Goal: Ask a question: Seek information or help from site administrators or community

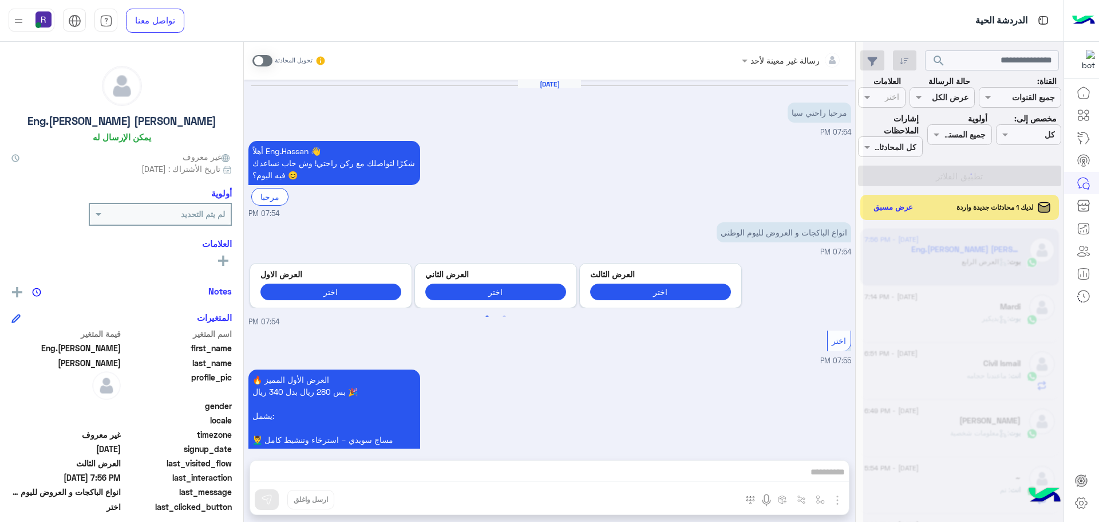
scroll to position [1115, 0]
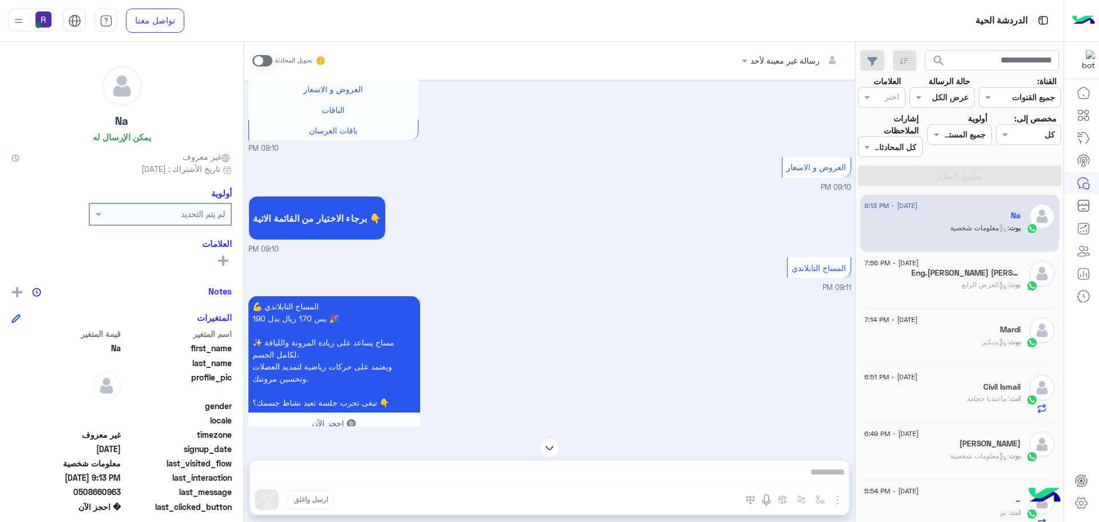
scroll to position [1426, 0]
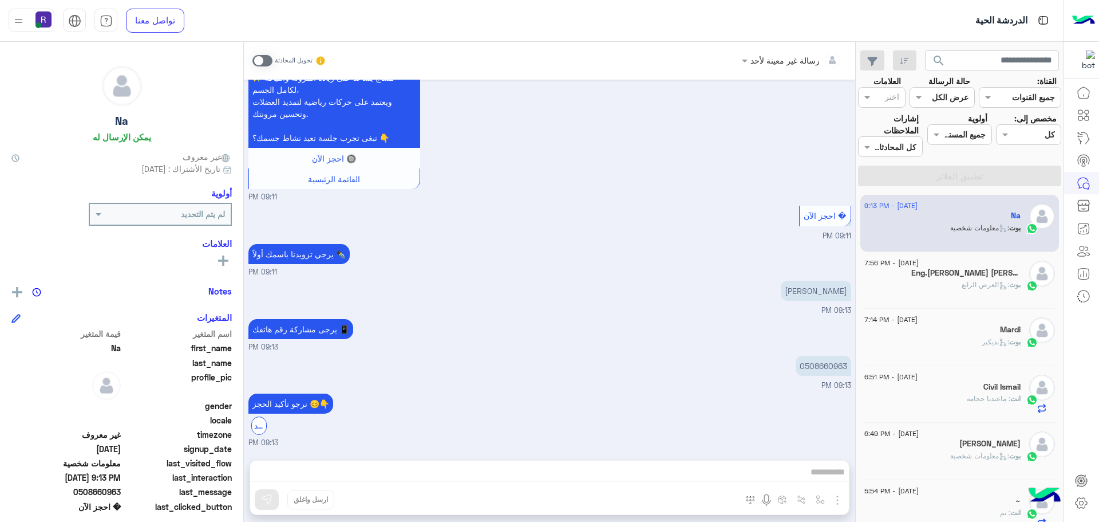
click at [263, 57] on span at bounding box center [263, 60] width 20 height 11
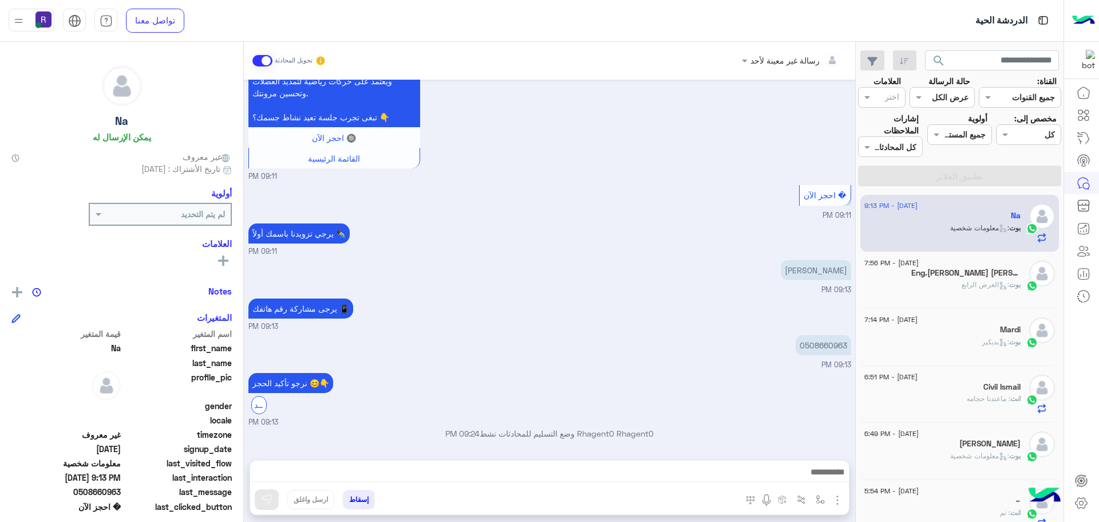
scroll to position [1447, 0]
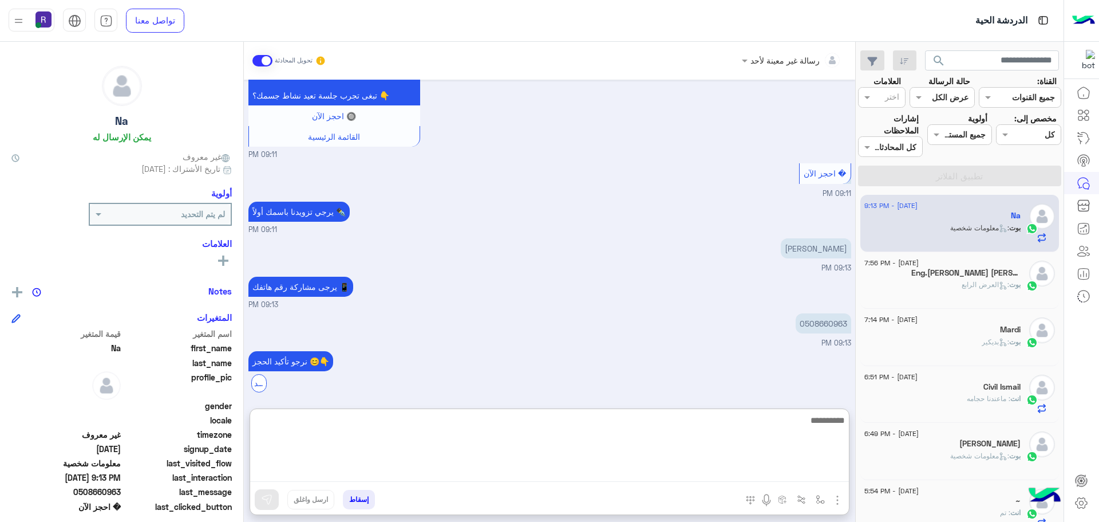
paste textarea "**********"
type textarea "*"
type textarea "**********"
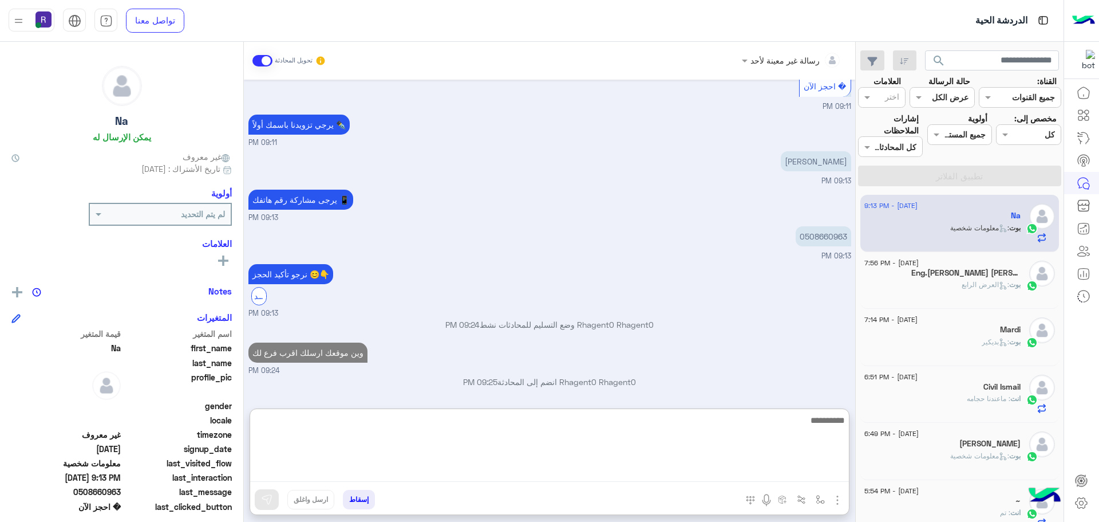
scroll to position [1556, 0]
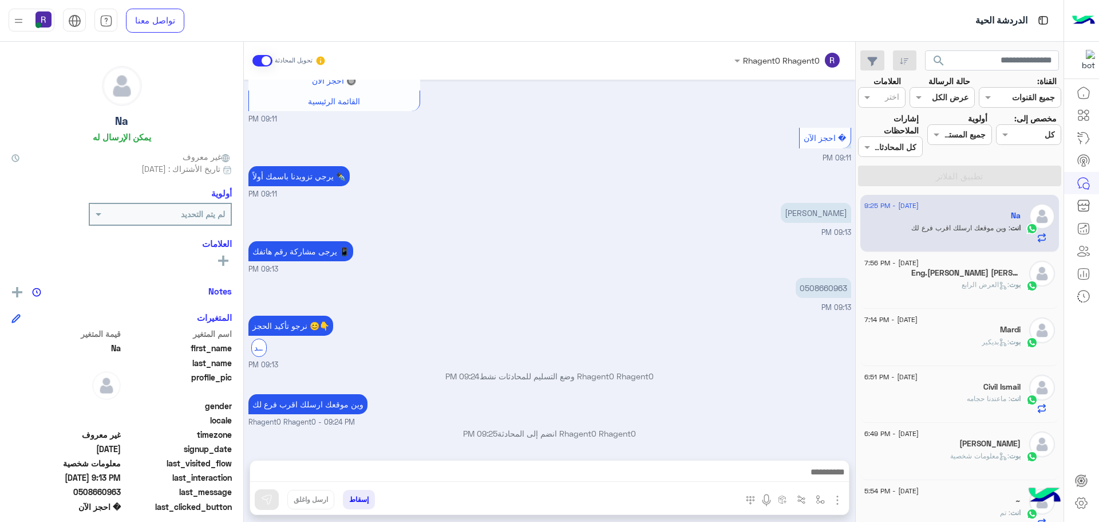
click at [636, 313] on div "نرجو تأكيد الحجز 😊👇 تأكيد 09:13 PM" at bounding box center [550, 341] width 603 height 57
click at [949, 290] on div "بوت : العرض الرابع" at bounding box center [943, 289] width 156 height 20
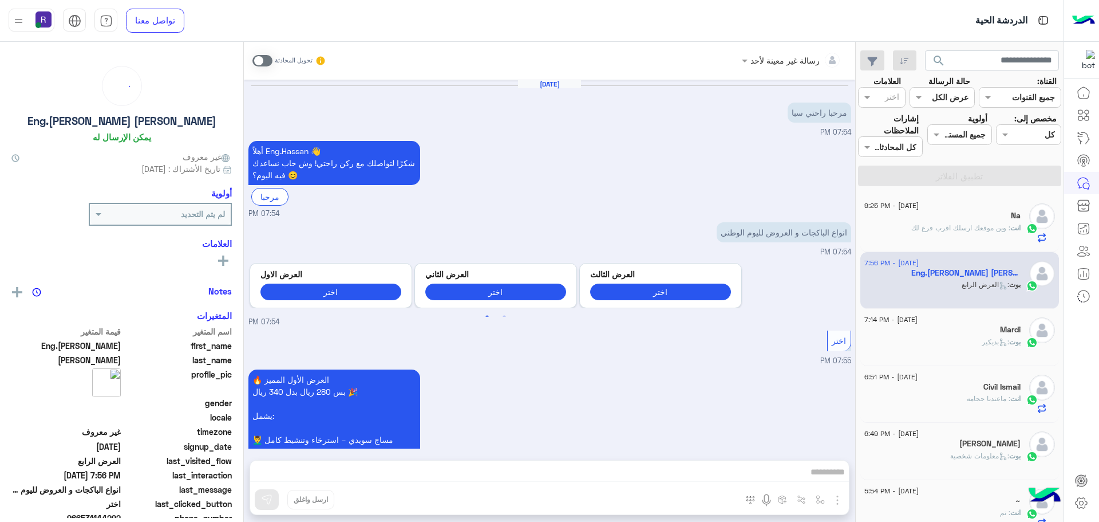
scroll to position [1115, 0]
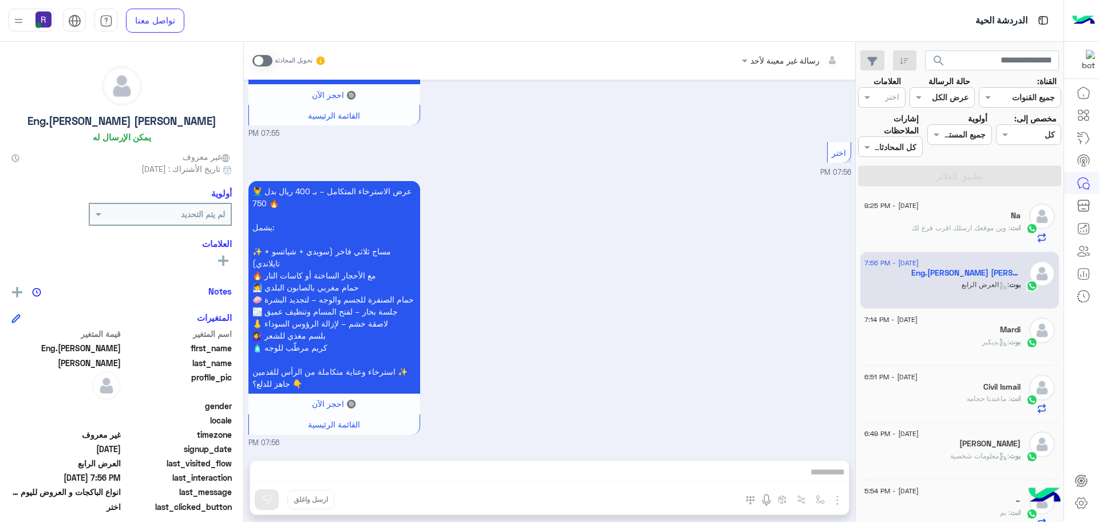
click at [976, 233] on div "انت : وين موقعك ارسلك اقرب فرع لك" at bounding box center [943, 233] width 156 height 20
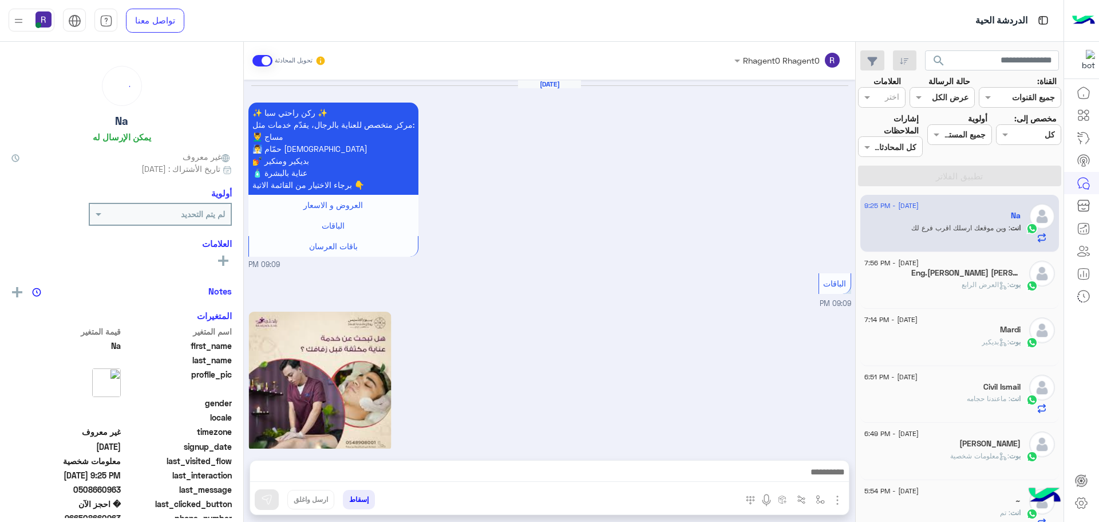
scroll to position [1217, 0]
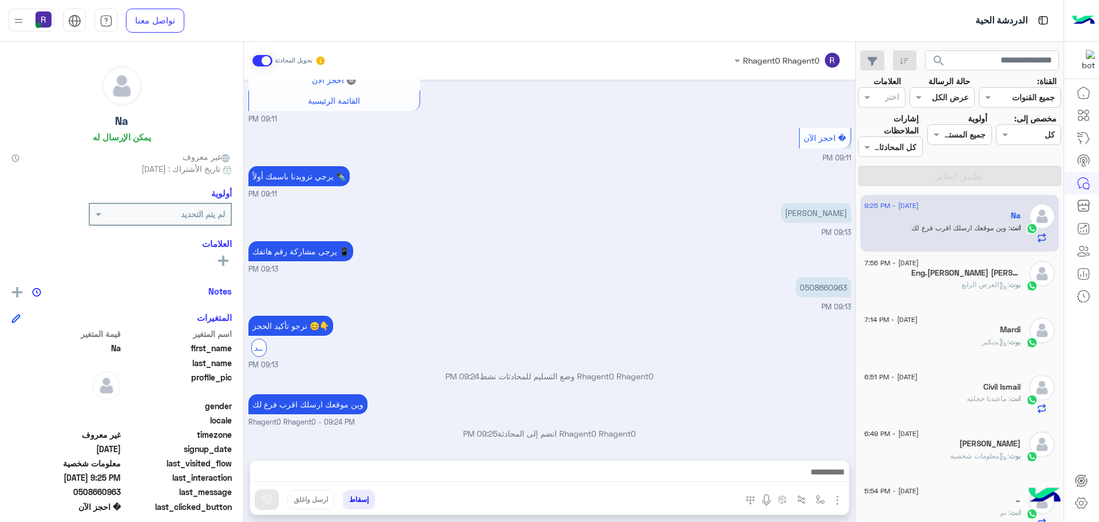
click at [960, 275] on h5 "Eng.[PERSON_NAME] [PERSON_NAME]" at bounding box center [966, 273] width 109 height 10
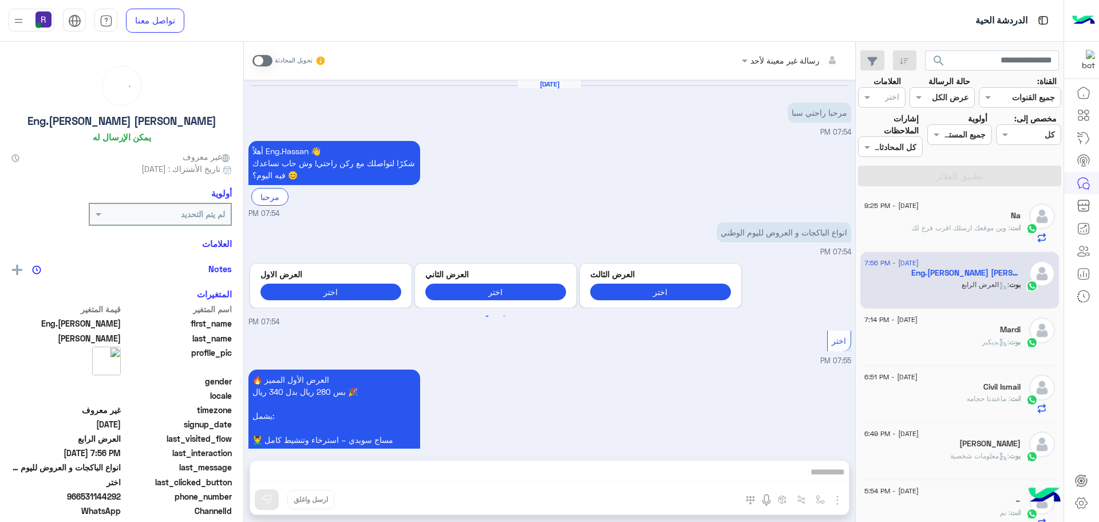
scroll to position [1115, 0]
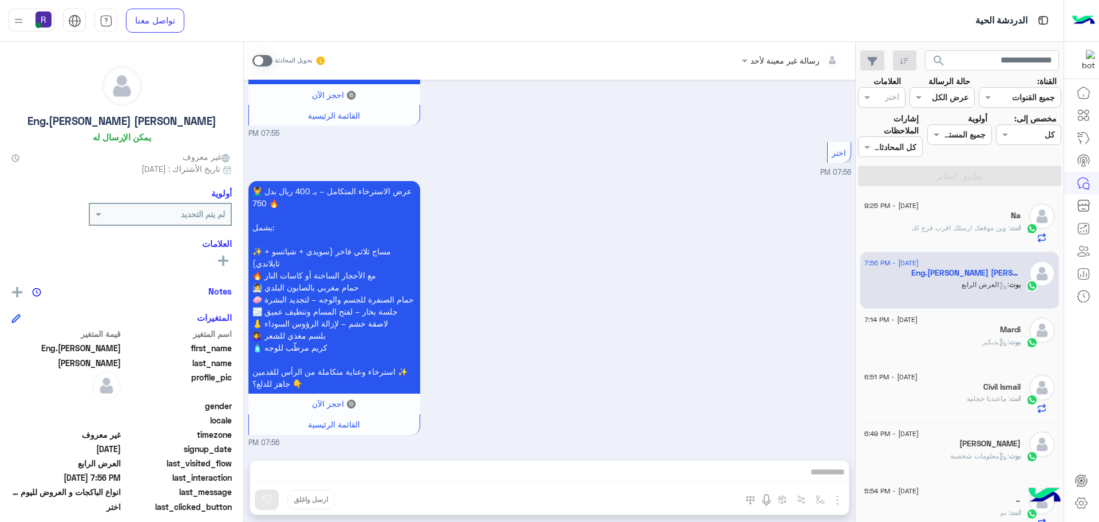
click at [960, 337] on div "بوت : بديكير" at bounding box center [943, 347] width 156 height 20
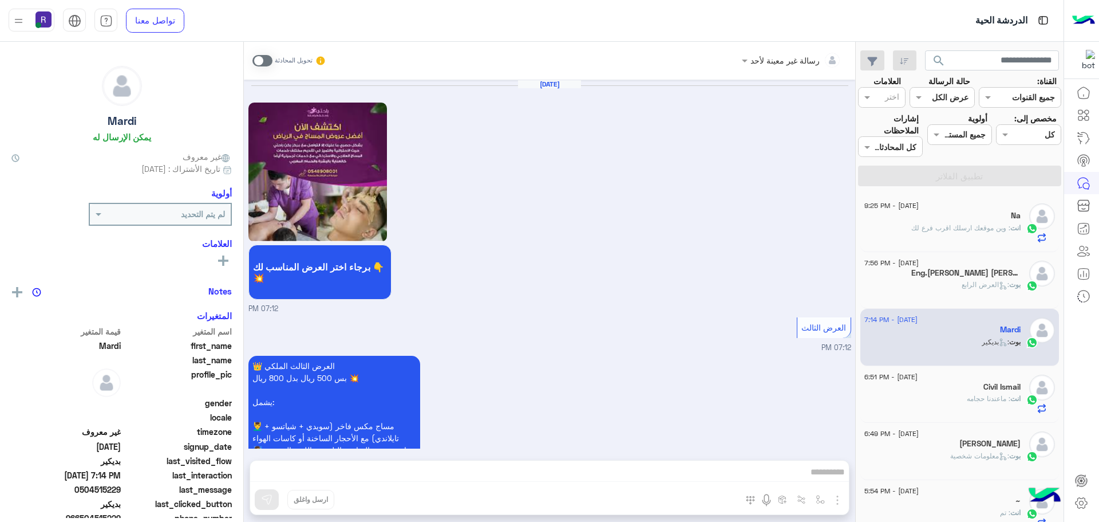
scroll to position [1219, 0]
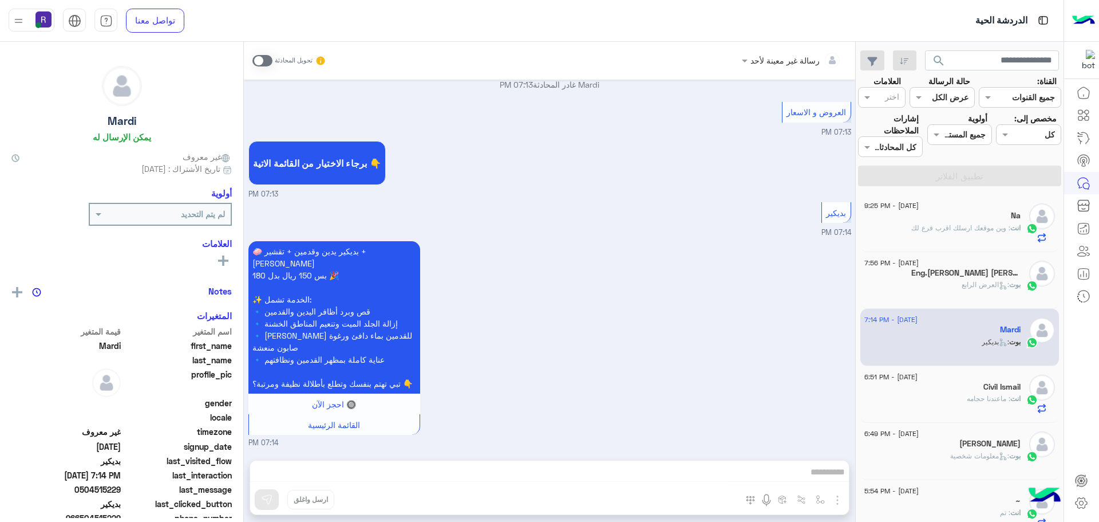
click at [972, 404] on div "انت : ماعندنا حجامه" at bounding box center [943, 403] width 156 height 20
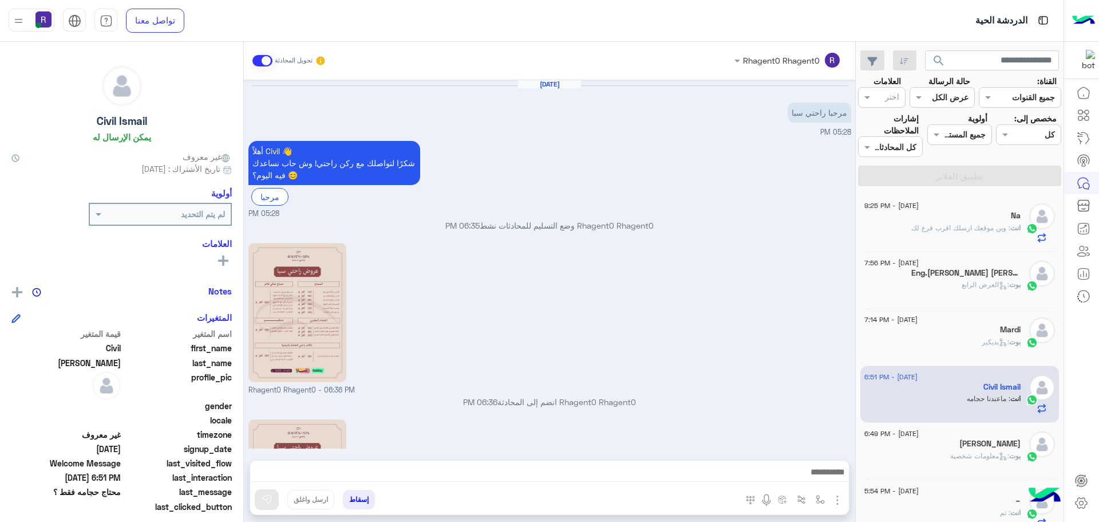
scroll to position [235, 0]
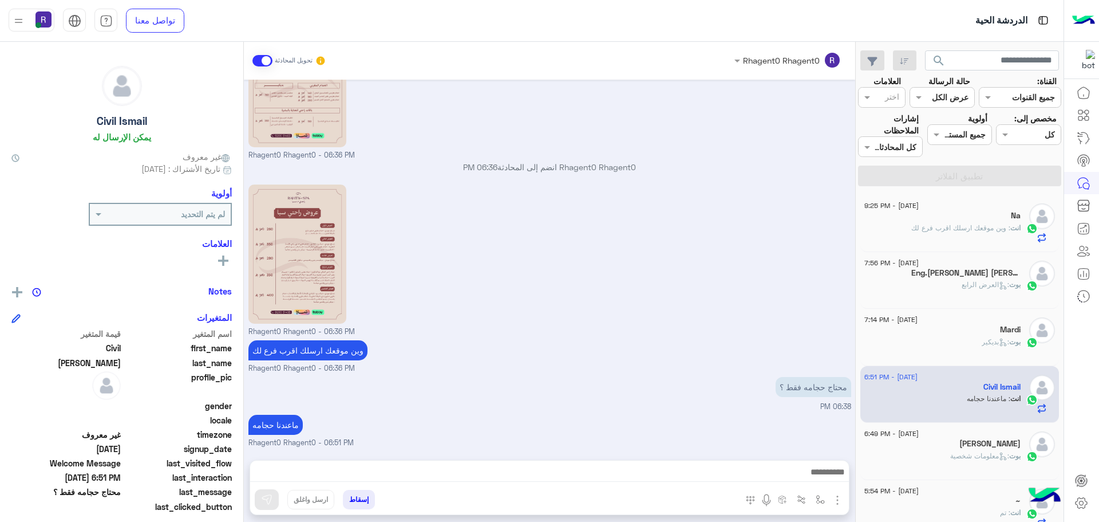
click at [952, 451] on p "بوت : معلومات شخصية" at bounding box center [986, 456] width 70 height 10
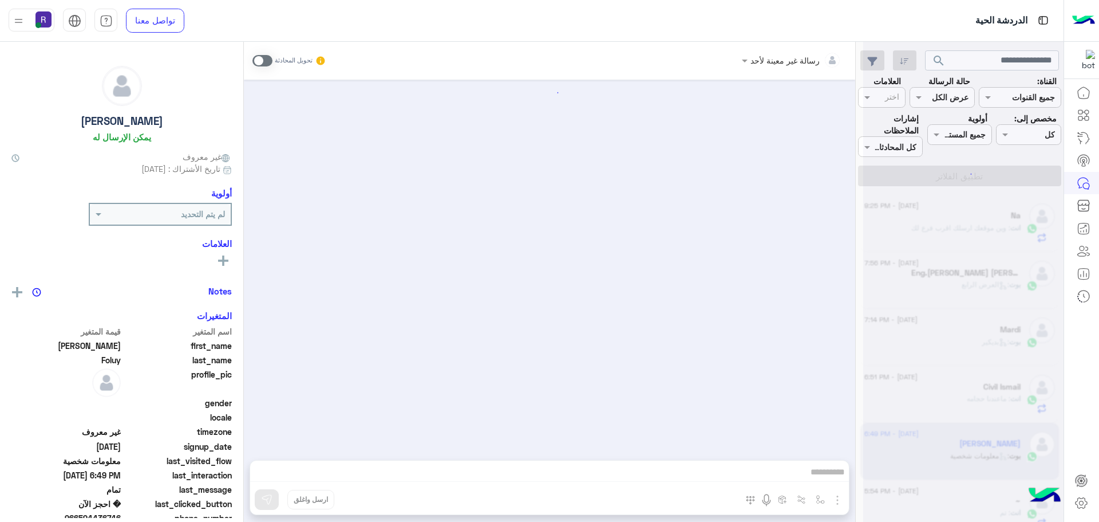
scroll to position [1158, 0]
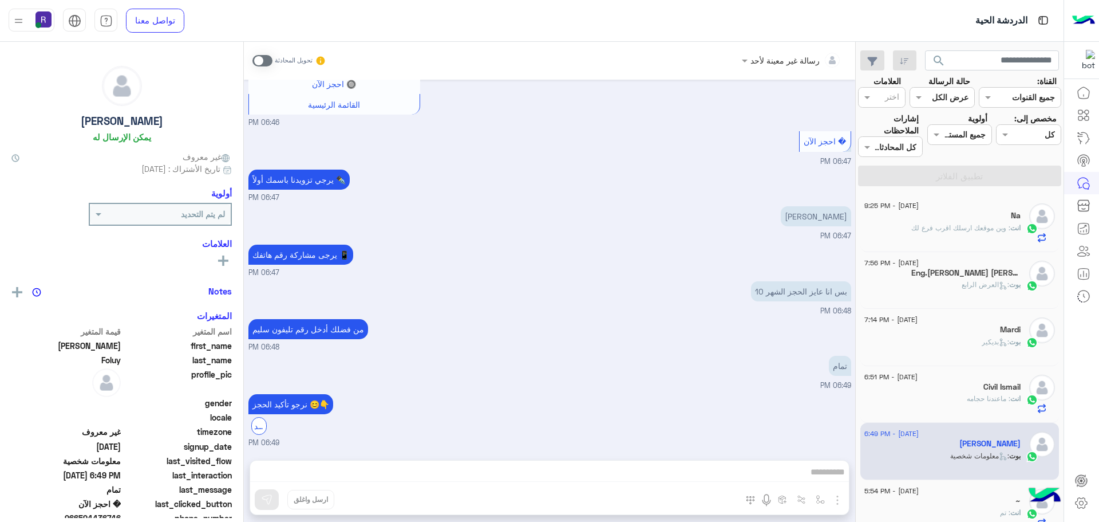
click at [968, 231] on span ": وين موقعك ارسلك اقرب فرع لك" at bounding box center [961, 227] width 99 height 9
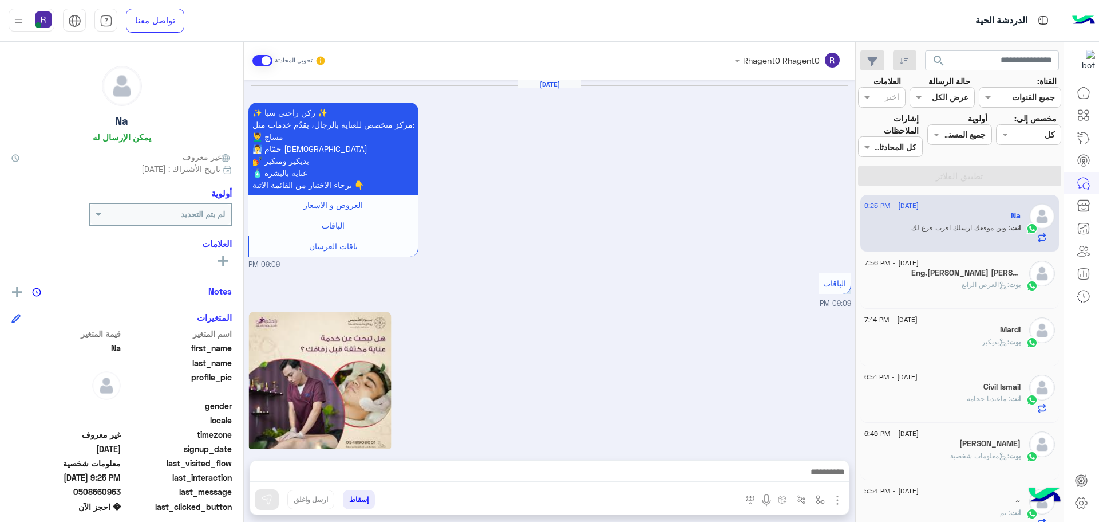
scroll to position [1217, 0]
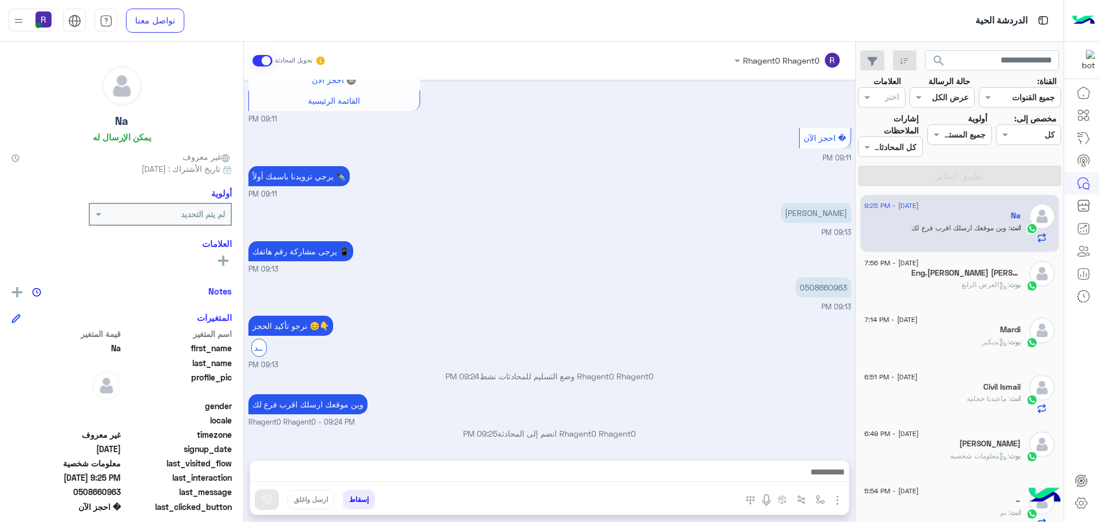
click at [951, 284] on div "بوت : العرض الرابع" at bounding box center [943, 289] width 156 height 20
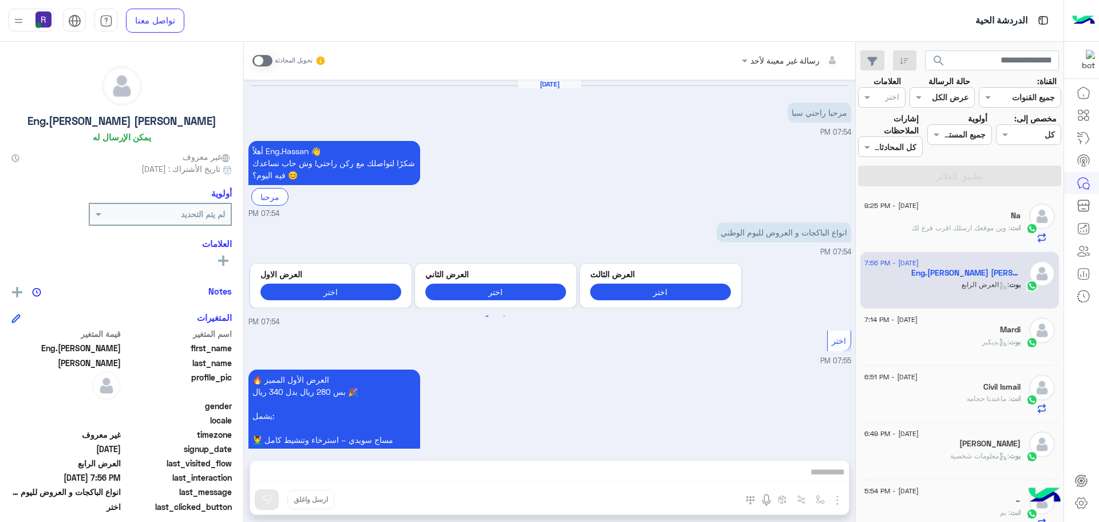
scroll to position [1115, 0]
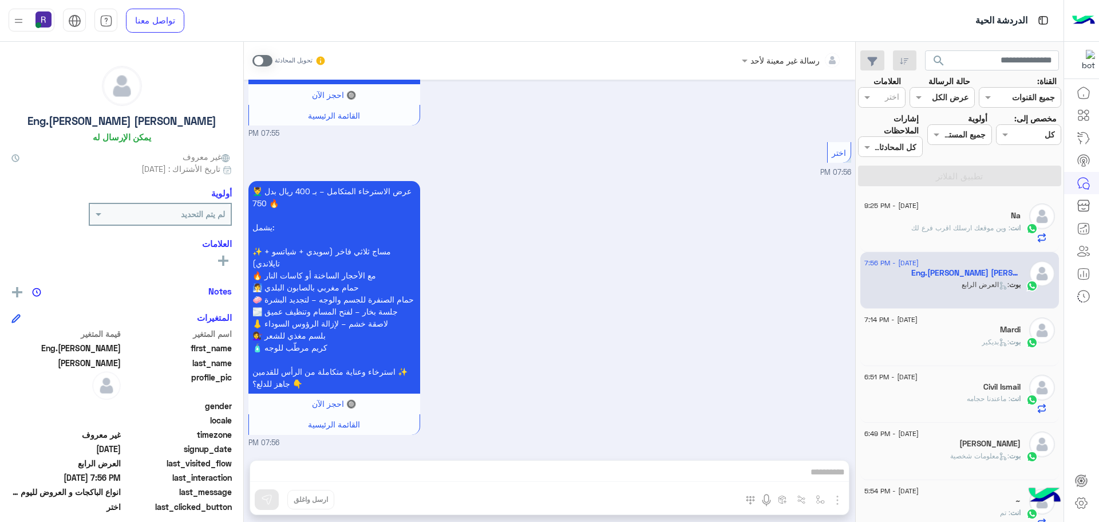
click at [1016, 222] on div "Na" at bounding box center [943, 217] width 156 height 12
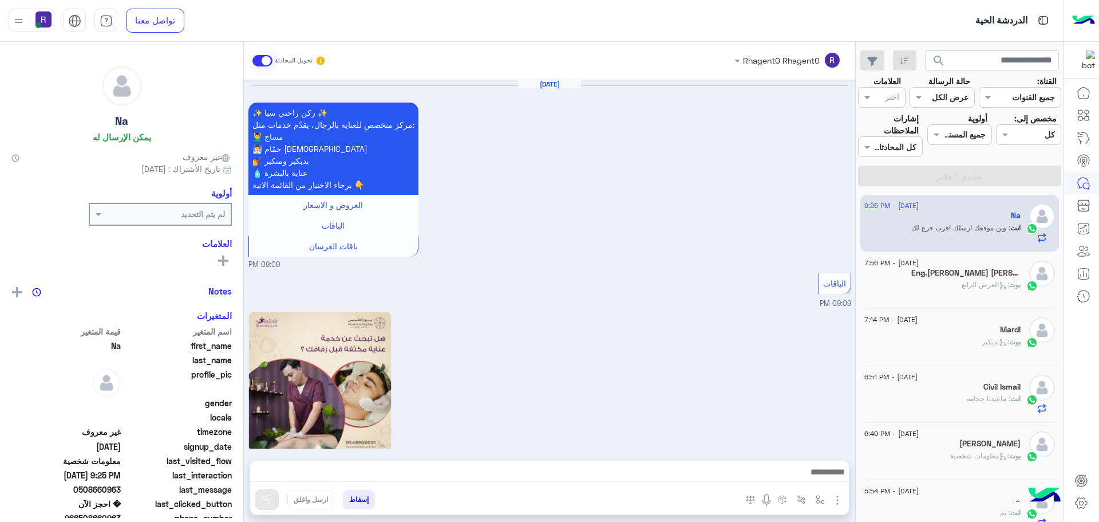
scroll to position [1217, 0]
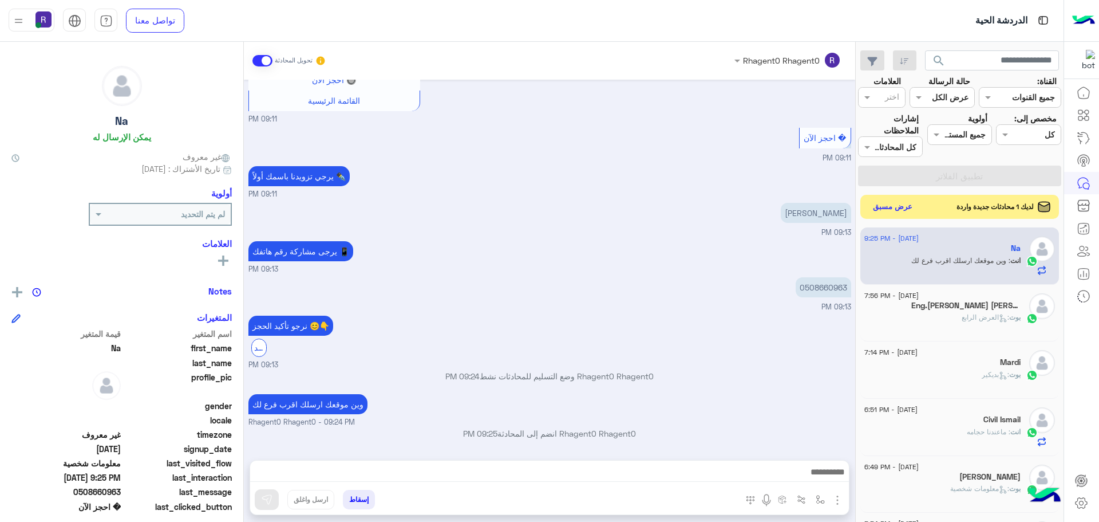
click at [896, 206] on button "عرض مسبق" at bounding box center [893, 206] width 48 height 15
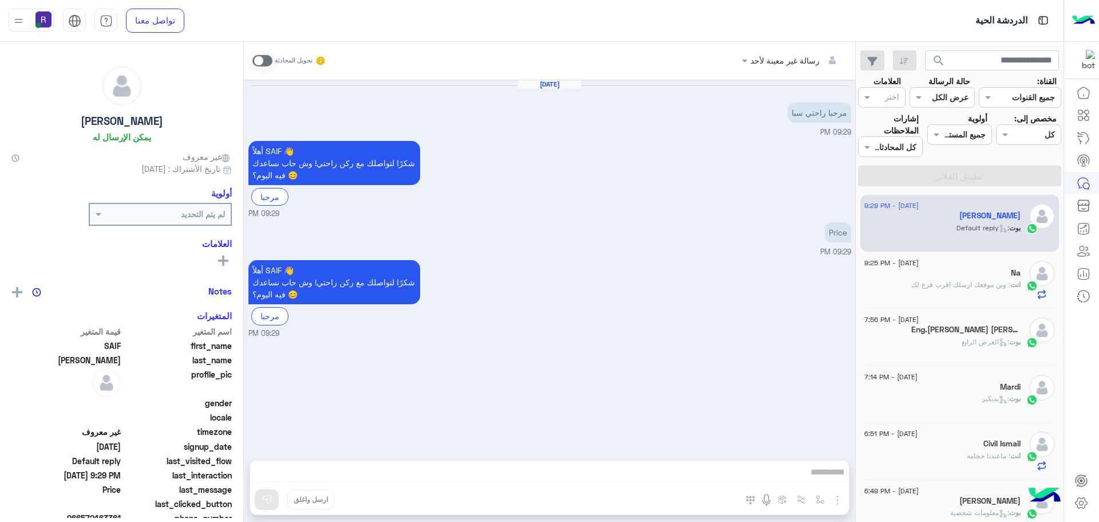
click at [932, 282] on span ": وين موقعك ارسلك اقرب فرع لك" at bounding box center [961, 284] width 99 height 9
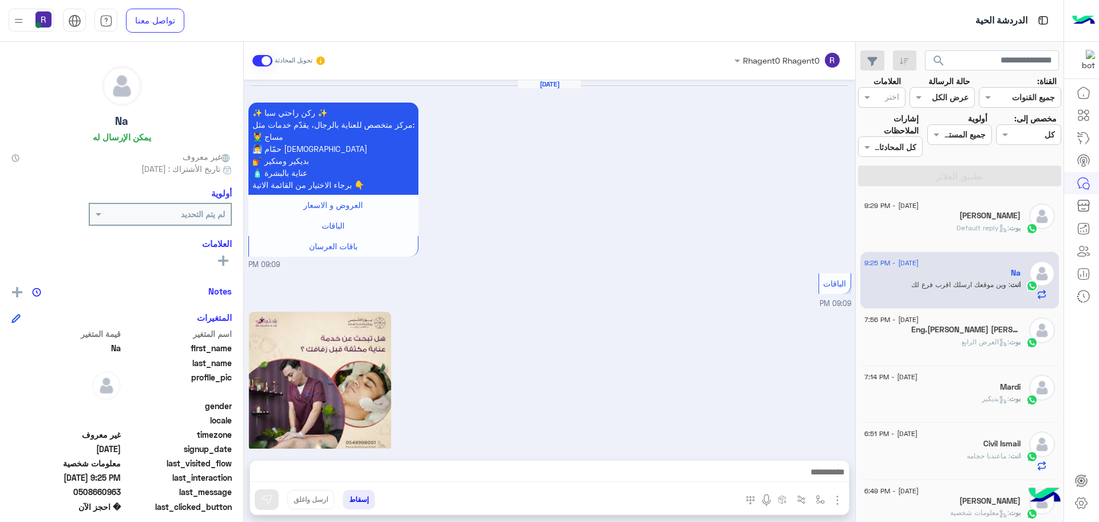
scroll to position [1217, 0]
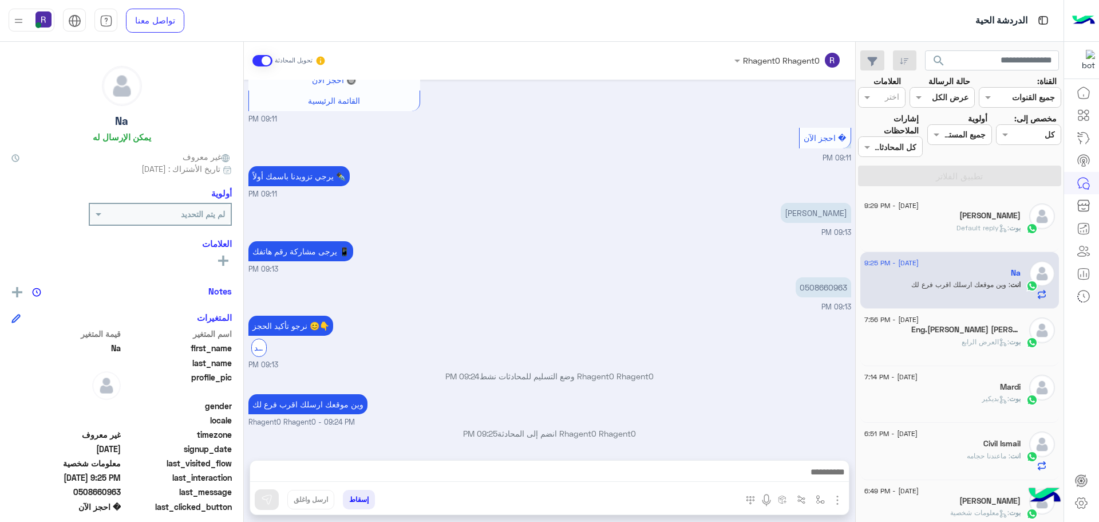
click at [957, 227] on span ": Default reply" at bounding box center [983, 227] width 53 height 9
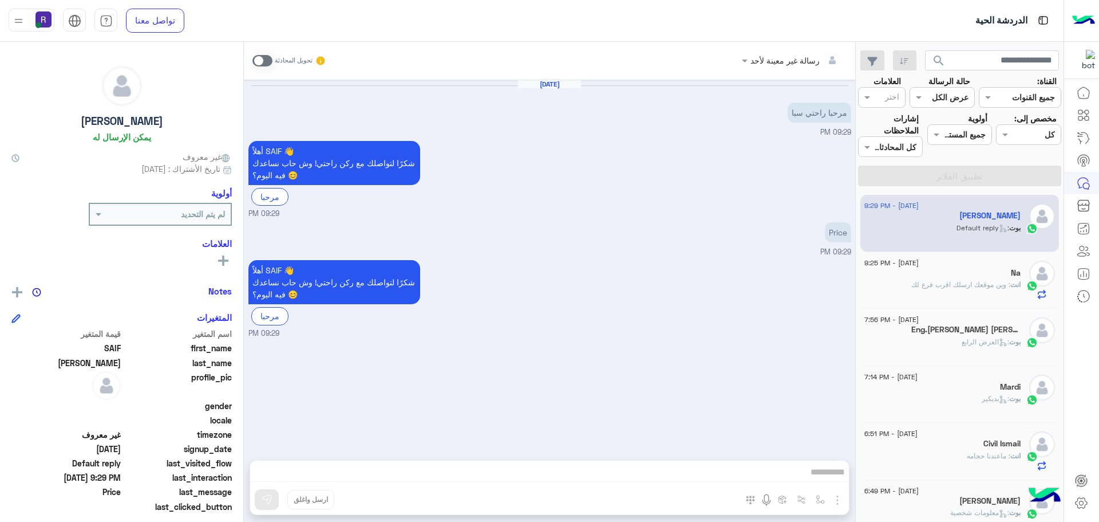
click at [267, 57] on span at bounding box center [263, 60] width 20 height 11
click at [836, 502] on img "button" at bounding box center [838, 500] width 14 height 14
click at [826, 477] on span "الصور" at bounding box center [815, 474] width 21 height 13
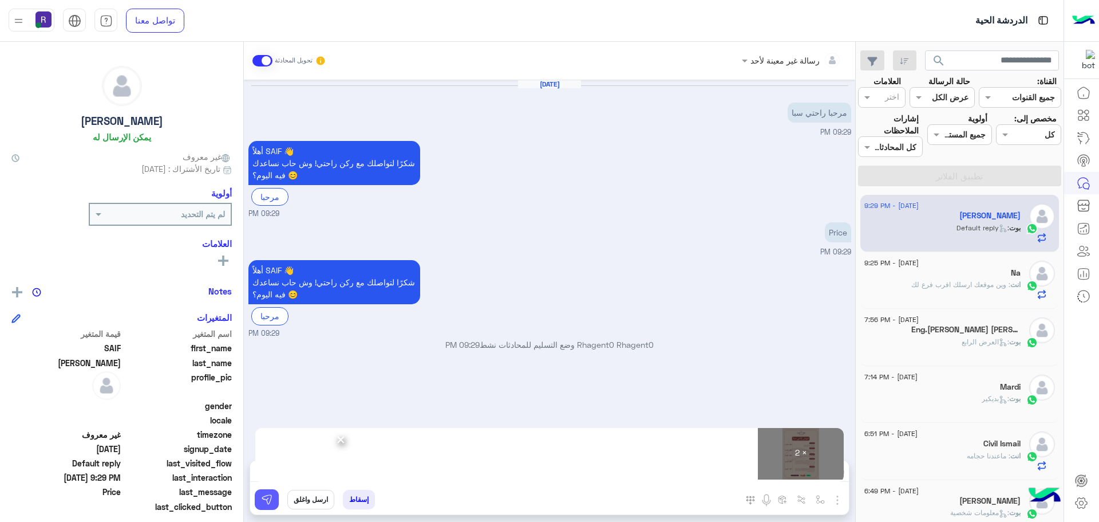
click at [273, 497] on button at bounding box center [267, 499] width 24 height 21
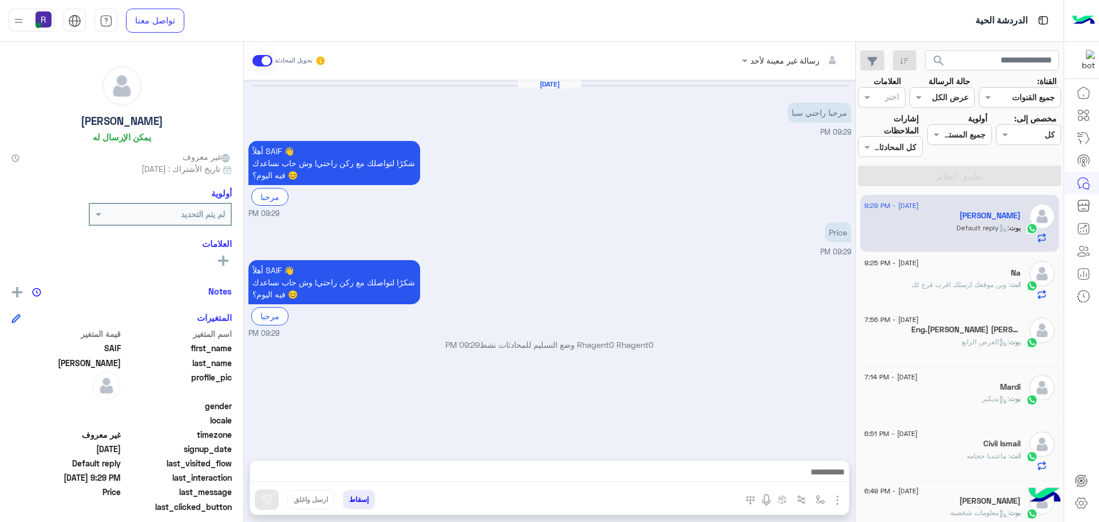
click at [961, 289] on span ": وين موقعك ارسلك اقرب فرع لك" at bounding box center [961, 284] width 99 height 9
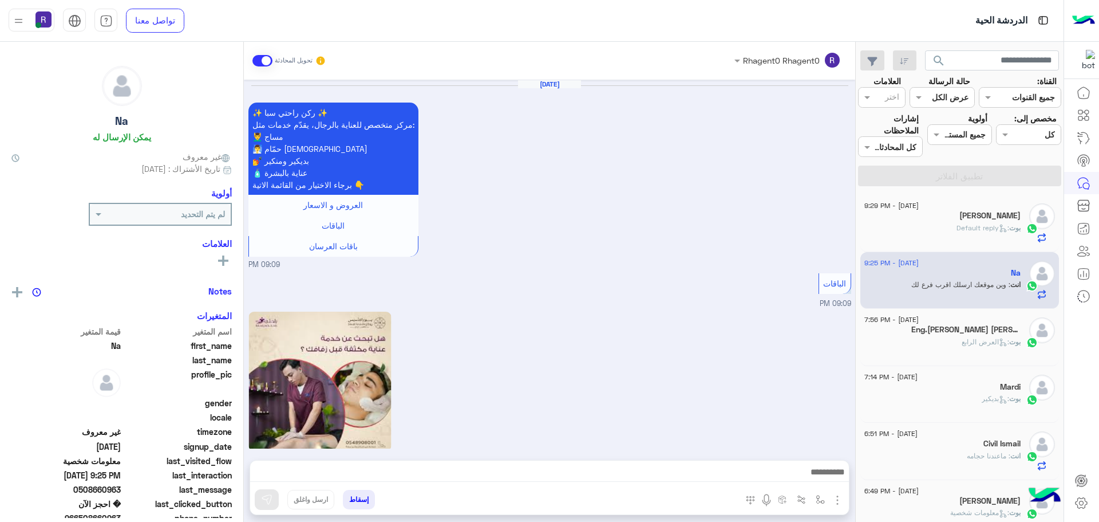
scroll to position [1217, 0]
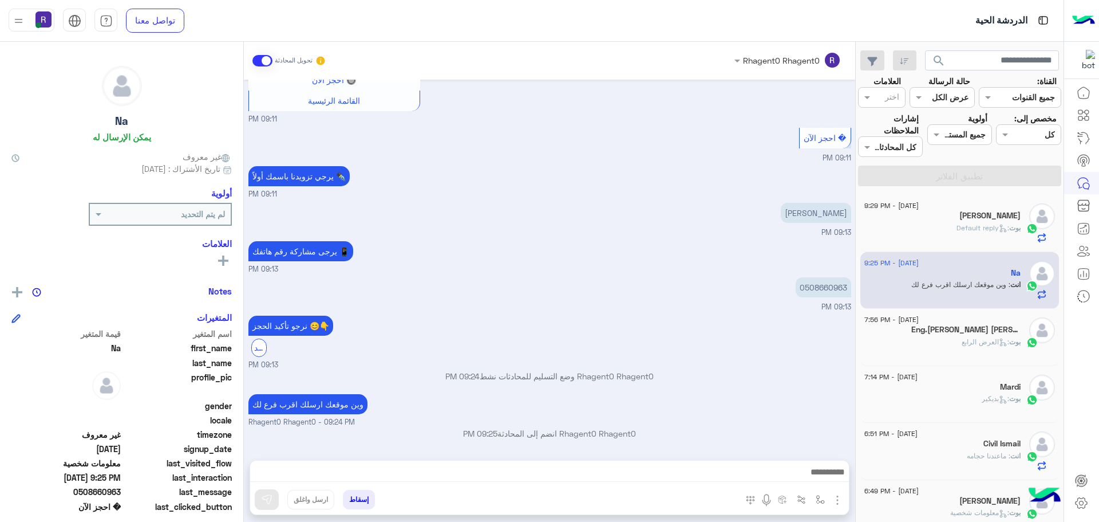
click at [955, 338] on div "بوت : العرض الرابع" at bounding box center [943, 347] width 156 height 20
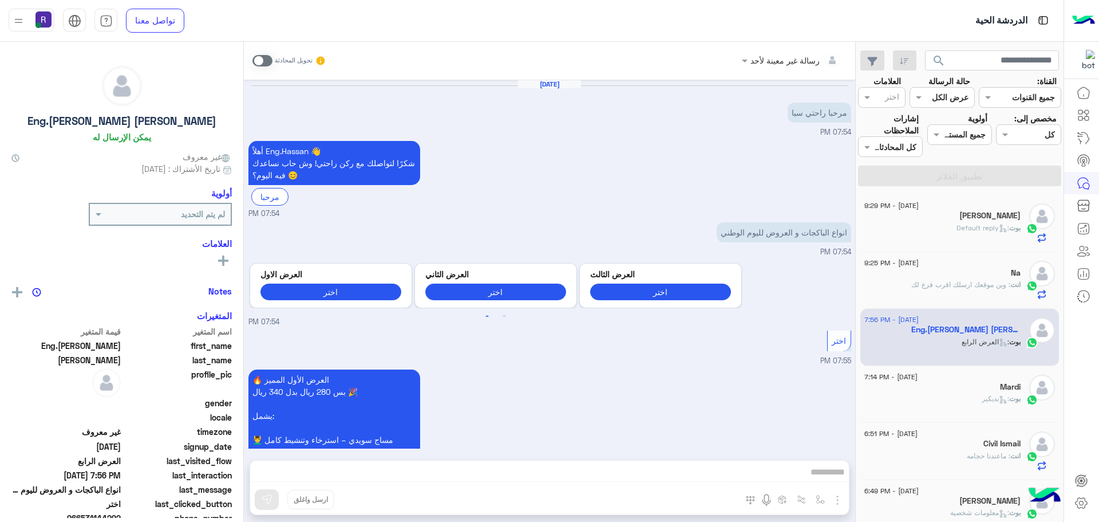
scroll to position [1115, 0]
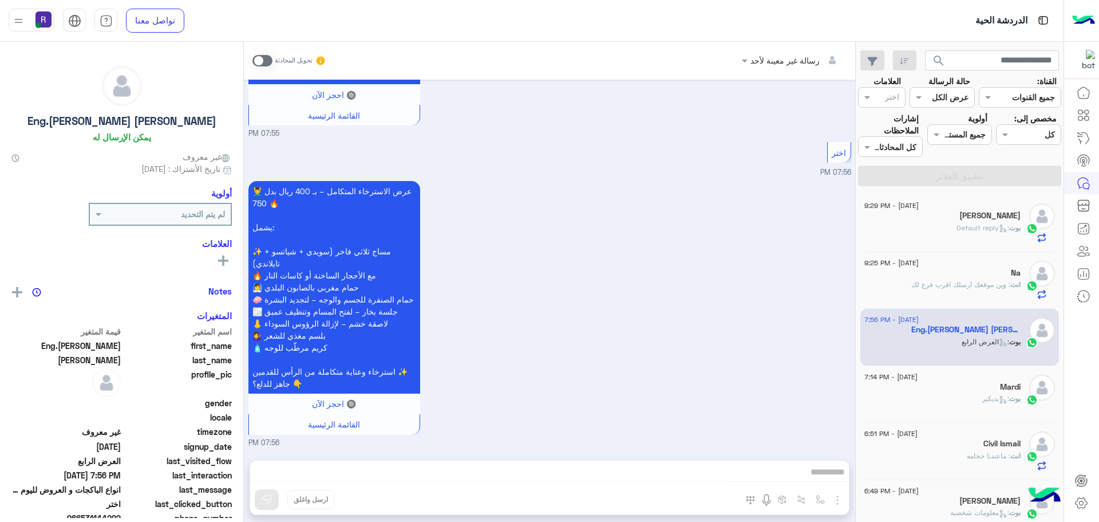
click at [961, 286] on span ": وين موقعك ارسلك اقرب فرع لك" at bounding box center [961, 284] width 99 height 9
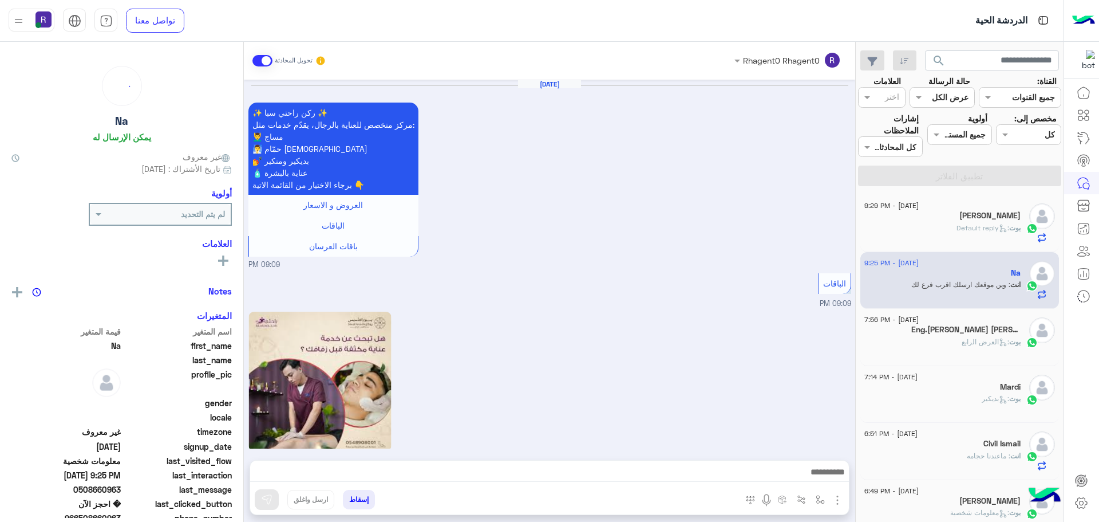
scroll to position [1217, 0]
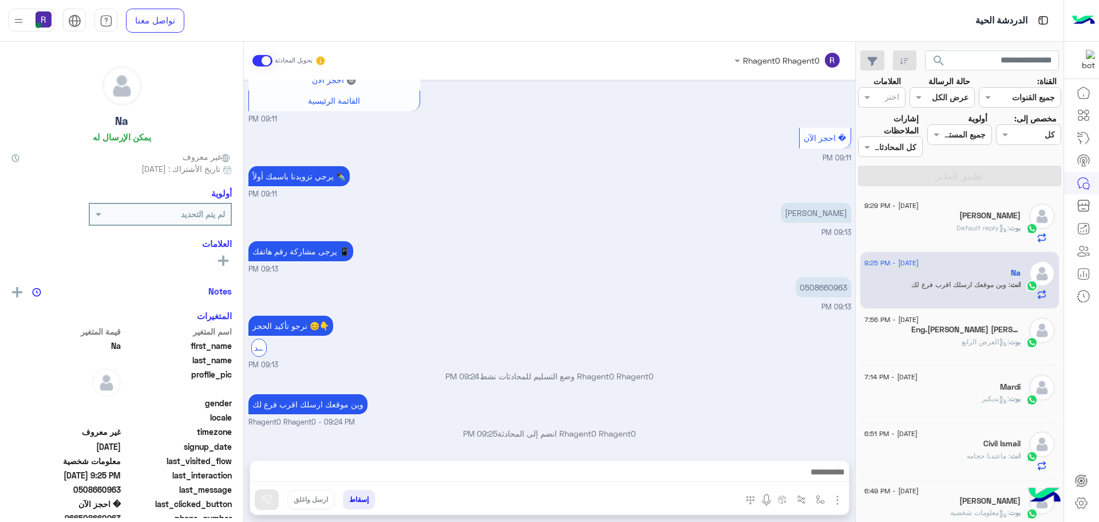
click at [965, 216] on div "[PERSON_NAME]" at bounding box center [943, 217] width 156 height 12
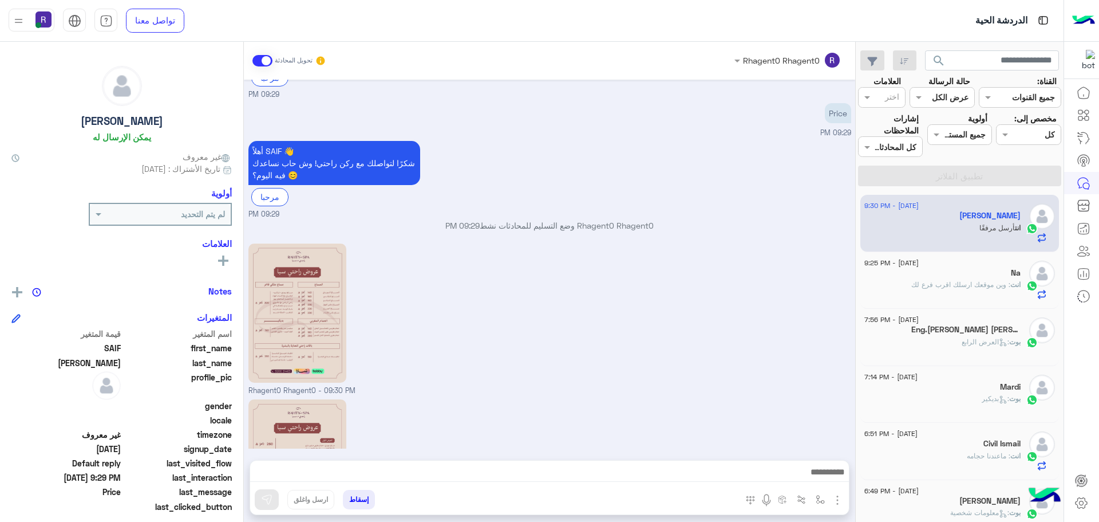
scroll to position [243, 0]
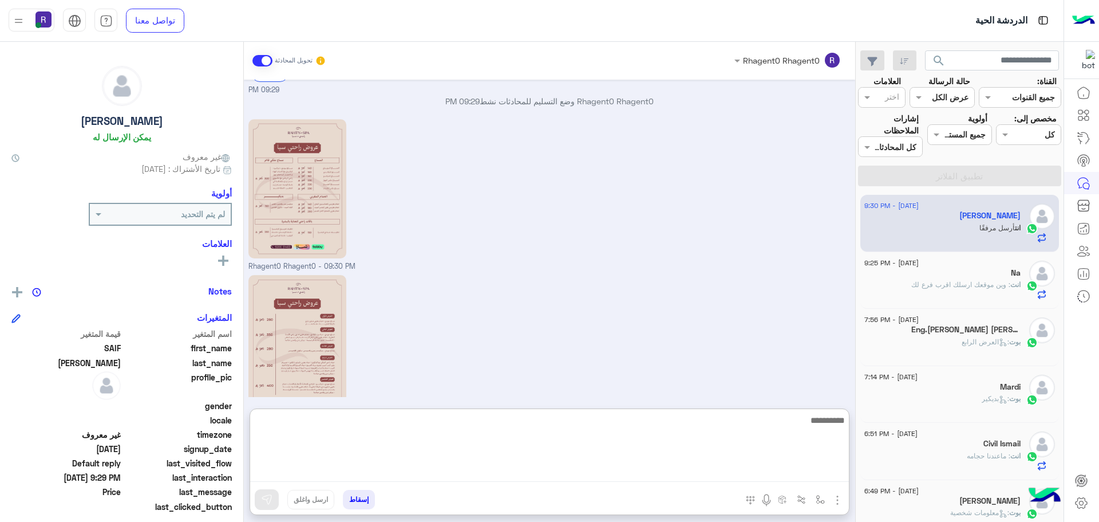
paste textarea "**********"
type textarea "**********"
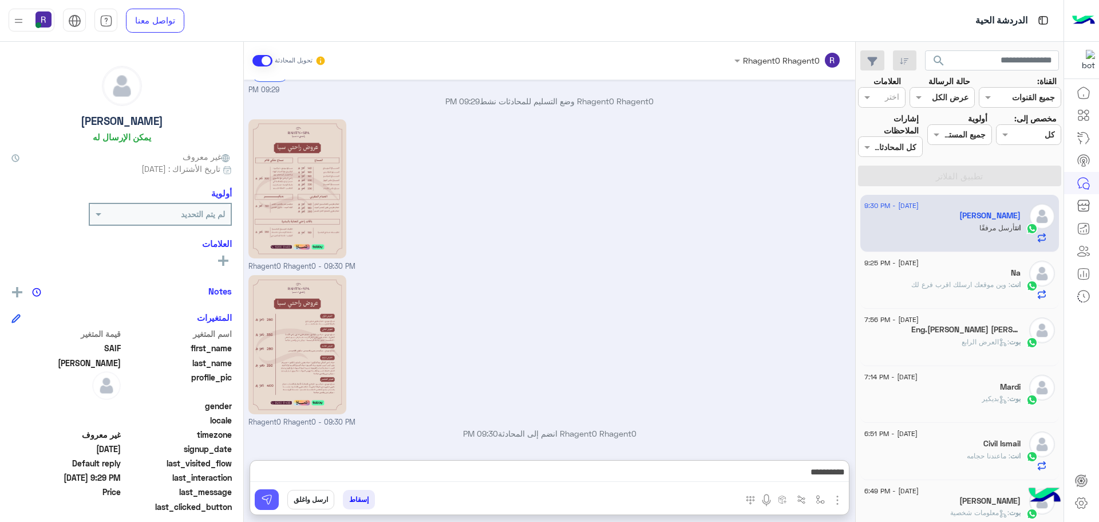
click at [267, 499] on img at bounding box center [266, 499] width 11 height 11
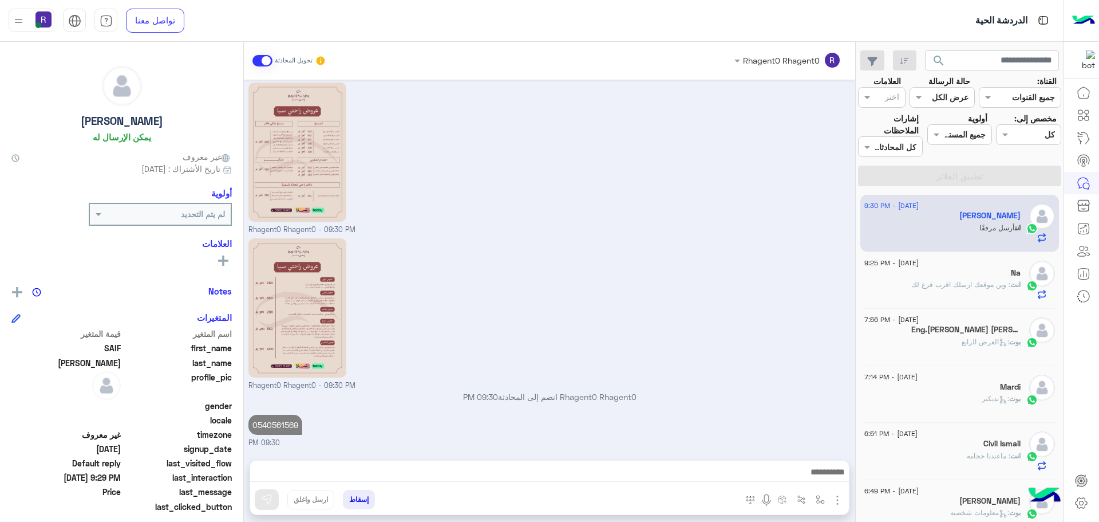
scroll to position [280, 0]
click at [969, 287] on span ": وين موقعك ارسلك اقرب فرع لك" at bounding box center [961, 284] width 99 height 9
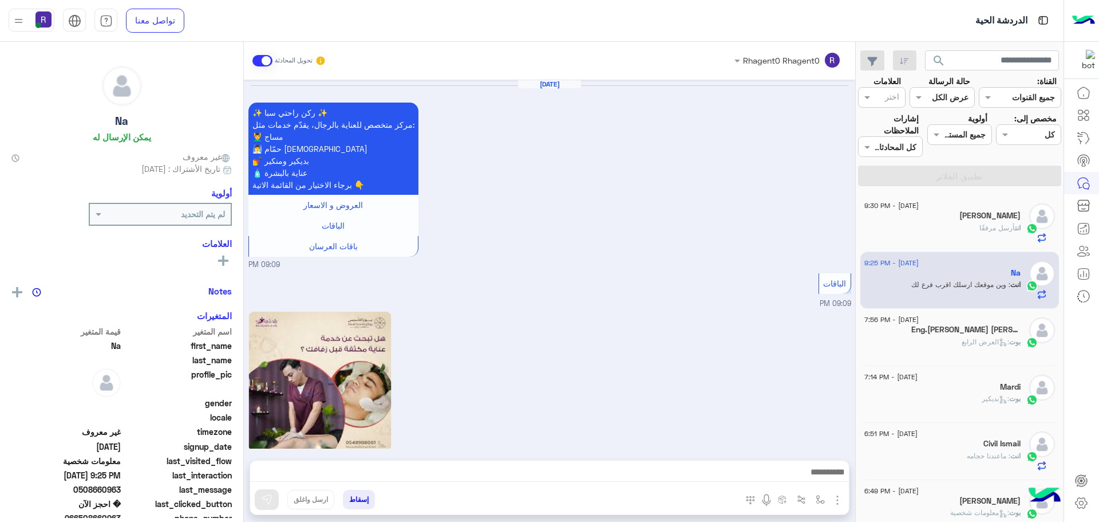
scroll to position [1217, 0]
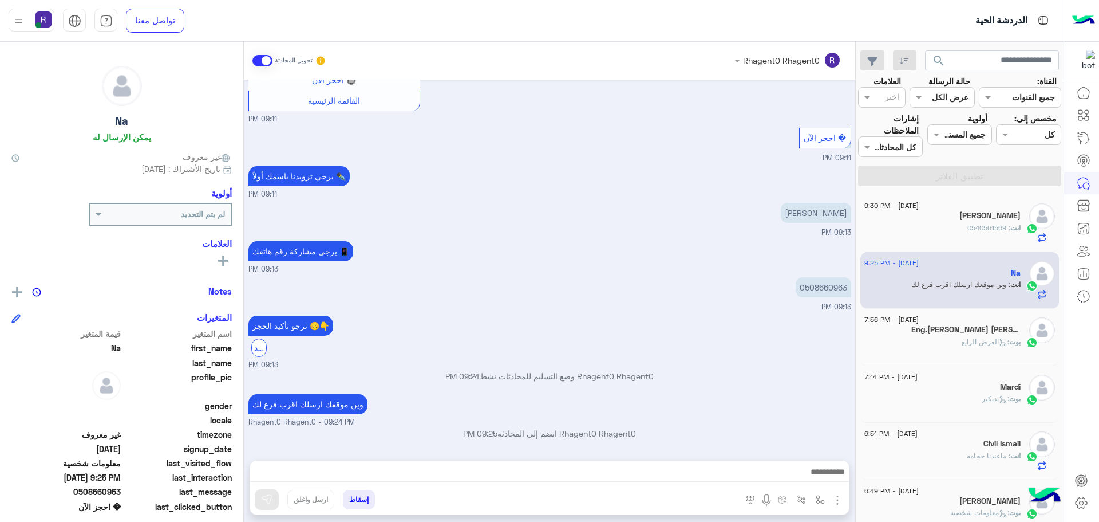
click at [930, 349] on div "بوت : العرض الرابع" at bounding box center [943, 347] width 156 height 20
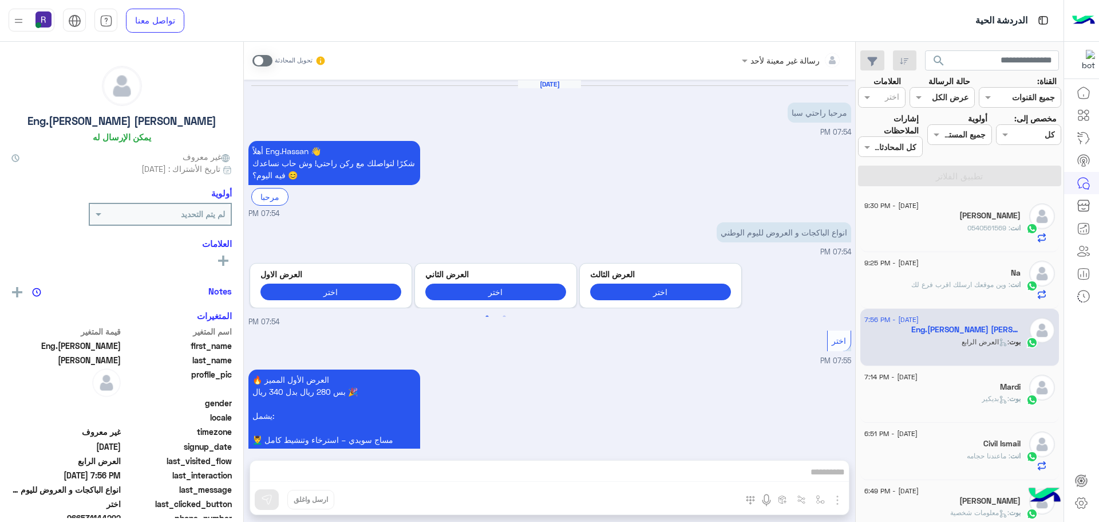
scroll to position [1115, 0]
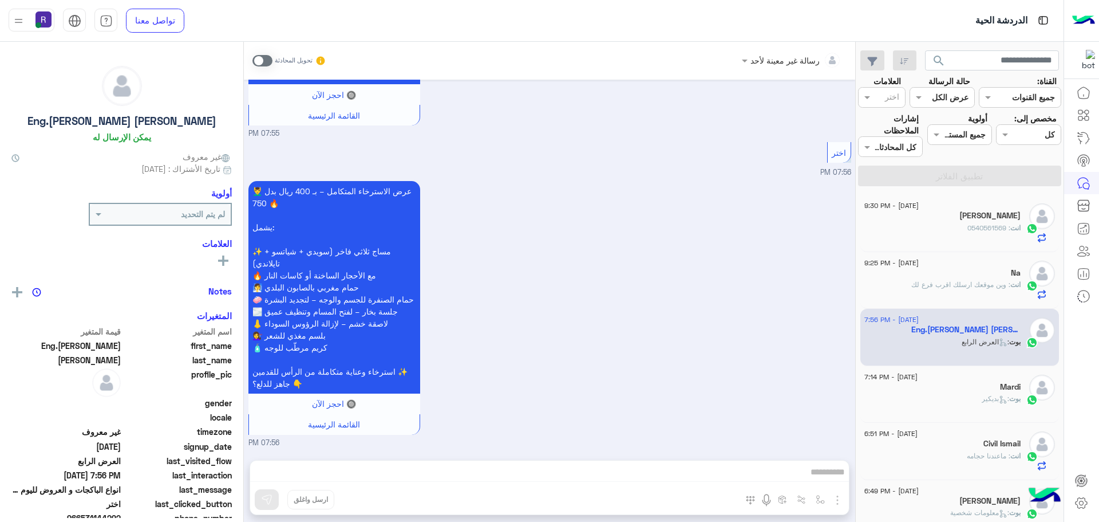
click at [913, 417] on div "[DATE] - 7:14 PM [PERSON_NAME] : بديكير" at bounding box center [960, 394] width 199 height 57
click at [912, 392] on div "Mardi" at bounding box center [943, 388] width 156 height 12
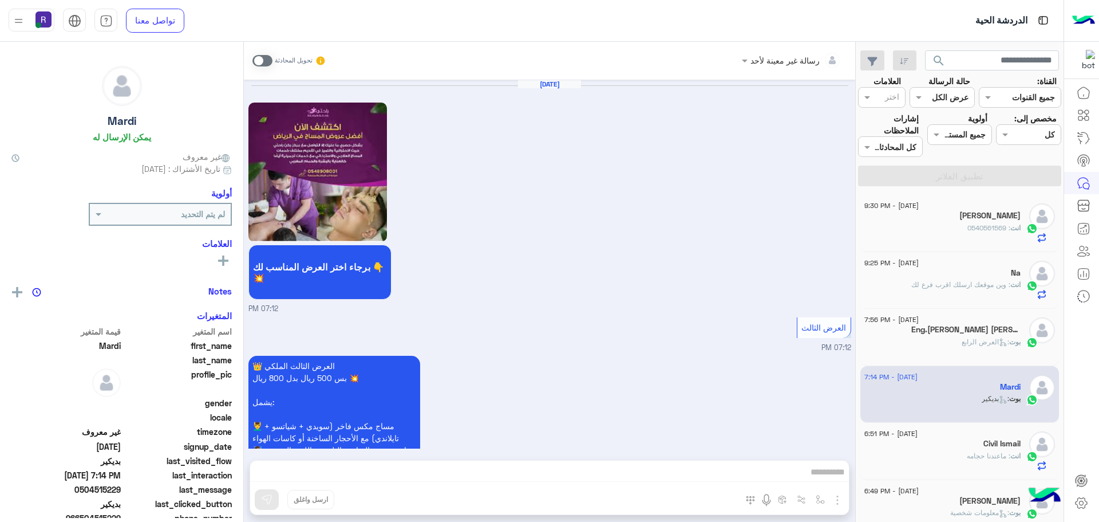
scroll to position [1219, 0]
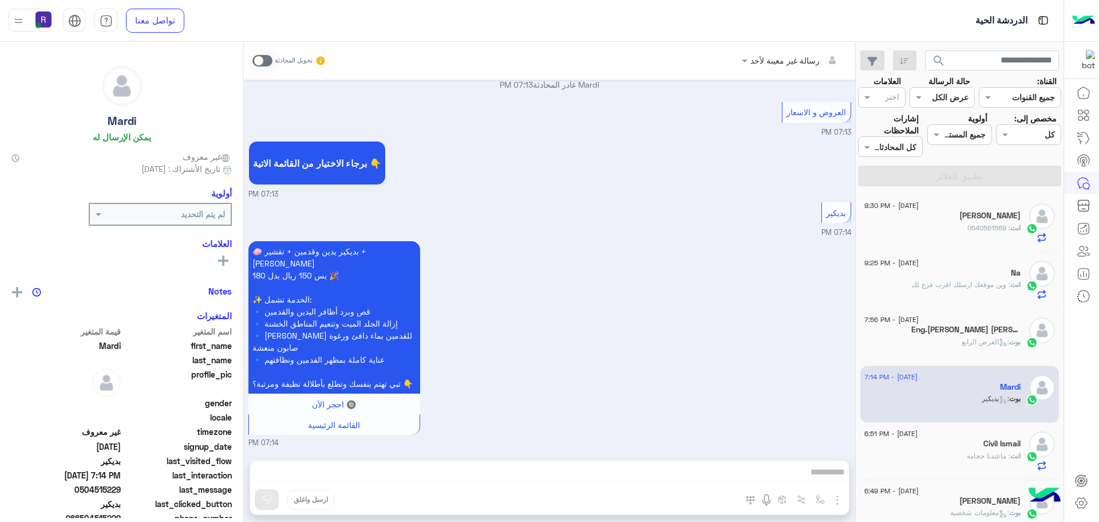
click at [928, 234] on div "انت : 0540561569" at bounding box center [943, 233] width 156 height 20
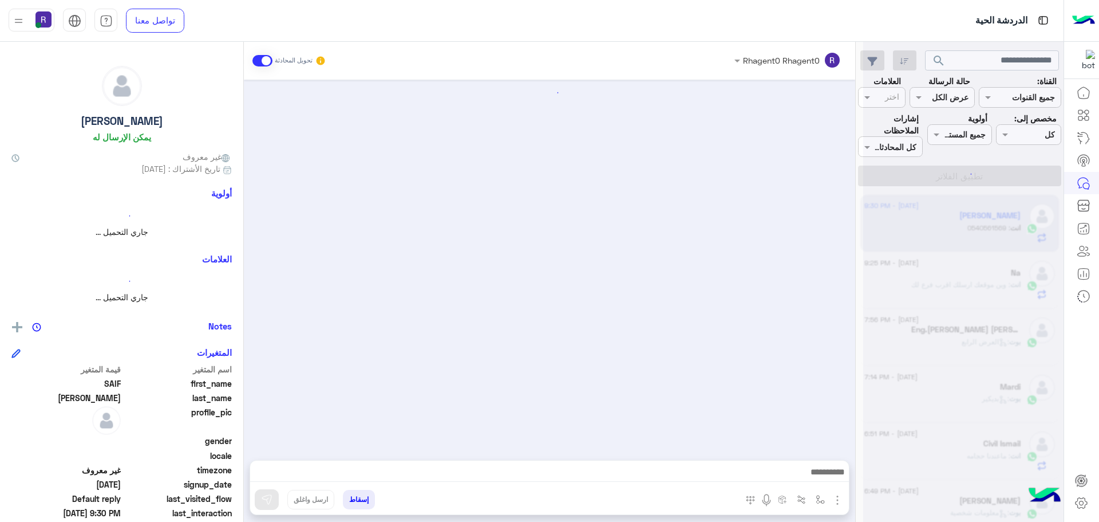
scroll to position [280, 0]
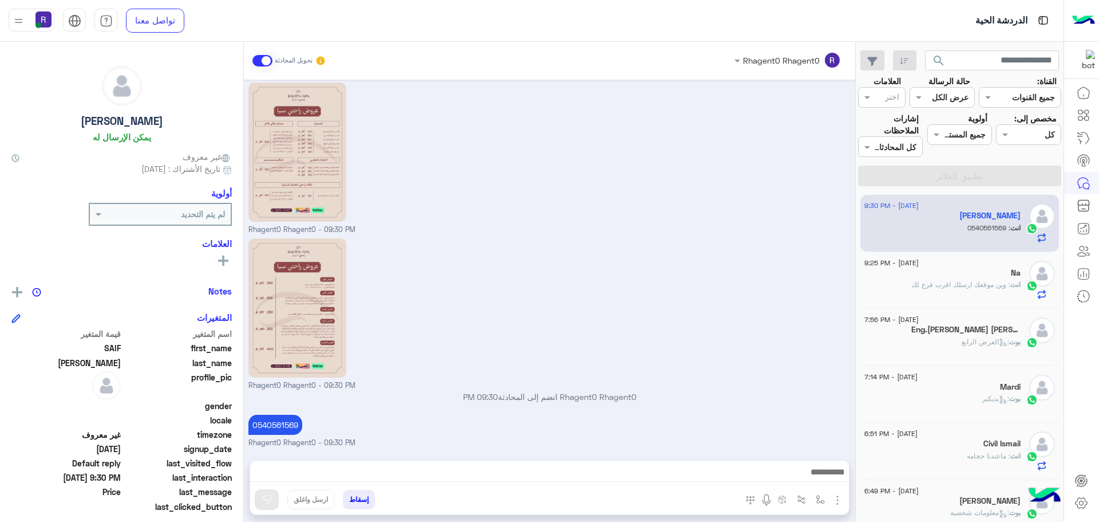
click at [928, 284] on span ": وين موقعك ارسلك اقرب فرع لك" at bounding box center [961, 284] width 99 height 9
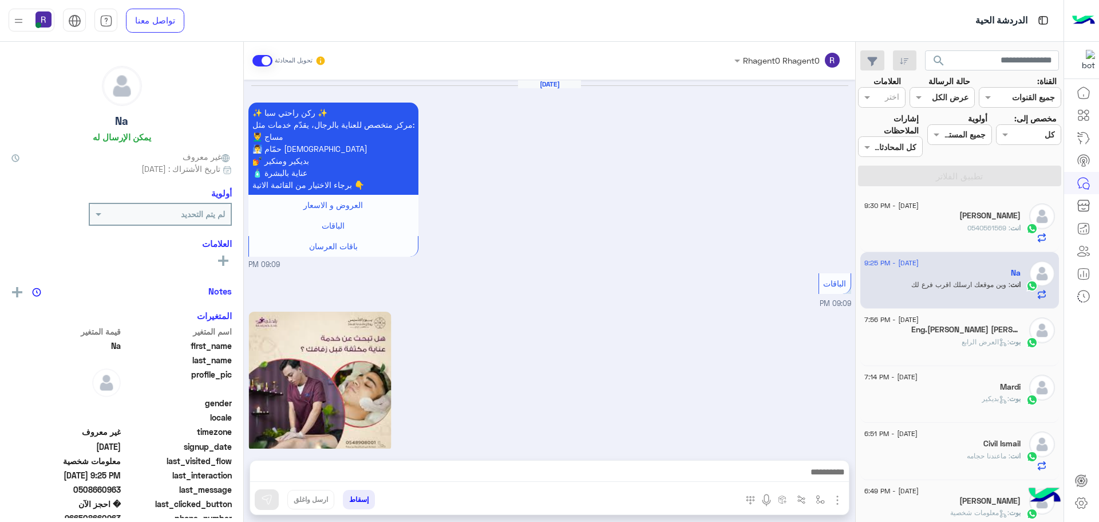
scroll to position [1217, 0]
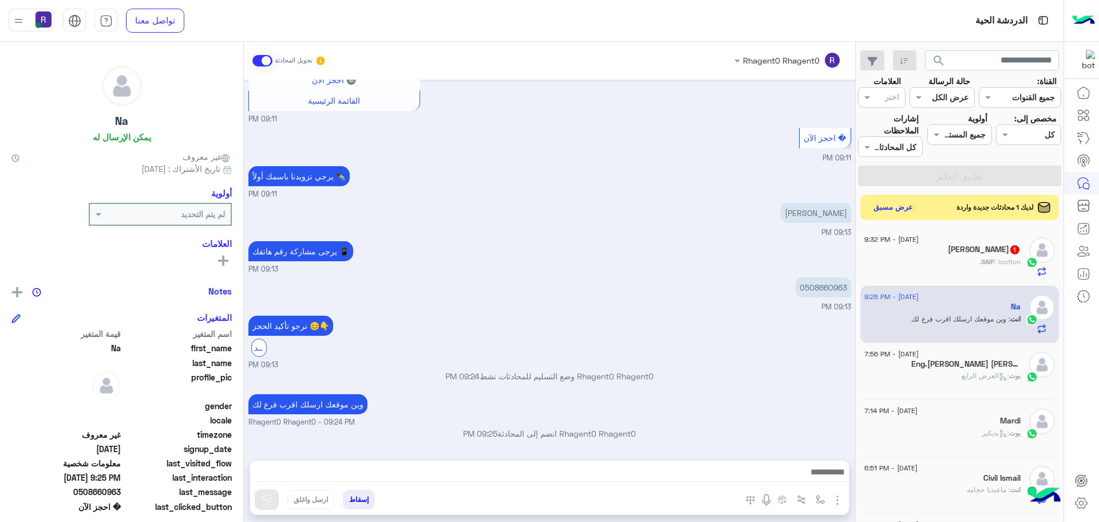
click at [949, 272] on div "SAIF : loction." at bounding box center [943, 267] width 156 height 20
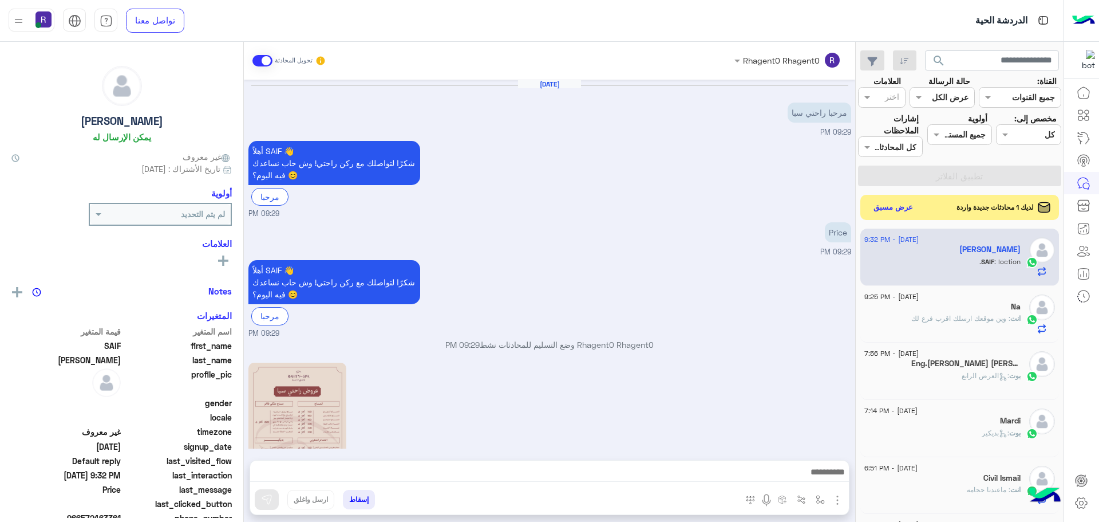
scroll to position [318, 0]
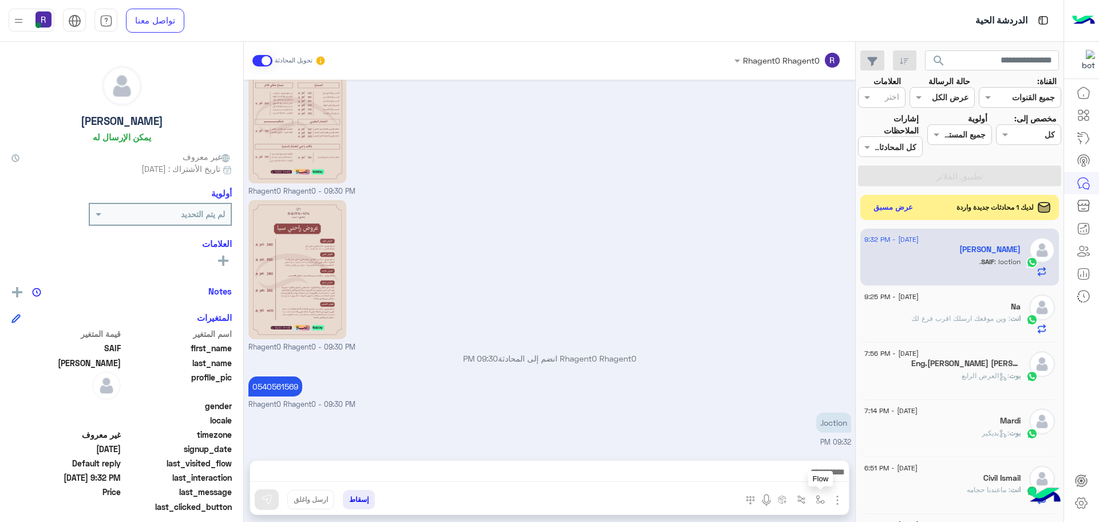
click at [821, 499] on img "button" at bounding box center [820, 499] width 9 height 9
click at [811, 481] on div "أدخل اسم مجموعة الرسائل" at bounding box center [769, 474] width 120 height 21
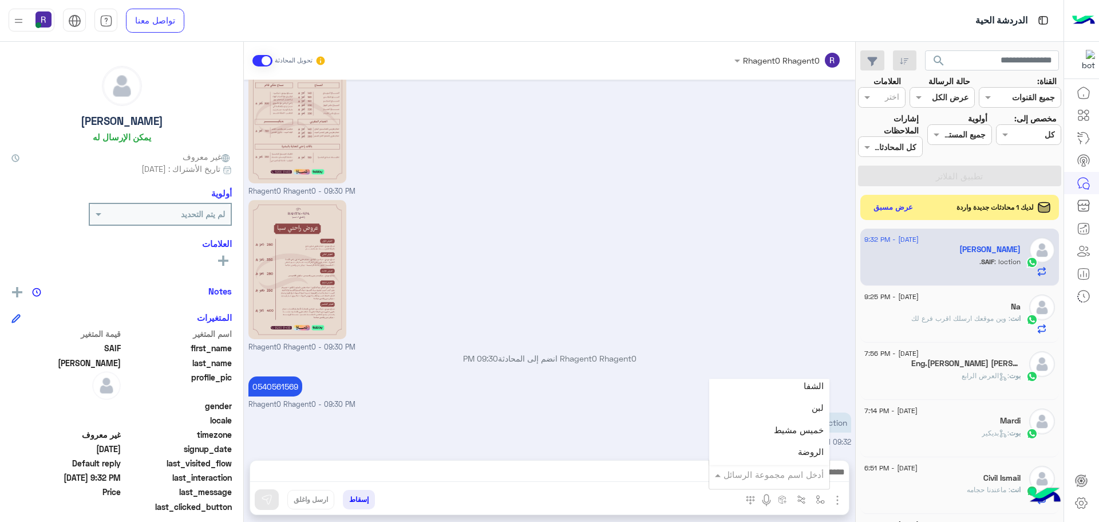
scroll to position [802, 0]
click at [792, 401] on div "لبن" at bounding box center [769, 404] width 120 height 22
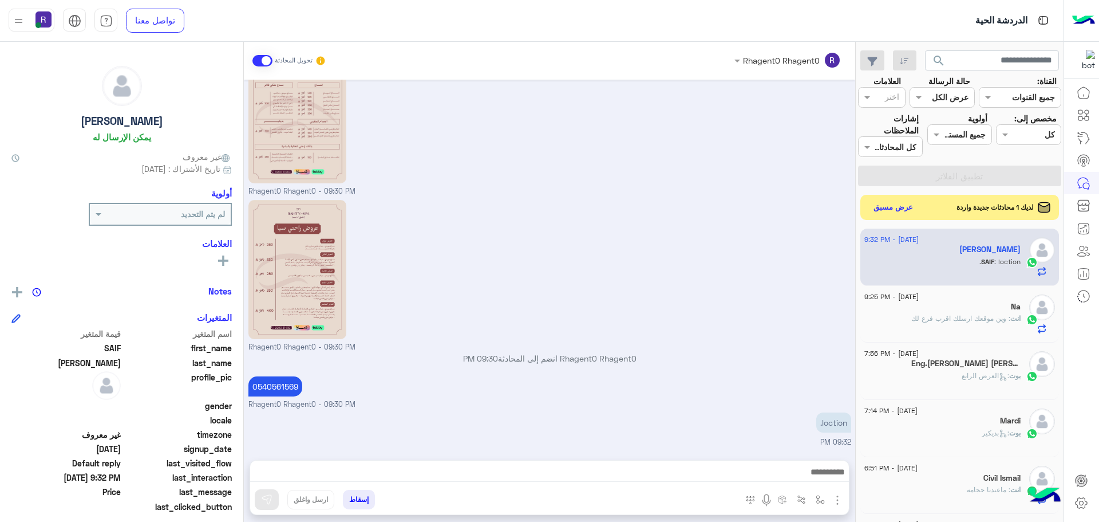
type textarea "***"
click at [274, 498] on button at bounding box center [267, 499] width 24 height 21
click at [821, 499] on img "button" at bounding box center [820, 499] width 9 height 9
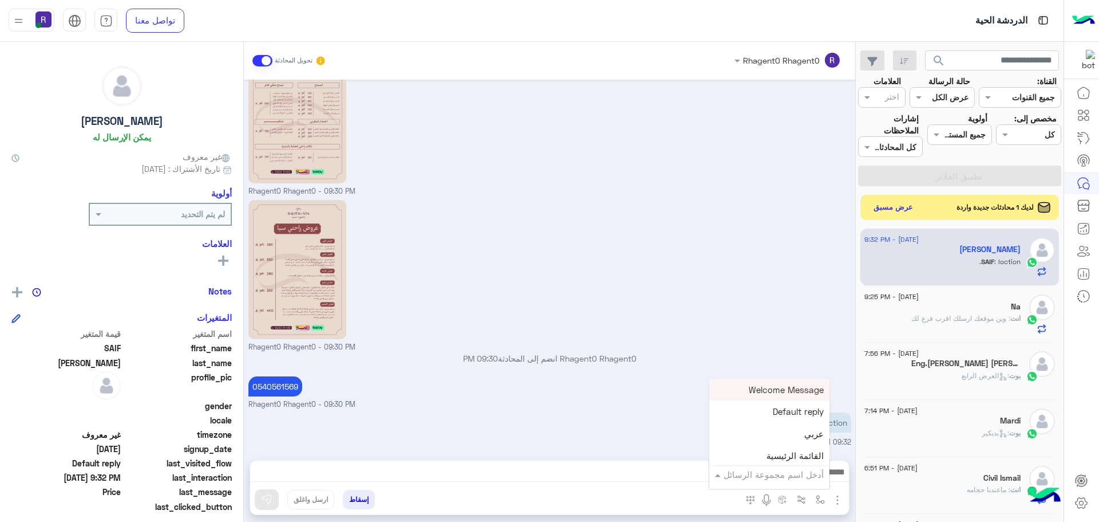
click at [810, 470] on input "text" at bounding box center [785, 474] width 77 height 13
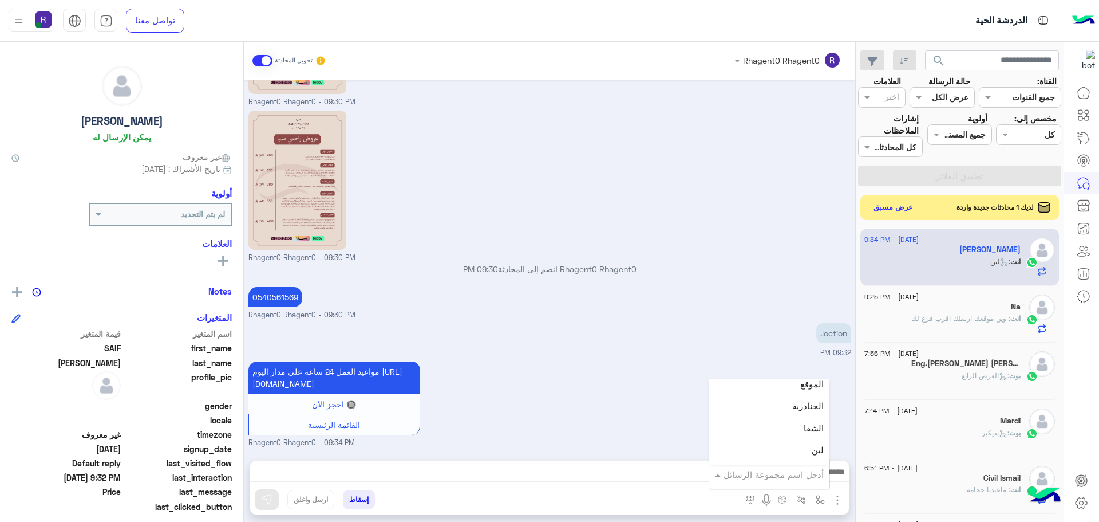
scroll to position [744, 0]
click at [798, 424] on div "الجنادرية" at bounding box center [769, 417] width 120 height 22
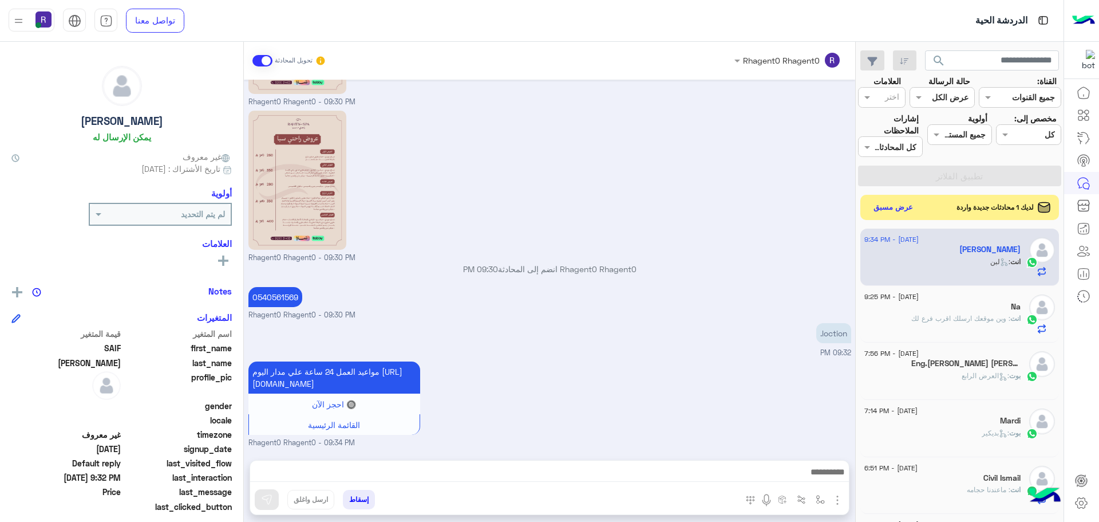
type textarea "*********"
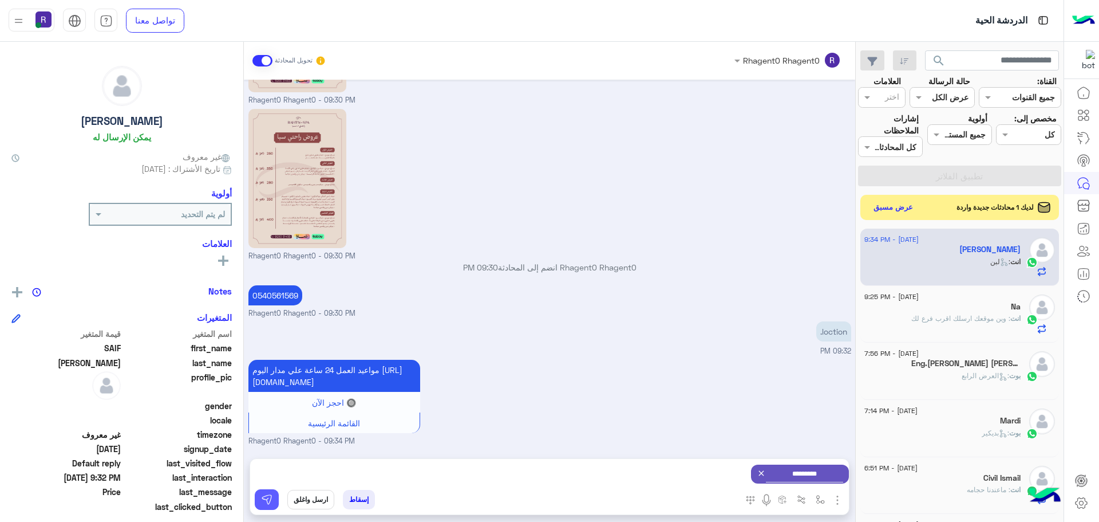
click at [275, 499] on button at bounding box center [267, 499] width 24 height 21
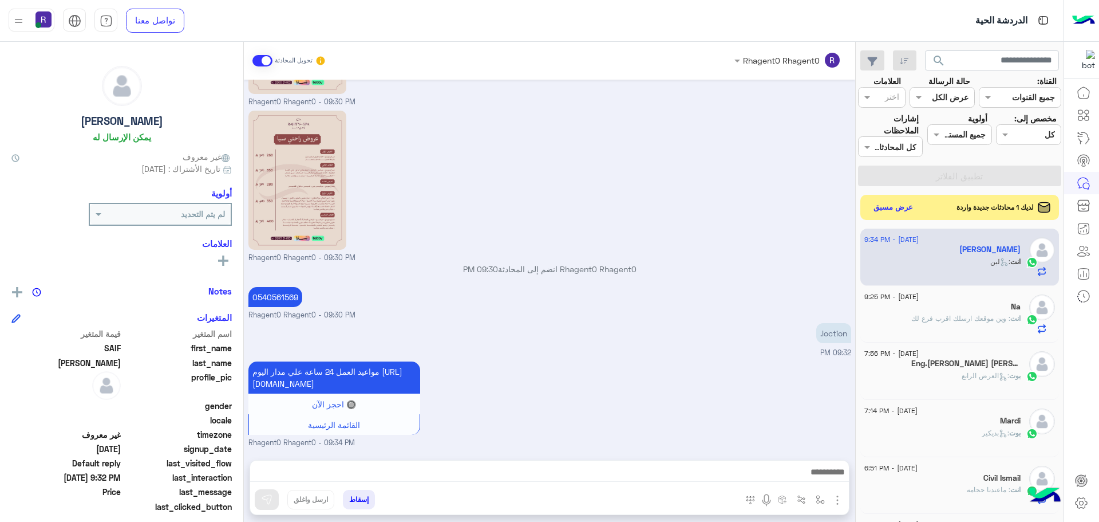
scroll to position [420, 0]
click at [893, 210] on button "عرض مسبق" at bounding box center [893, 206] width 48 height 15
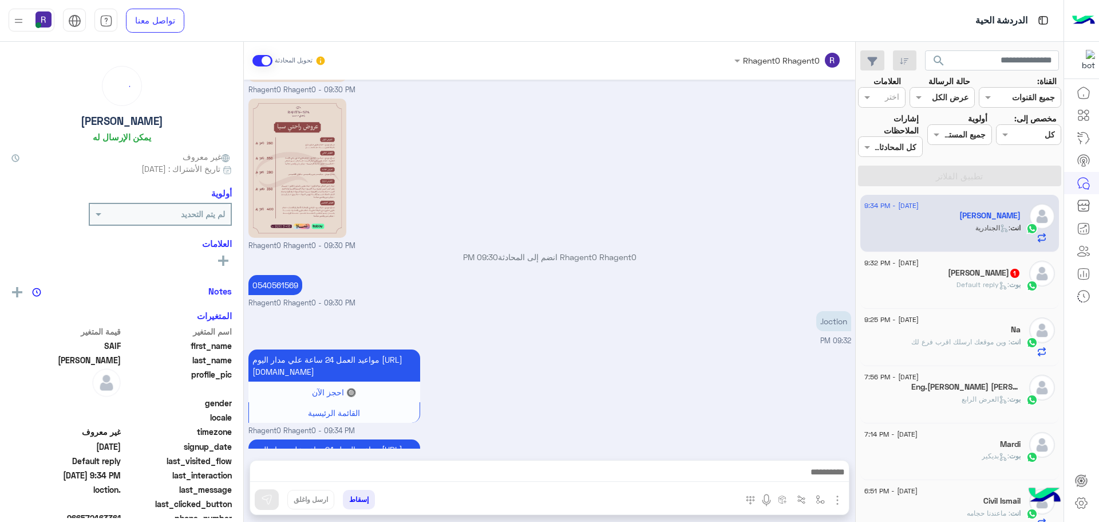
scroll to position [522, 0]
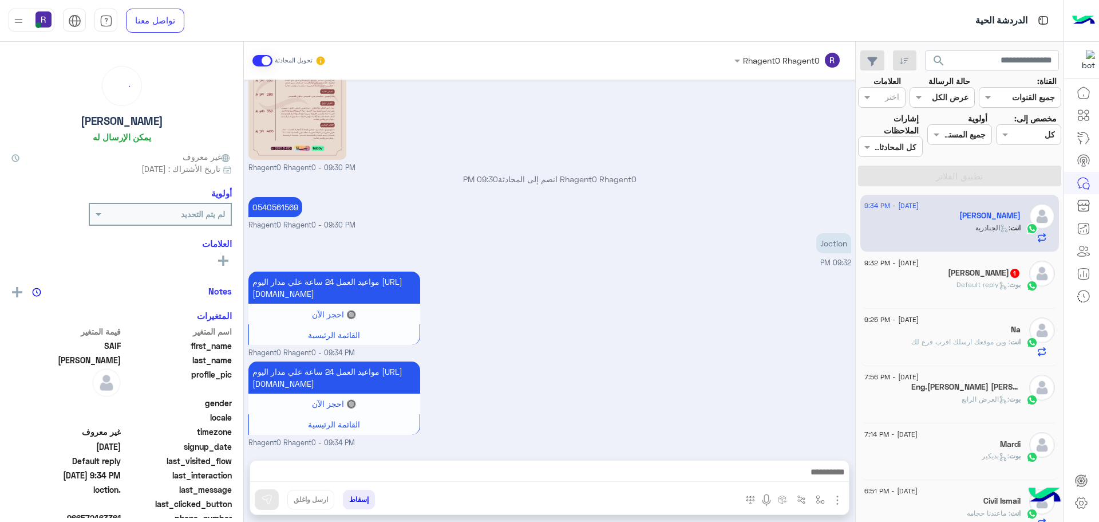
click at [939, 278] on div "[PERSON_NAME] 1" at bounding box center [943, 274] width 156 height 12
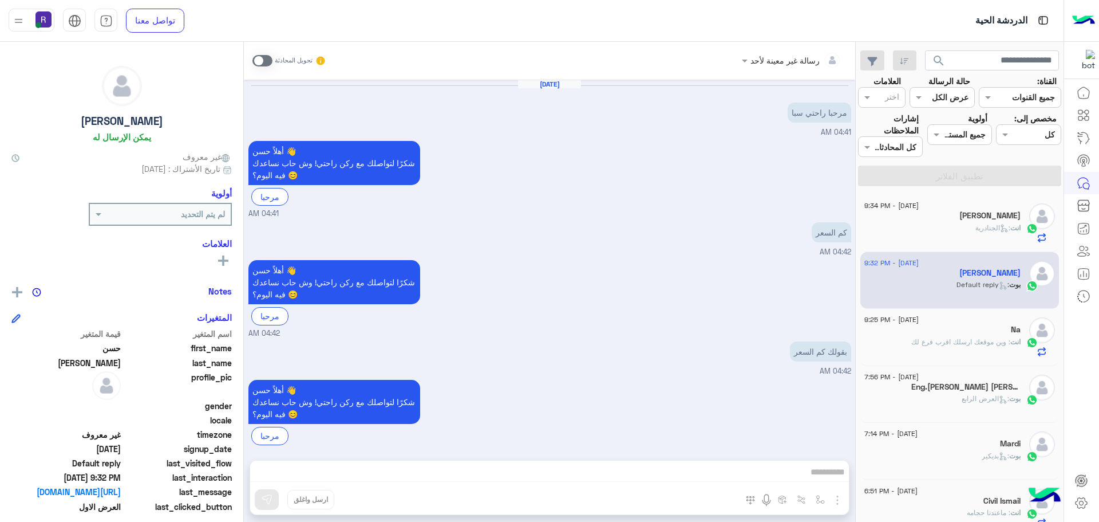
scroll to position [1238, 0]
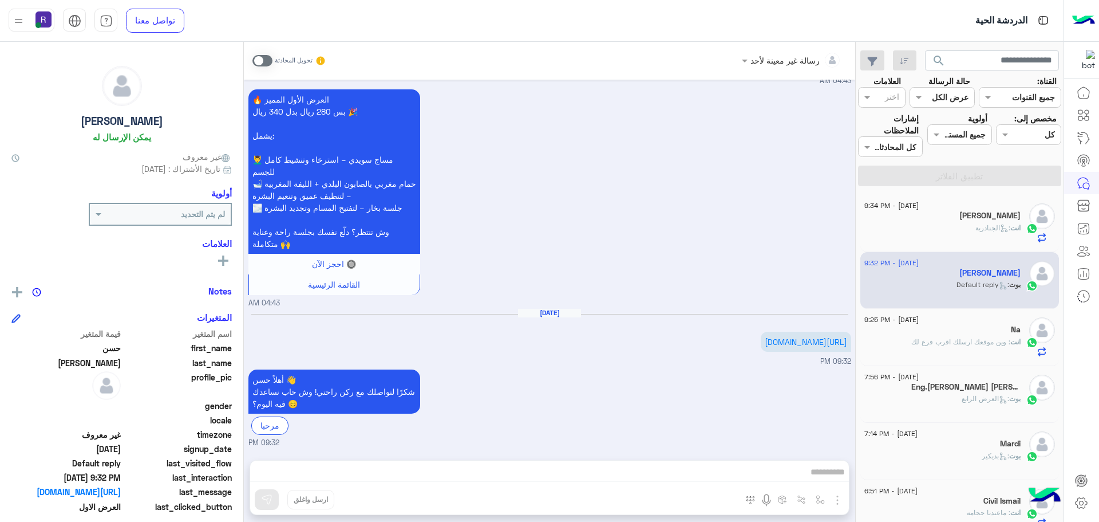
click at [267, 58] on span at bounding box center [263, 60] width 20 height 11
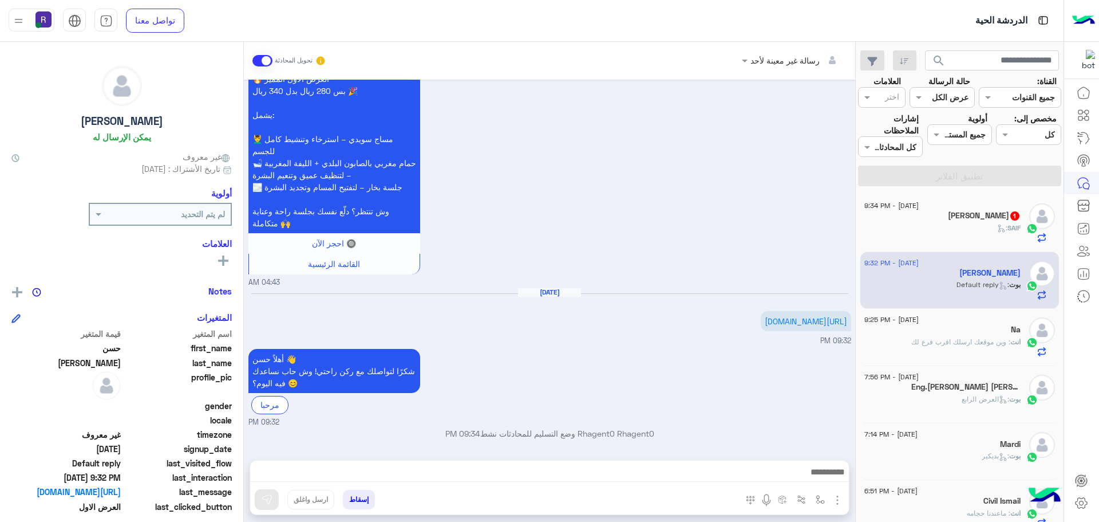
scroll to position [1259, 0]
click at [833, 497] on img "button" at bounding box center [838, 500] width 14 height 14
click at [822, 477] on span "الصور" at bounding box center [815, 474] width 21 height 13
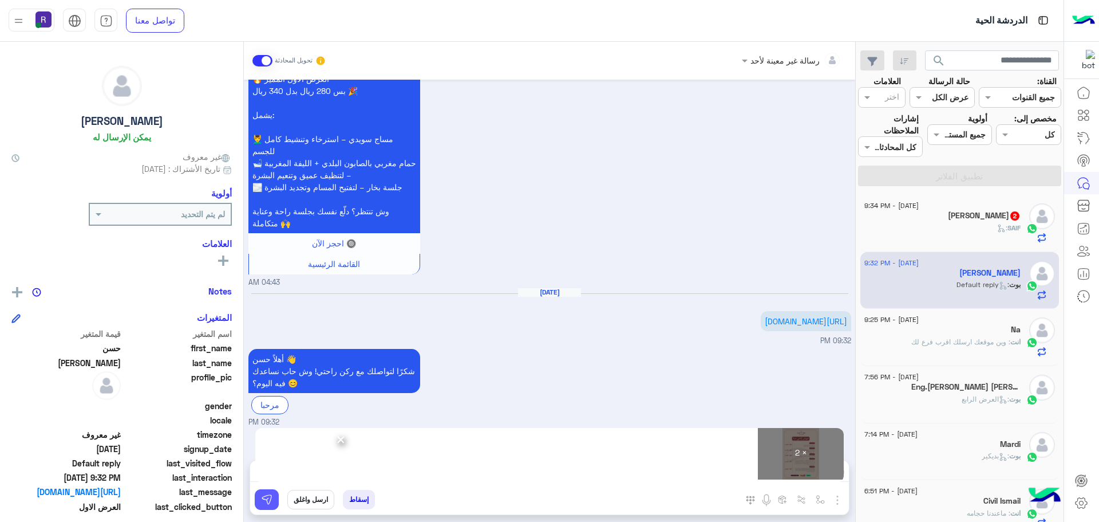
click at [270, 503] on img at bounding box center [266, 499] width 11 height 11
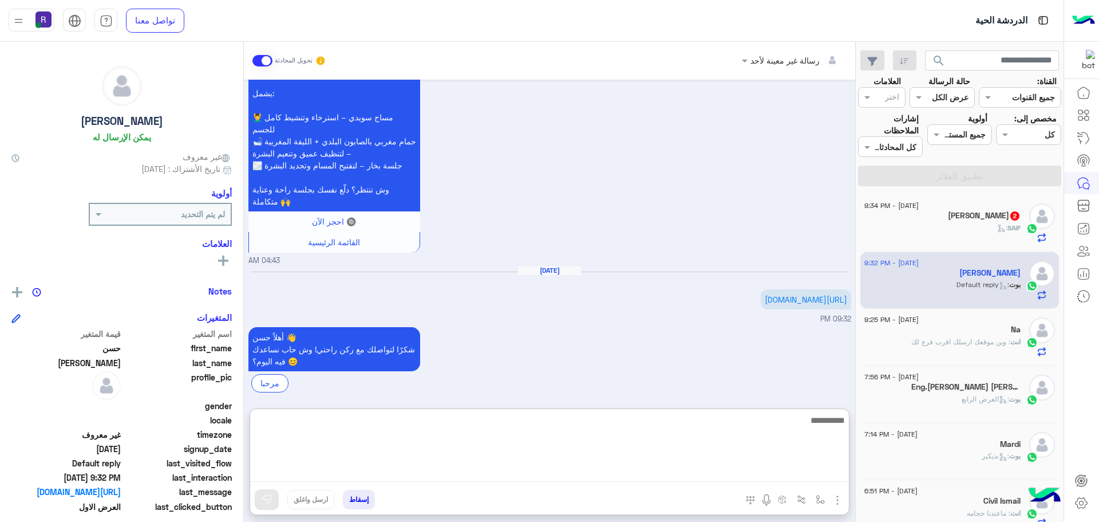
paste textarea "**********"
type textarea "**********"
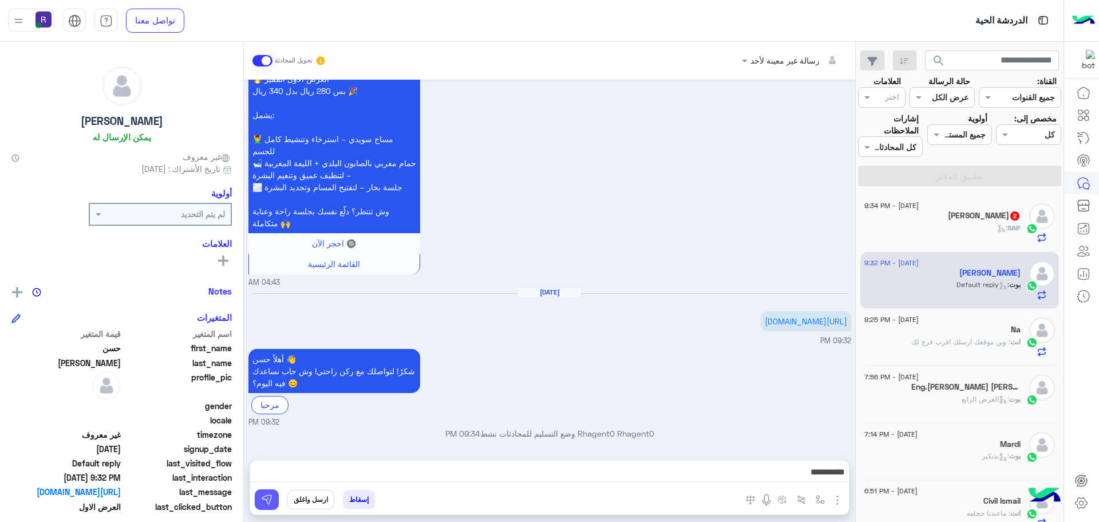
click at [267, 498] on img at bounding box center [266, 499] width 11 height 11
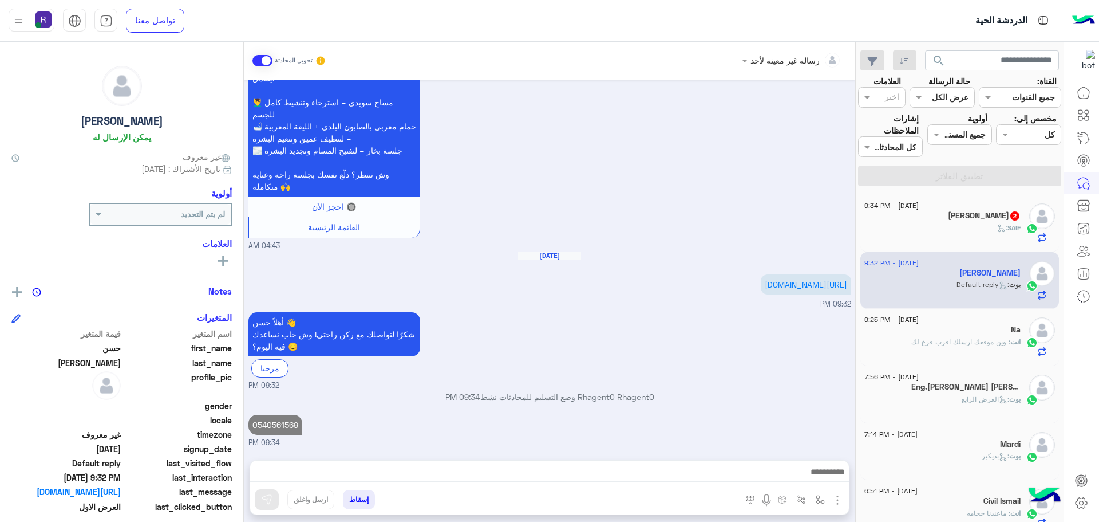
click at [937, 231] on div "SAIF :" at bounding box center [943, 233] width 156 height 20
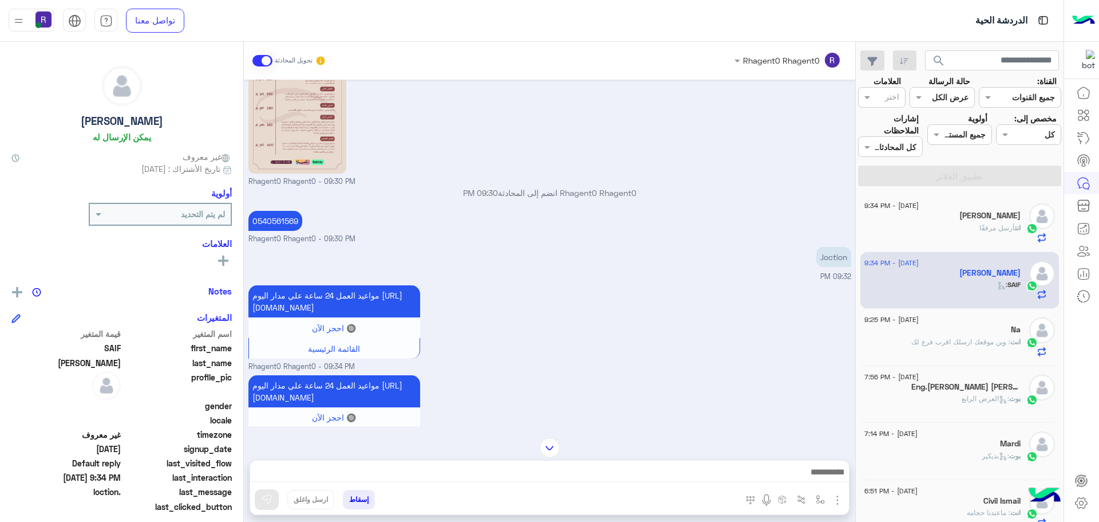
scroll to position [599, 0]
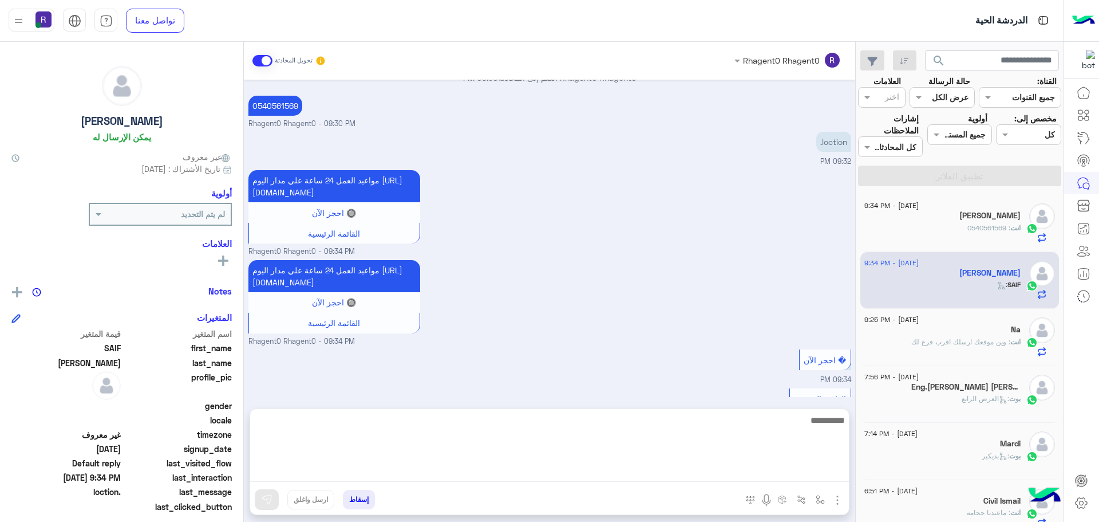
click at [622, 469] on textarea at bounding box center [549, 447] width 599 height 69
type textarea "*********"
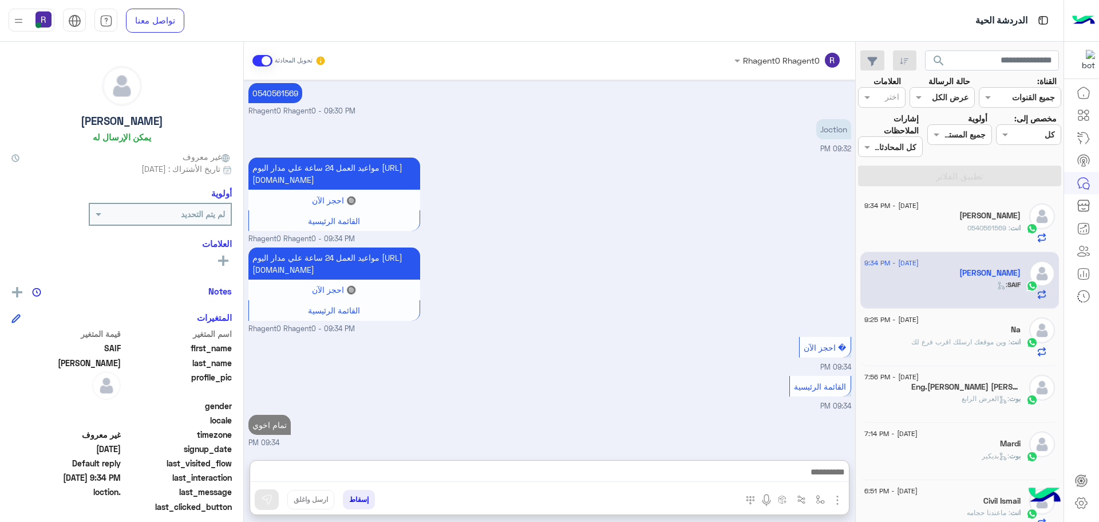
click at [1011, 339] on span "انت" at bounding box center [1016, 341] width 10 height 9
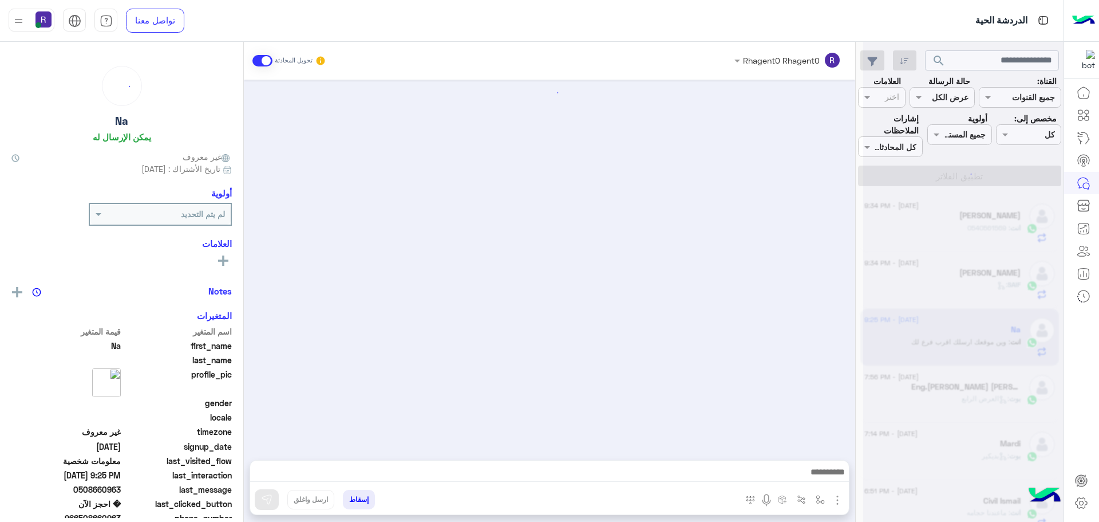
scroll to position [1217, 0]
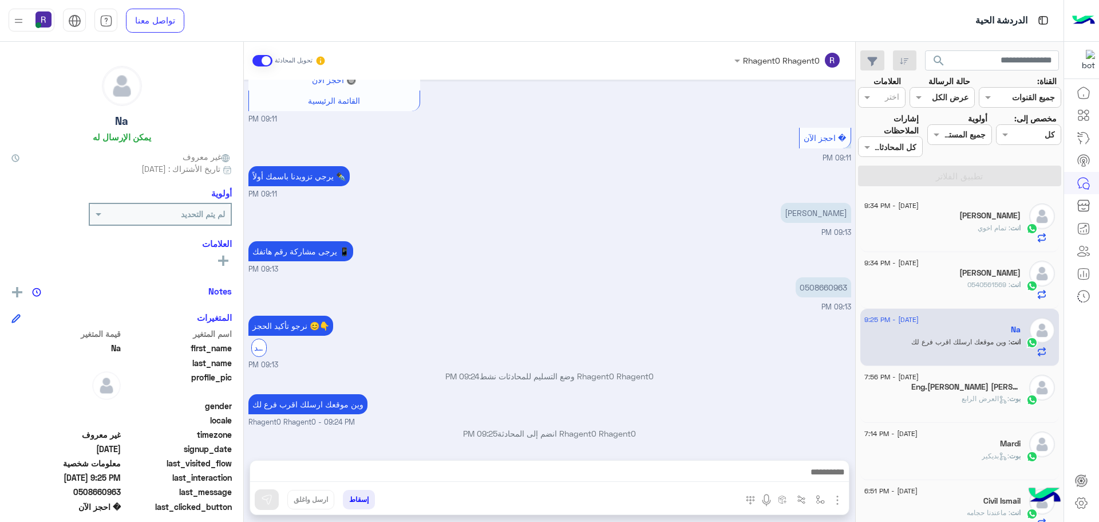
click at [1006, 222] on div "[PERSON_NAME]" at bounding box center [943, 217] width 156 height 12
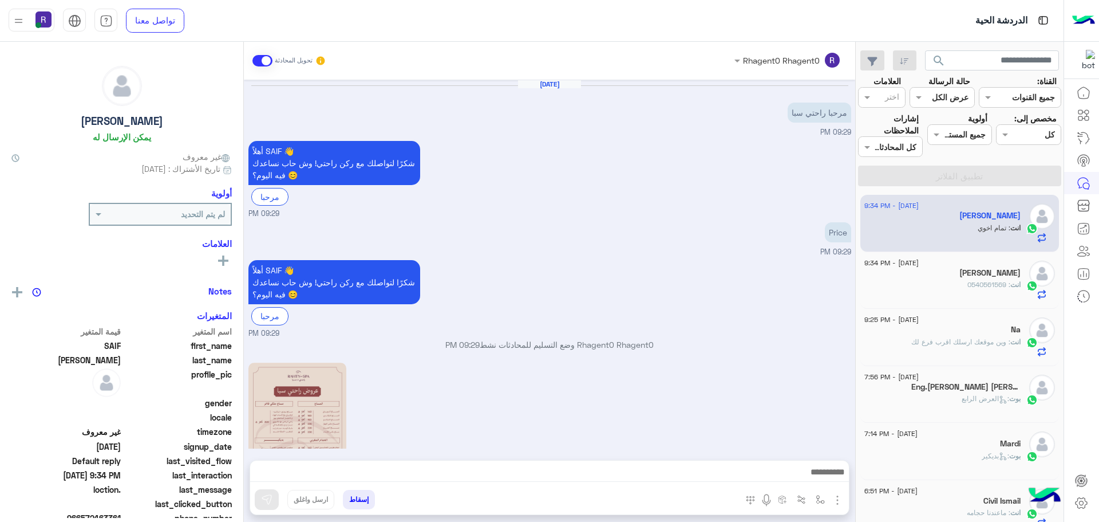
scroll to position [636, 0]
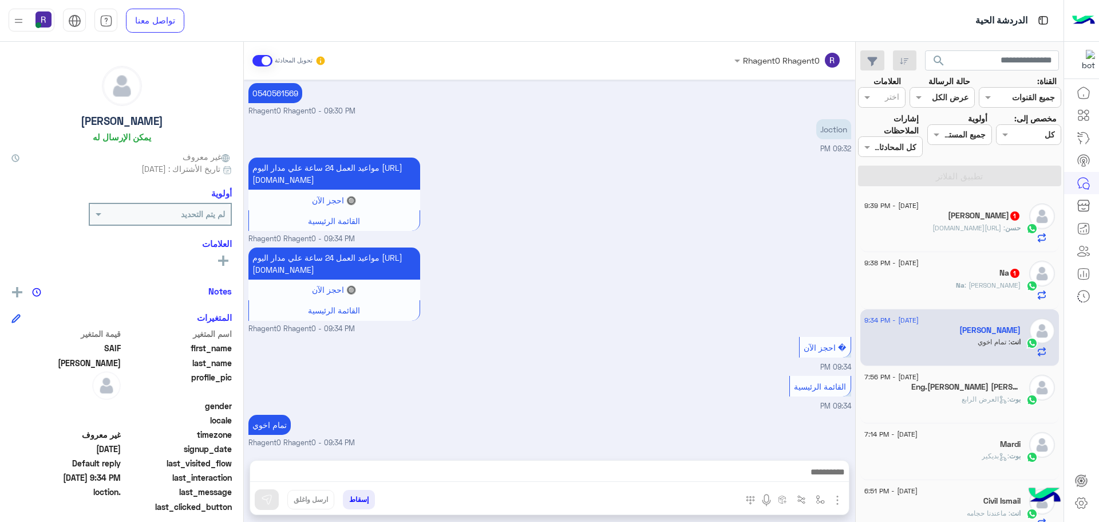
click at [916, 281] on div "Na : [PERSON_NAME]" at bounding box center [943, 290] width 156 height 20
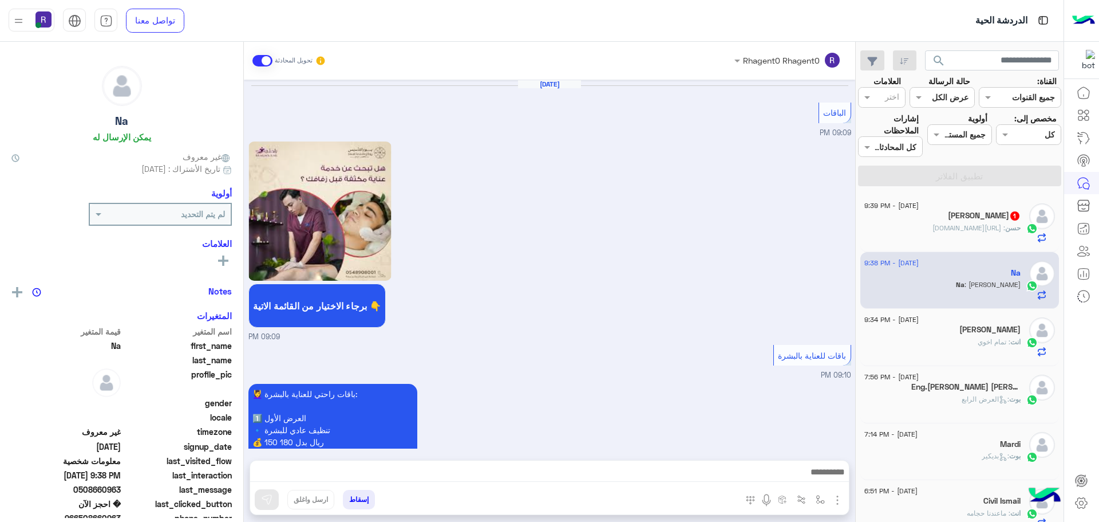
scroll to position [1085, 0]
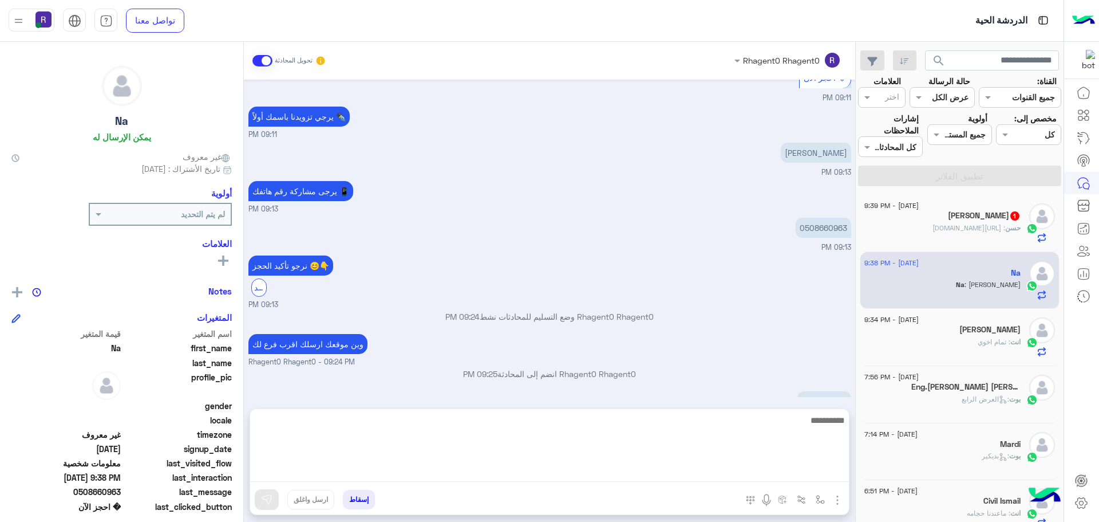
click at [587, 468] on textarea at bounding box center [549, 447] width 599 height 69
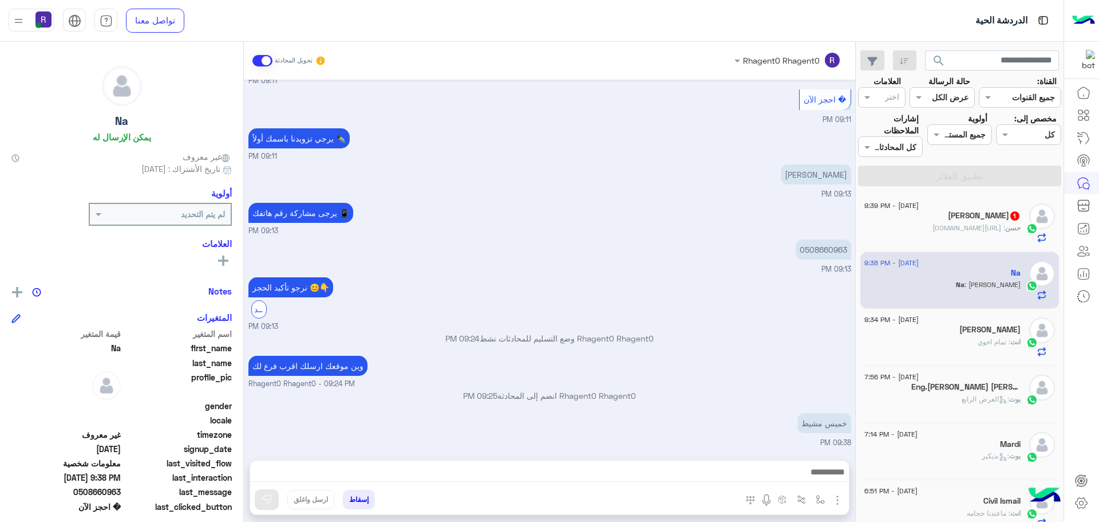
click at [969, 222] on div "[PERSON_NAME] 1" at bounding box center [943, 217] width 156 height 12
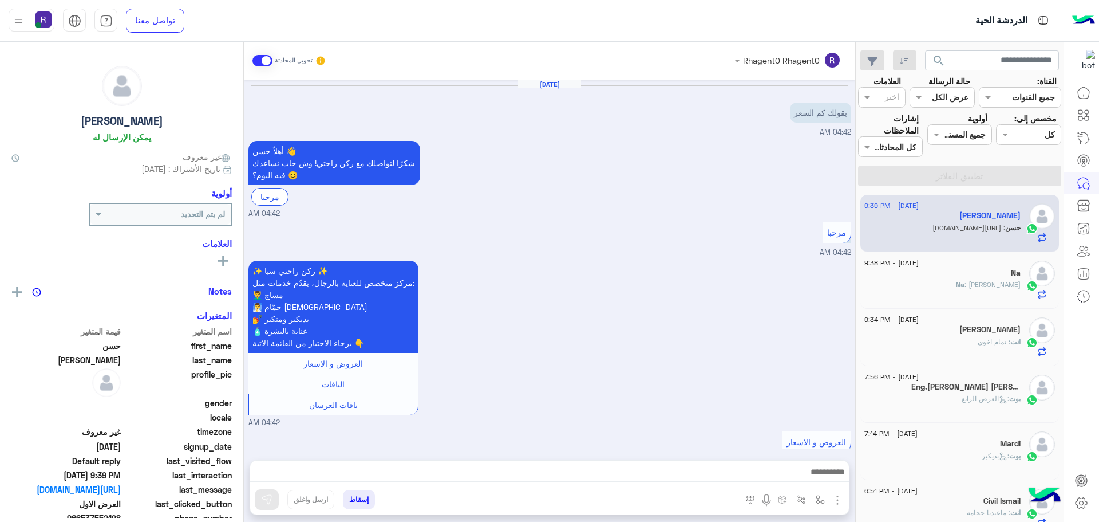
scroll to position [1426, 0]
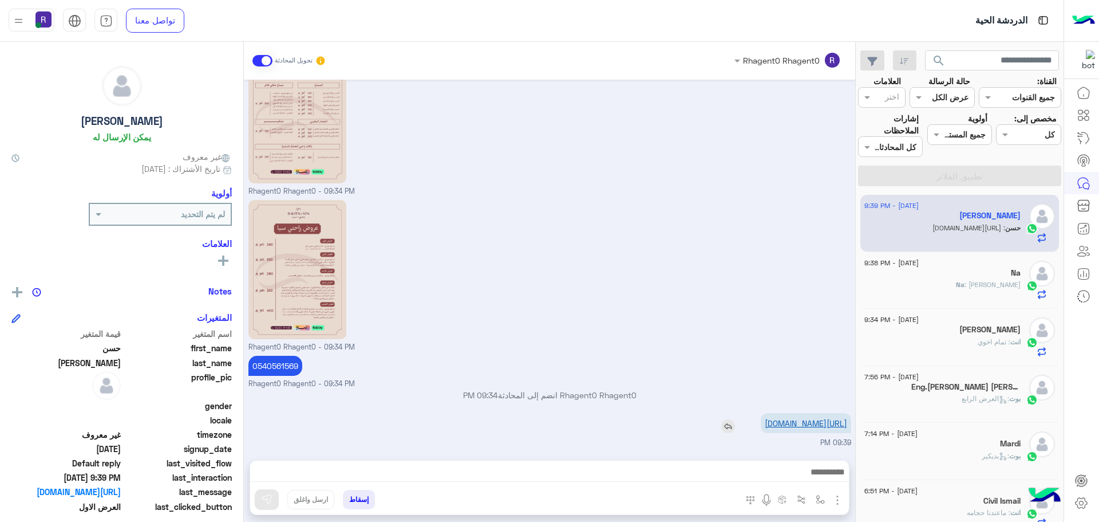
click at [799, 423] on link "[URL][DOMAIN_NAME]" at bounding box center [806, 423] width 82 height 10
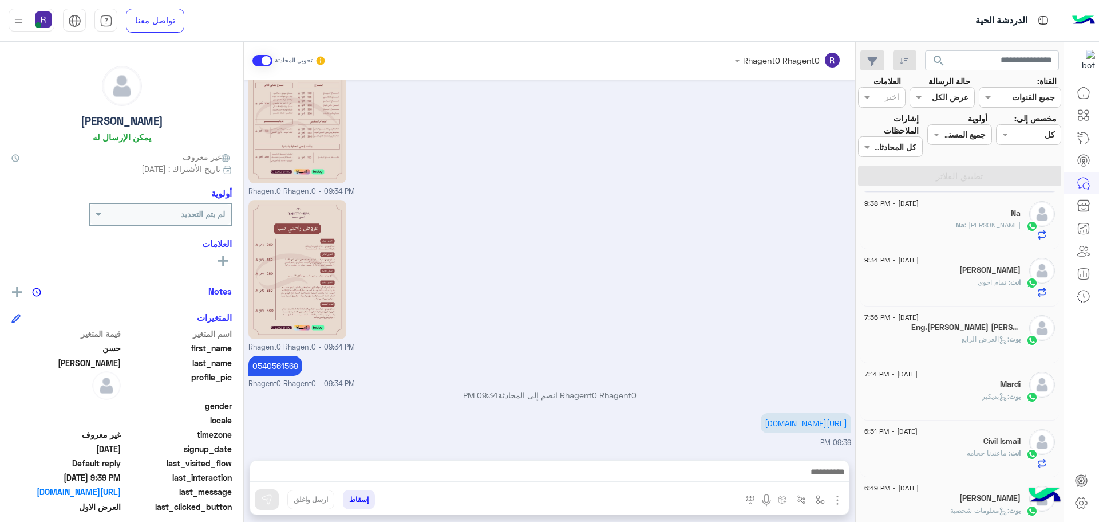
scroll to position [0, 0]
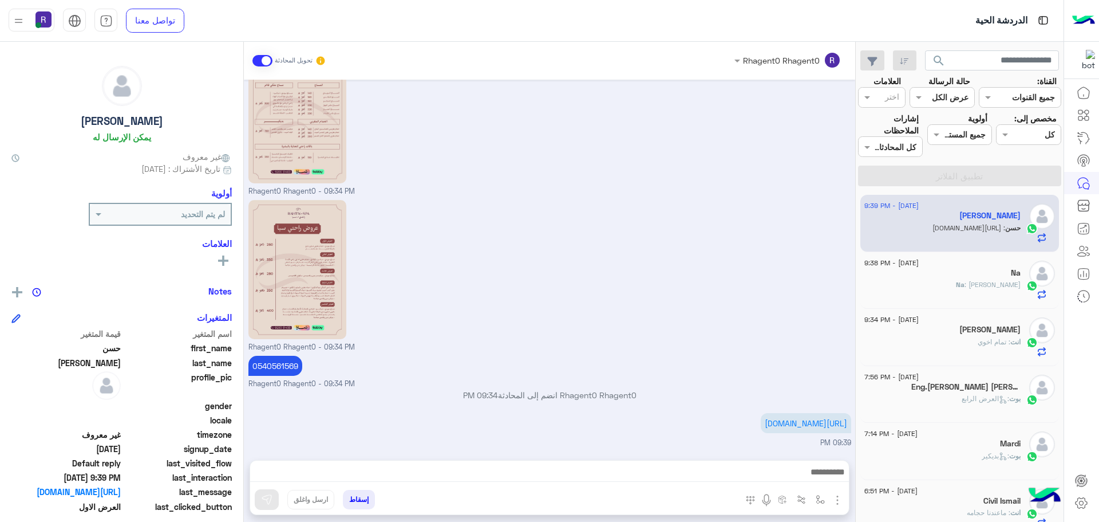
click at [938, 274] on div "Na" at bounding box center [943, 274] width 156 height 12
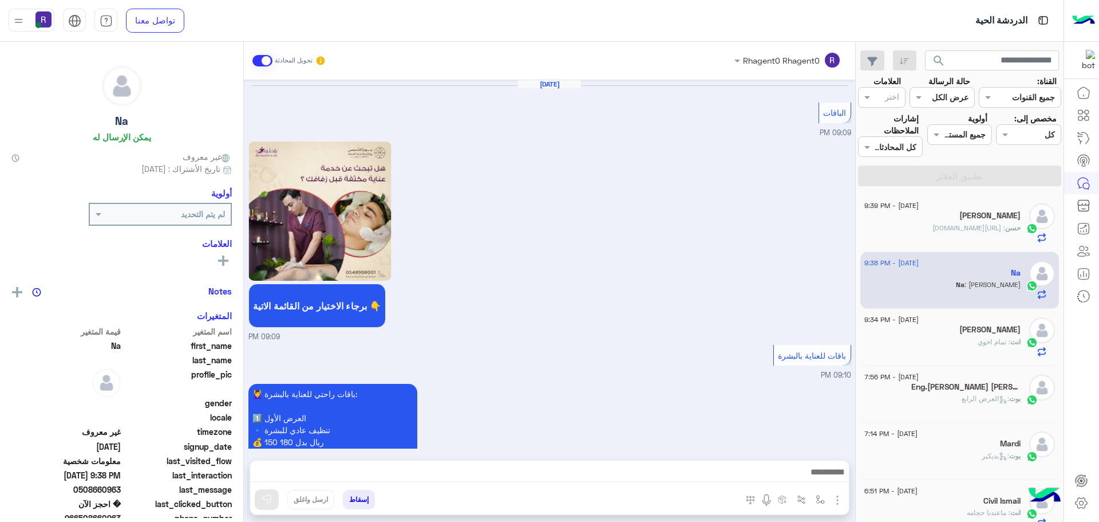
scroll to position [1085, 0]
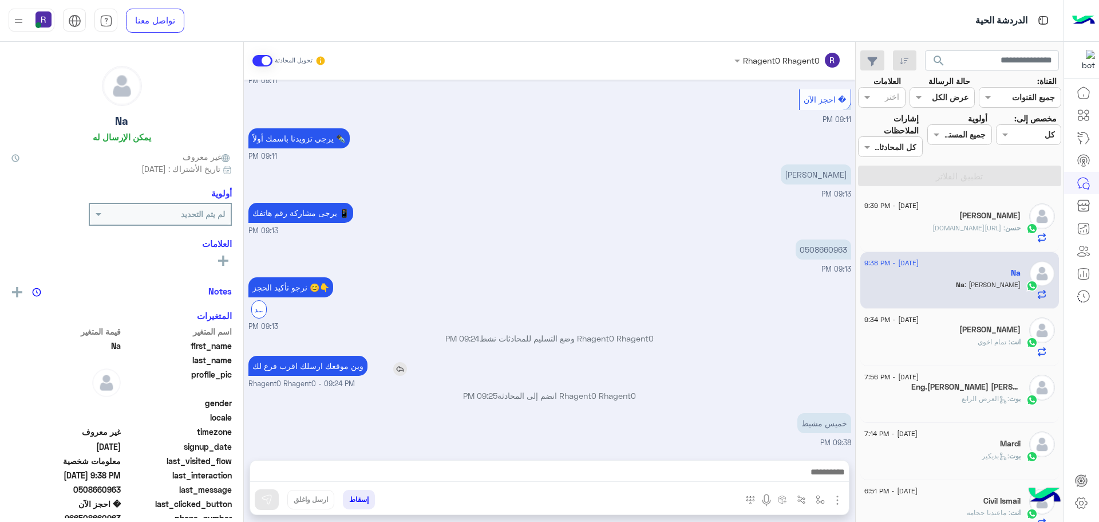
click at [320, 368] on p "وين موقعك ارسلك اقرب فرع لك" at bounding box center [308, 366] width 119 height 20
copy app-msgs-text
click at [987, 214] on h5 "[PERSON_NAME]" at bounding box center [990, 216] width 61 height 10
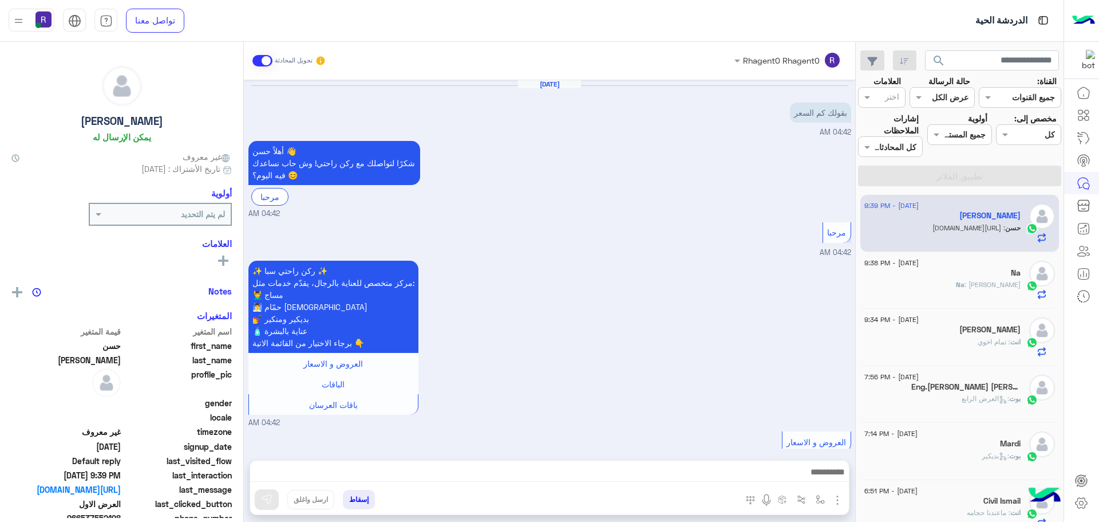
scroll to position [1426, 0]
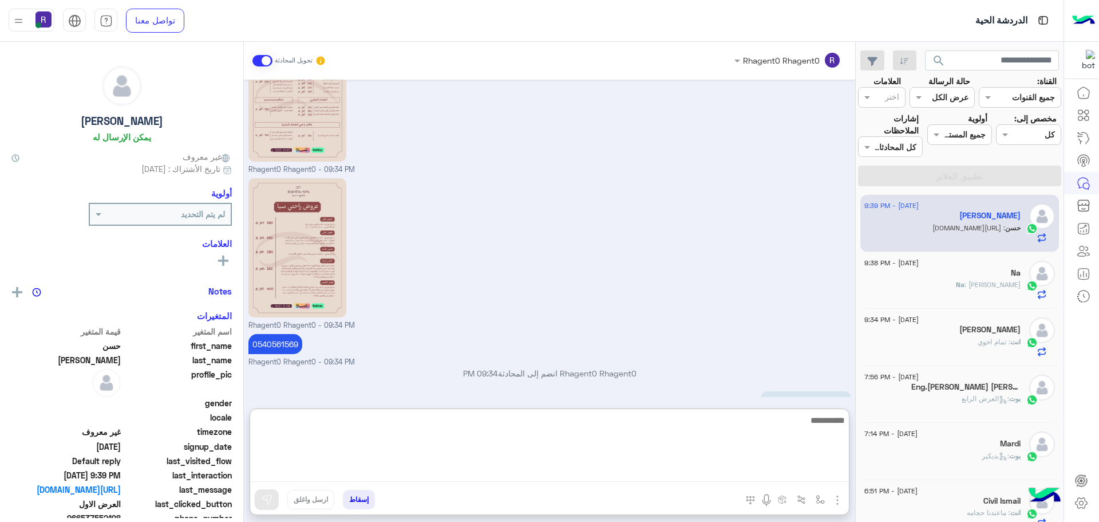
paste textarea "**********"
type textarea "**********"
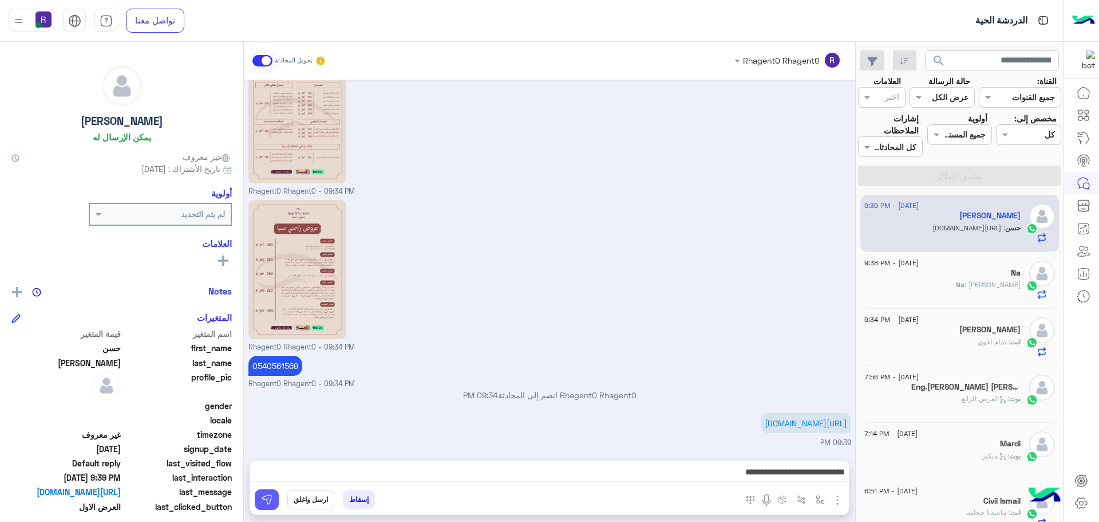
click at [259, 499] on button at bounding box center [267, 499] width 24 height 21
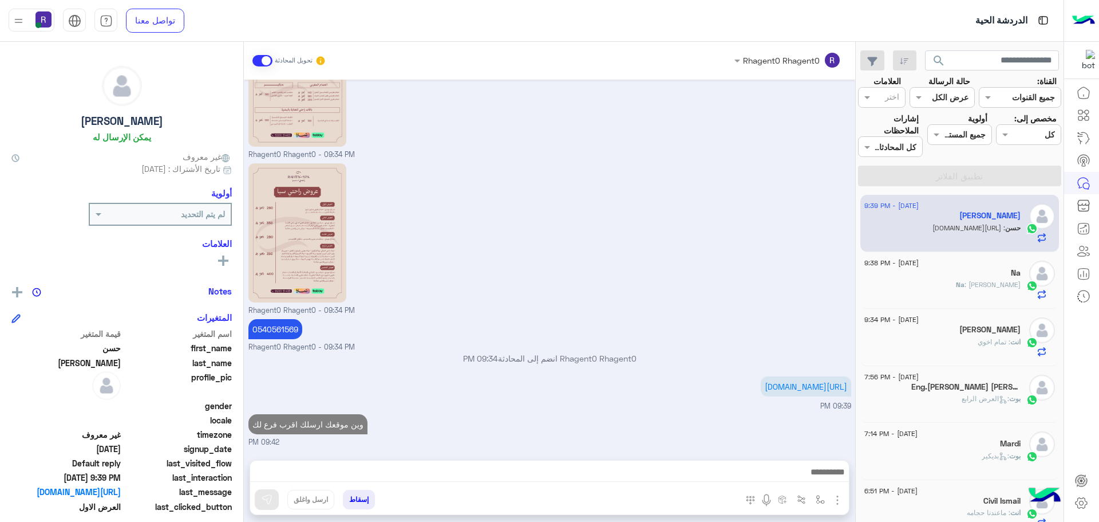
click at [985, 279] on div "Na" at bounding box center [943, 274] width 156 height 12
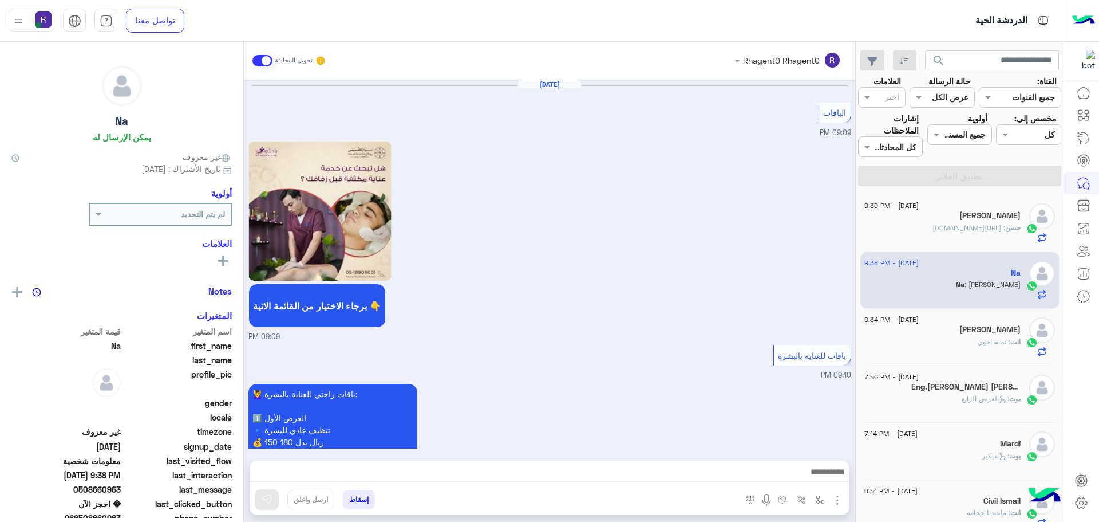
scroll to position [1085, 0]
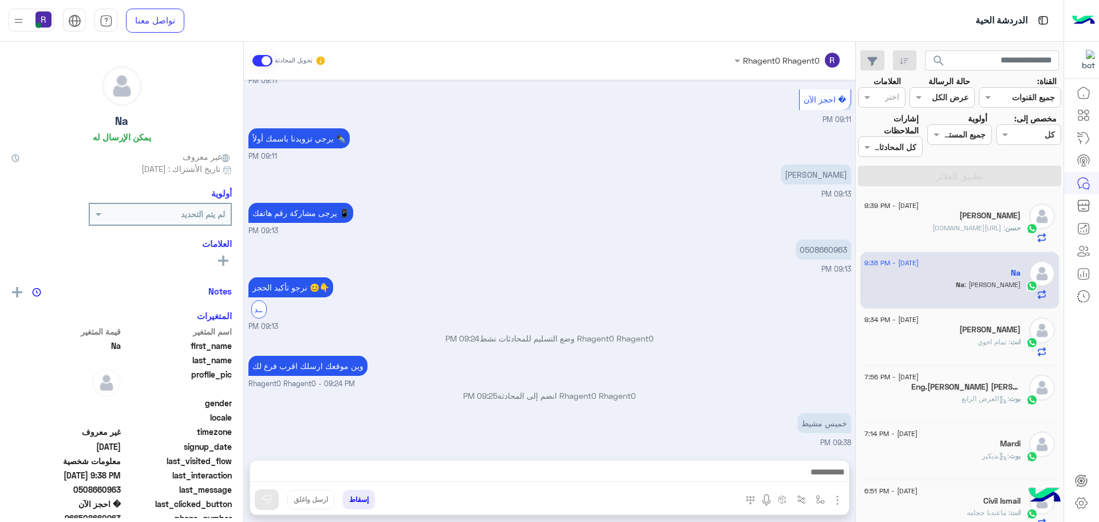
click at [1007, 226] on span "حسن" at bounding box center [1013, 227] width 15 height 9
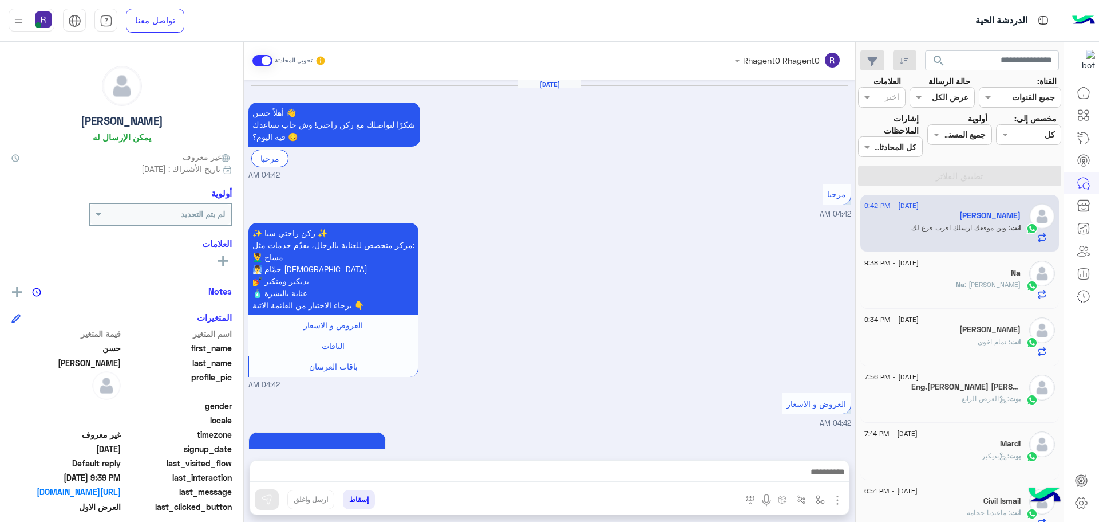
scroll to position [1461, 0]
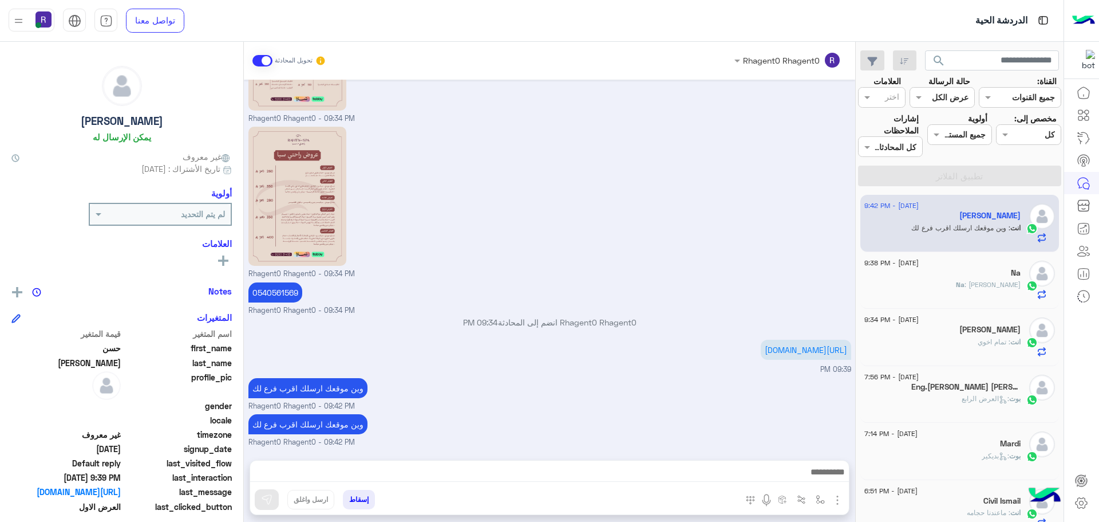
click at [948, 405] on div "بوت : العرض الرابع" at bounding box center [943, 403] width 156 height 20
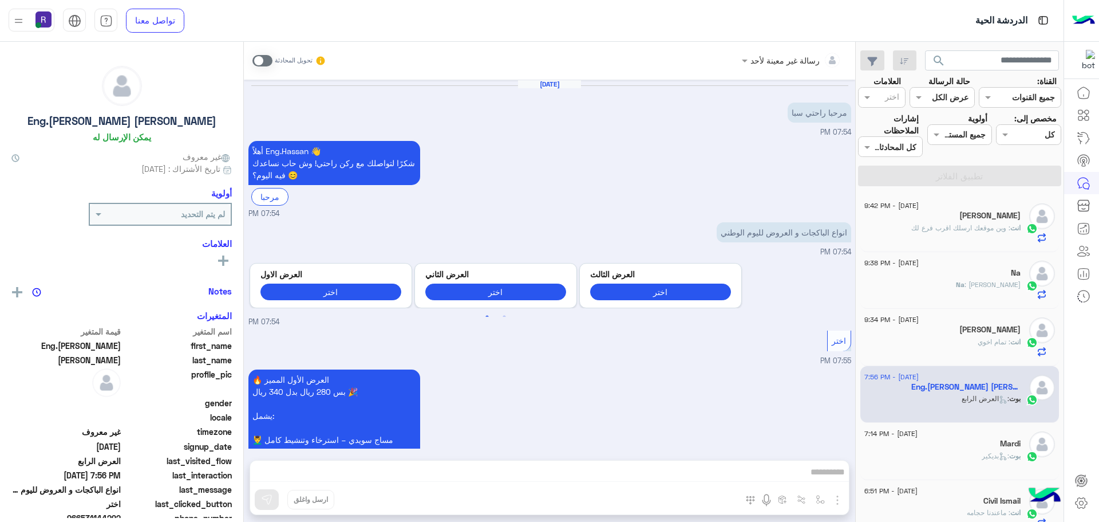
scroll to position [1115, 0]
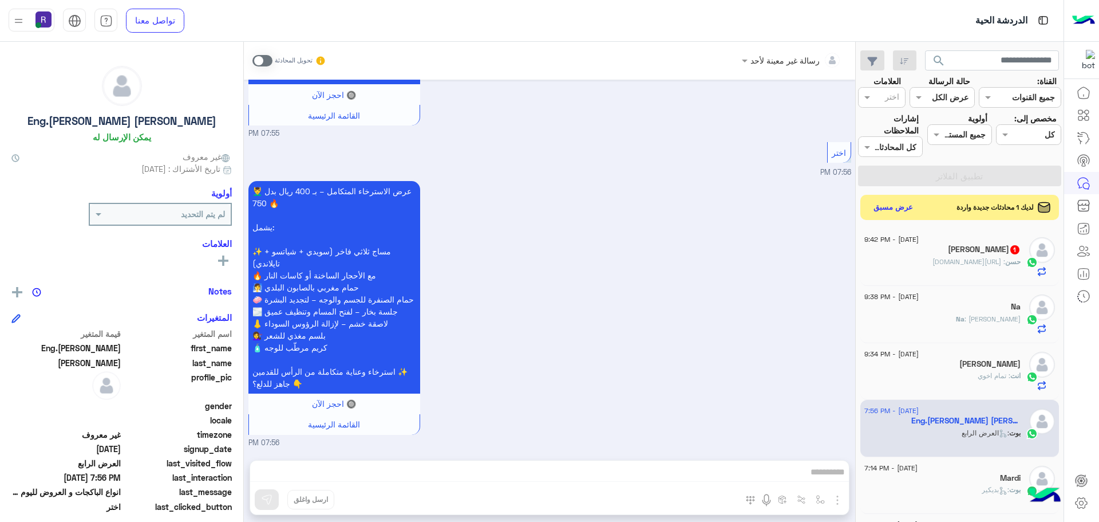
click at [959, 258] on span ": [URL][DOMAIN_NAME]" at bounding box center [969, 261] width 73 height 9
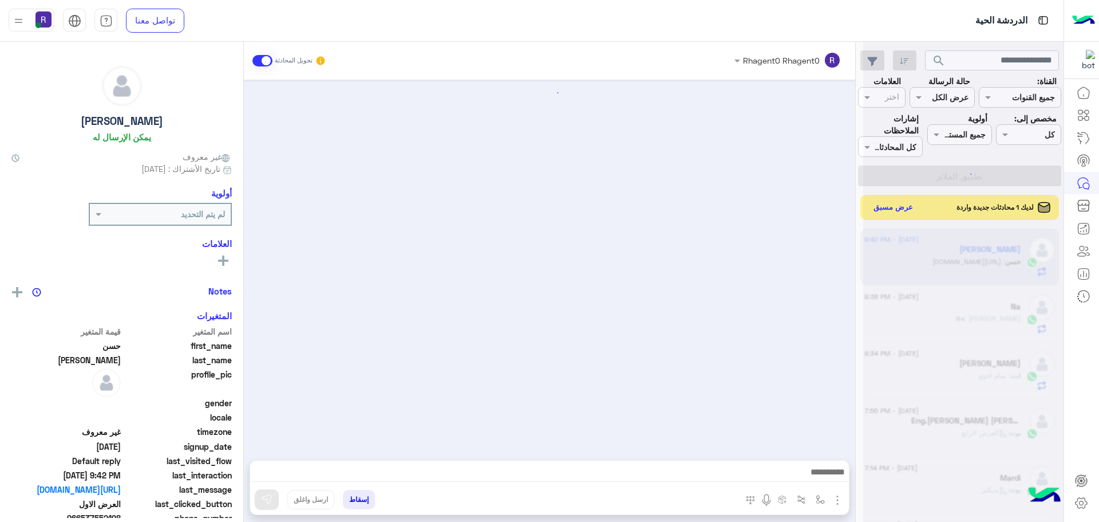
scroll to position [1382, 0]
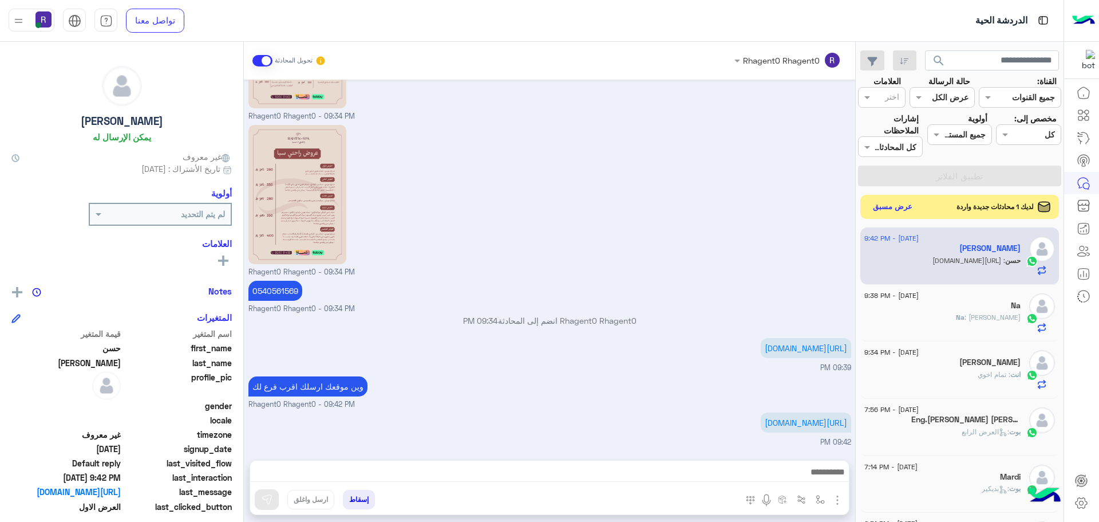
click at [907, 205] on button "عرض مسبق" at bounding box center [893, 206] width 48 height 15
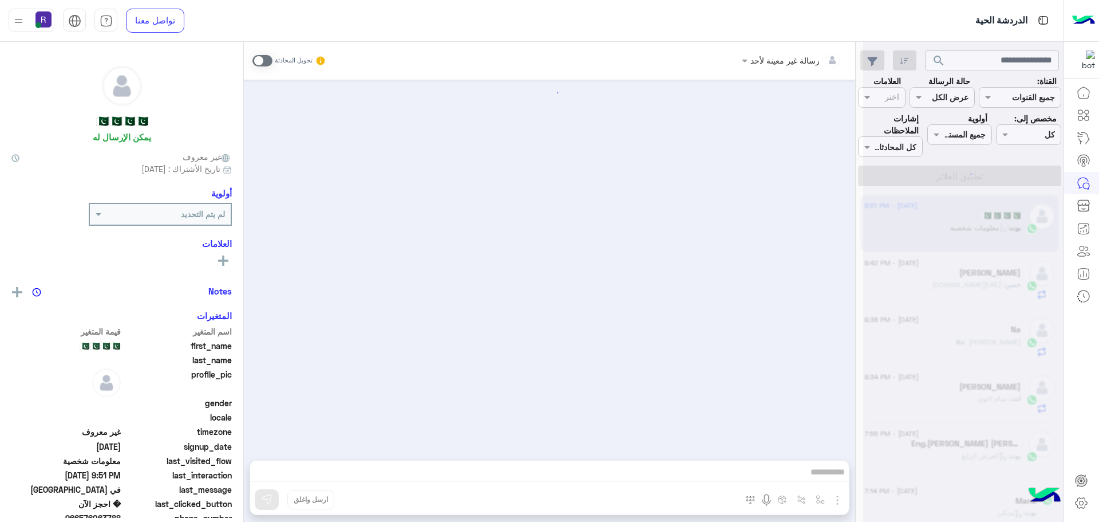
scroll to position [574, 0]
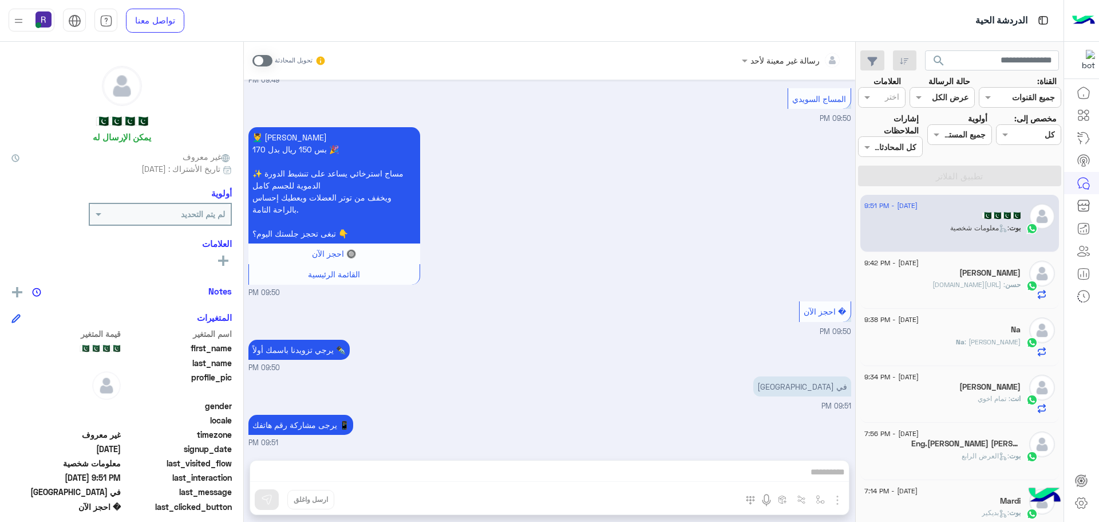
click at [271, 61] on span at bounding box center [263, 60] width 20 height 11
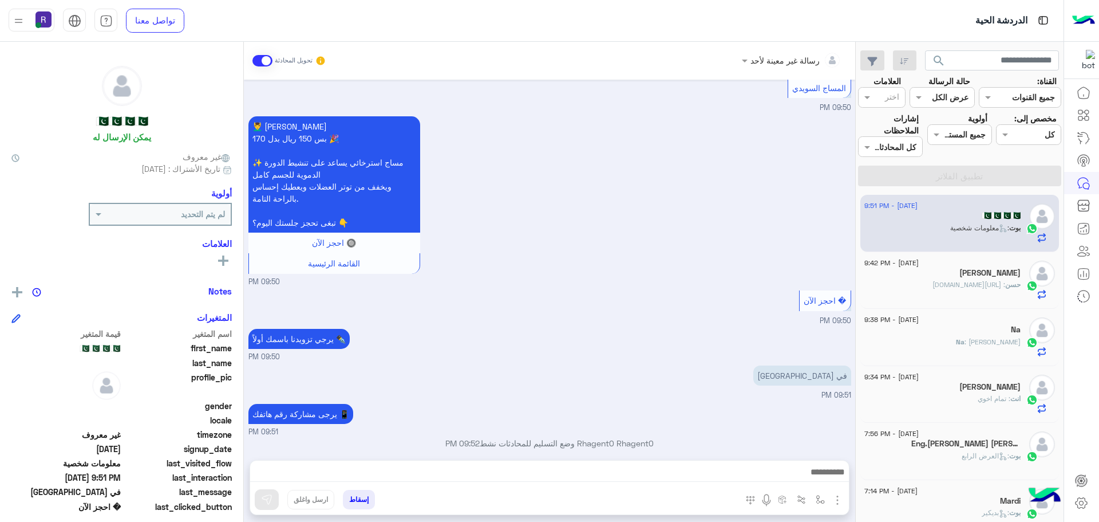
scroll to position [594, 0]
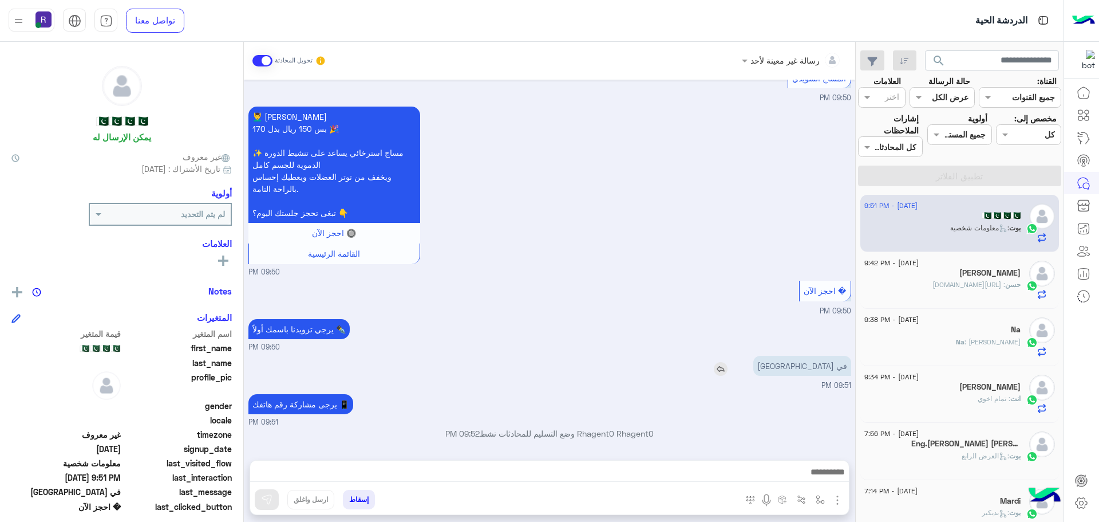
drag, startPoint x: 787, startPoint y: 372, endPoint x: 765, endPoint y: 376, distance: 22.1
click at [728, 372] on img at bounding box center [721, 369] width 14 height 14
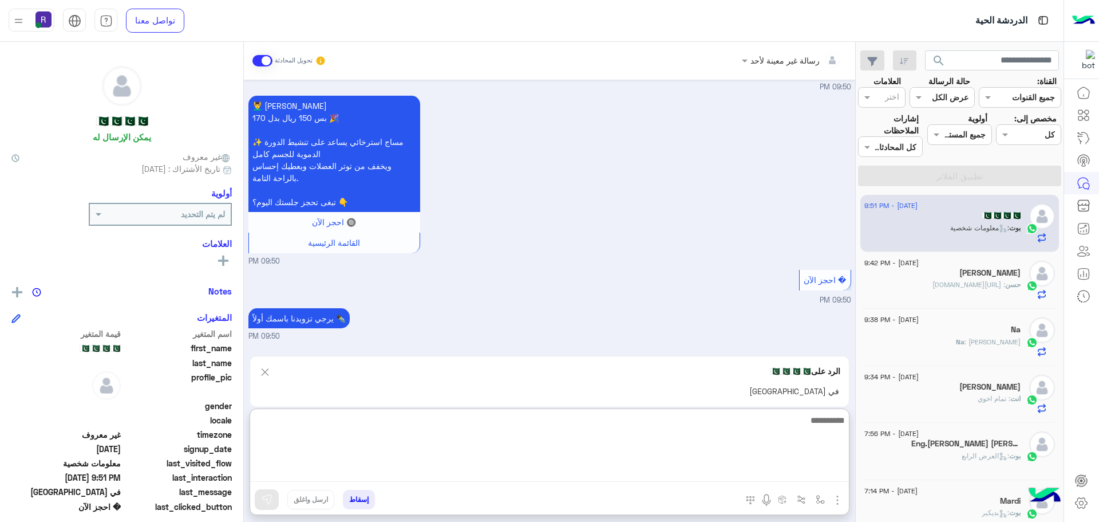
click at [642, 470] on textarea at bounding box center [549, 447] width 599 height 69
type textarea "**"
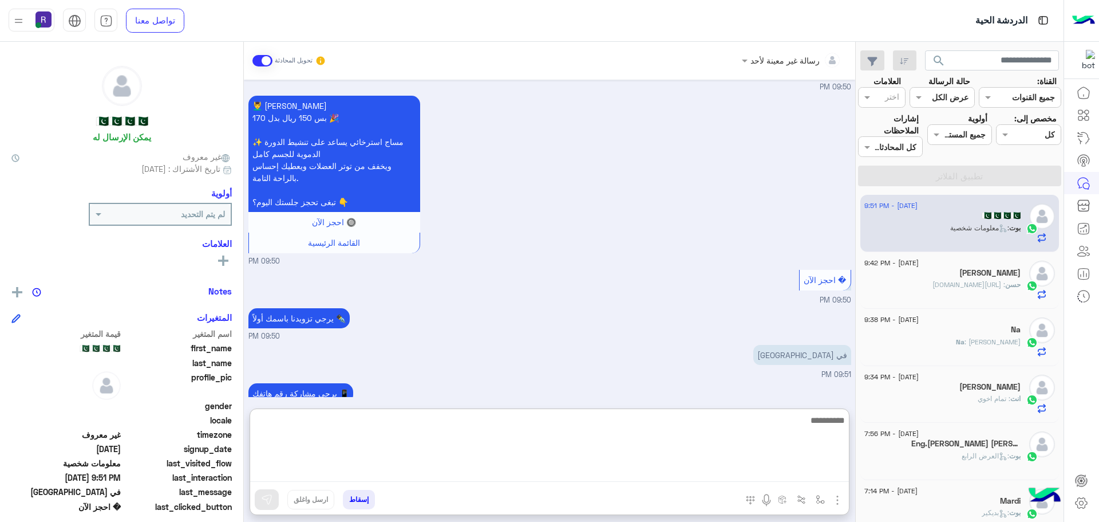
scroll to position [703, 0]
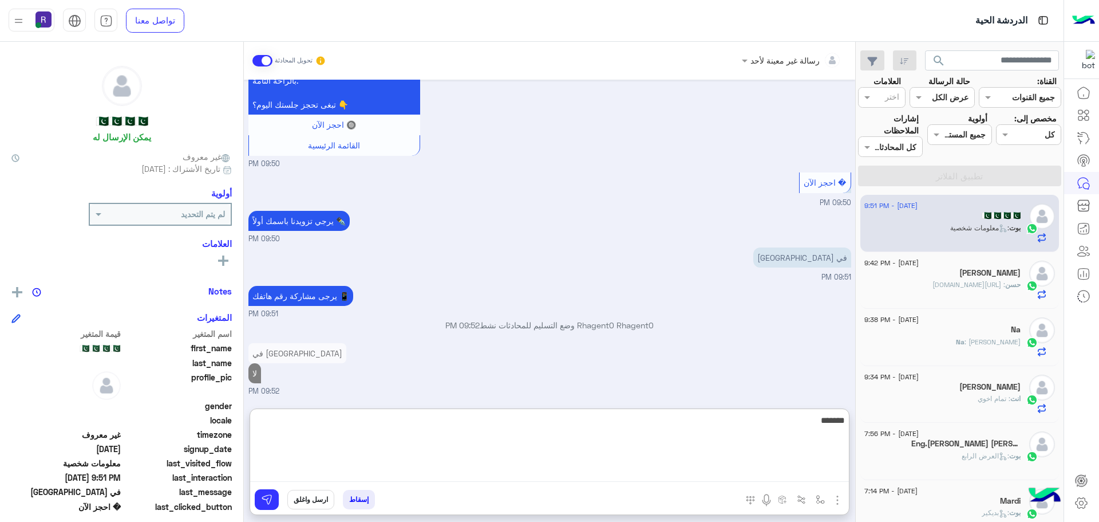
type textarea "*******"
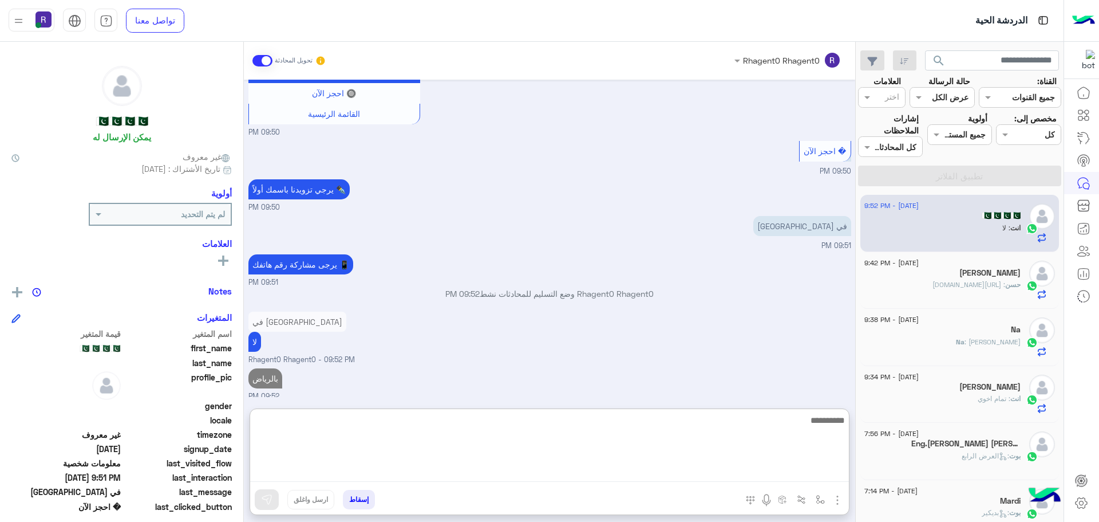
scroll to position [760, 0]
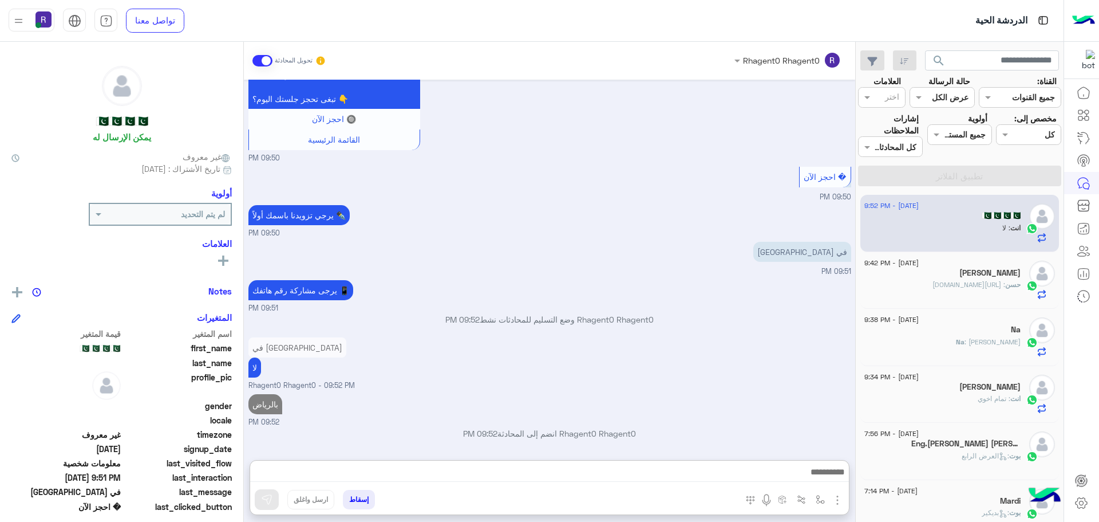
click at [1005, 298] on div "حسن : [URL][DOMAIN_NAME]" at bounding box center [943, 289] width 156 height 20
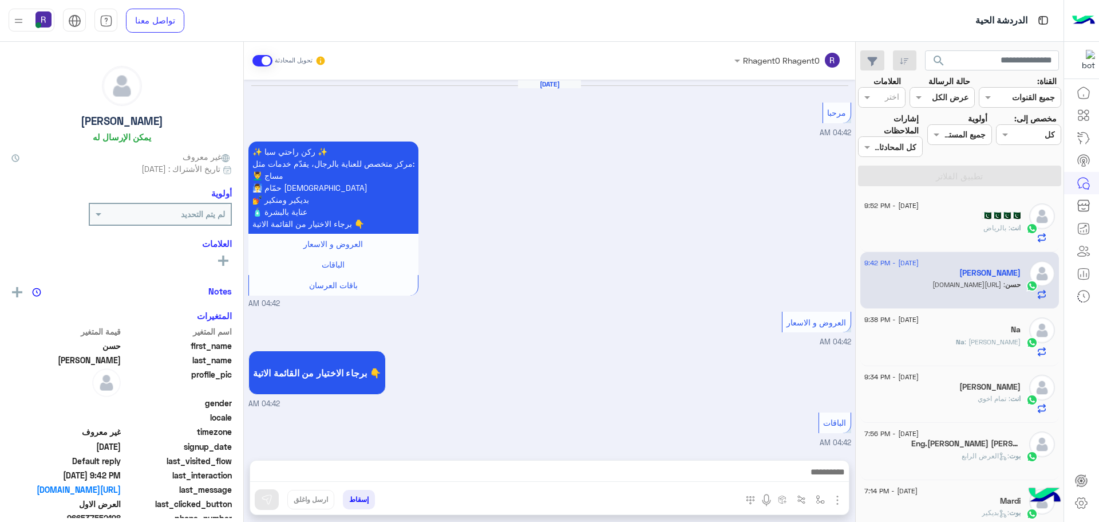
scroll to position [1382, 0]
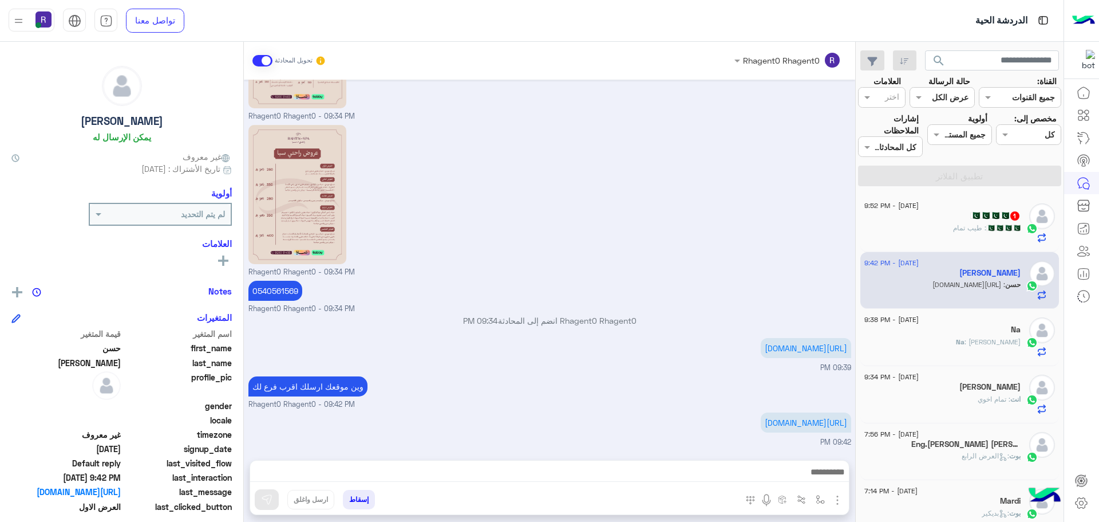
click at [953, 225] on div "🇵🇰🇵🇰🇵🇰🇵🇰 : طيب تمام" at bounding box center [943, 233] width 156 height 20
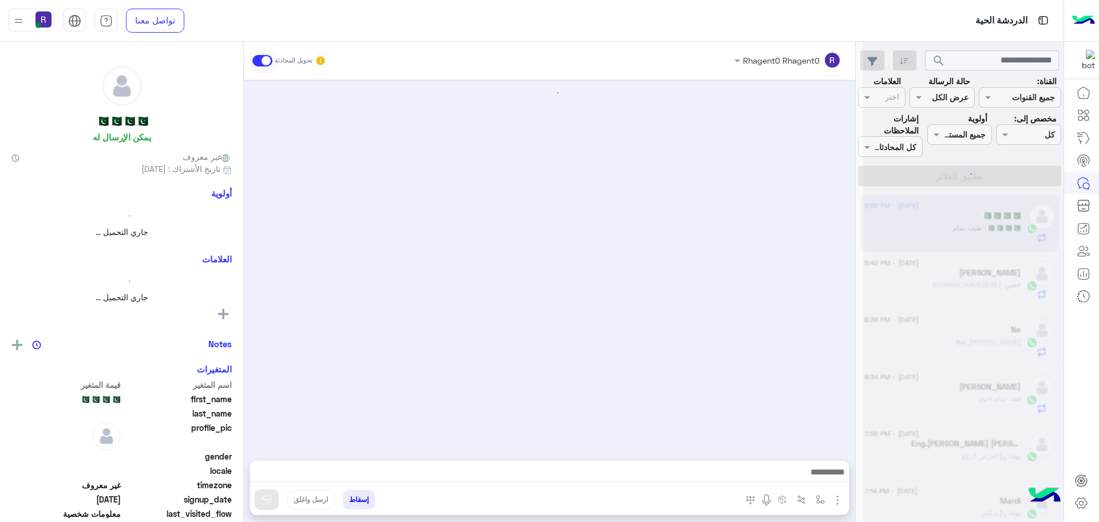
scroll to position [747, 0]
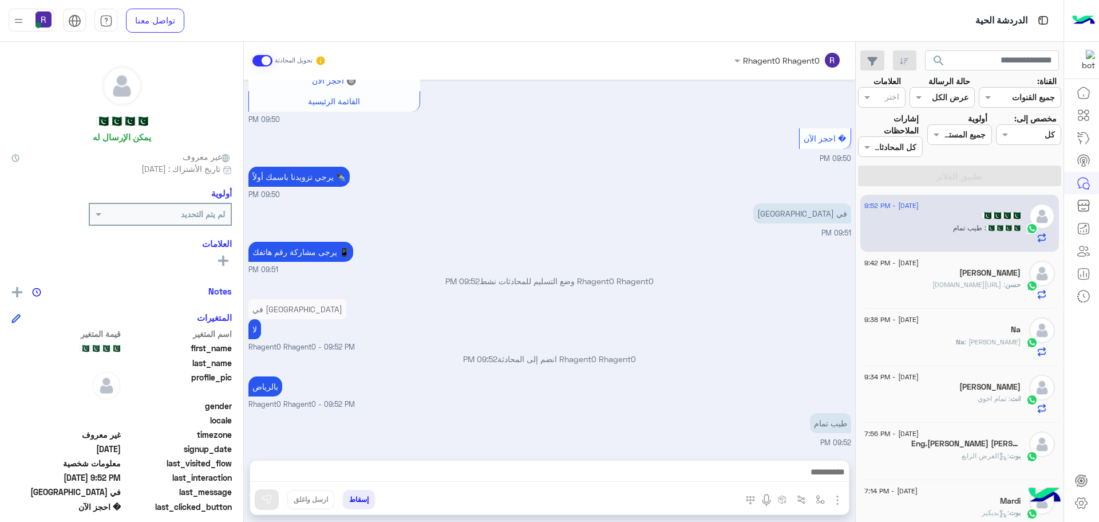
click at [757, 302] on div "في [GEOGRAPHIC_DATA] - 09:52 PM" at bounding box center [550, 324] width 603 height 57
click at [933, 286] on span ": [URL][DOMAIN_NAME]" at bounding box center [969, 284] width 73 height 9
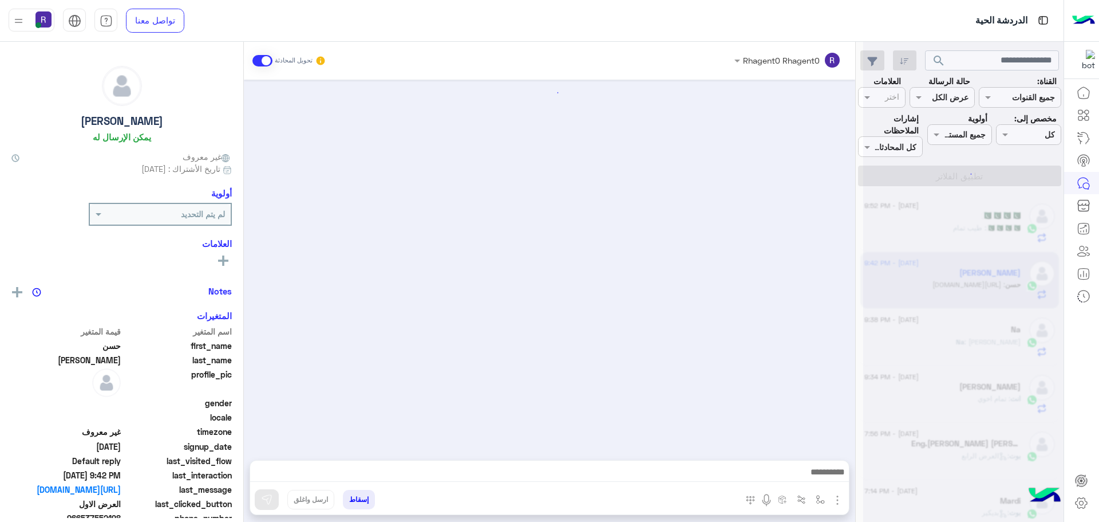
scroll to position [1382, 0]
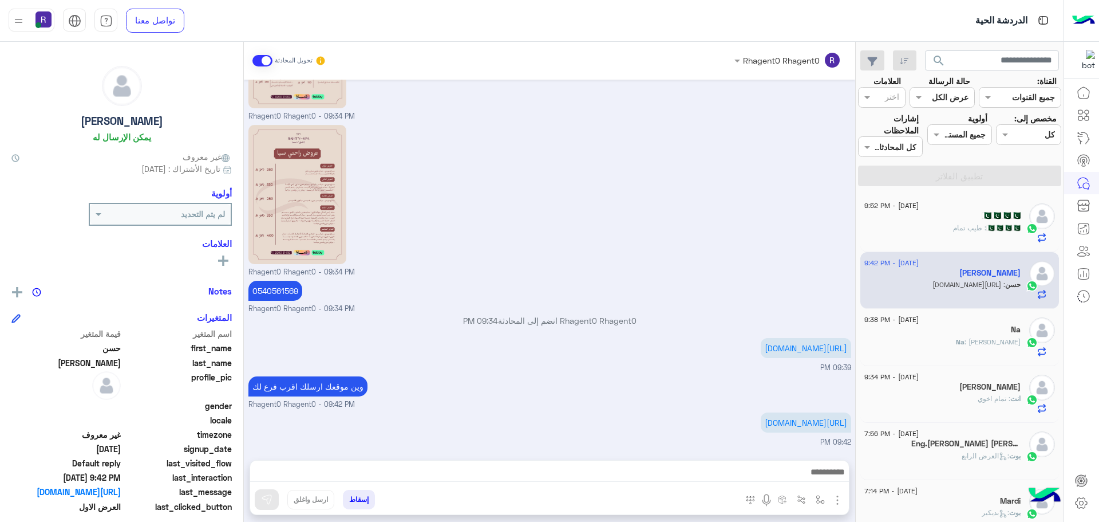
click at [976, 208] on div "[DATE] - 9:52 PM" at bounding box center [943, 206] width 156 height 7
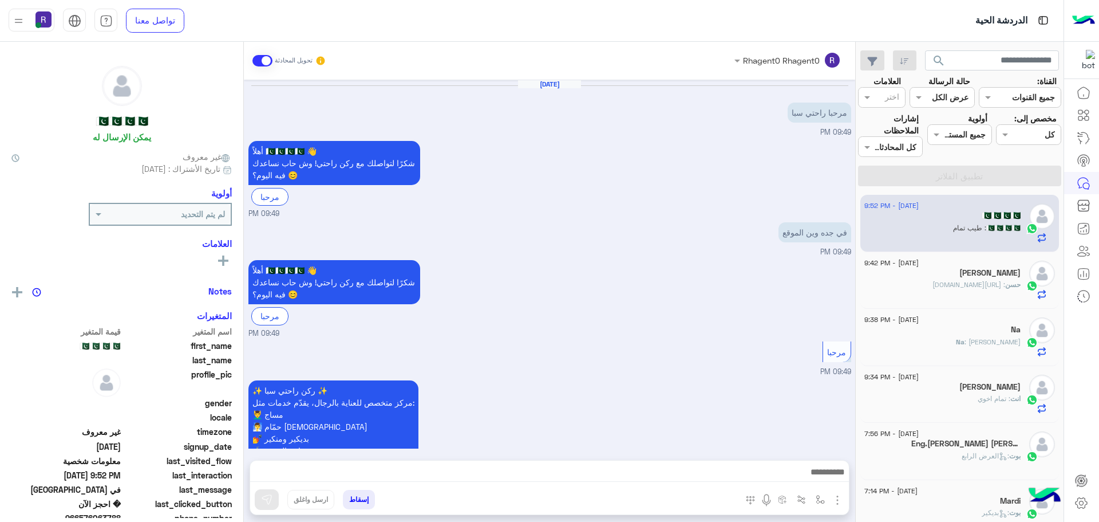
scroll to position [747, 0]
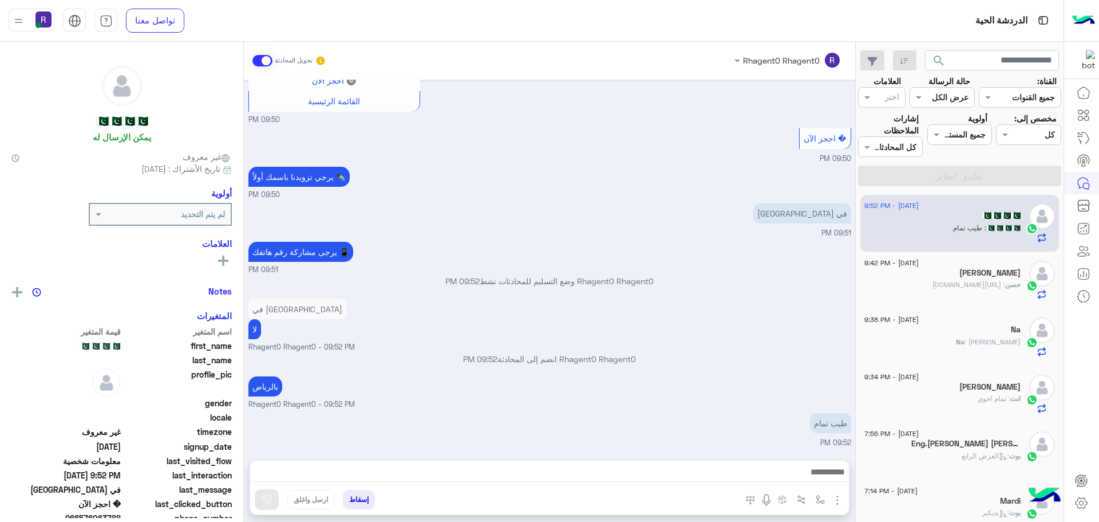
click at [951, 279] on p "حسن : [URL][DOMAIN_NAME]" at bounding box center [977, 284] width 88 height 10
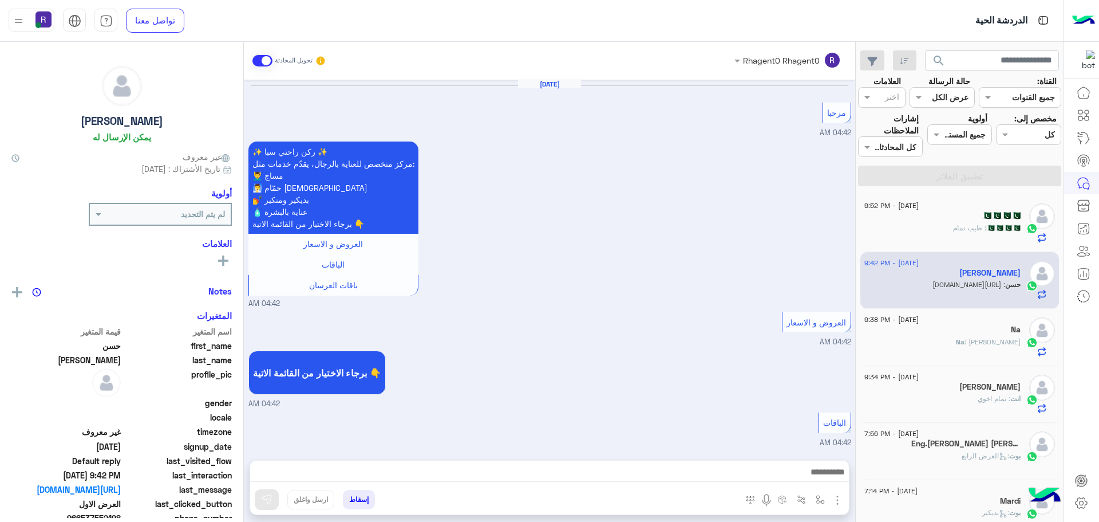
scroll to position [1382, 0]
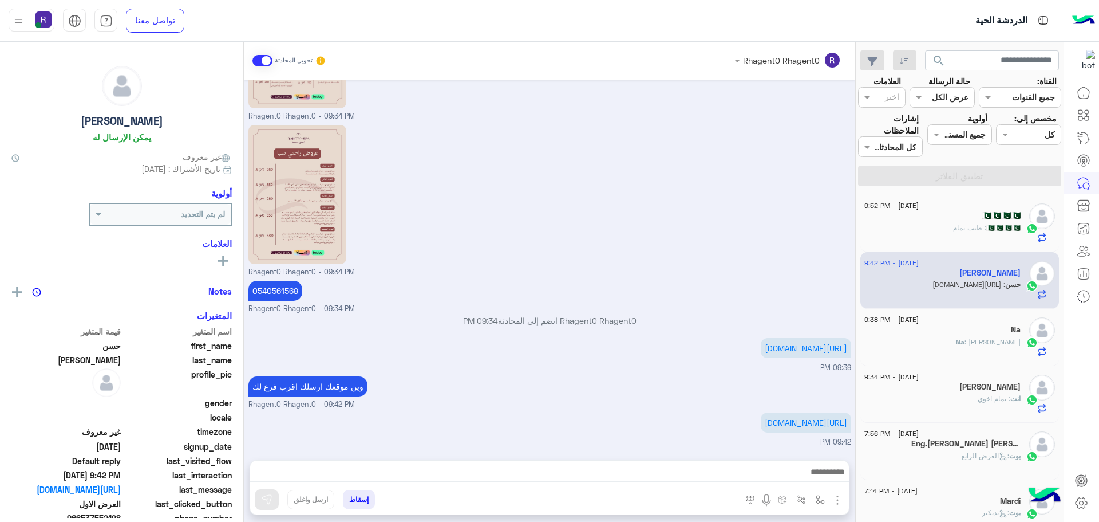
click at [965, 337] on div "Na : [PERSON_NAME]" at bounding box center [943, 347] width 156 height 20
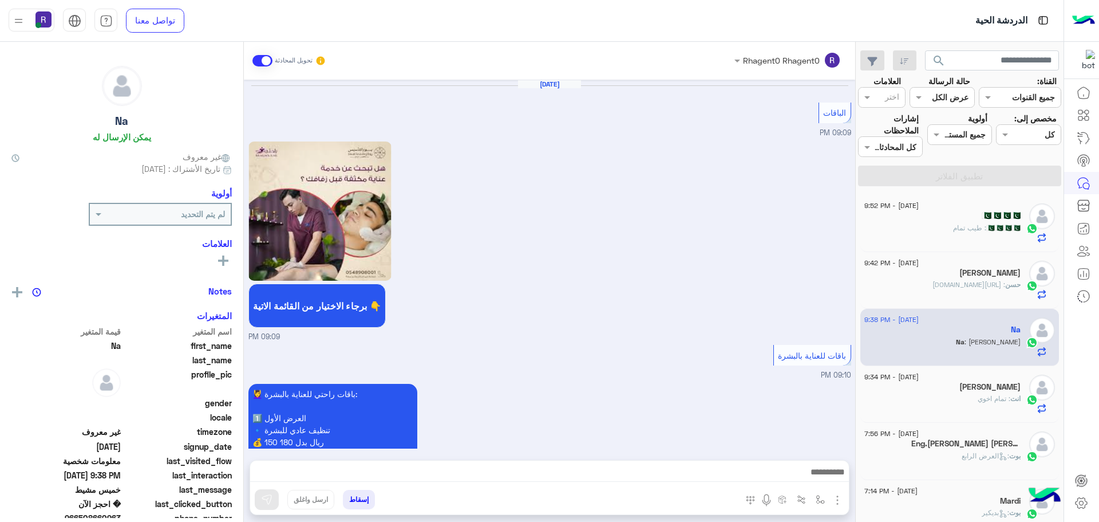
scroll to position [1085, 0]
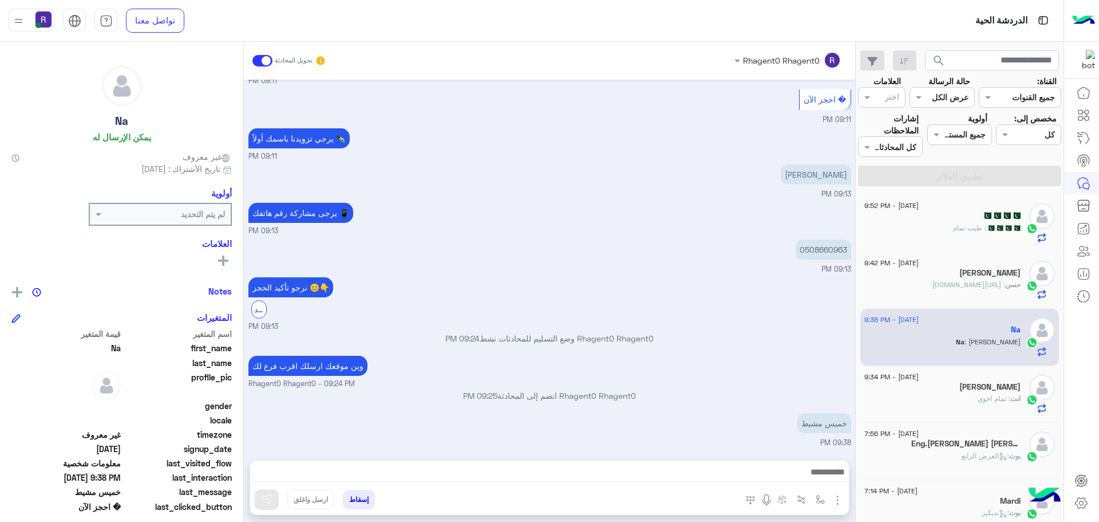
click at [952, 397] on div "انت : تمام اخوي" at bounding box center [943, 403] width 156 height 20
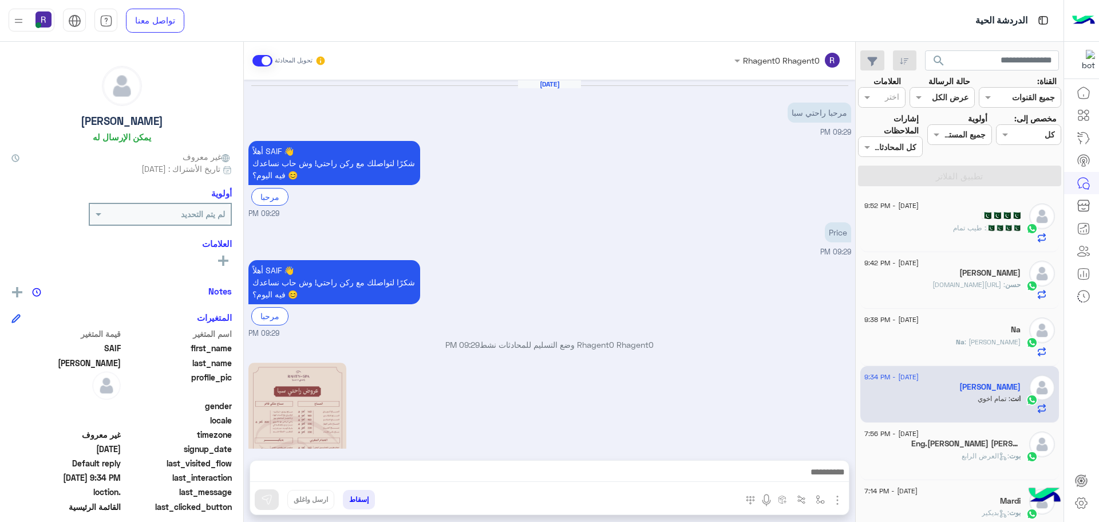
scroll to position [636, 0]
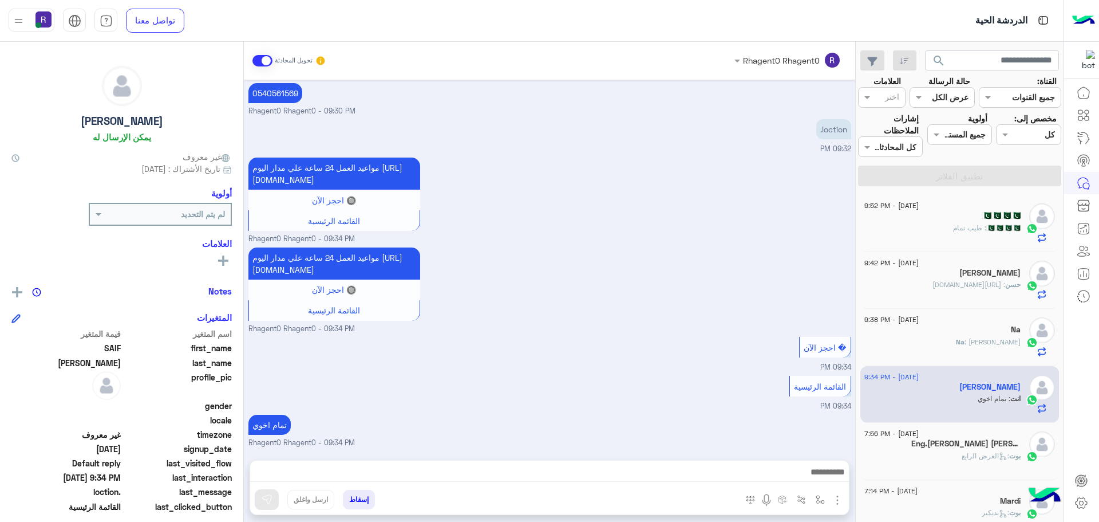
click at [962, 223] on div "🇵🇰🇵🇰🇵🇰🇵🇰 : طيب تمام" at bounding box center [943, 233] width 156 height 20
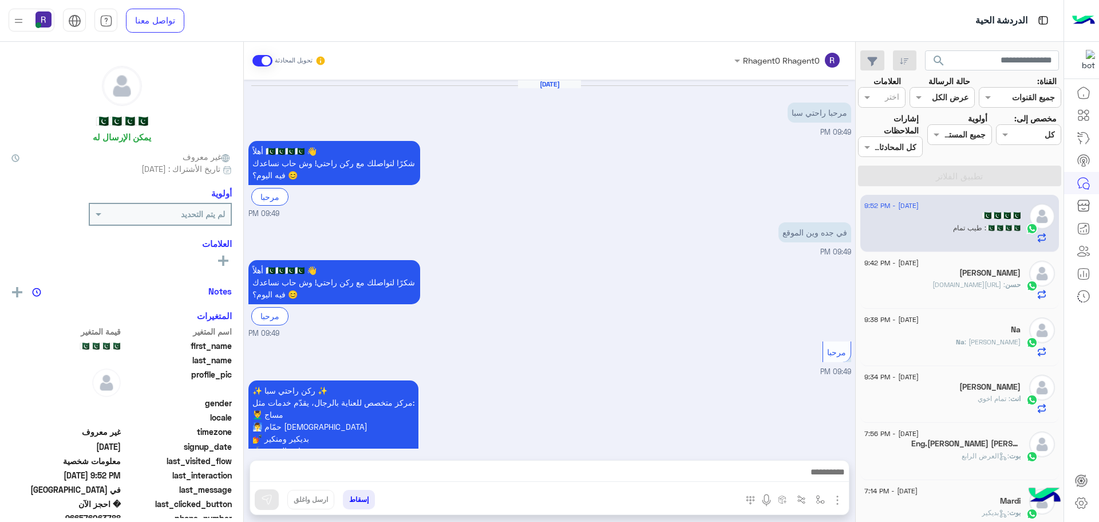
scroll to position [747, 0]
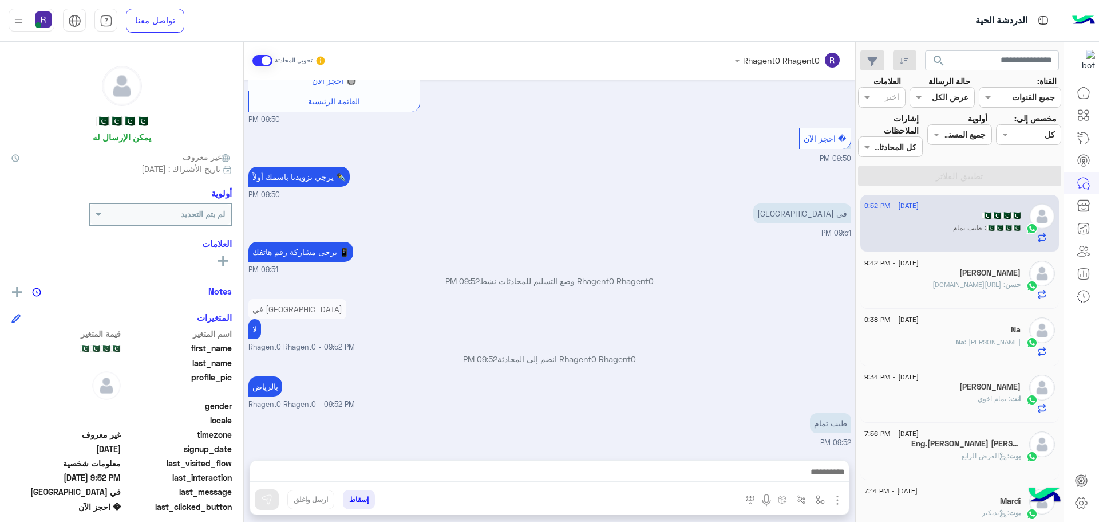
click at [962, 281] on span ": [URL][DOMAIN_NAME]" at bounding box center [969, 284] width 73 height 9
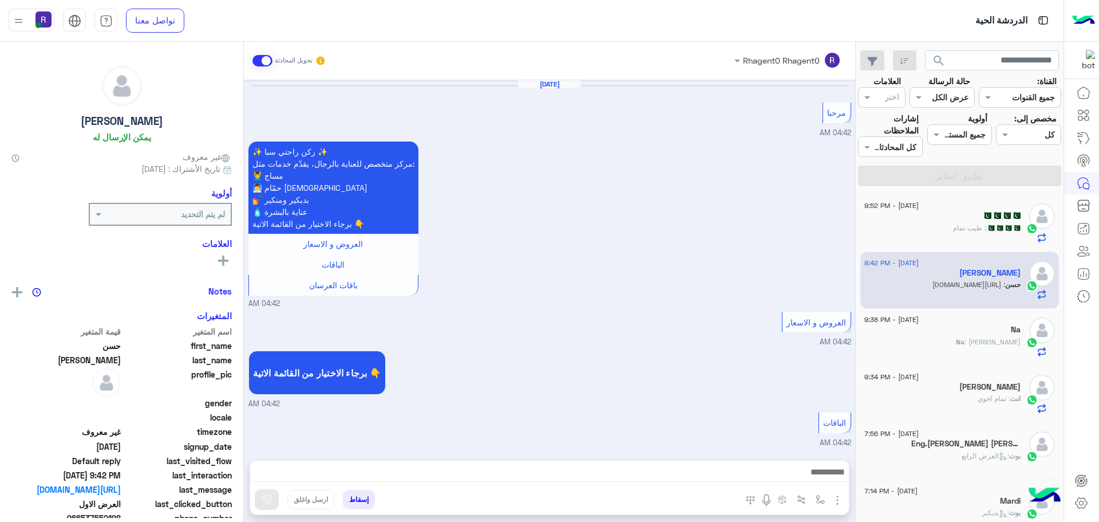
scroll to position [1382, 0]
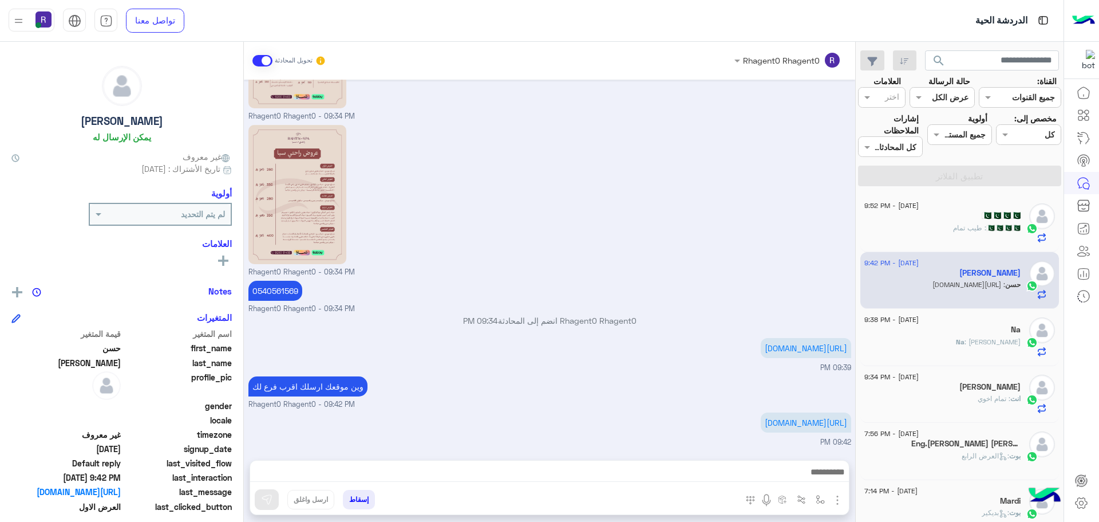
click at [978, 345] on span ": [PERSON_NAME]" at bounding box center [993, 341] width 56 height 9
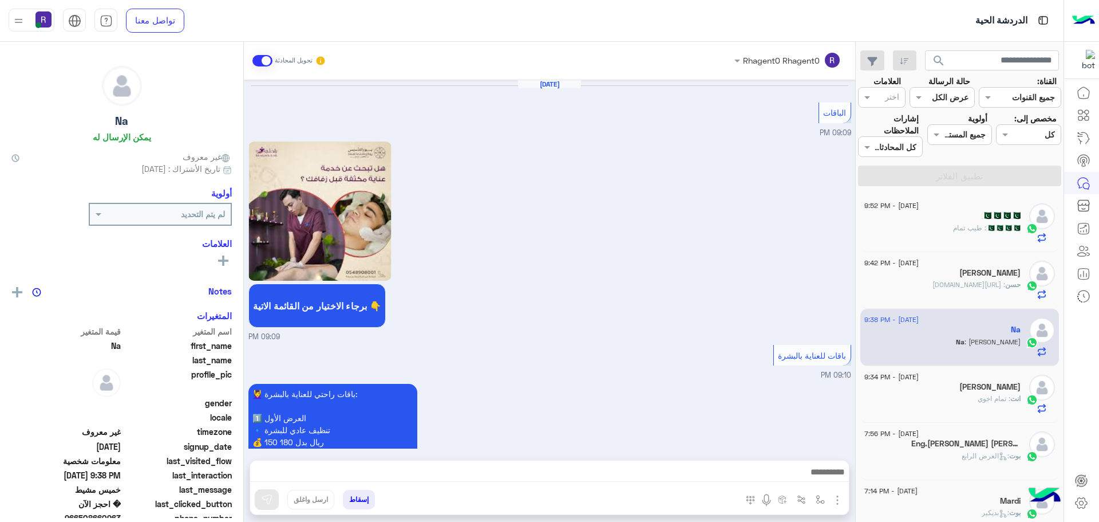
scroll to position [1085, 0]
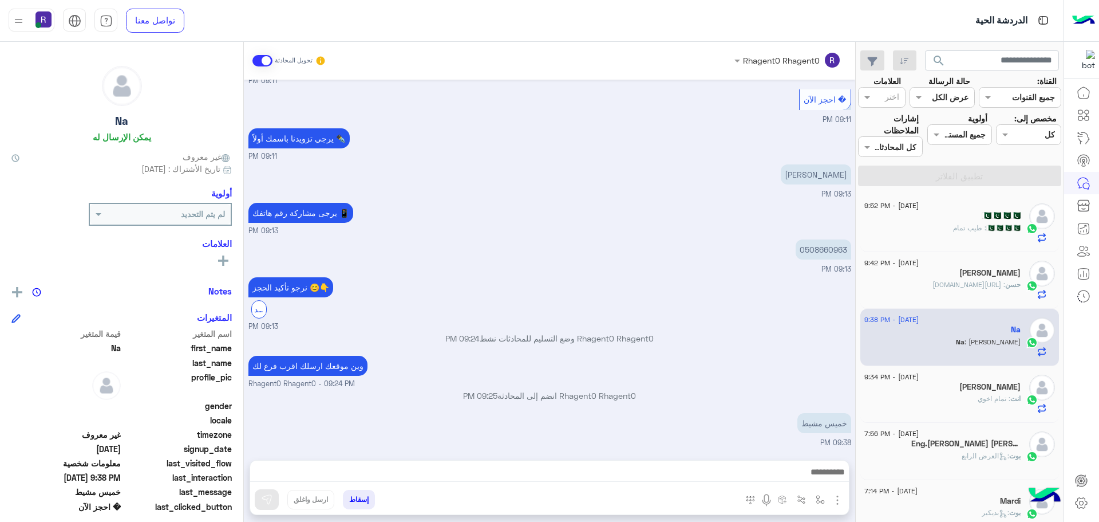
click at [991, 235] on div "🇵🇰🇵🇰🇵🇰🇵🇰 : طيب تمام" at bounding box center [943, 233] width 156 height 20
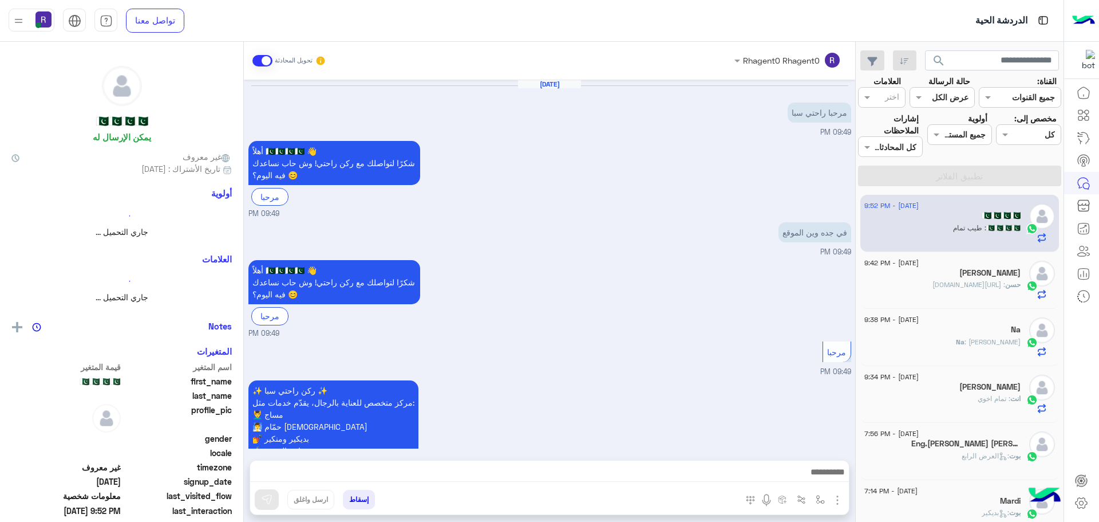
scroll to position [747, 0]
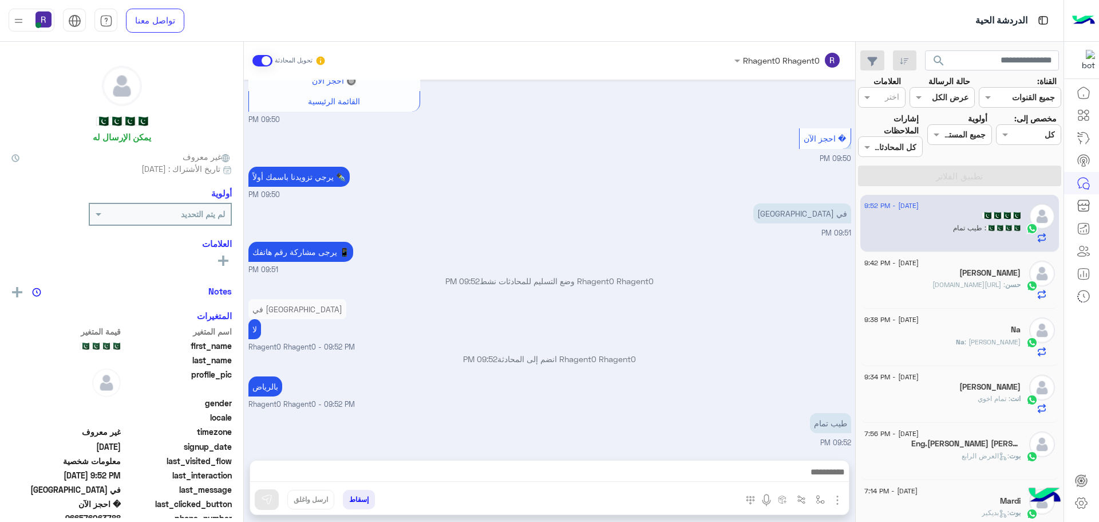
click at [977, 285] on span ": [URL][DOMAIN_NAME]" at bounding box center [969, 284] width 73 height 9
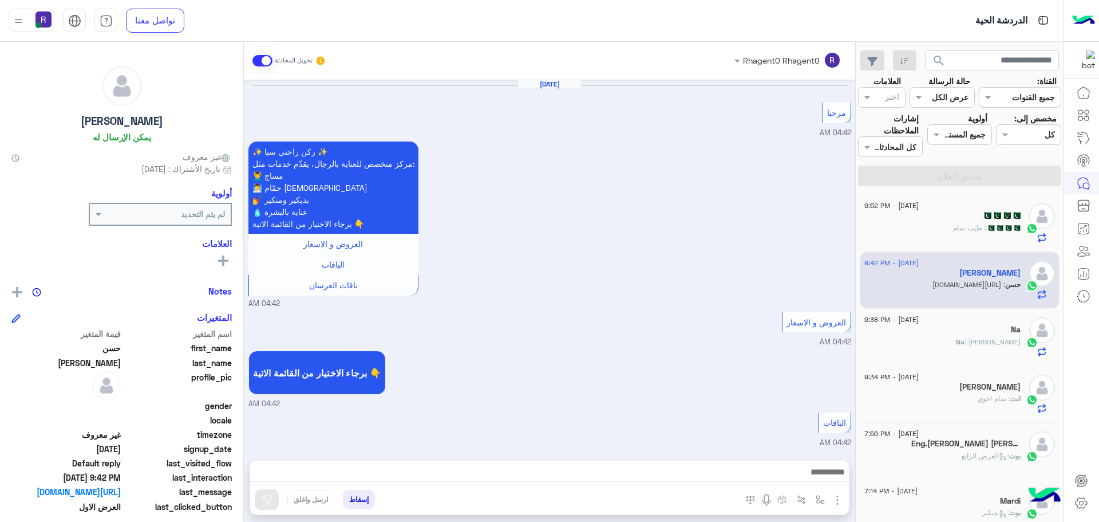
scroll to position [1382, 0]
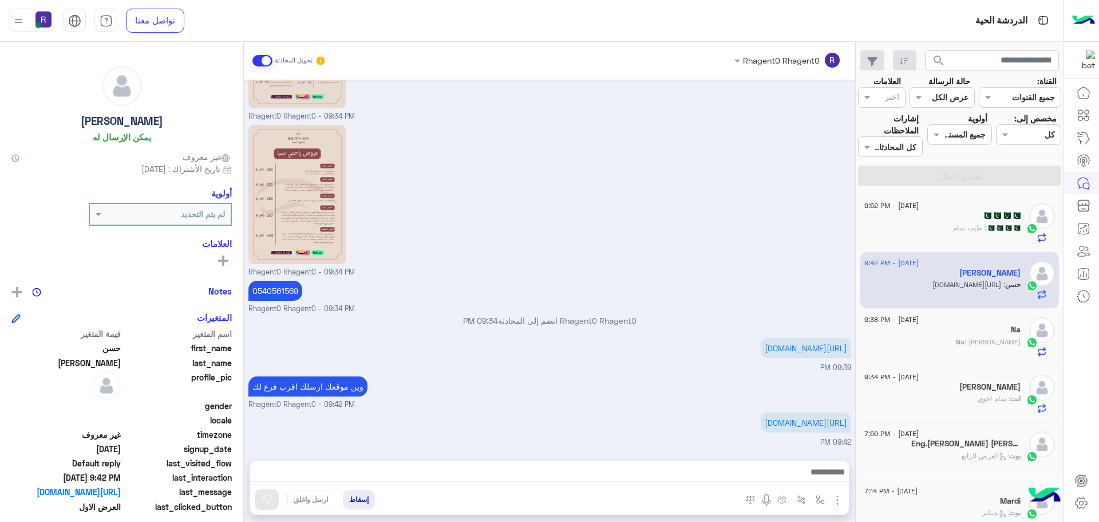
click at [973, 340] on span ": [PERSON_NAME]" at bounding box center [993, 341] width 56 height 9
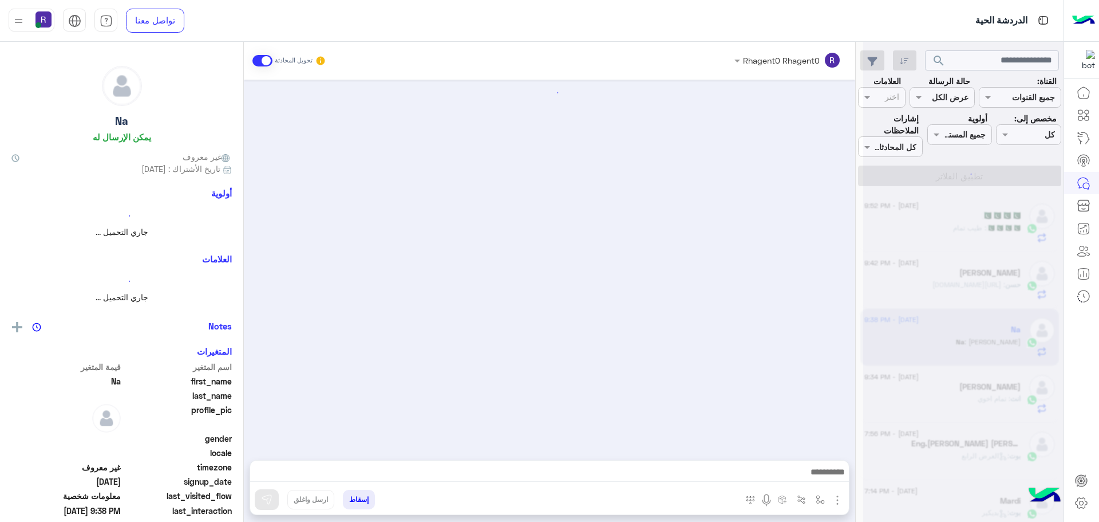
scroll to position [1085, 0]
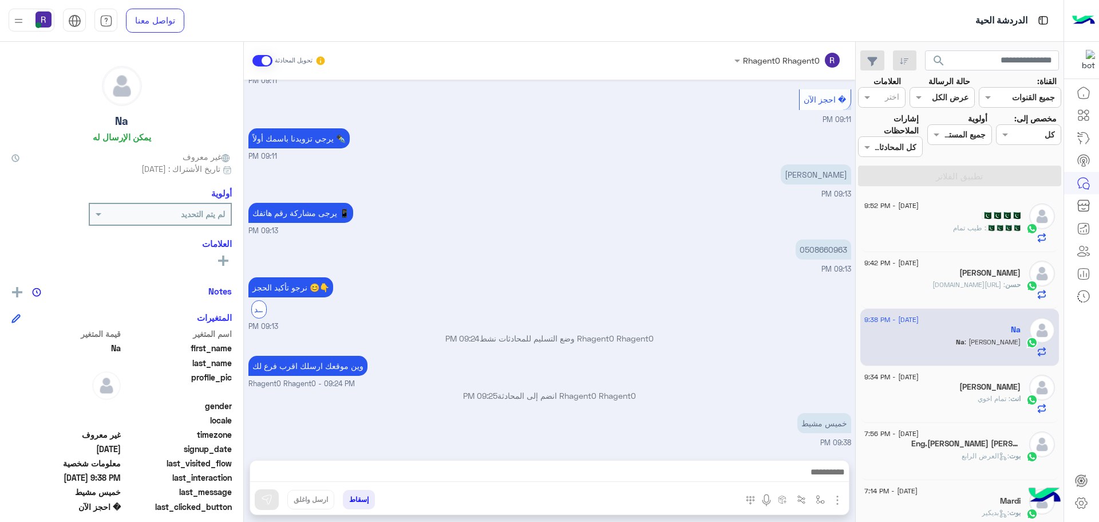
click at [968, 385] on div "[PERSON_NAME]" at bounding box center [943, 388] width 156 height 12
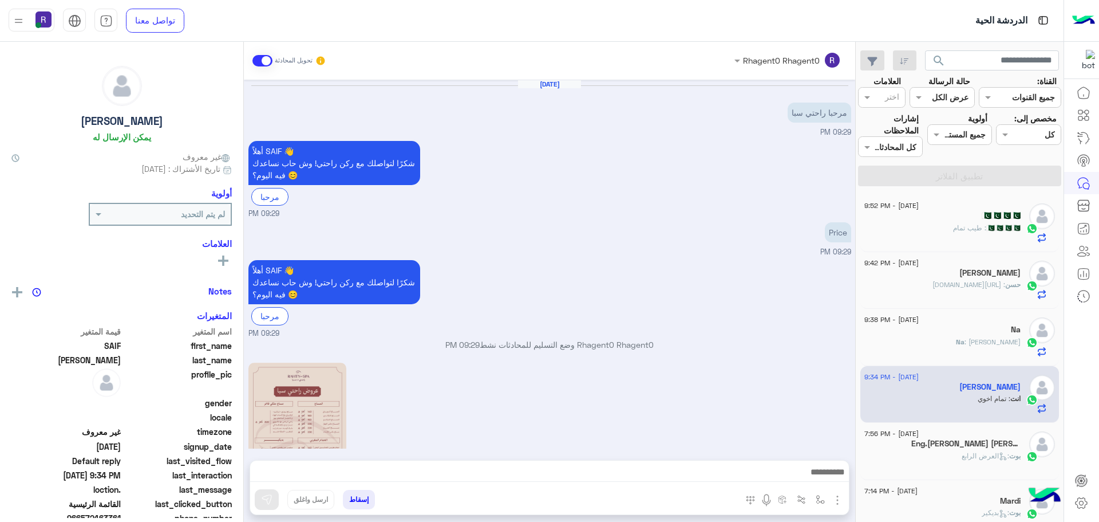
scroll to position [636, 0]
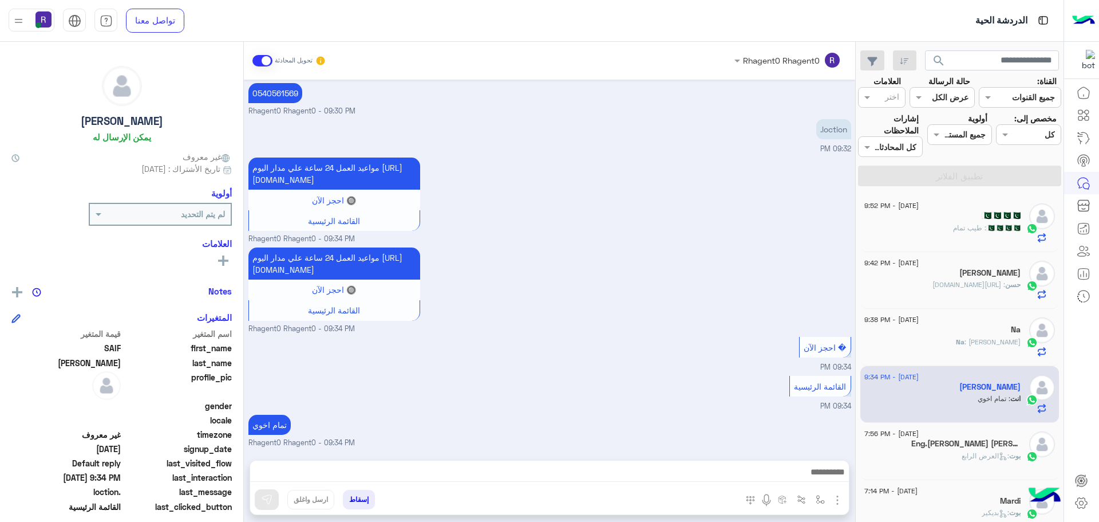
click at [958, 448] on h5 "Eng.[PERSON_NAME] [PERSON_NAME]" at bounding box center [966, 444] width 109 height 10
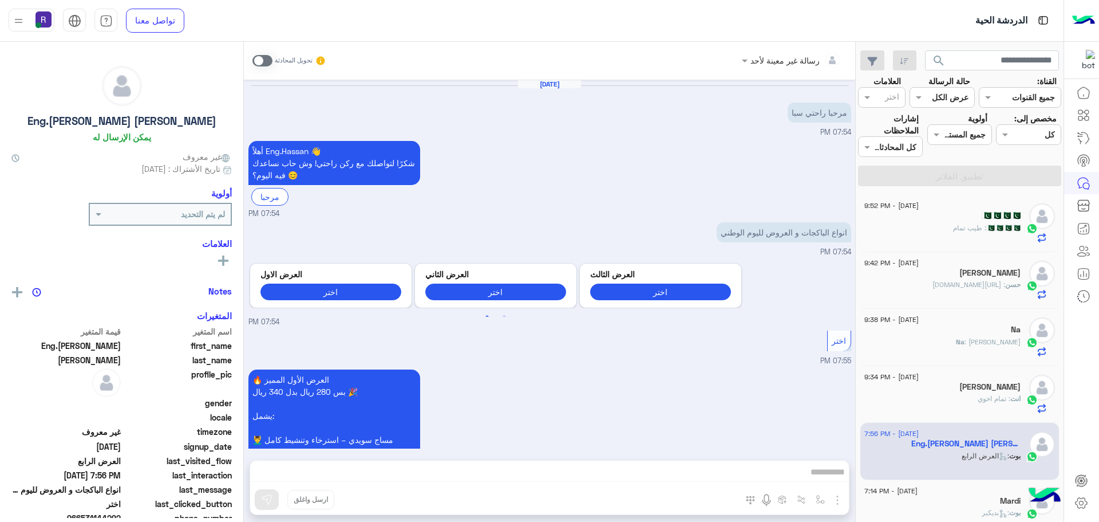
scroll to position [1115, 0]
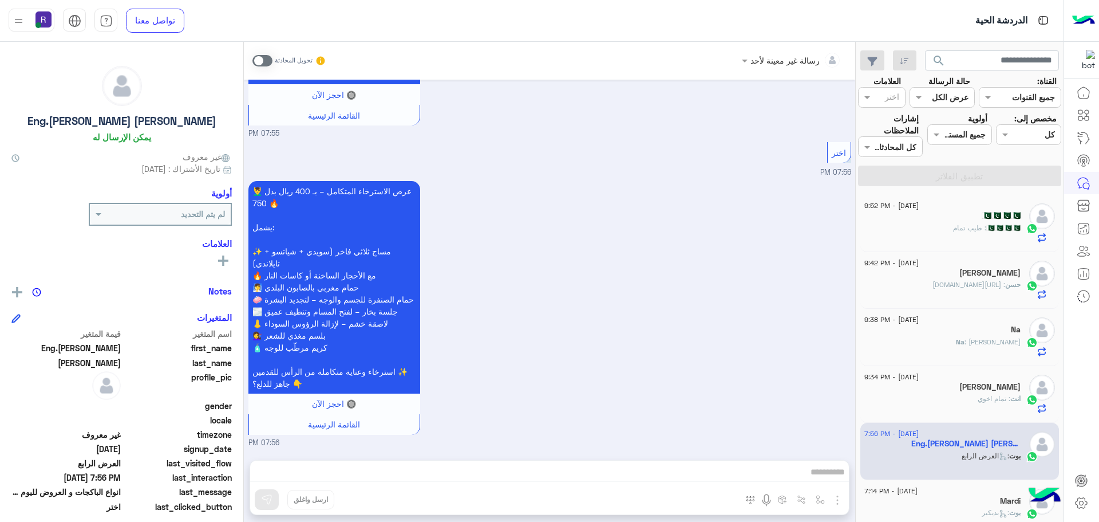
click at [952, 230] on div "🇵🇰🇵🇰🇵🇰🇵🇰 : طيب تمام" at bounding box center [943, 233] width 156 height 20
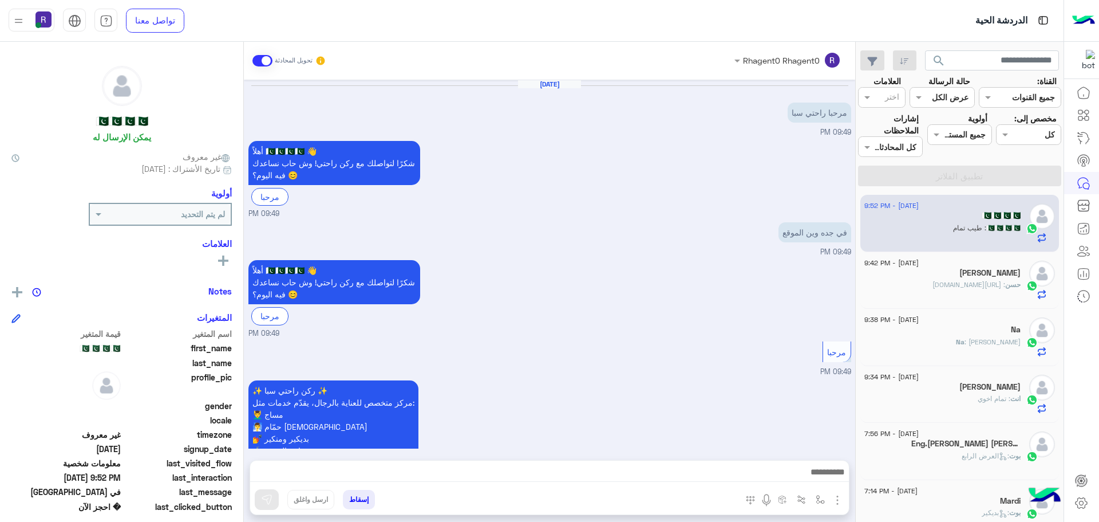
scroll to position [747, 0]
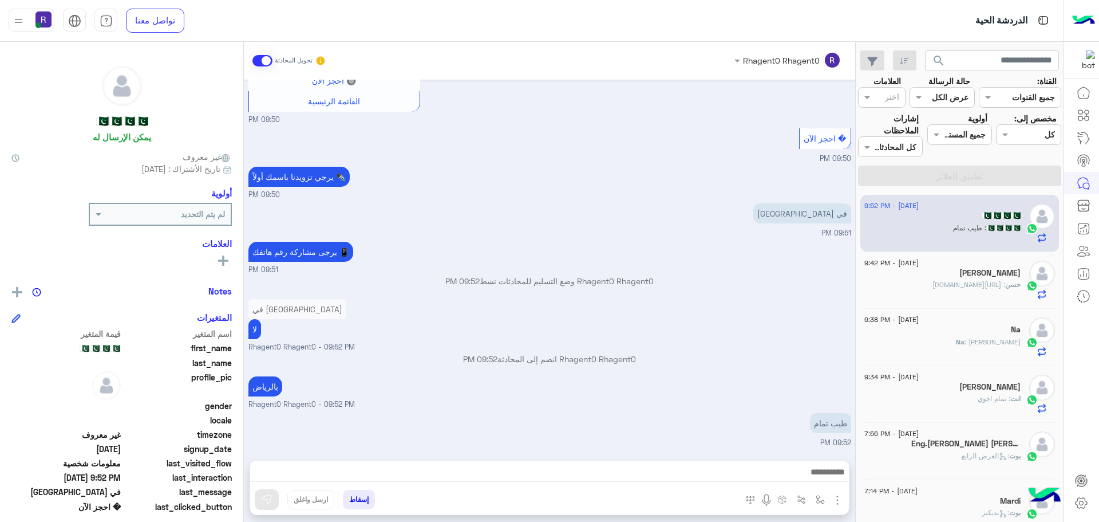
click at [955, 290] on p "حسن : [URL][DOMAIN_NAME]" at bounding box center [977, 284] width 88 height 10
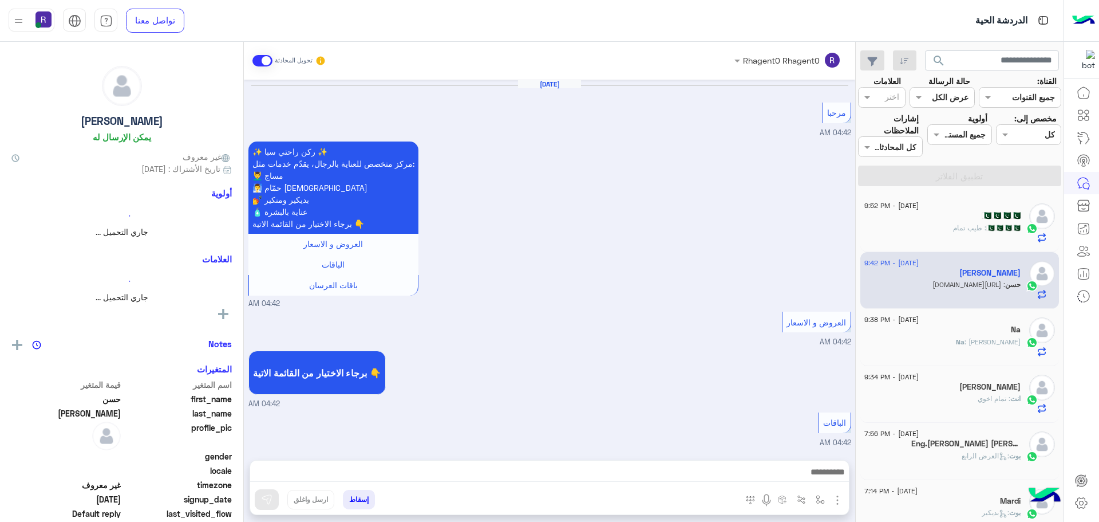
scroll to position [1382, 0]
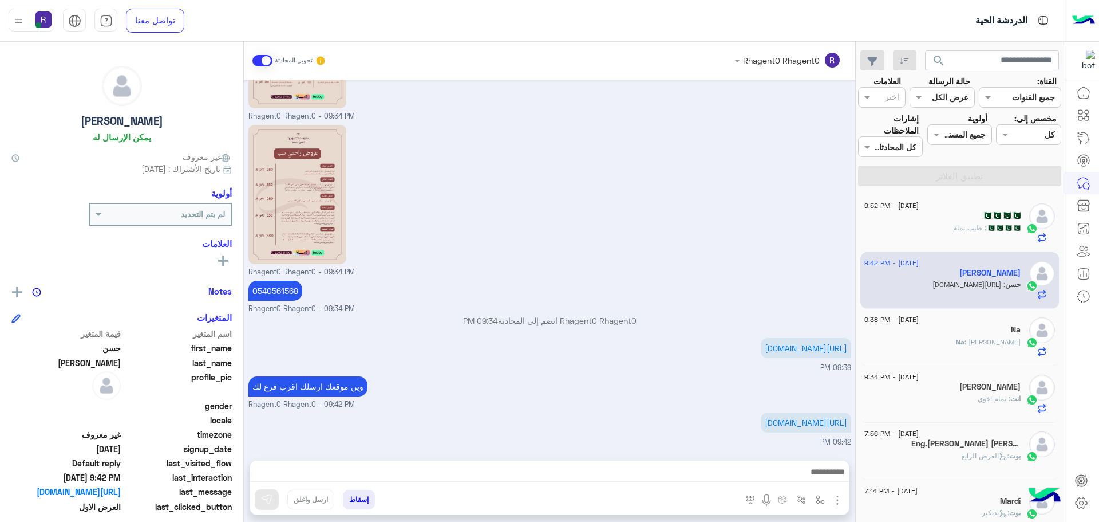
click at [927, 223] on div "🇵🇰🇵🇰🇵🇰🇵🇰 : طيب تمام" at bounding box center [943, 233] width 156 height 20
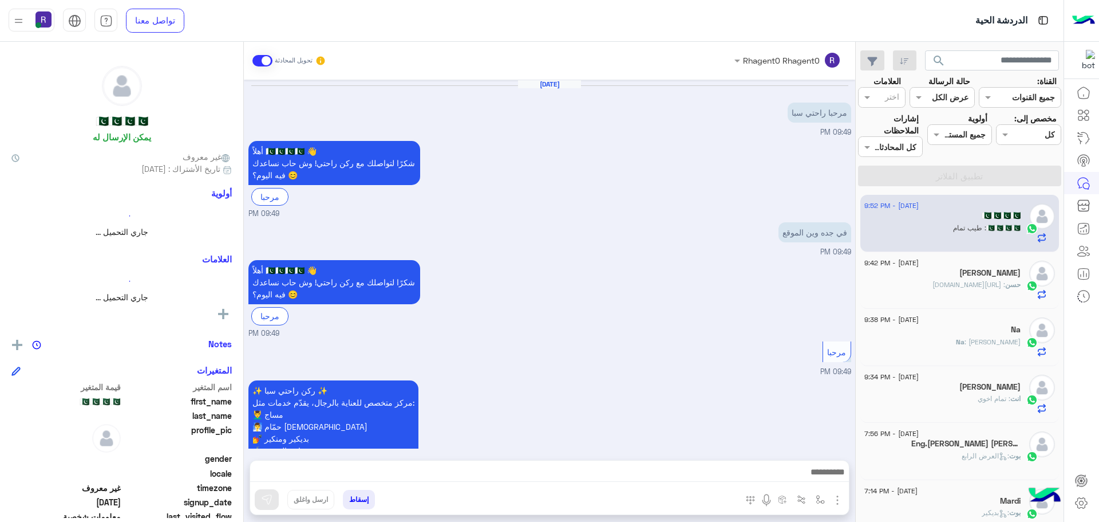
scroll to position [747, 0]
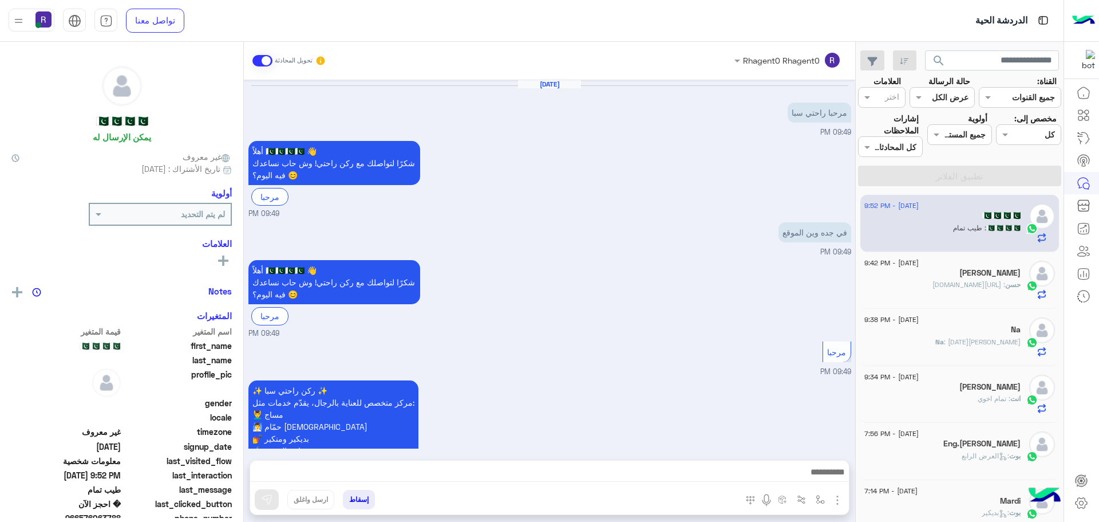
scroll to position [747, 0]
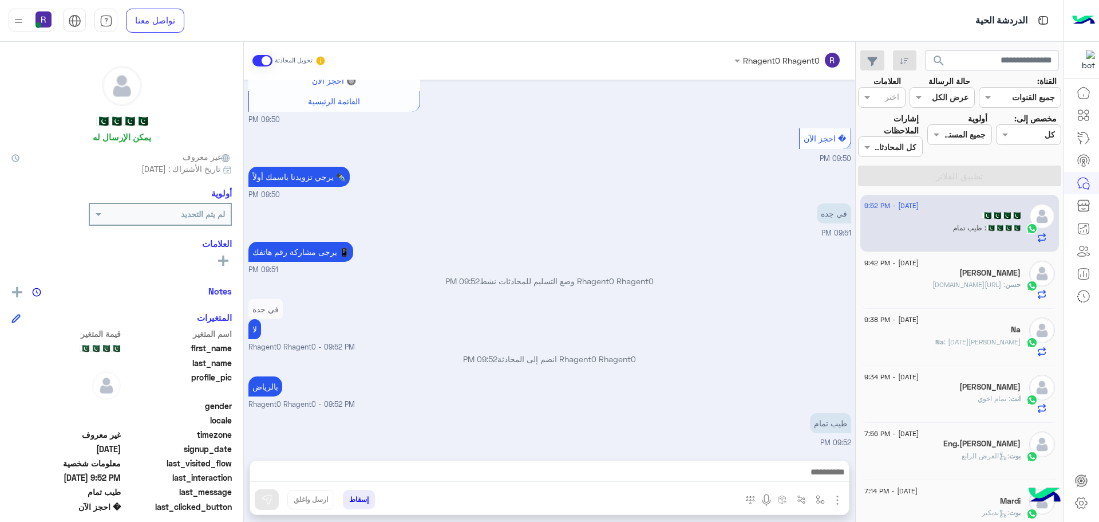
click at [979, 285] on span ": [URL][DOMAIN_NAME]" at bounding box center [969, 284] width 73 height 9
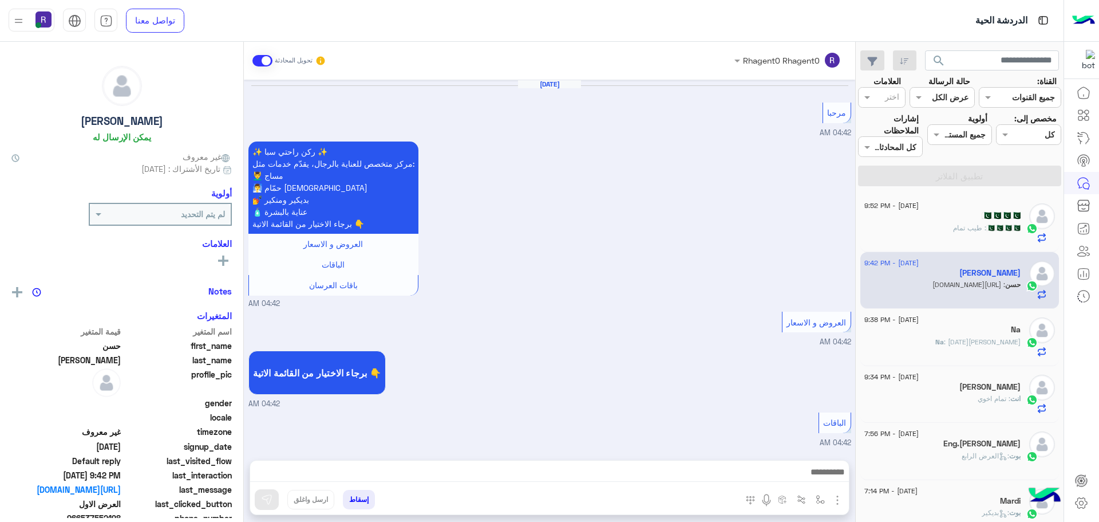
scroll to position [1382, 0]
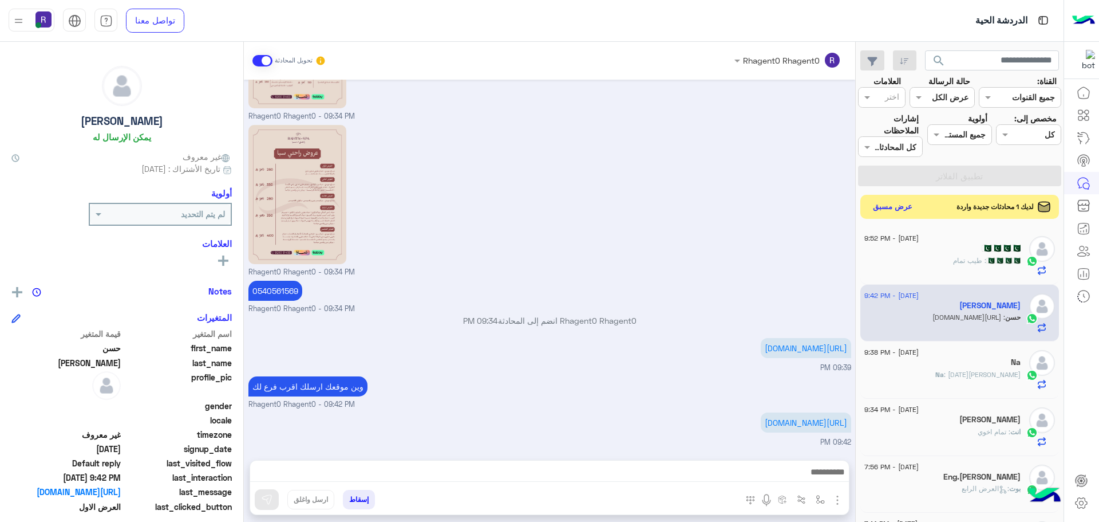
click at [883, 202] on button "عرض مسبق" at bounding box center [893, 206] width 48 height 15
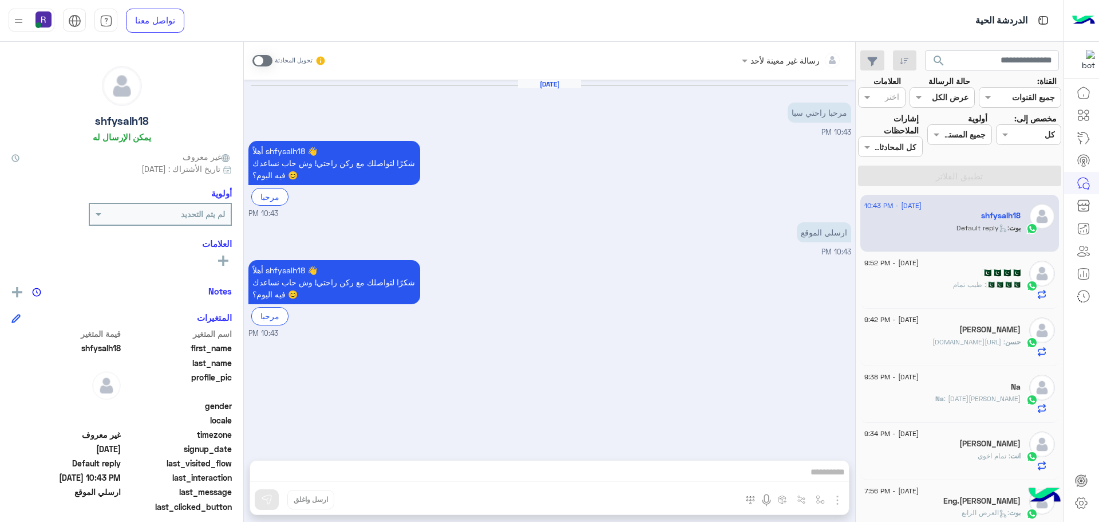
click at [267, 61] on span at bounding box center [263, 60] width 20 height 11
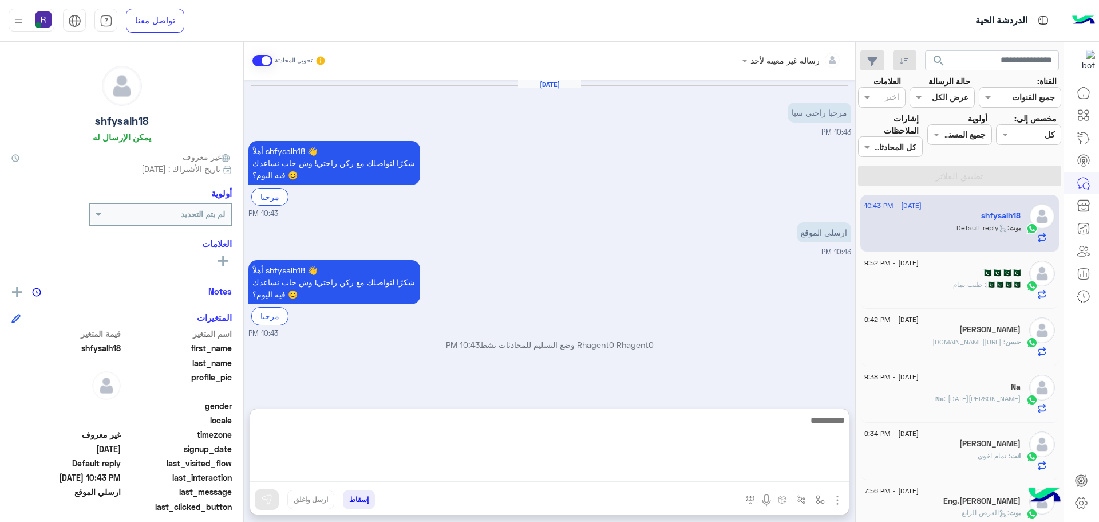
paste textarea "**********"
type textarea "**********"
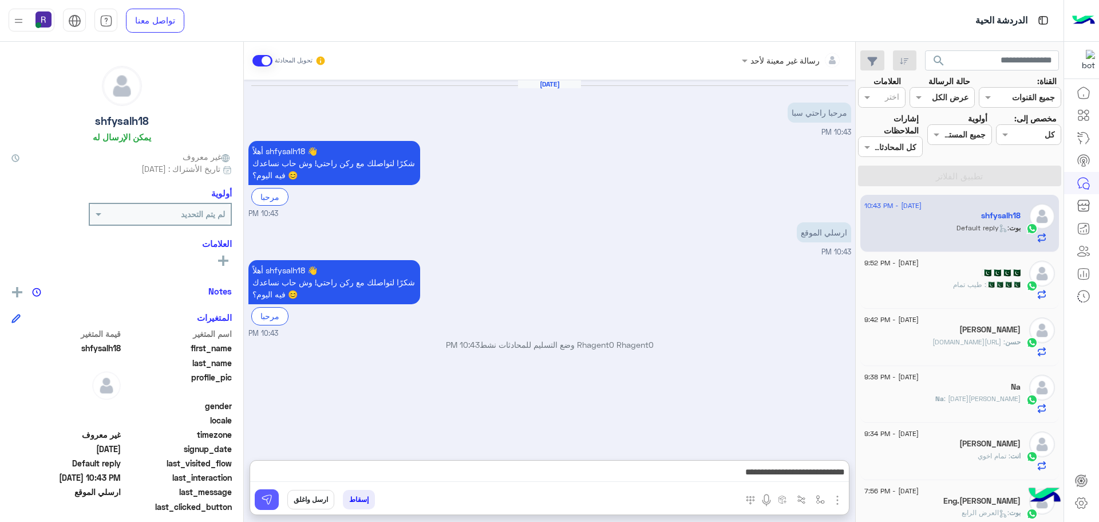
click at [276, 494] on button at bounding box center [267, 499] width 24 height 21
click at [934, 277] on div "🇵🇰🇵🇰🇵🇰🇵🇰" at bounding box center [943, 274] width 156 height 12
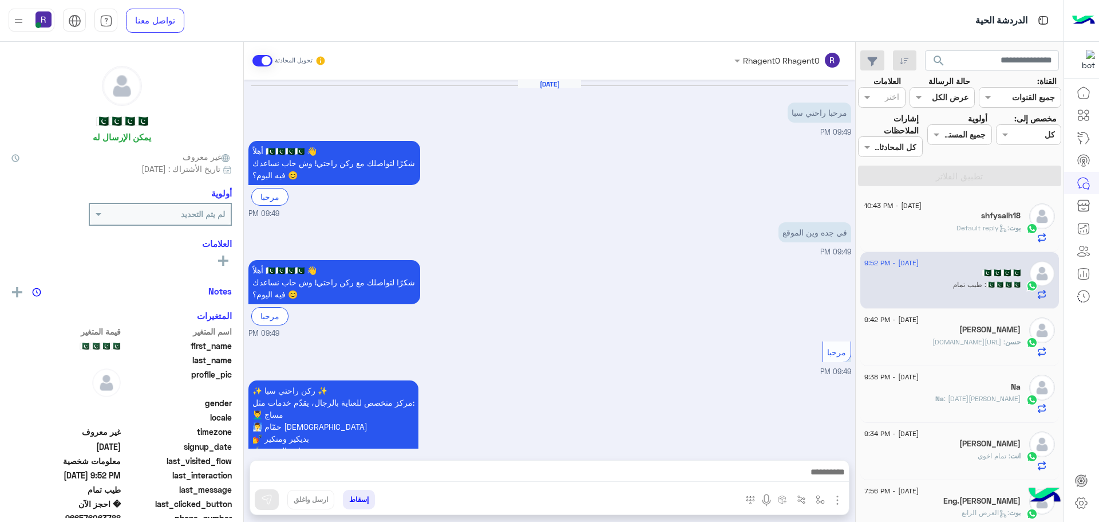
scroll to position [747, 0]
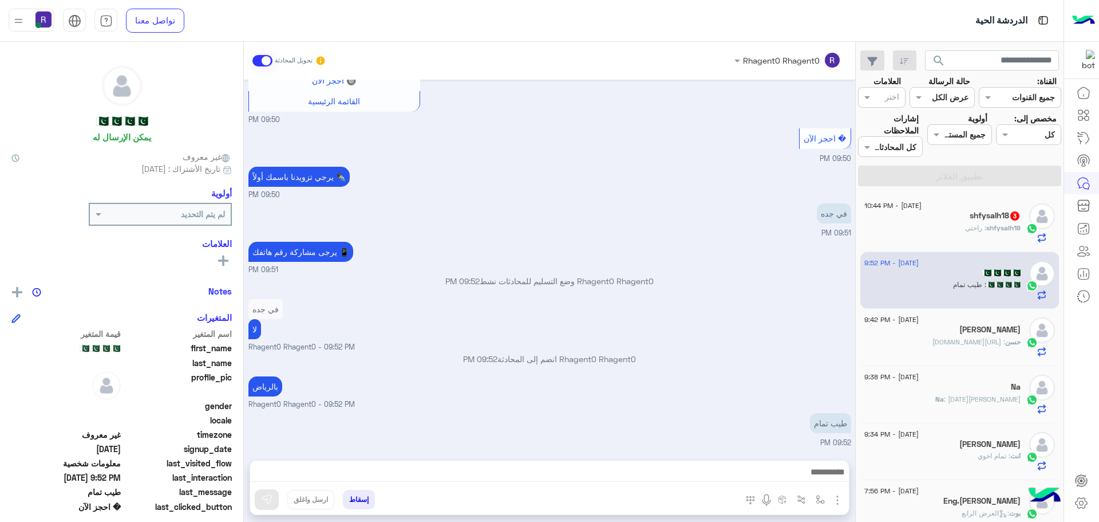
click at [953, 219] on div "shfysalh18 3" at bounding box center [943, 217] width 156 height 12
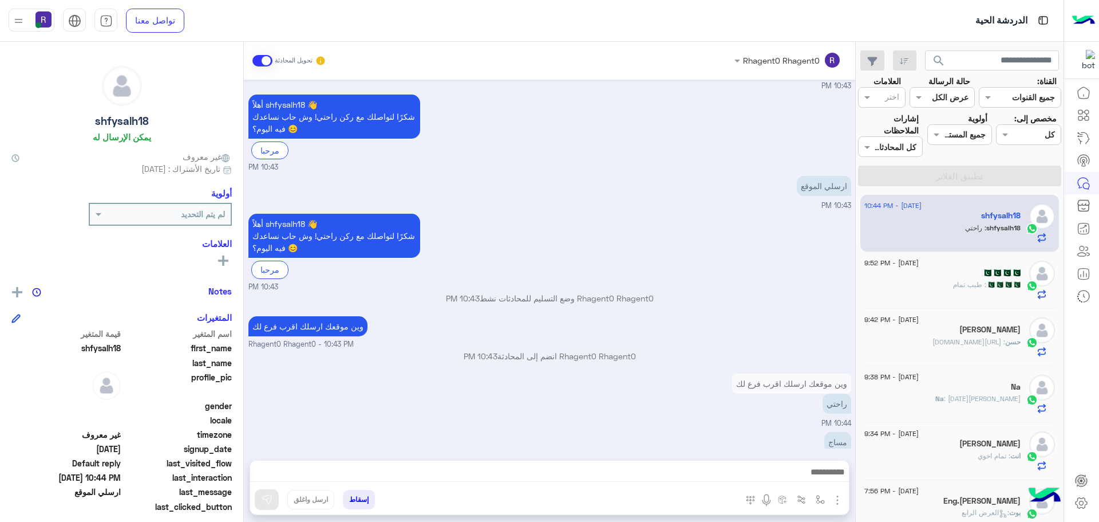
scroll to position [103, 0]
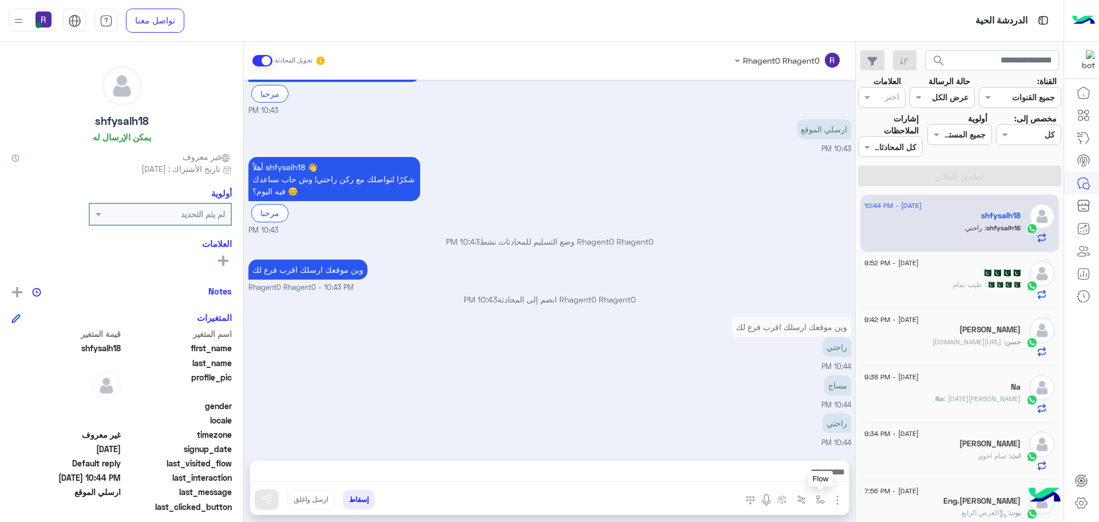
click at [817, 499] on img "button" at bounding box center [820, 499] width 9 height 9
click at [807, 475] on input "text" at bounding box center [785, 474] width 77 height 13
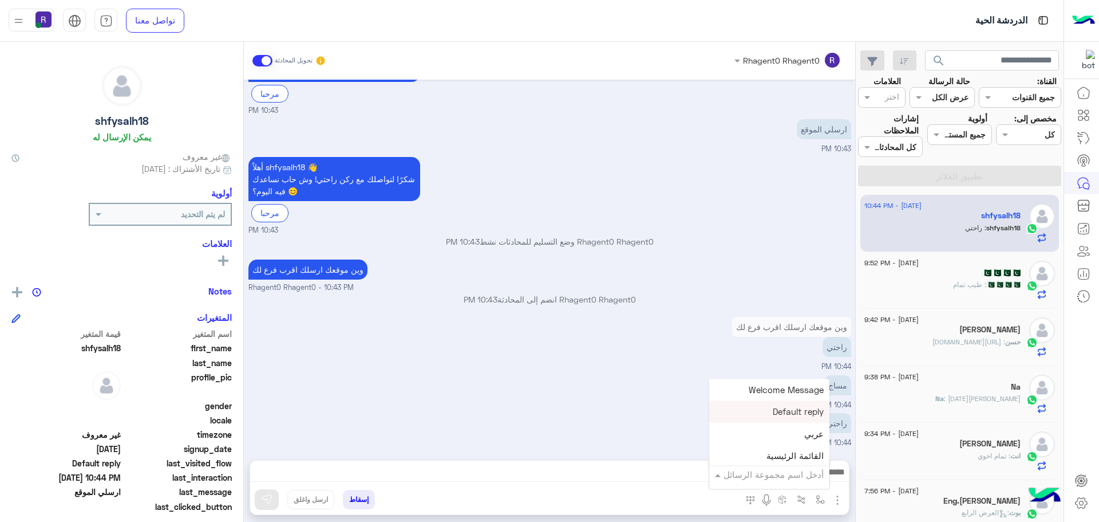
click at [585, 373] on div "مساج 10:44 PM" at bounding box center [550, 391] width 603 height 38
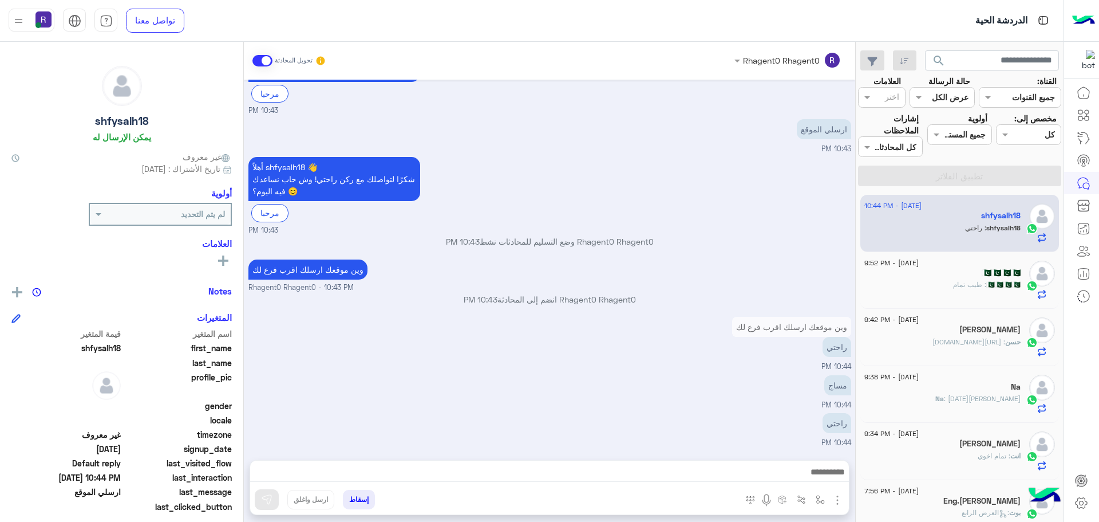
click at [839, 500] on img "button" at bounding box center [838, 500] width 14 height 14
click at [831, 476] on img at bounding box center [834, 474] width 9 height 13
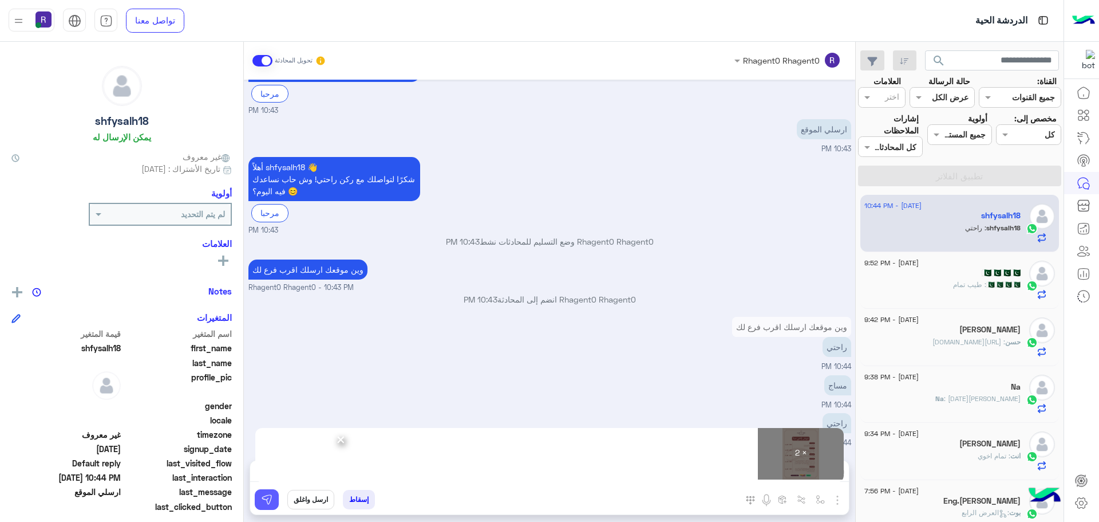
click at [270, 498] on img at bounding box center [266, 499] width 11 height 11
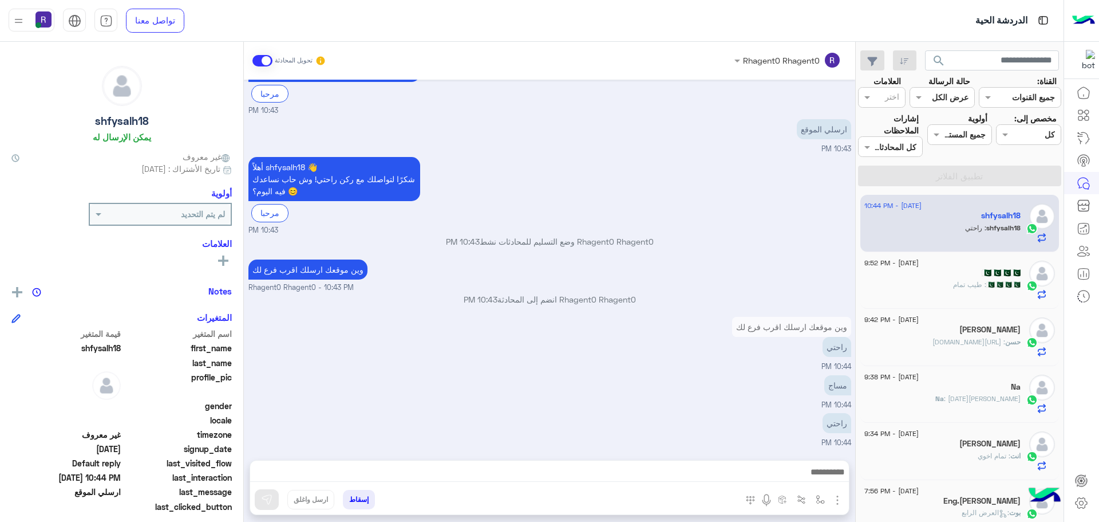
scroll to position [104, 0]
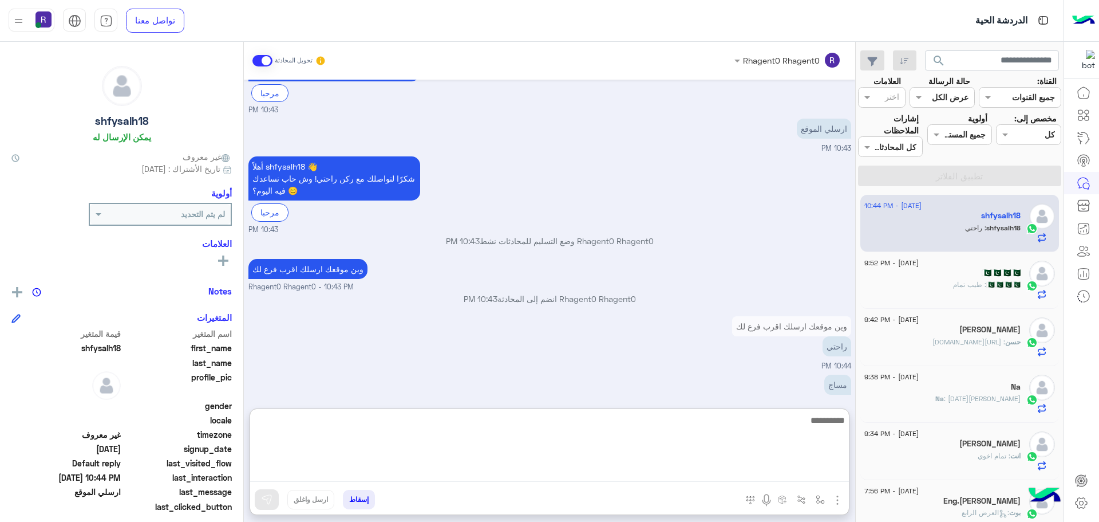
paste textarea "**********"
type textarea "**********"
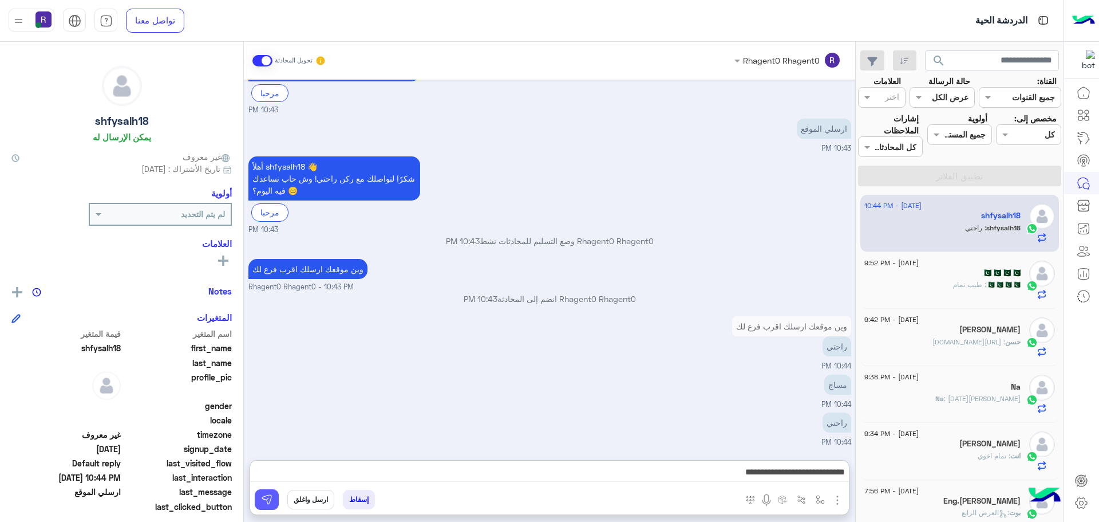
click at [275, 495] on button at bounding box center [267, 499] width 24 height 21
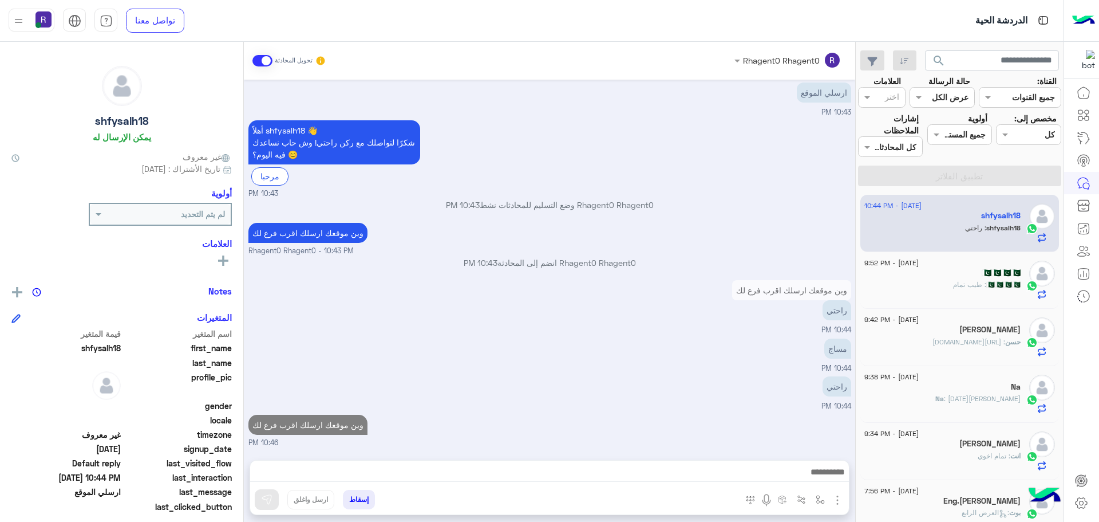
click at [923, 280] on div "🇵🇰🇵🇰🇵🇰🇵🇰 : طيب تمام" at bounding box center [943, 289] width 156 height 20
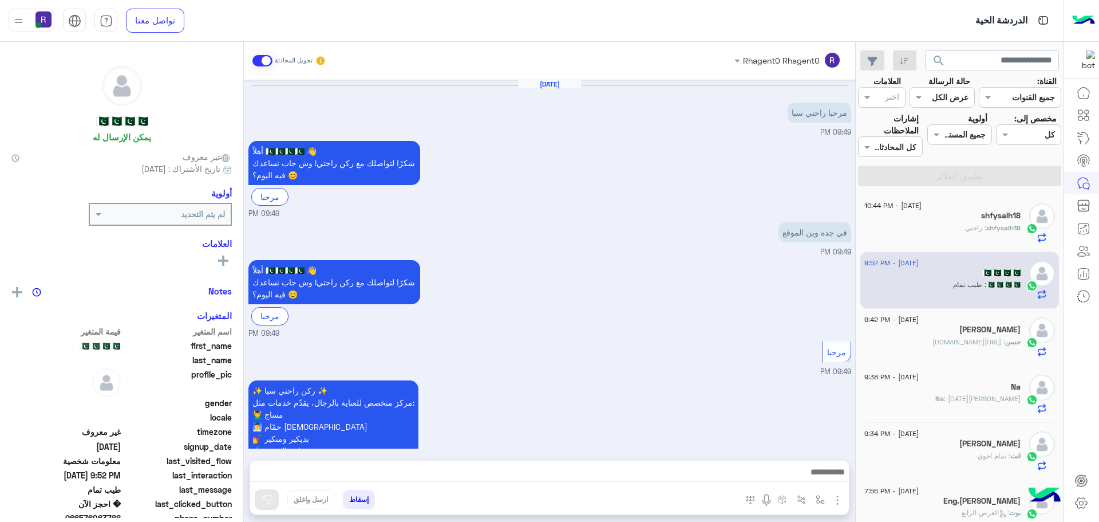
scroll to position [747, 0]
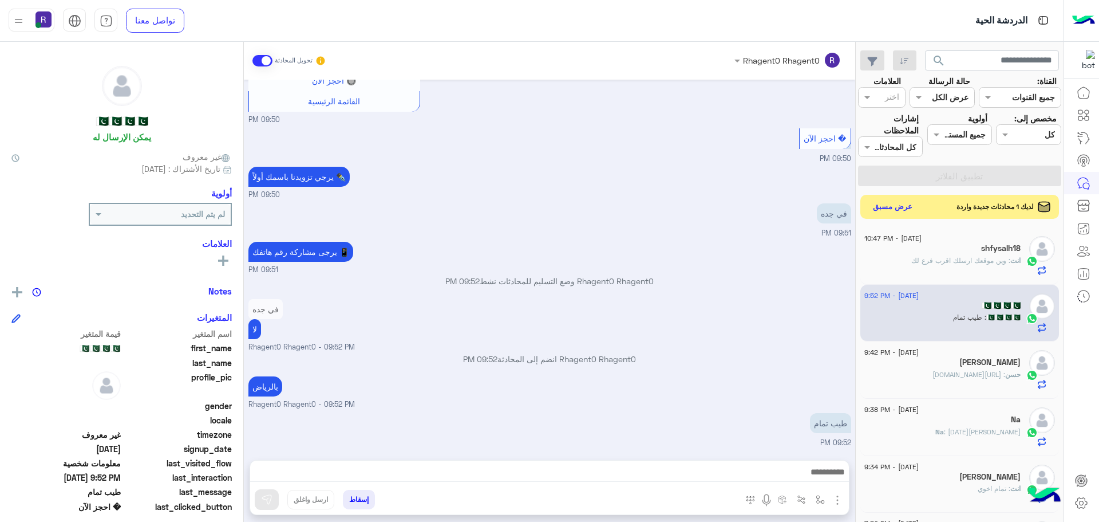
click at [909, 210] on button "عرض مسبق" at bounding box center [893, 206] width 48 height 15
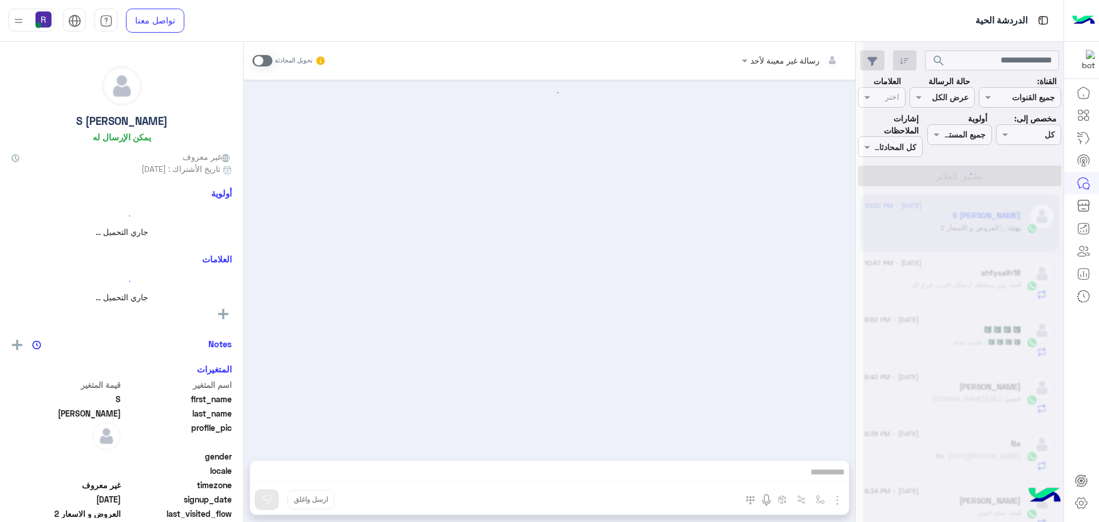
scroll to position [211, 0]
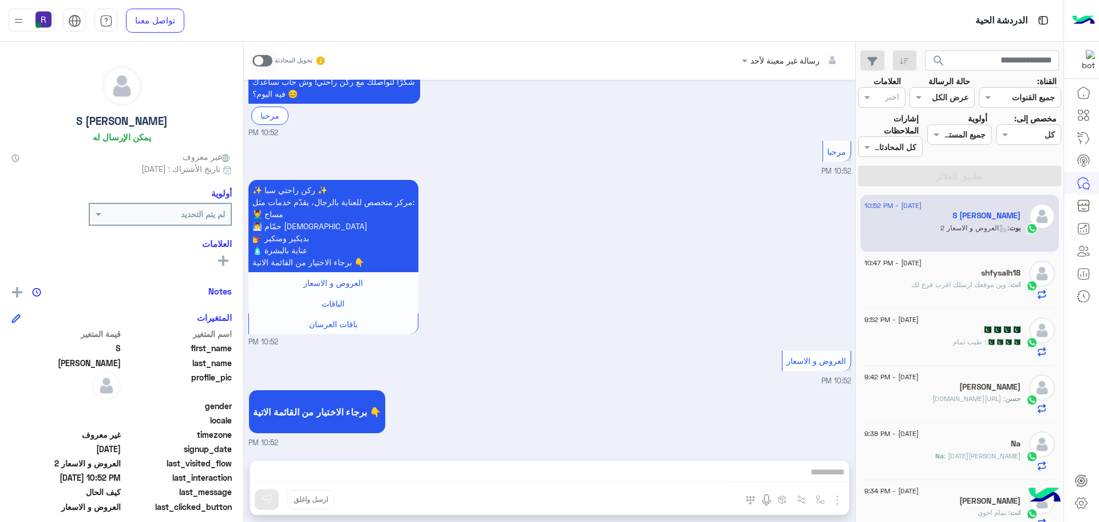
click at [267, 61] on span at bounding box center [263, 60] width 20 height 11
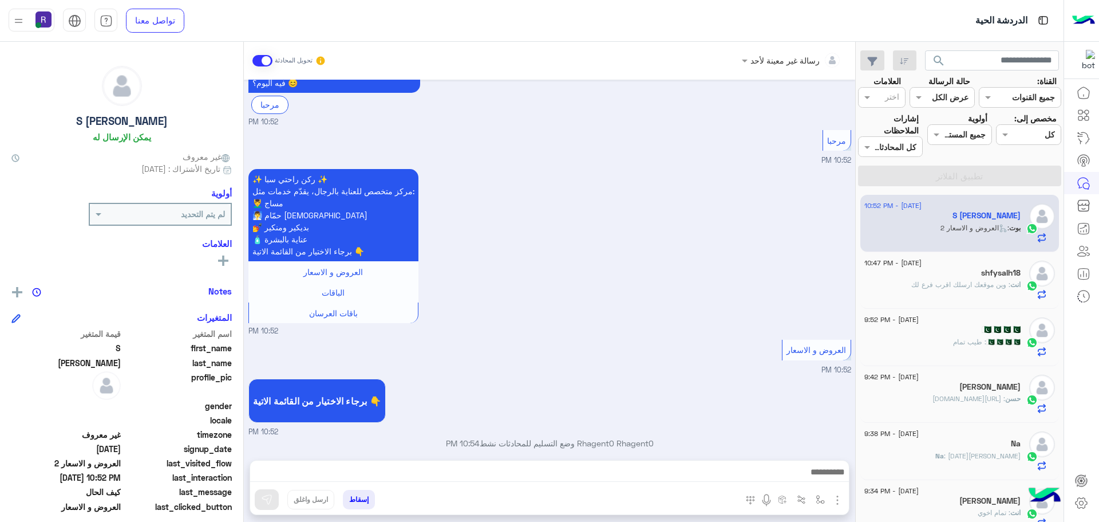
scroll to position [232, 0]
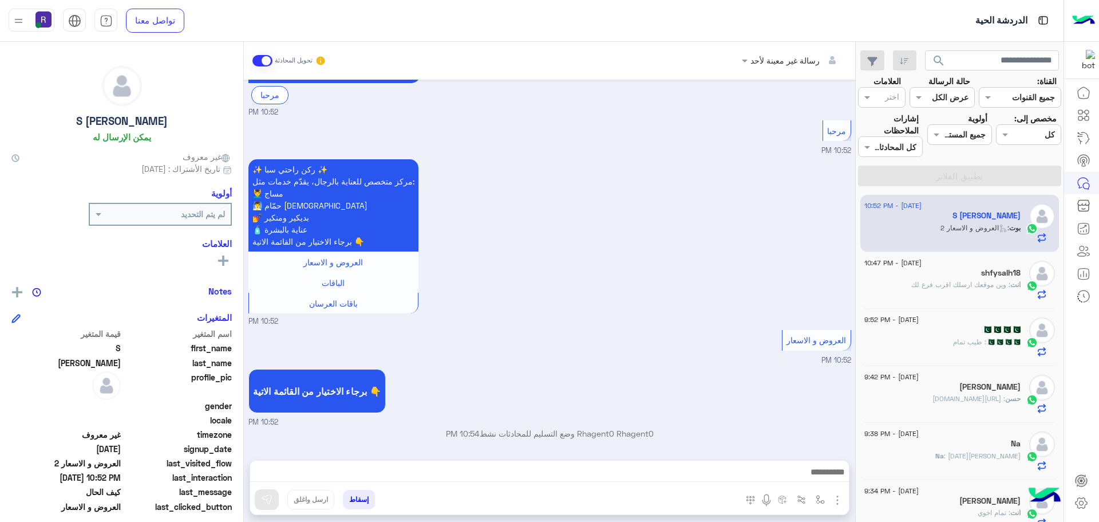
click at [839, 503] on img "button" at bounding box center [838, 500] width 14 height 14
click at [825, 479] on span "الصور" at bounding box center [815, 474] width 21 height 13
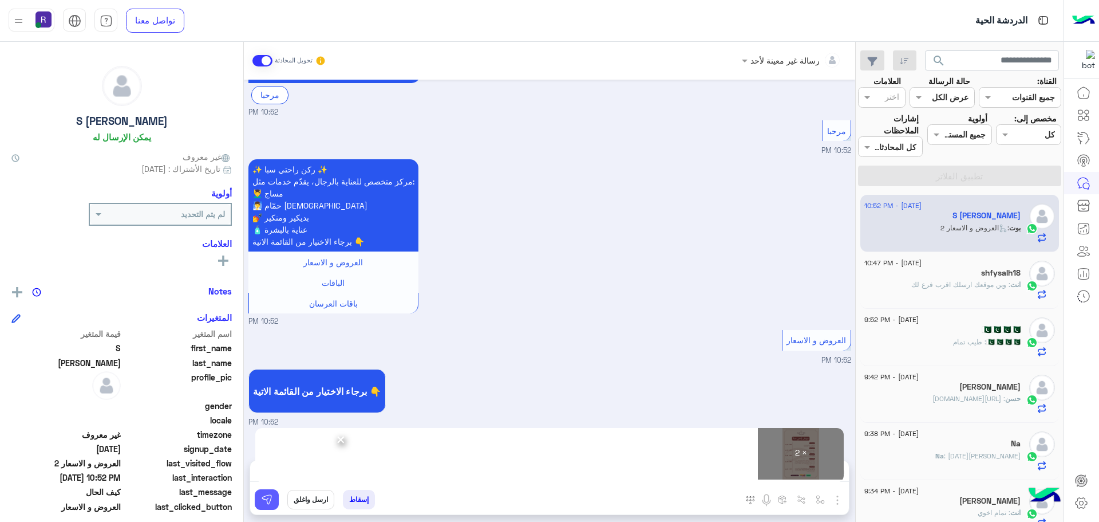
click at [271, 502] on img at bounding box center [266, 499] width 11 height 11
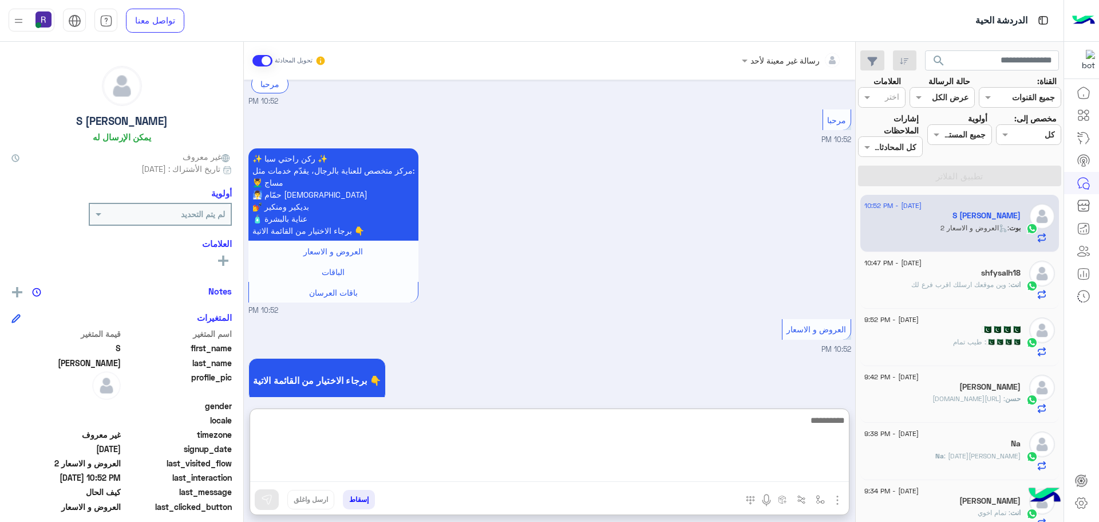
paste textarea "**********"
type textarea "**********"
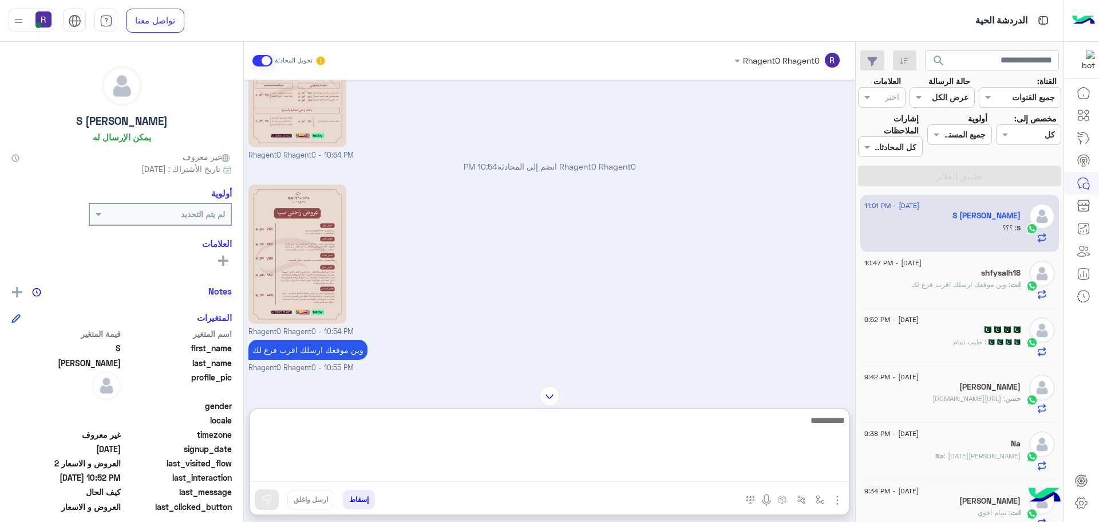
scroll to position [835, 0]
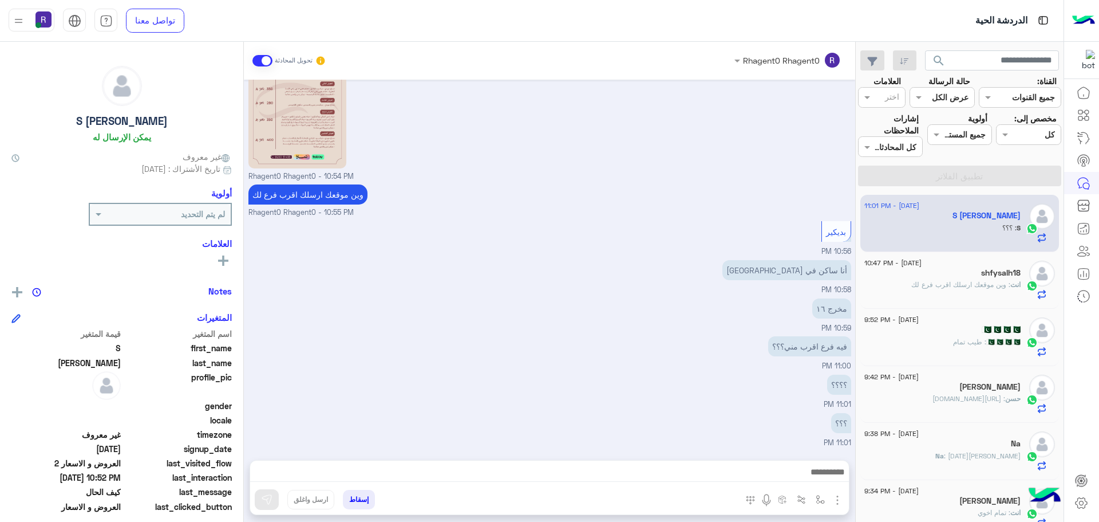
click at [656, 351] on div "فيه فرع اقرب مني؟؟؟ 11:00 PM" at bounding box center [550, 352] width 603 height 38
click at [838, 499] on img "button" at bounding box center [838, 500] width 14 height 14
click at [817, 496] on img "button" at bounding box center [820, 499] width 9 height 9
click at [807, 478] on input "text" at bounding box center [785, 474] width 77 height 13
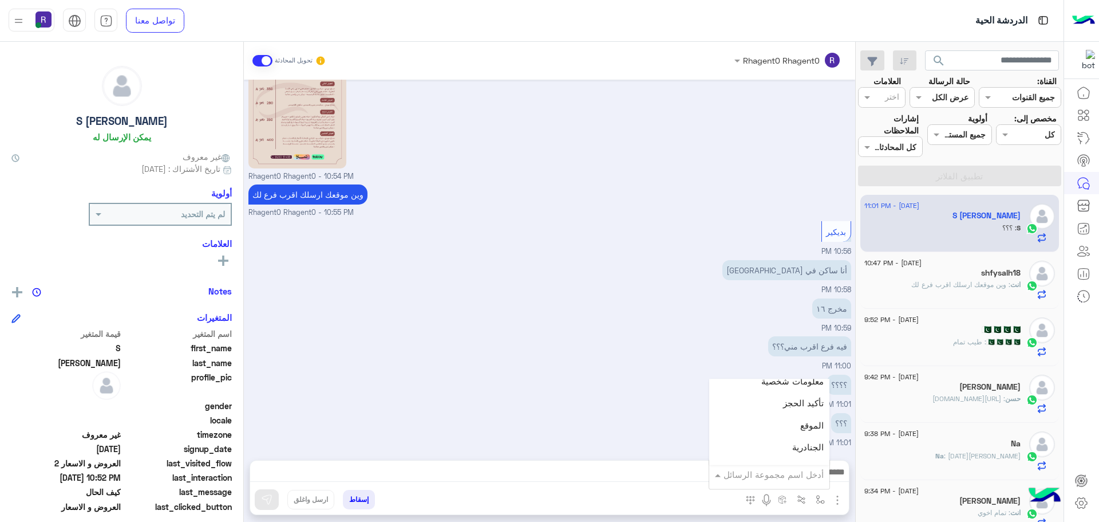
scroll to position [744, 0]
click at [791, 418] on div "الجنادرية" at bounding box center [769, 417] width 120 height 22
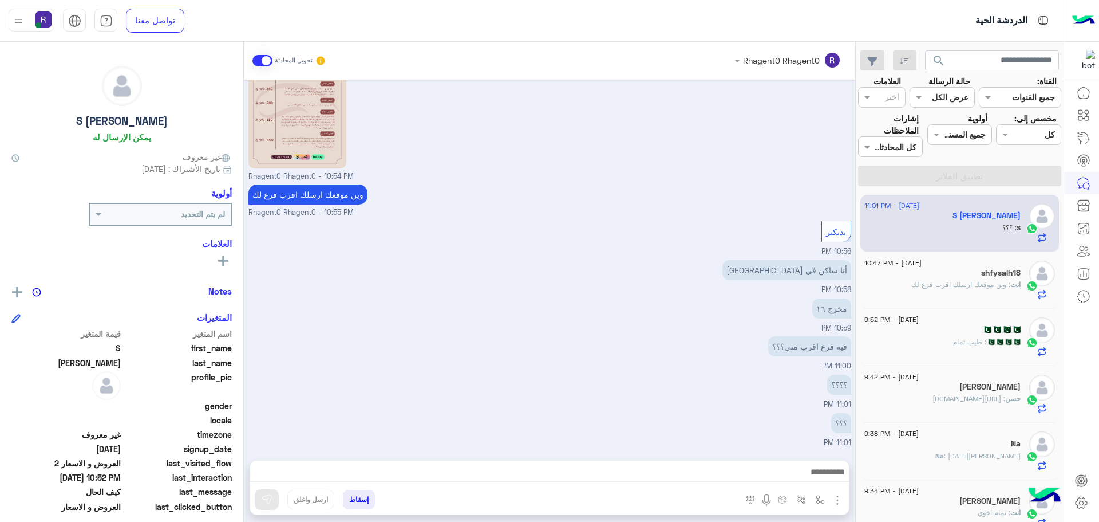
type textarea "*********"
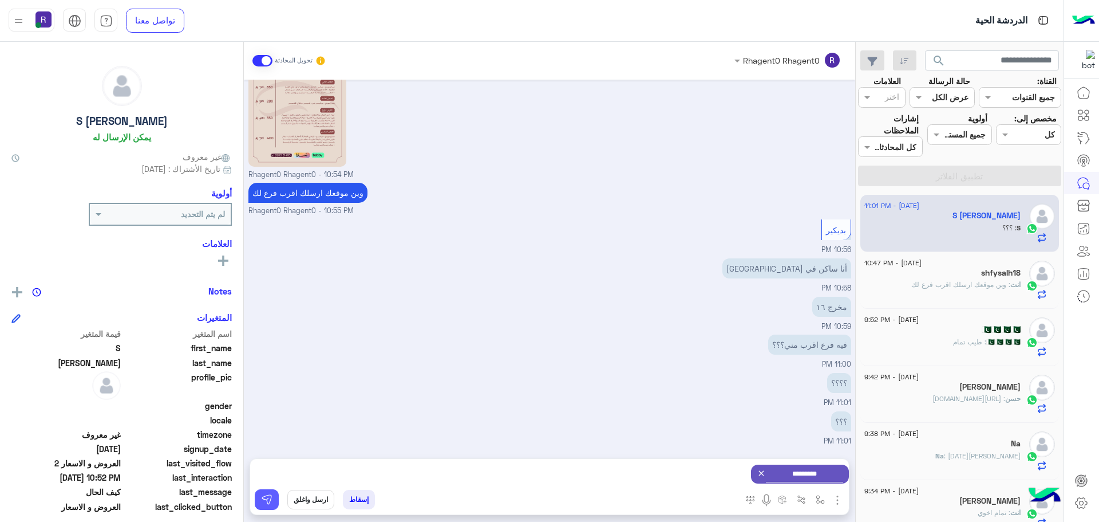
click at [271, 492] on button at bounding box center [267, 499] width 24 height 21
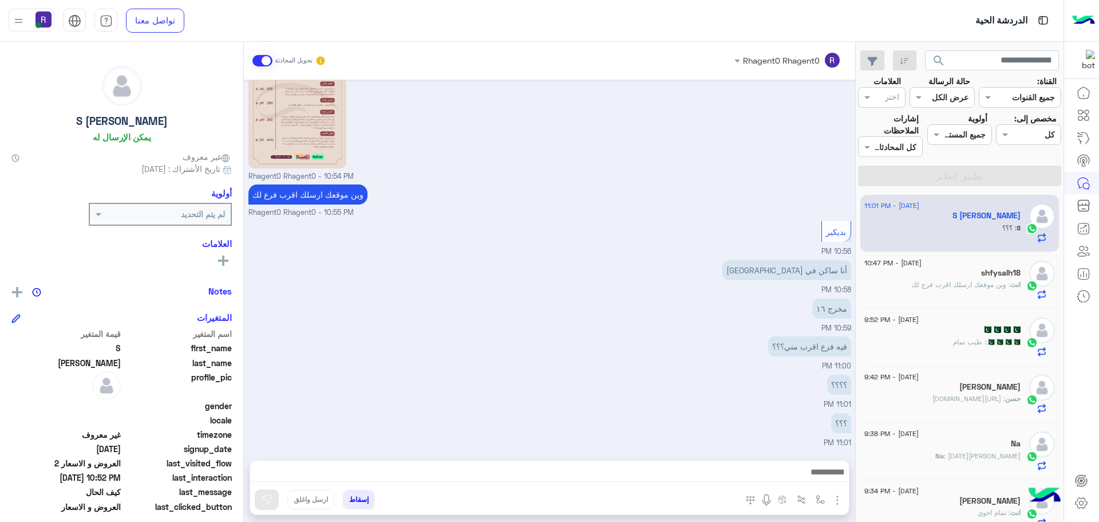
scroll to position [830, 0]
click at [823, 500] on img "button" at bounding box center [820, 499] width 9 height 9
click at [816, 478] on input "text" at bounding box center [785, 474] width 77 height 13
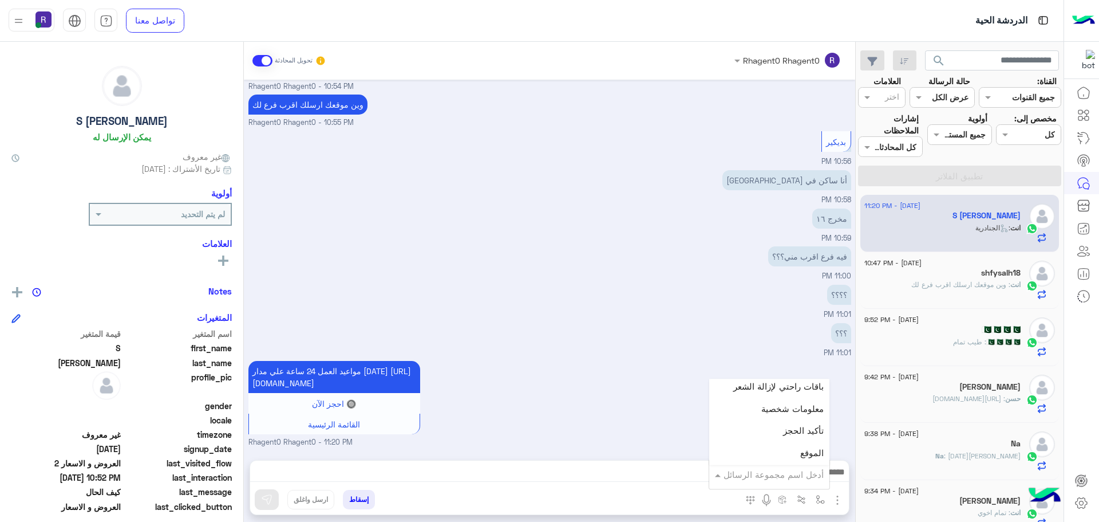
scroll to position [744, 0]
click at [792, 454] on div "لبن" at bounding box center [769, 461] width 120 height 22
type textarea "***"
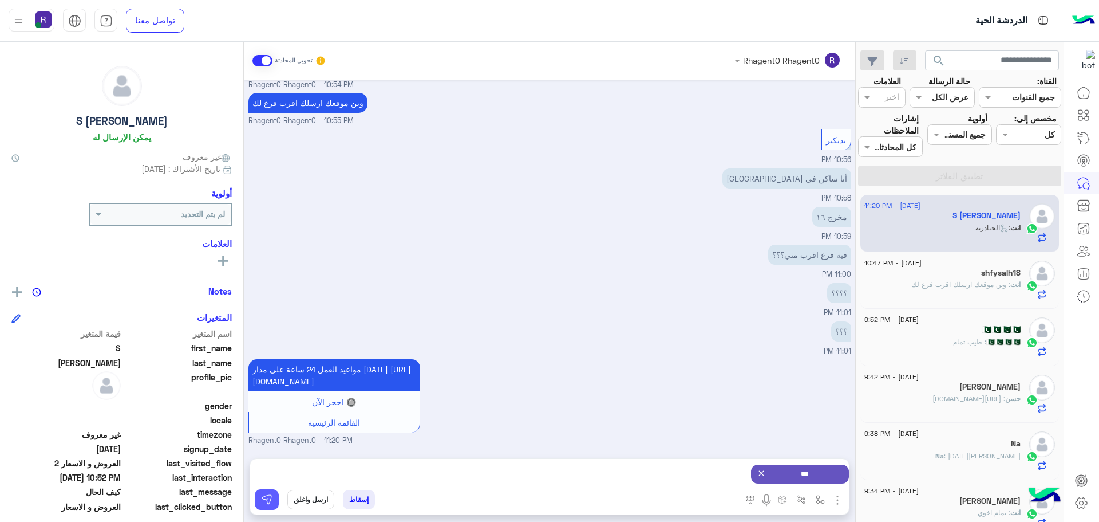
click at [263, 498] on img at bounding box center [266, 499] width 11 height 11
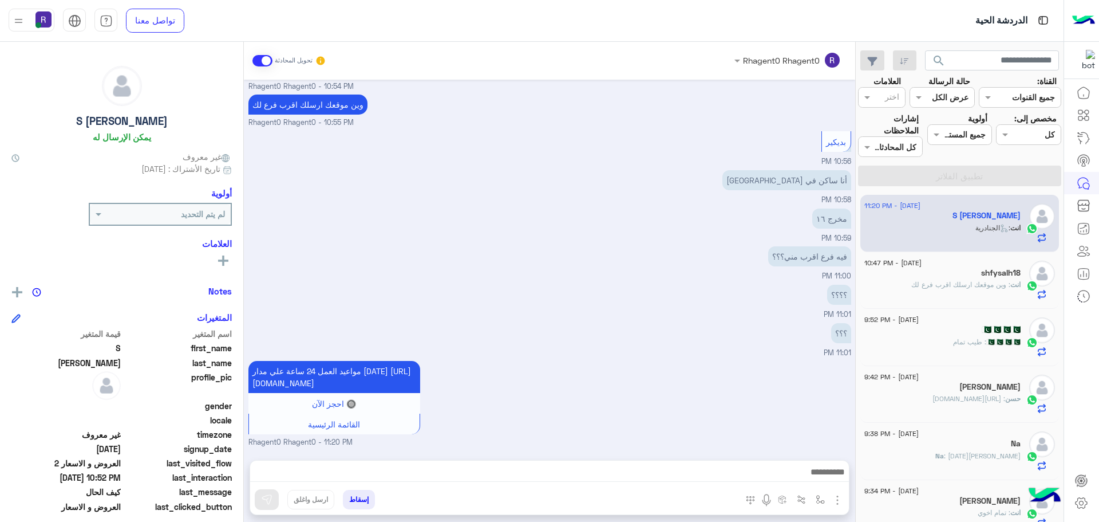
scroll to position [932, 0]
click at [822, 497] on img "button" at bounding box center [820, 499] width 9 height 9
click at [805, 477] on input "text" at bounding box center [785, 474] width 77 height 13
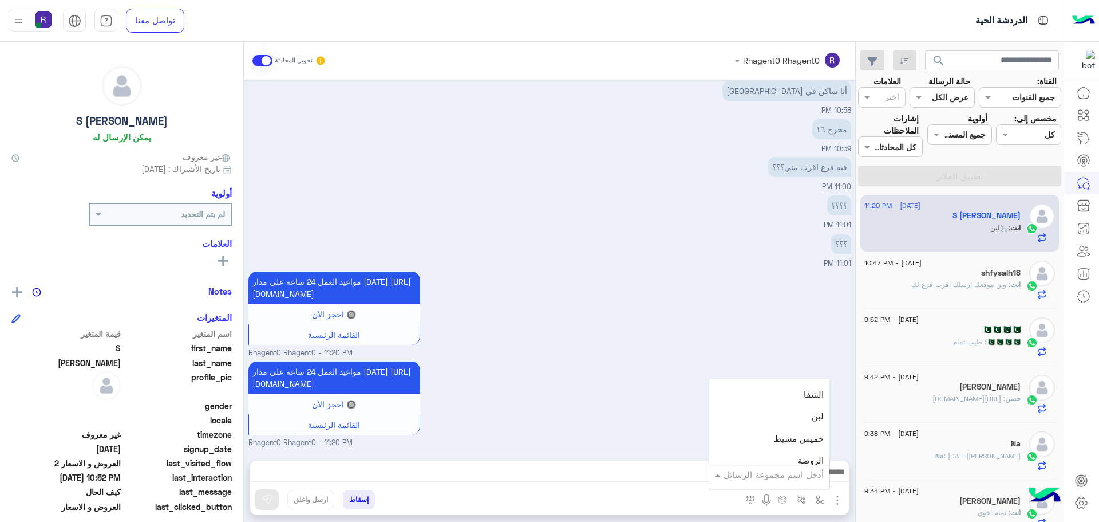
scroll to position [802, 0]
click at [802, 387] on div "الشفا" at bounding box center [769, 381] width 120 height 22
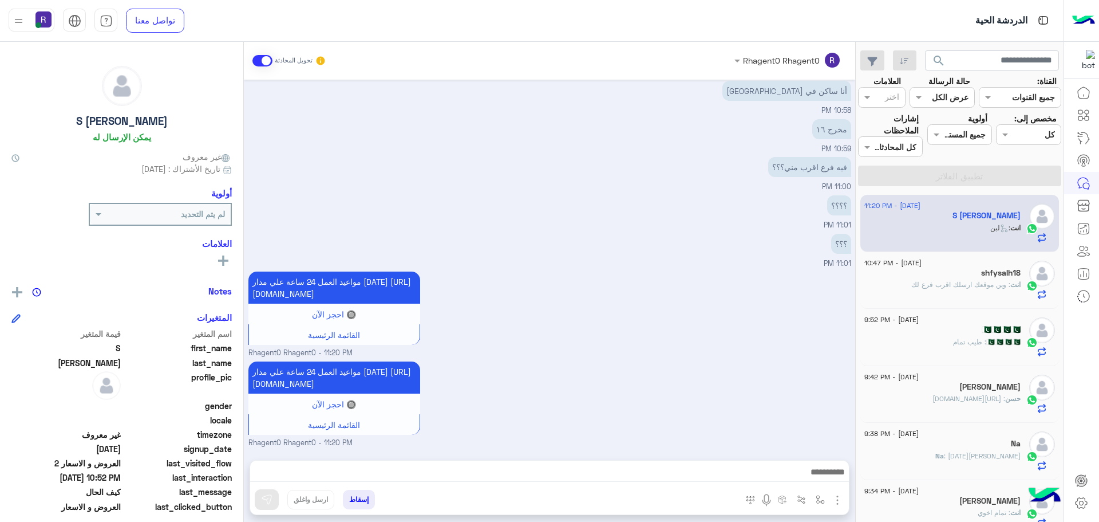
type textarea "*****"
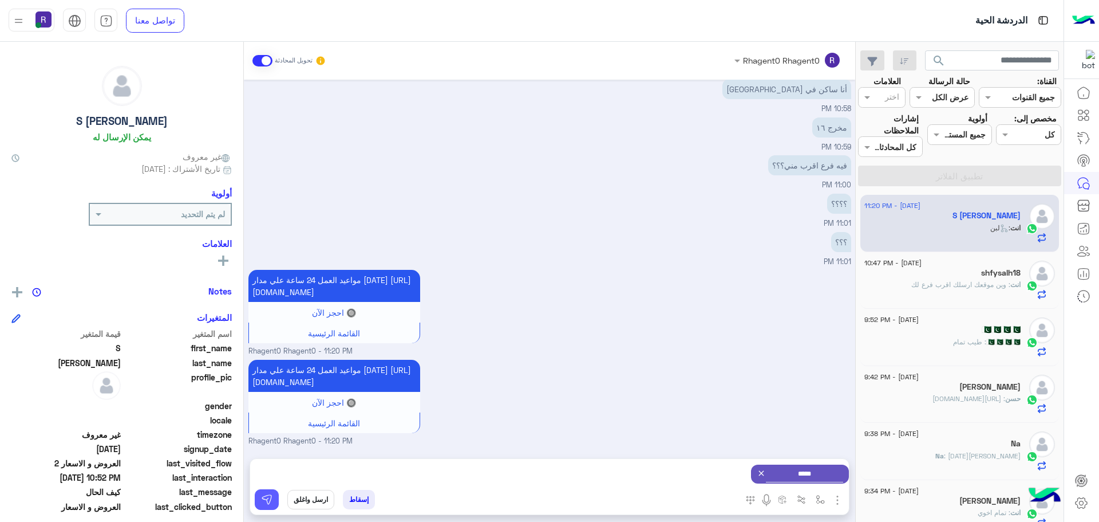
click at [265, 504] on img at bounding box center [266, 499] width 11 height 11
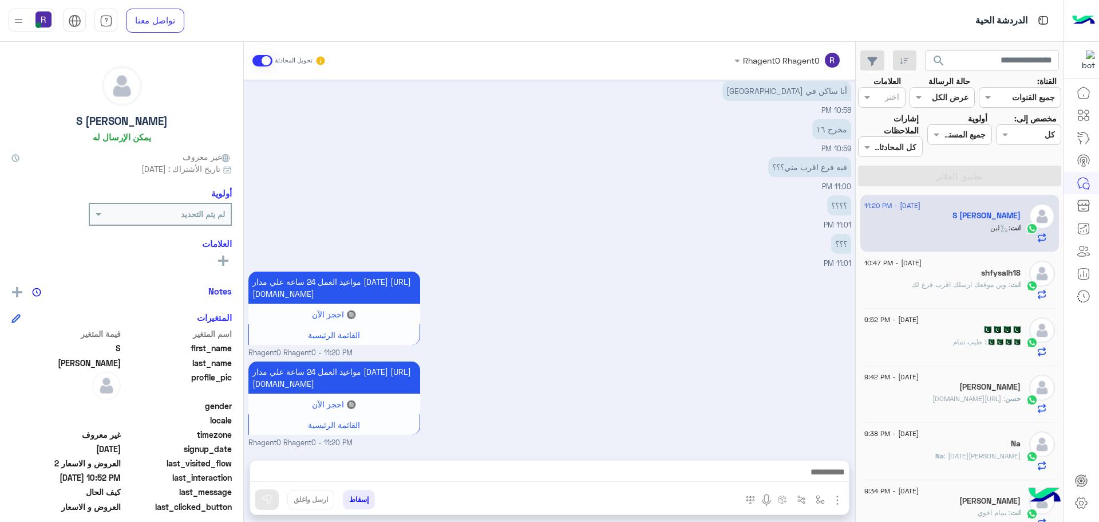
scroll to position [1034, 0]
click at [969, 283] on span ": وين موقعك ارسلك اقرب فرع لك" at bounding box center [961, 284] width 99 height 9
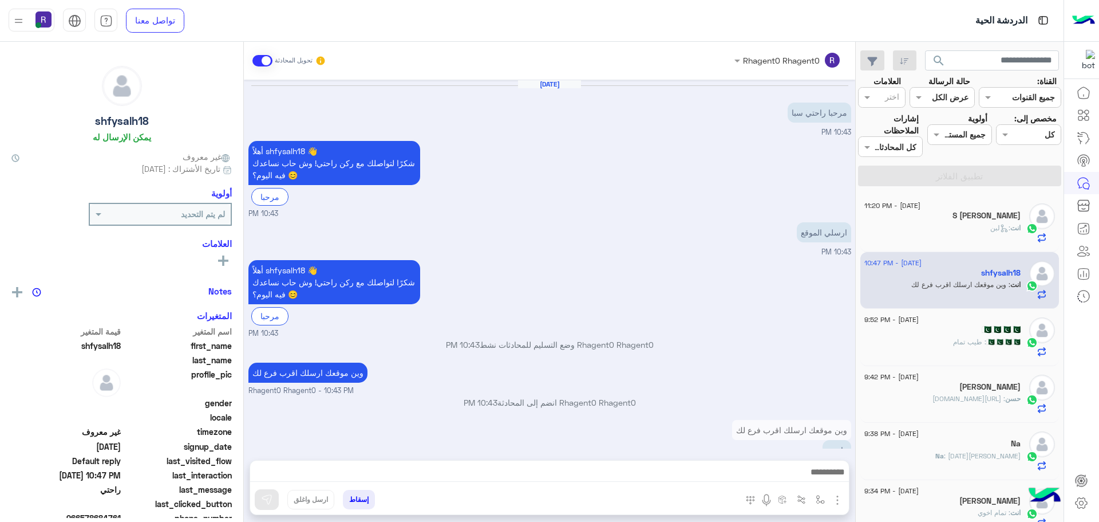
scroll to position [451, 0]
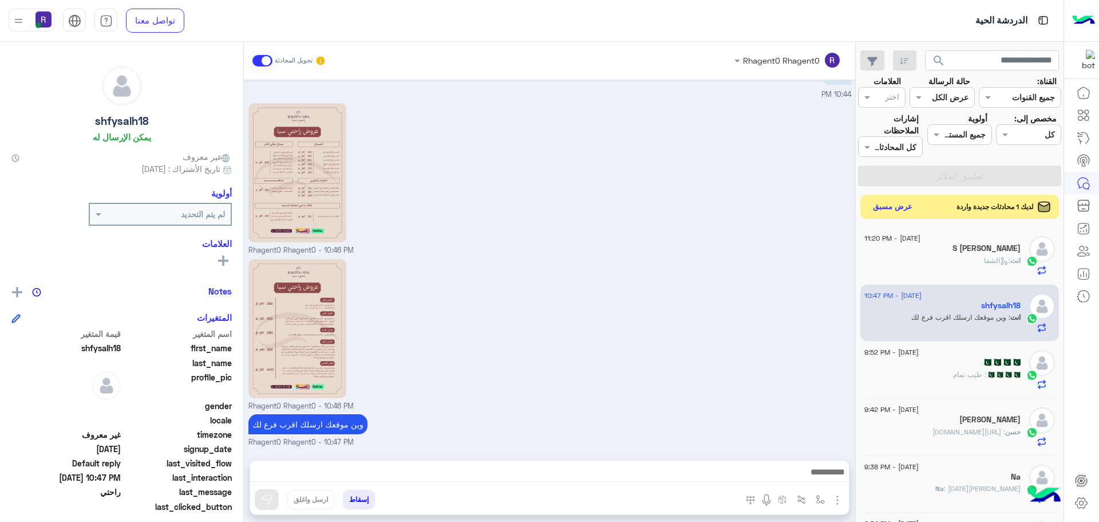
click at [900, 208] on button "عرض مسبق" at bounding box center [893, 206] width 48 height 15
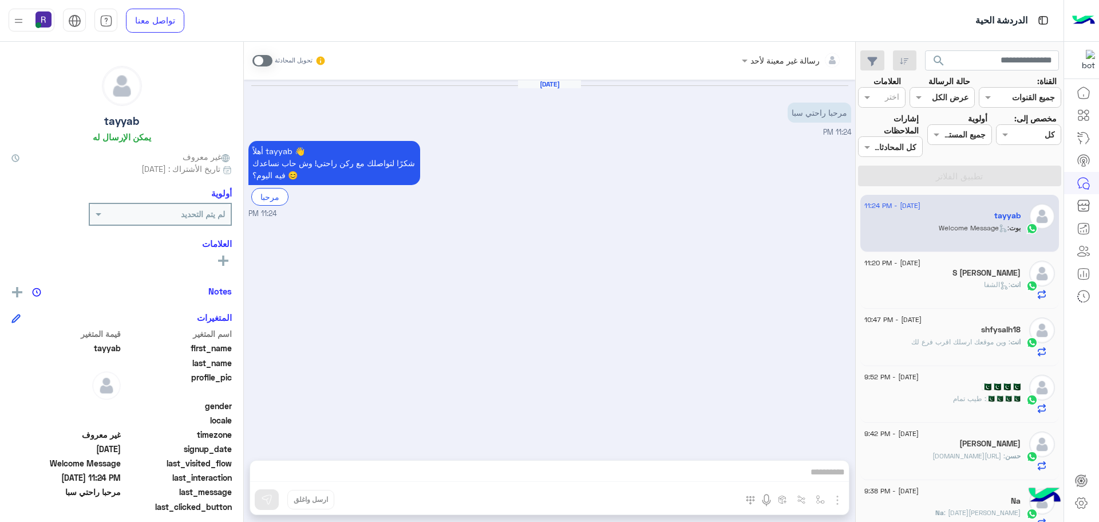
click at [269, 61] on span at bounding box center [263, 60] width 20 height 11
click at [839, 499] on img "button" at bounding box center [838, 500] width 14 height 14
click at [830, 476] on button "الصور" at bounding box center [820, 474] width 49 height 23
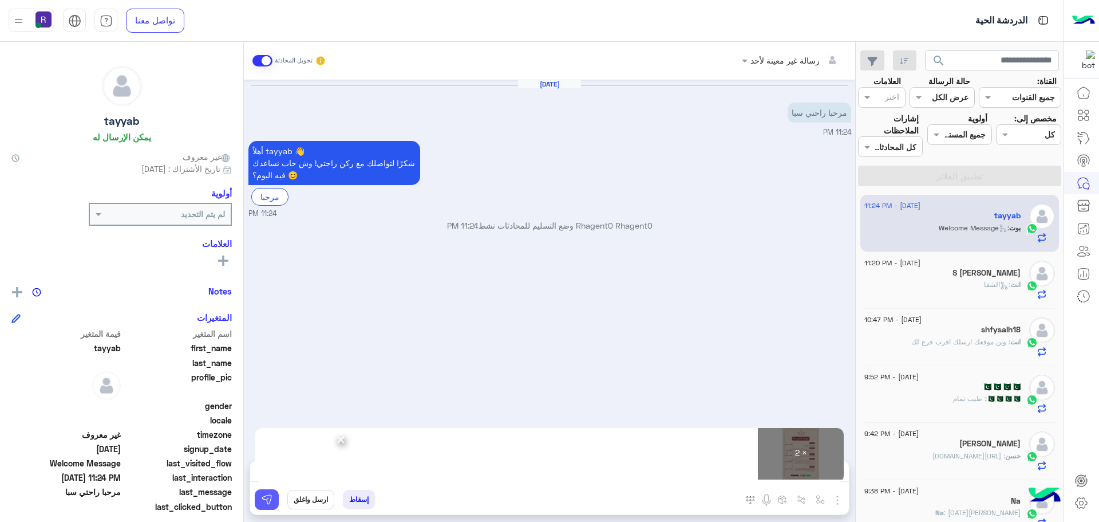
click at [267, 503] on img at bounding box center [266, 499] width 11 height 11
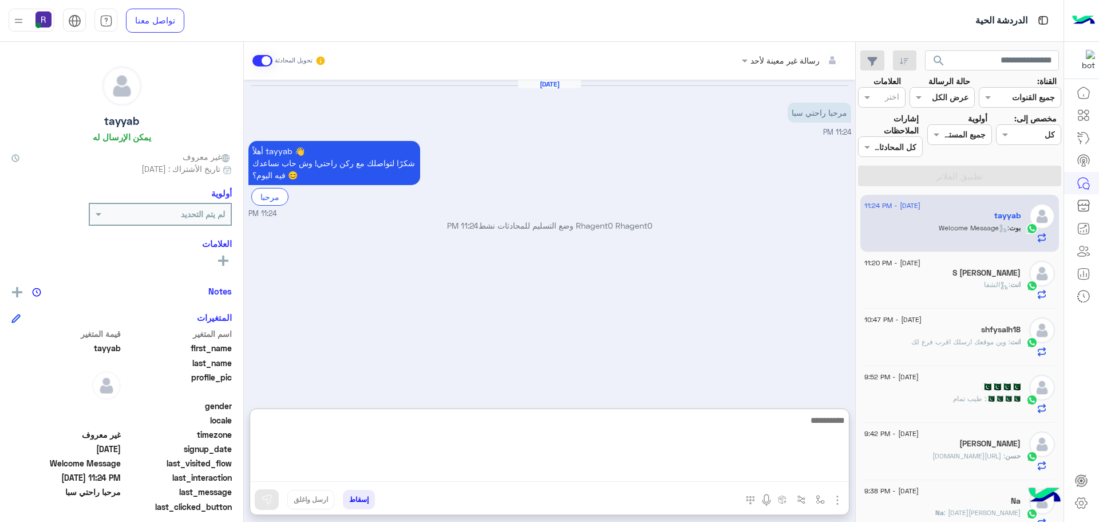
paste textarea "**********"
type textarea "**********"
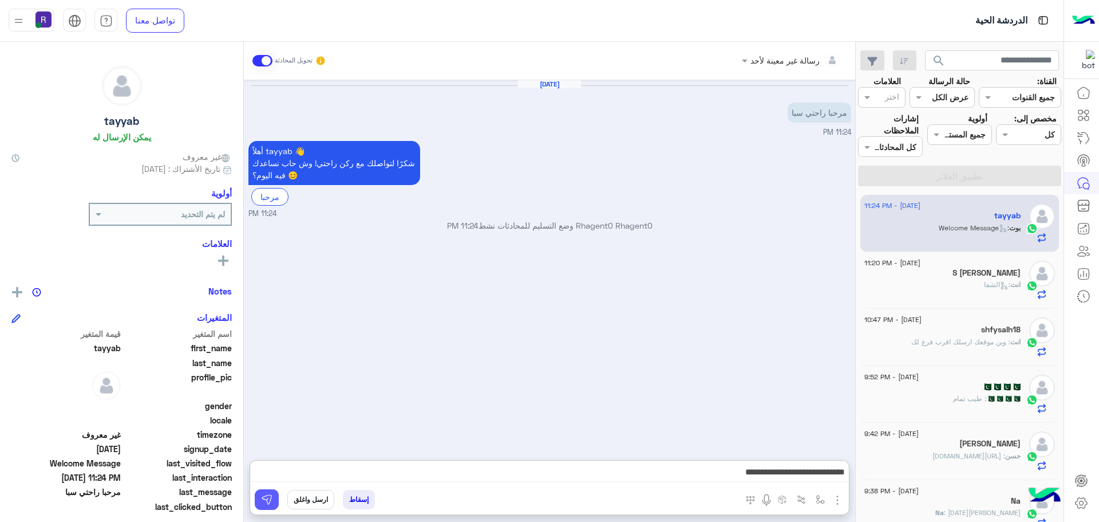
click at [268, 503] on img at bounding box center [266, 499] width 11 height 11
click at [952, 278] on div "S Faisal A" at bounding box center [943, 274] width 156 height 12
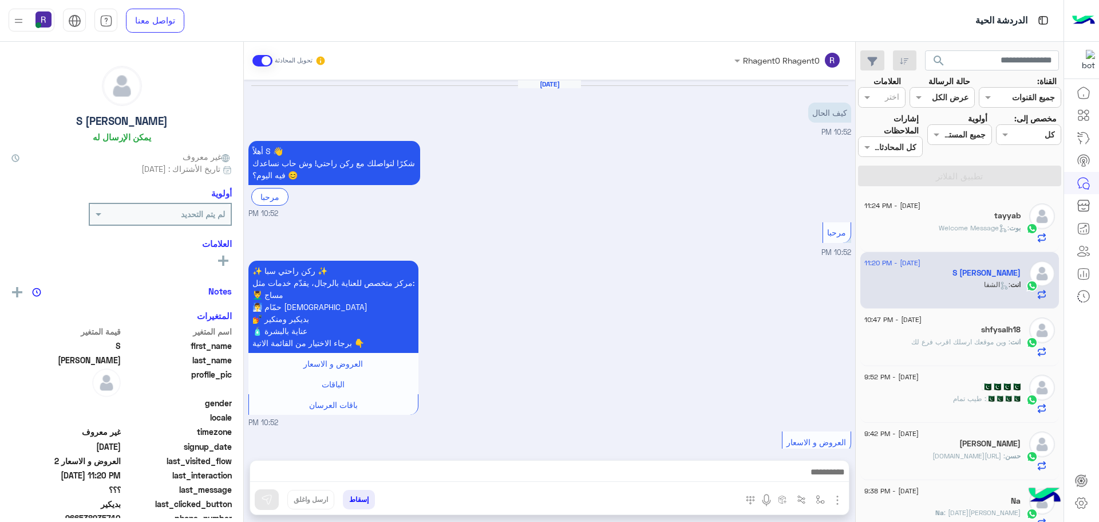
scroll to position [1016, 0]
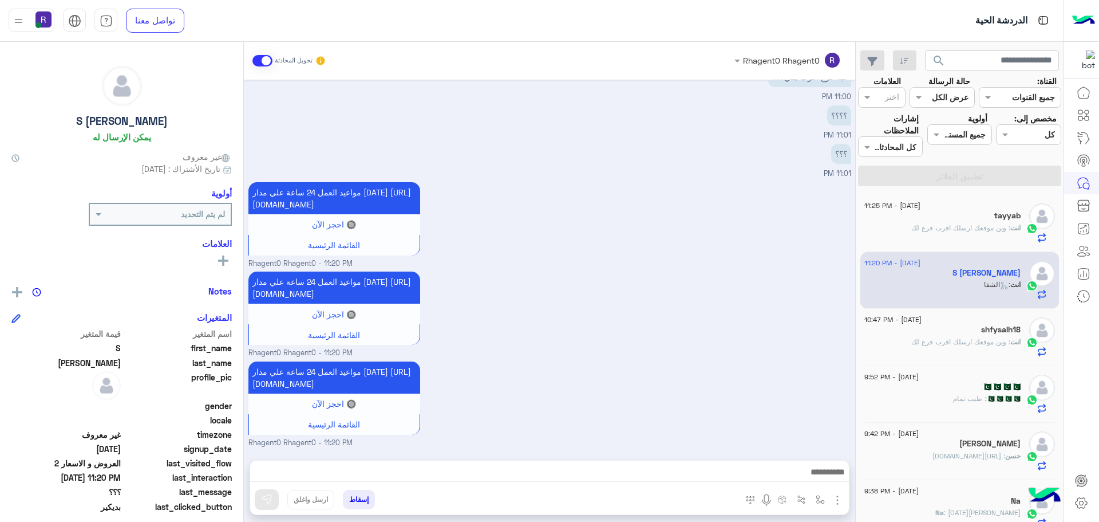
click at [975, 228] on span ": وين موقعك ارسلك اقرب فرع لك" at bounding box center [961, 227] width 99 height 9
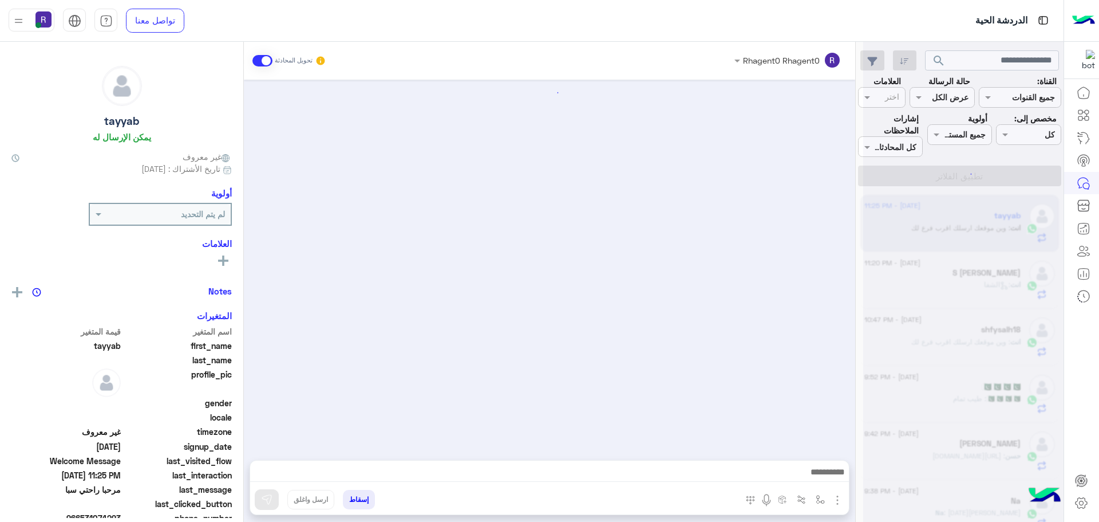
scroll to position [160, 0]
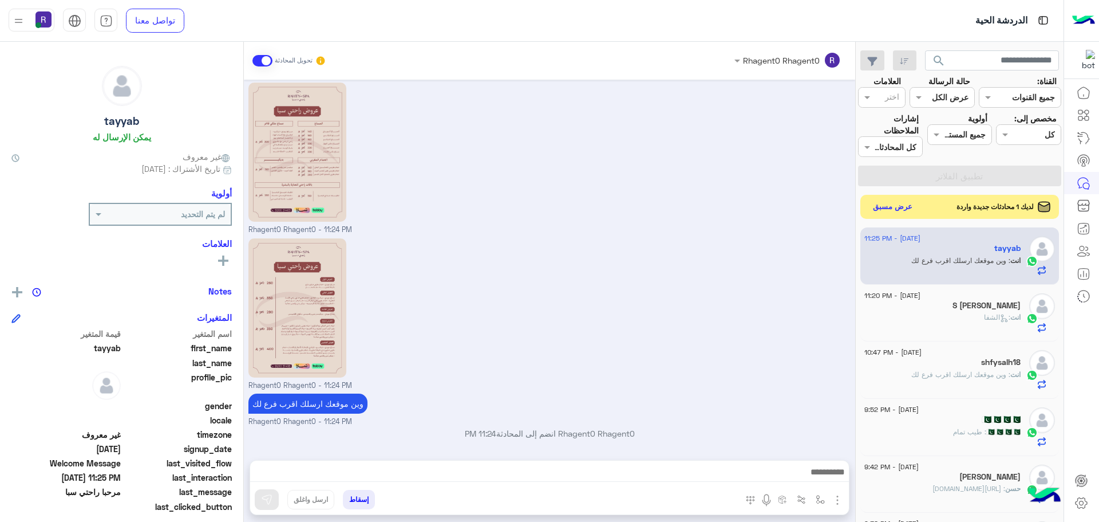
click at [880, 209] on button "عرض مسبق" at bounding box center [893, 206] width 48 height 15
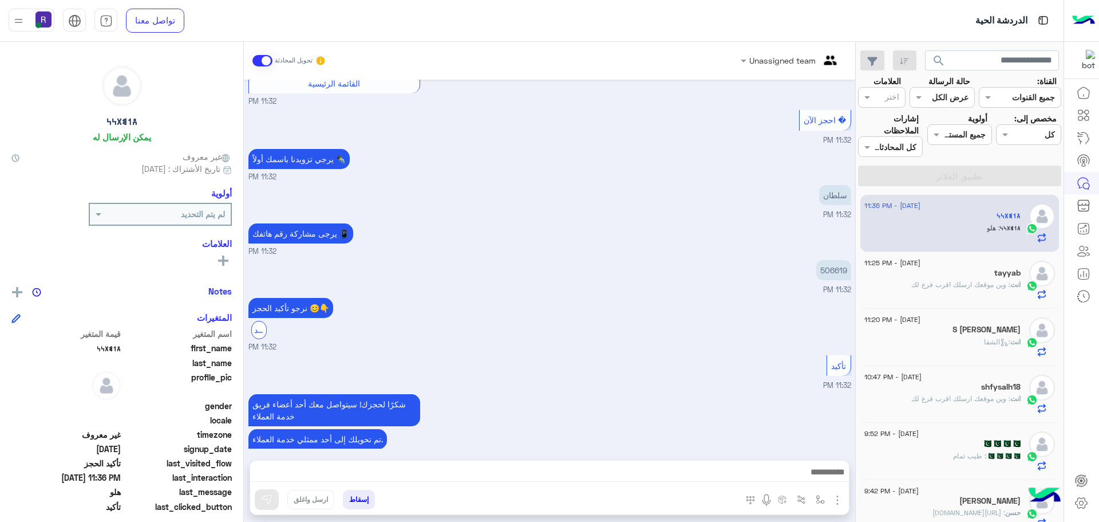
scroll to position [891, 0]
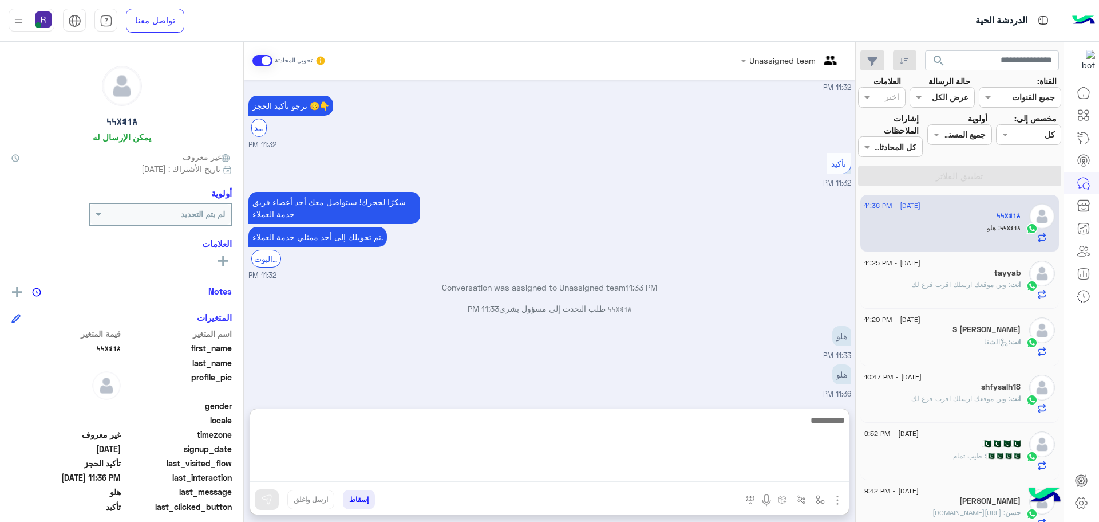
paste textarea "**********"
type textarea "**********"
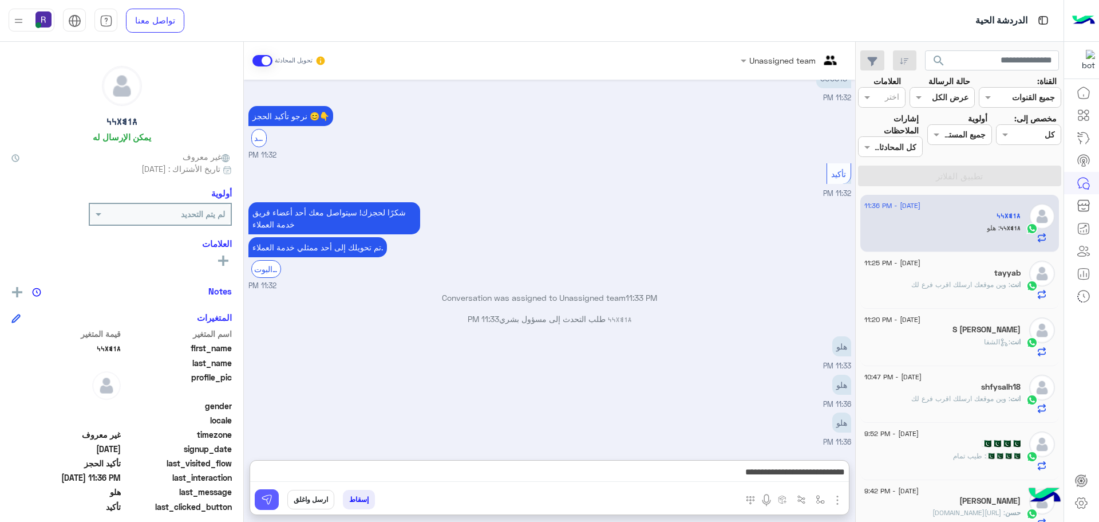
click at [265, 496] on img at bounding box center [266, 499] width 11 height 11
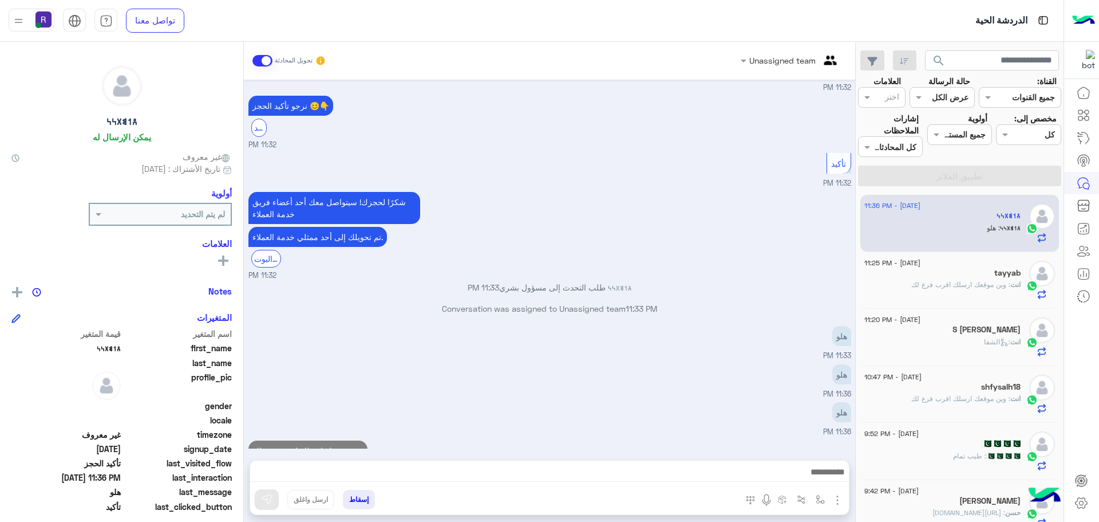
scroll to position [928, 0]
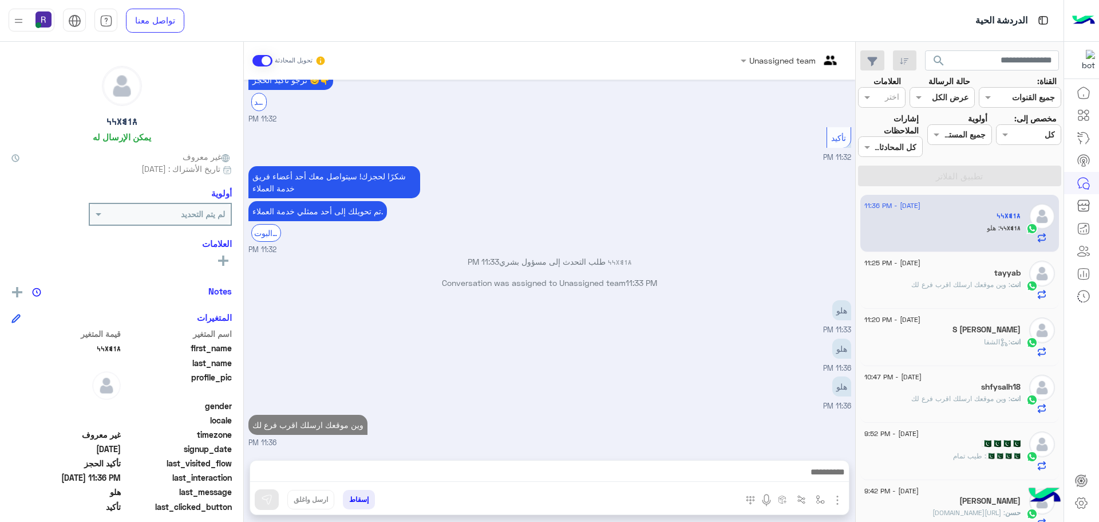
click at [940, 295] on div "انت : وين موقعك ارسلك اقرب فرع لك" at bounding box center [943, 289] width 156 height 20
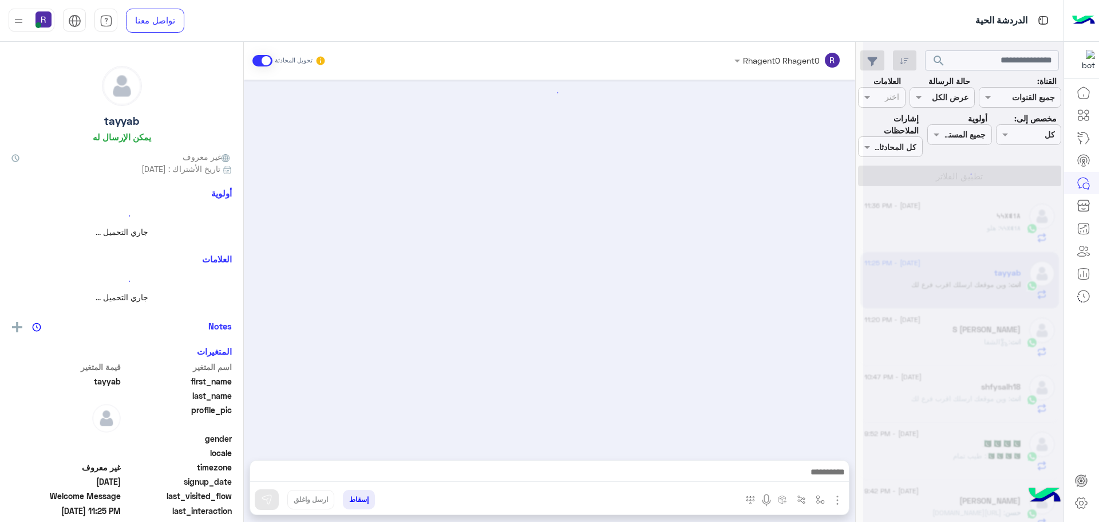
scroll to position [160, 0]
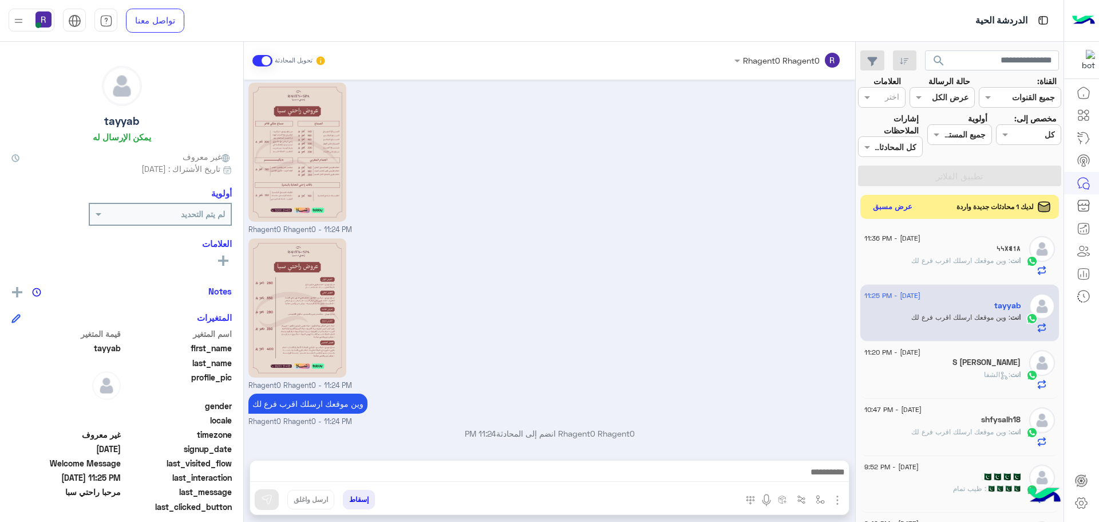
click at [907, 204] on button "عرض مسبق" at bounding box center [893, 206] width 48 height 15
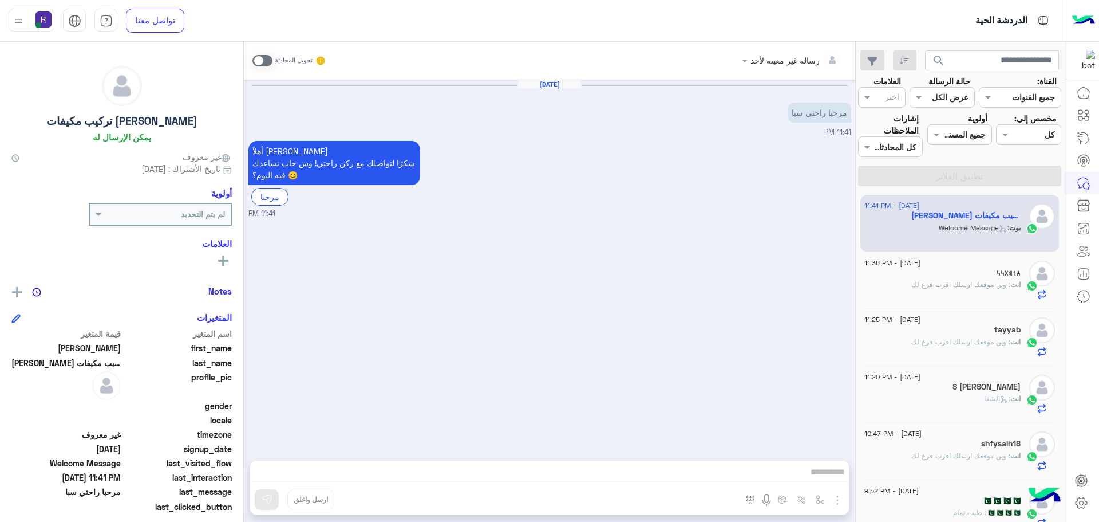
click at [269, 58] on span at bounding box center [263, 60] width 20 height 11
click at [837, 502] on img "button" at bounding box center [838, 500] width 14 height 14
click at [819, 478] on span "الصور" at bounding box center [815, 474] width 21 height 13
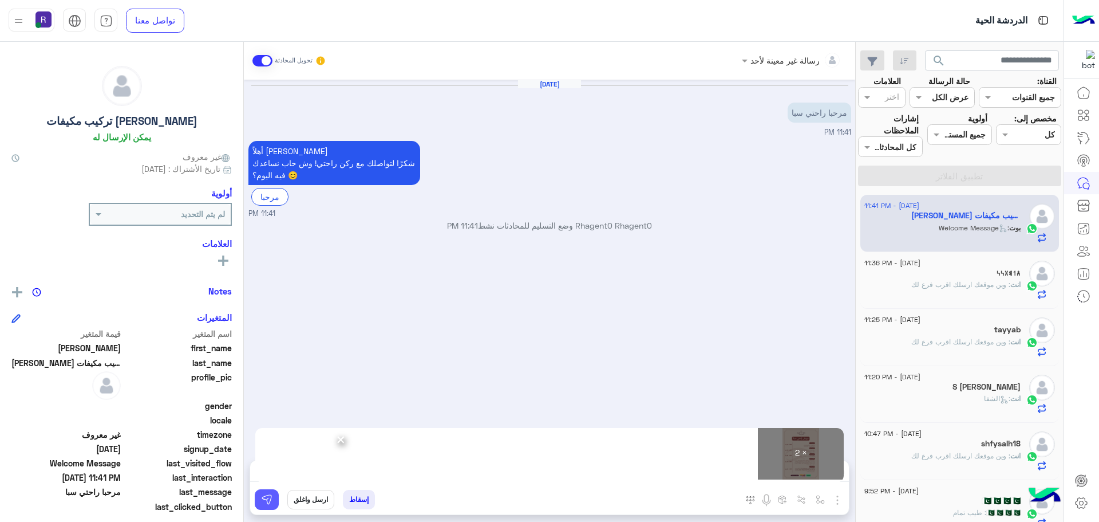
click at [266, 501] on img at bounding box center [266, 499] width 11 height 11
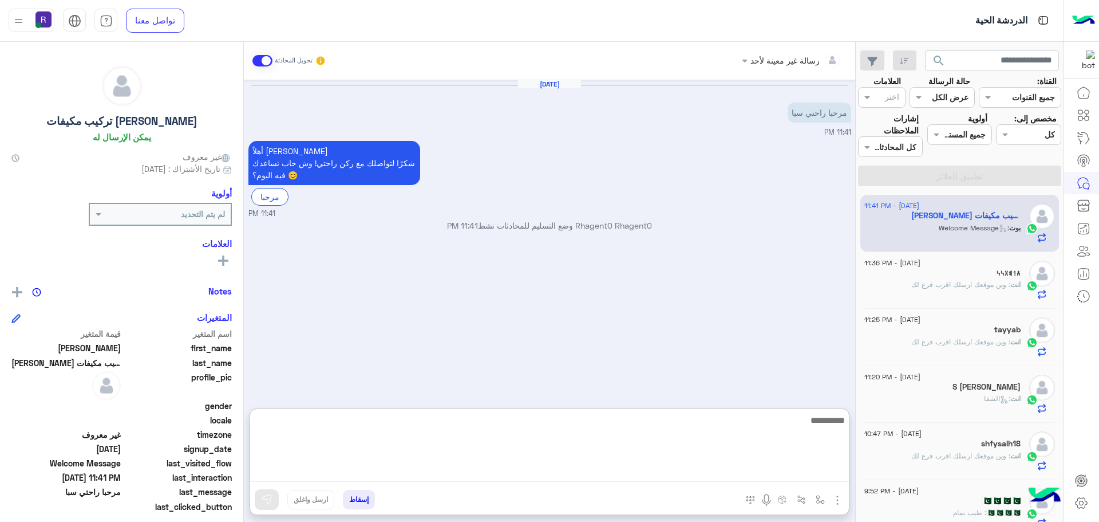
paste textarea "**********"
type textarea "**********"
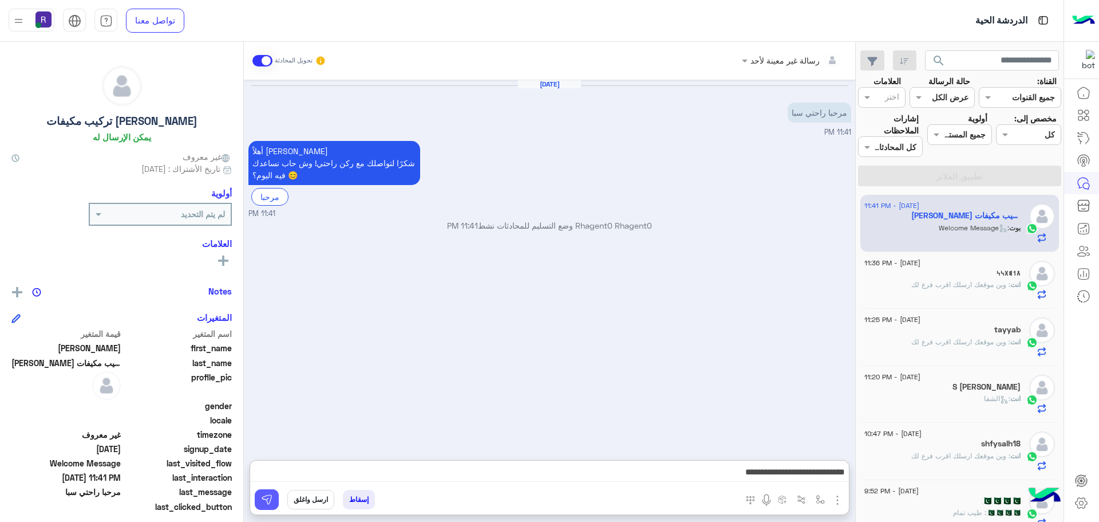
click at [274, 498] on button at bounding box center [267, 499] width 24 height 21
click at [968, 289] on p "انت : وين موقعك ارسلك اقرب فرع لك" at bounding box center [966, 284] width 109 height 10
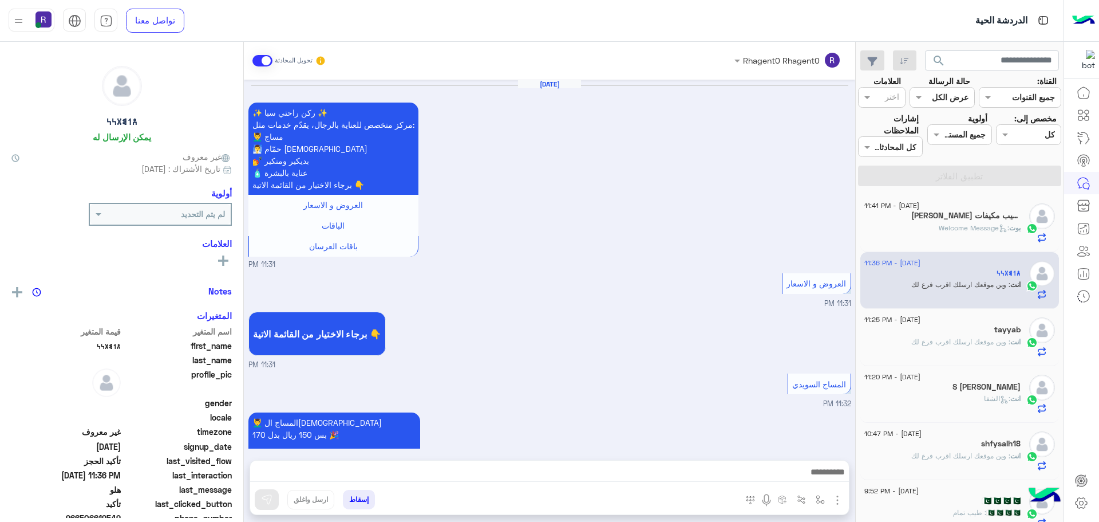
scroll to position [736, 0]
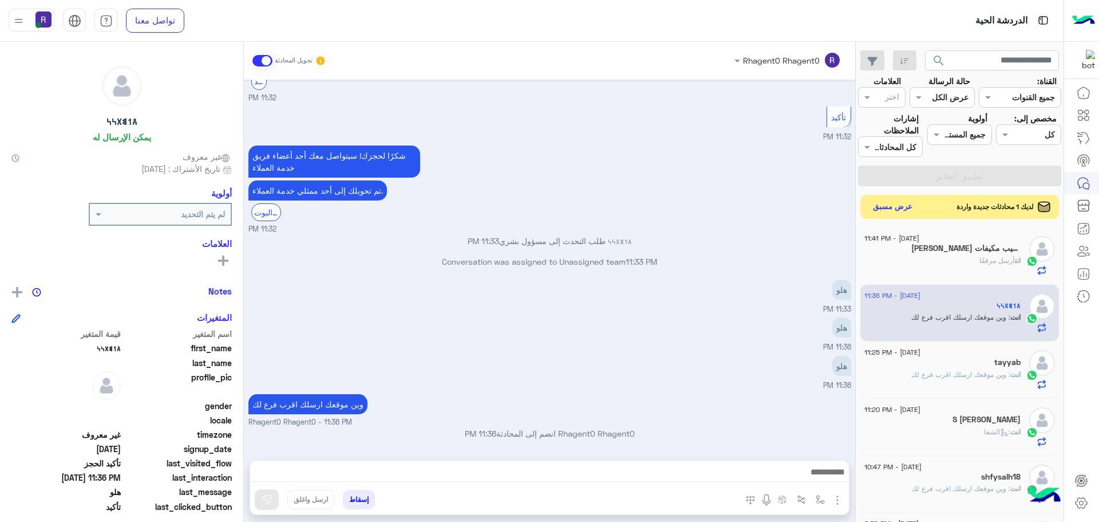
click at [893, 207] on button "عرض مسبق" at bounding box center [893, 206] width 48 height 15
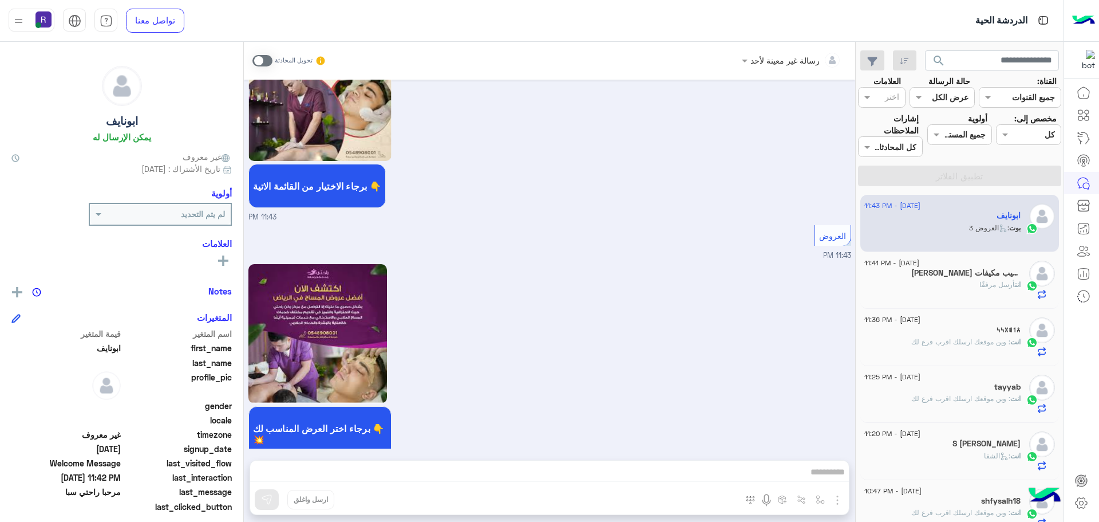
scroll to position [487, 0]
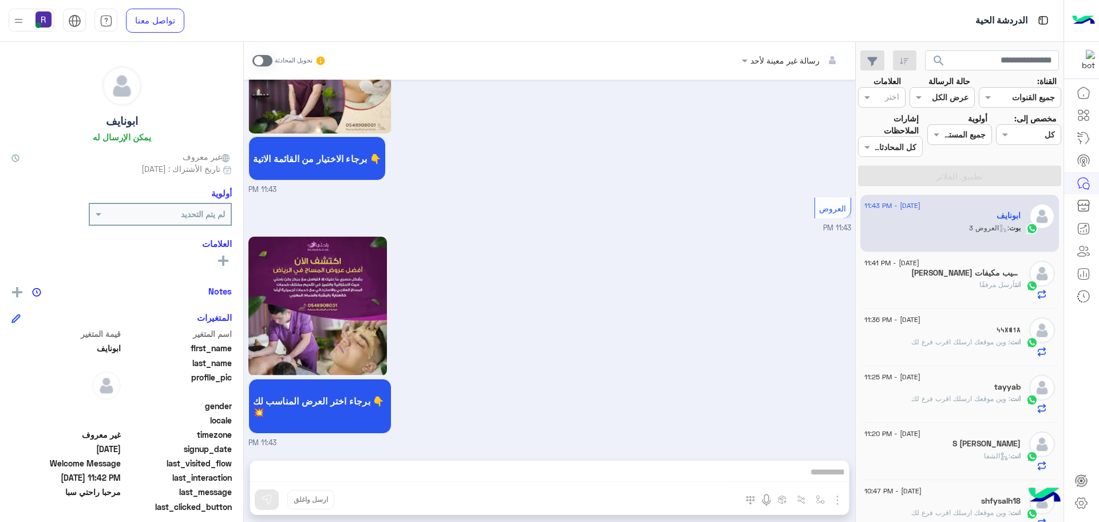
click at [266, 61] on span at bounding box center [263, 60] width 20 height 11
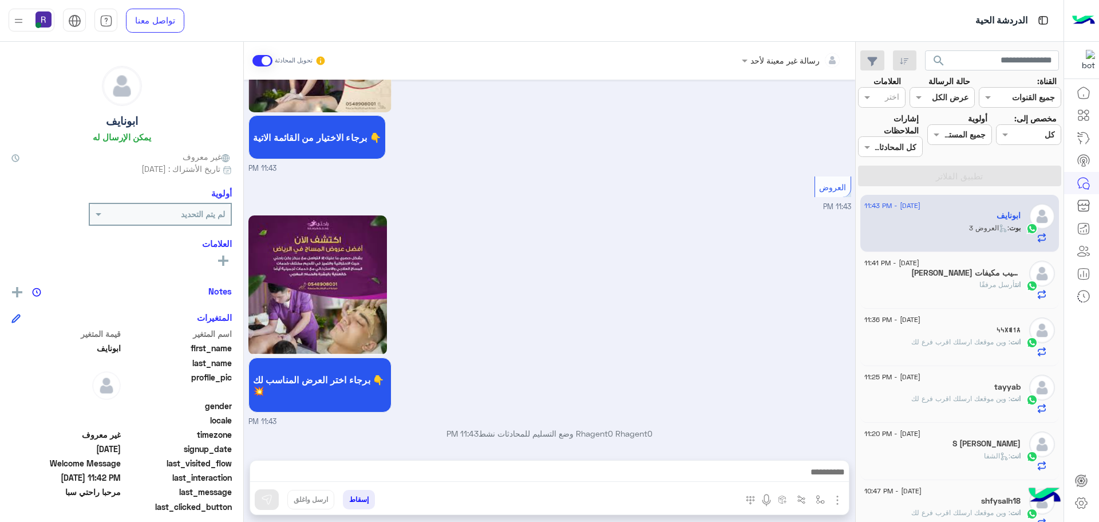
scroll to position [546, 0]
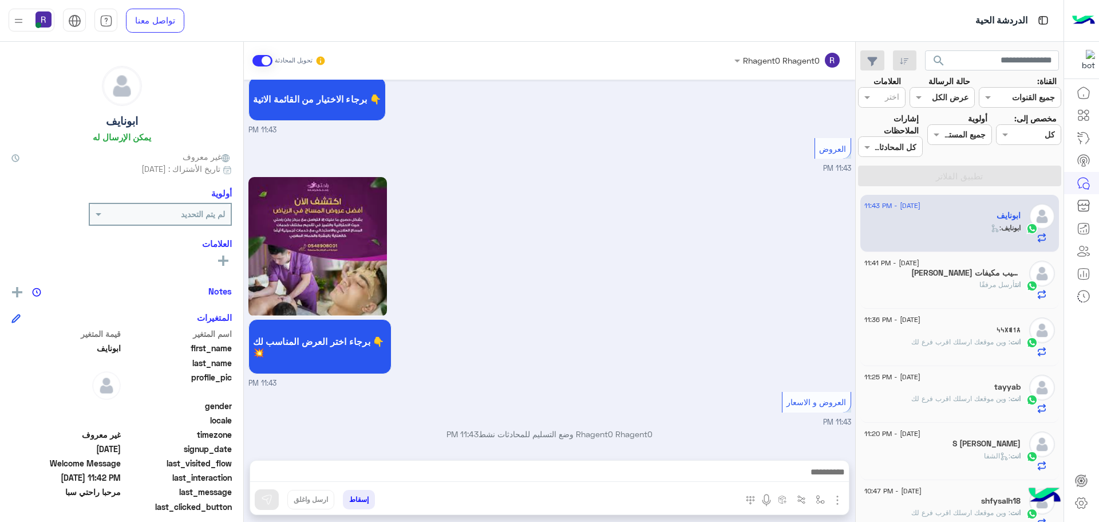
click at [839, 498] on img "button" at bounding box center [838, 500] width 14 height 14
click at [824, 477] on span "الصور" at bounding box center [815, 474] width 21 height 13
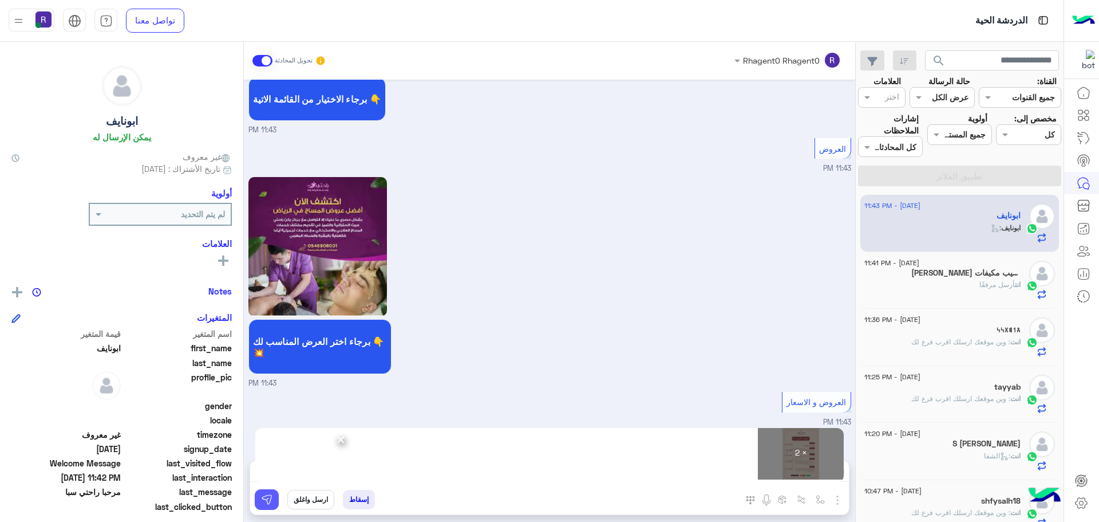
click at [265, 504] on img at bounding box center [266, 499] width 11 height 11
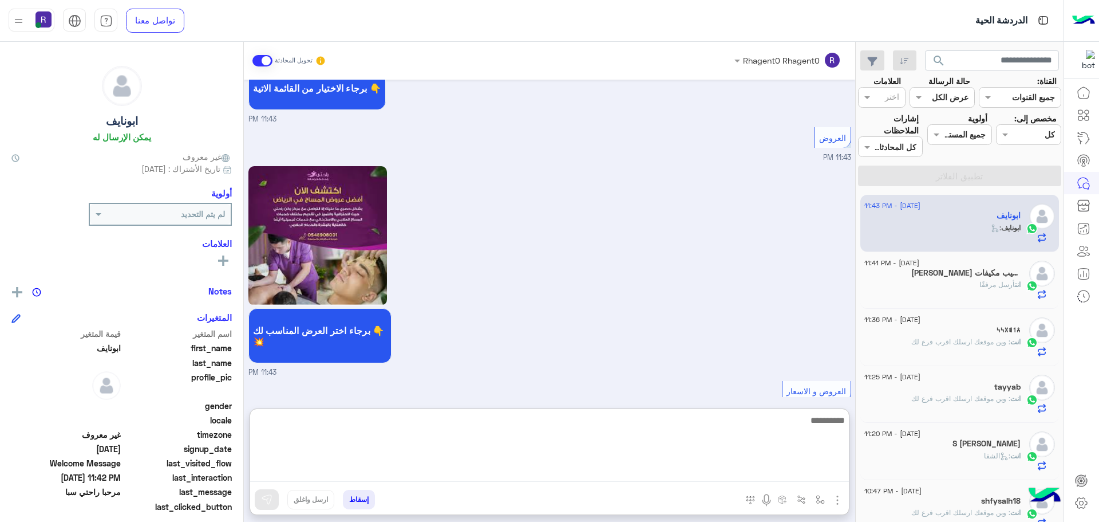
paste textarea "**********"
type textarea "**********"
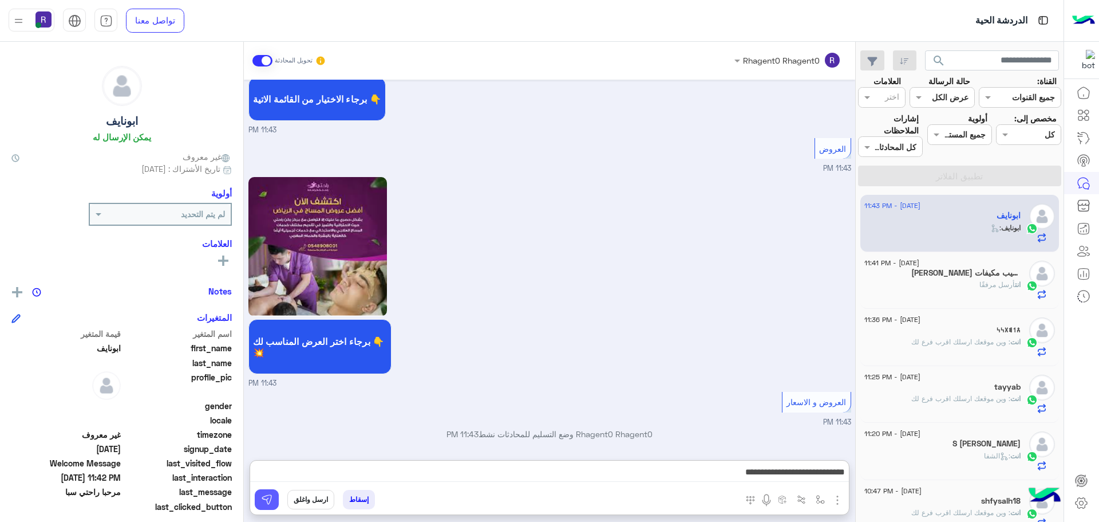
click at [270, 500] on img at bounding box center [266, 499] width 11 height 11
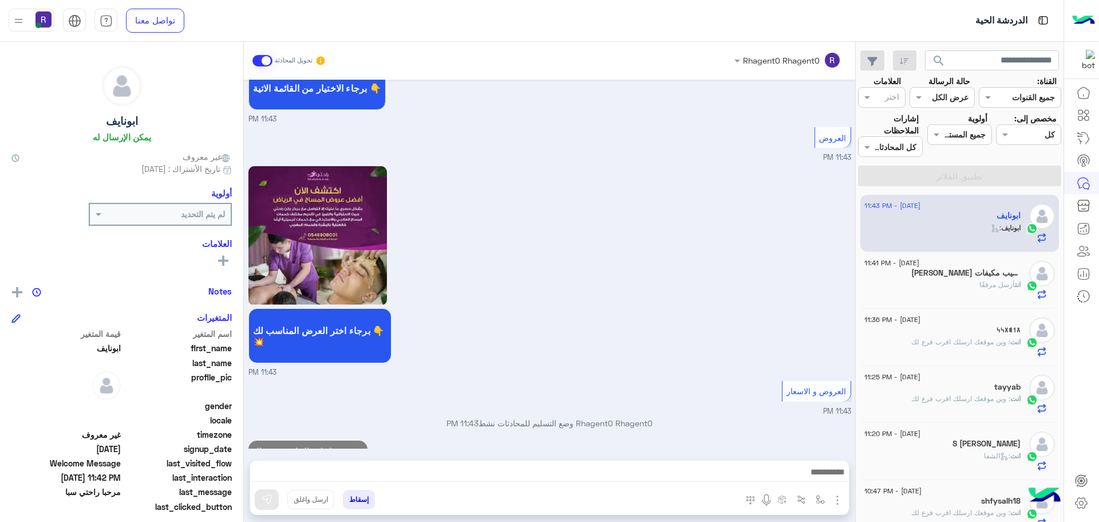
scroll to position [583, 0]
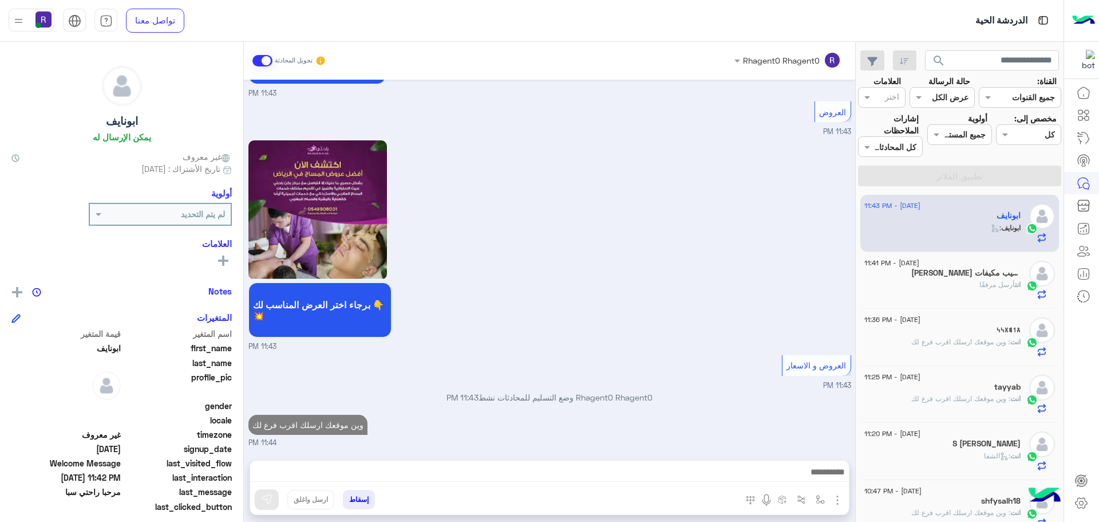
click at [949, 295] on div "انت أرسل مرفقًا" at bounding box center [943, 289] width 156 height 20
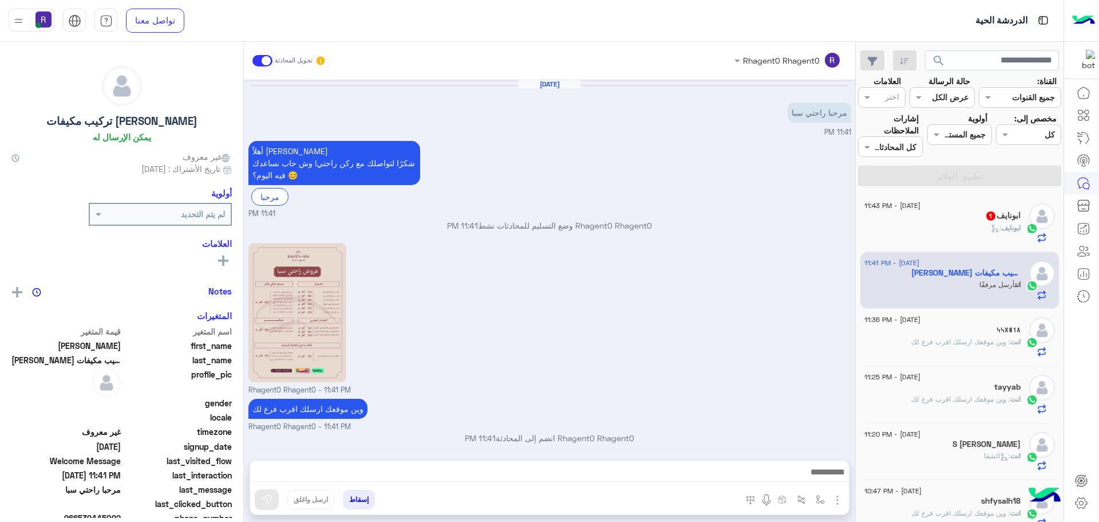
scroll to position [160, 0]
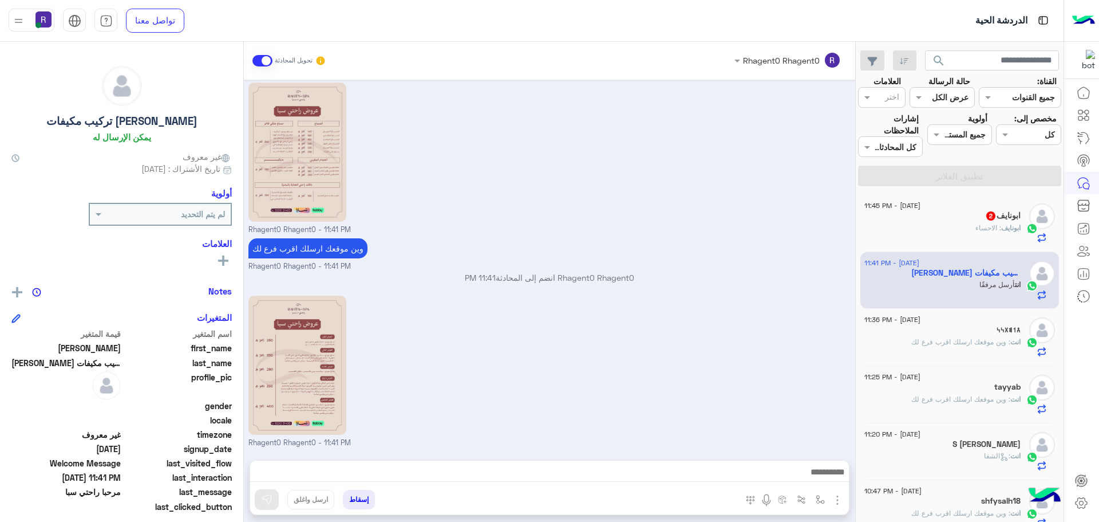
click at [956, 223] on div "ابونايف : الاحساء" at bounding box center [943, 233] width 156 height 20
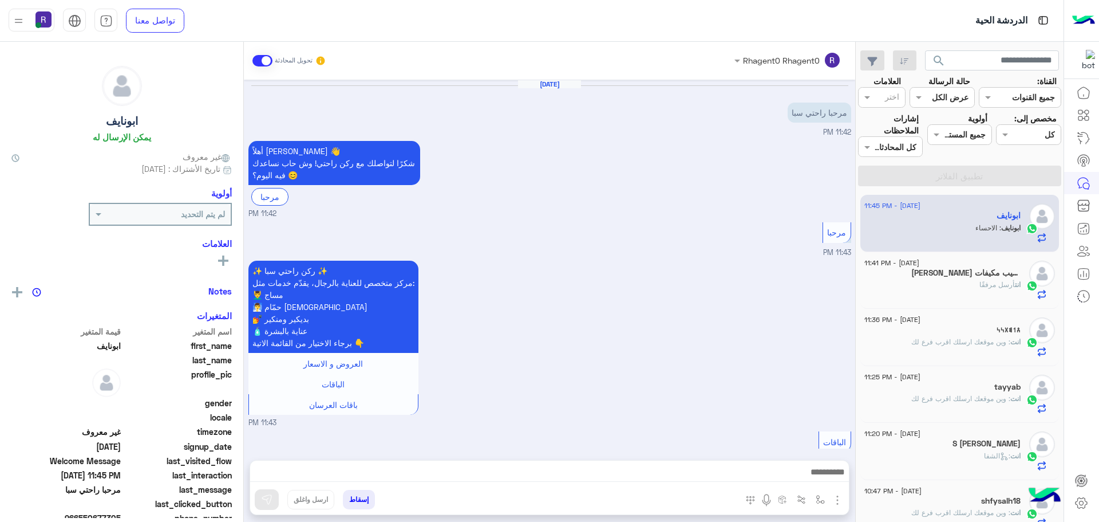
scroll to position [973, 0]
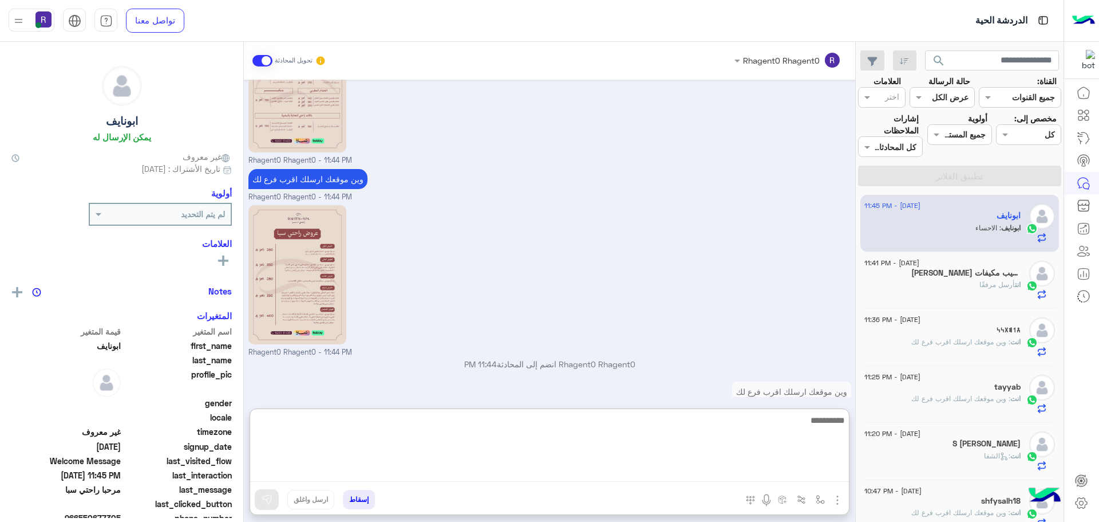
click at [408, 475] on textarea at bounding box center [549, 447] width 599 height 69
type textarea "**"
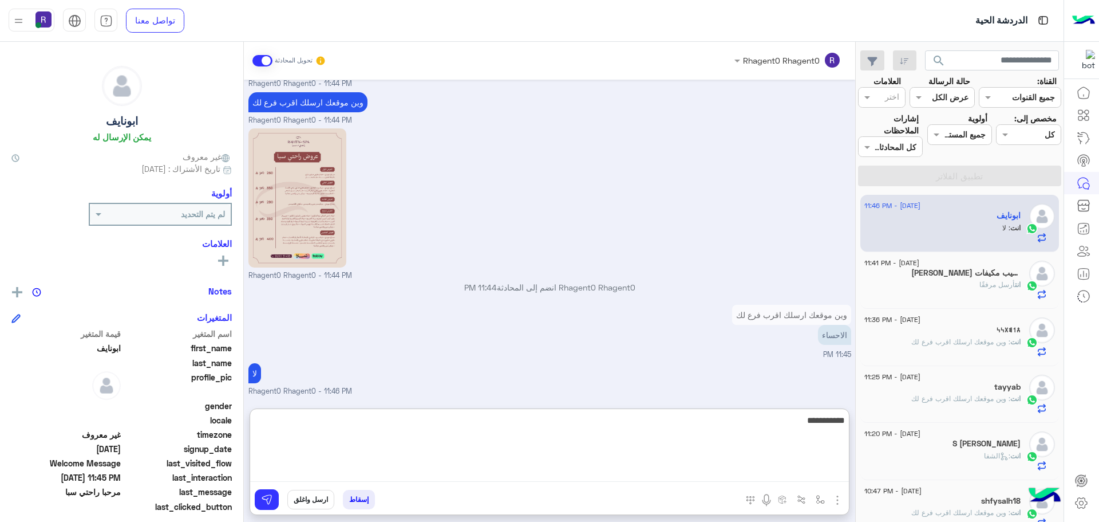
type textarea "**********"
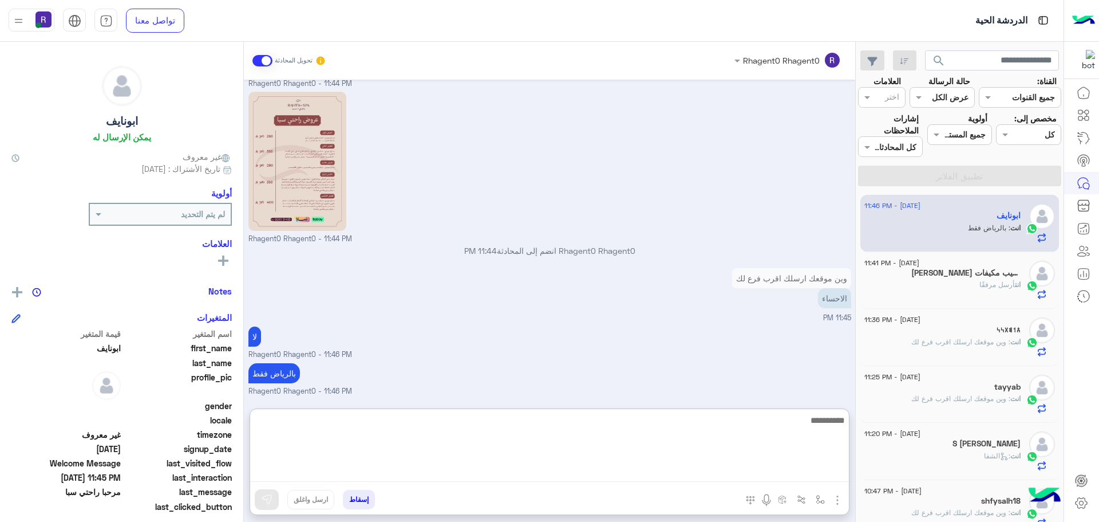
scroll to position [1136, 0]
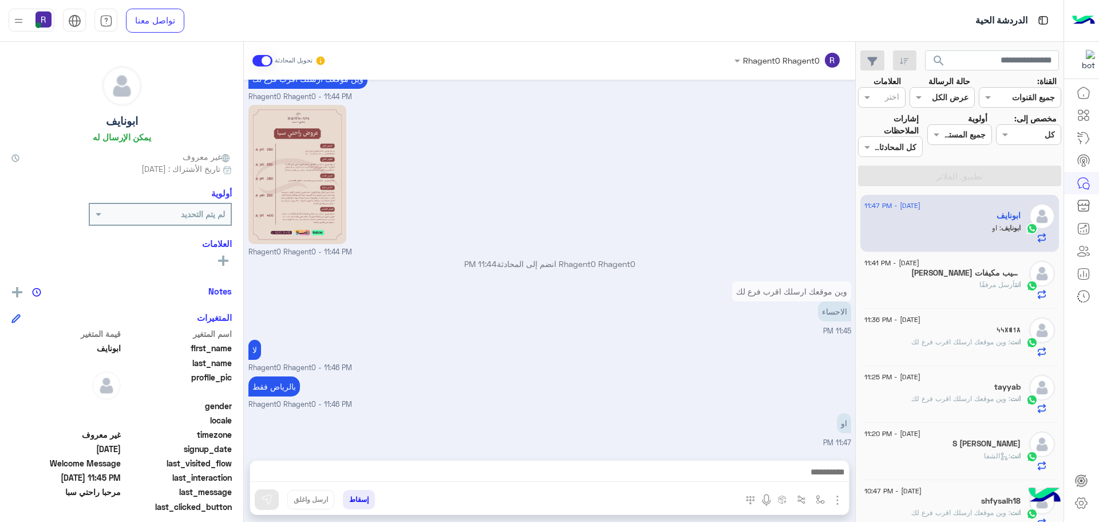
click at [454, 373] on div "بالرياض فقط Rhagent0 Rhagent0 - 11:46 PM" at bounding box center [550, 391] width 603 height 37
click at [969, 335] on div "𐩮𐩡𐩣𐩩𐩬𐩬" at bounding box center [943, 331] width 156 height 12
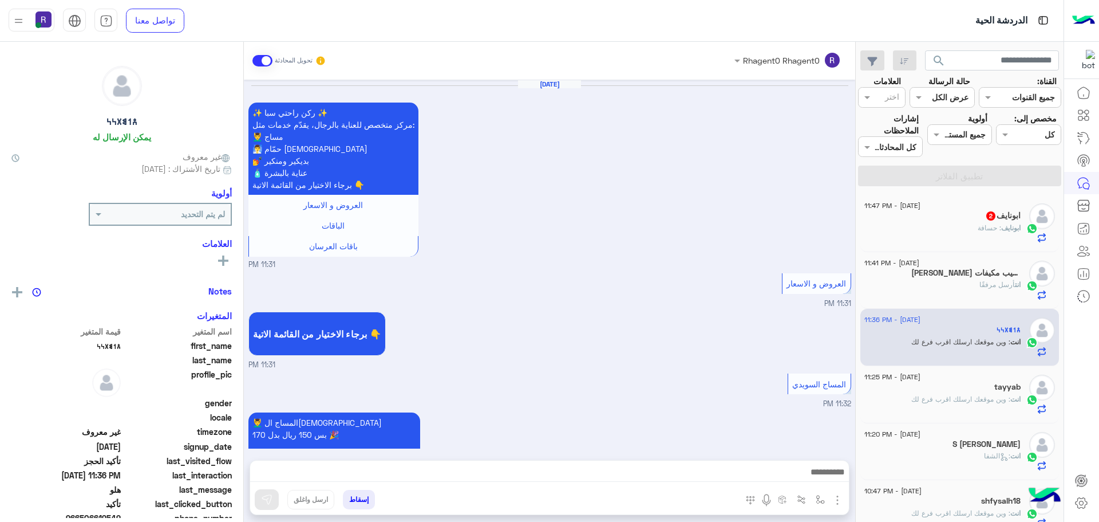
scroll to position [736, 0]
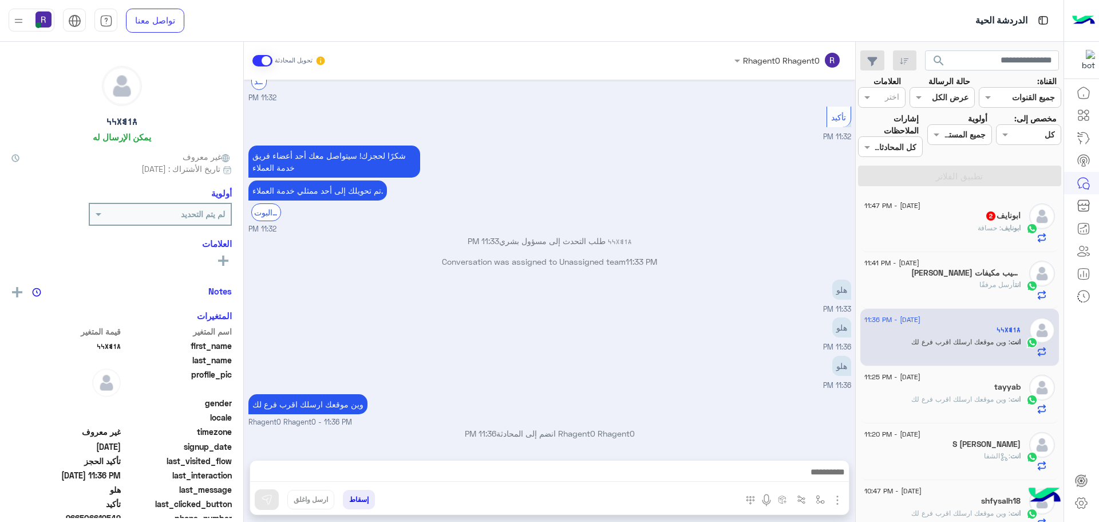
click at [980, 235] on div "ابونايف : حسافة" at bounding box center [943, 233] width 156 height 20
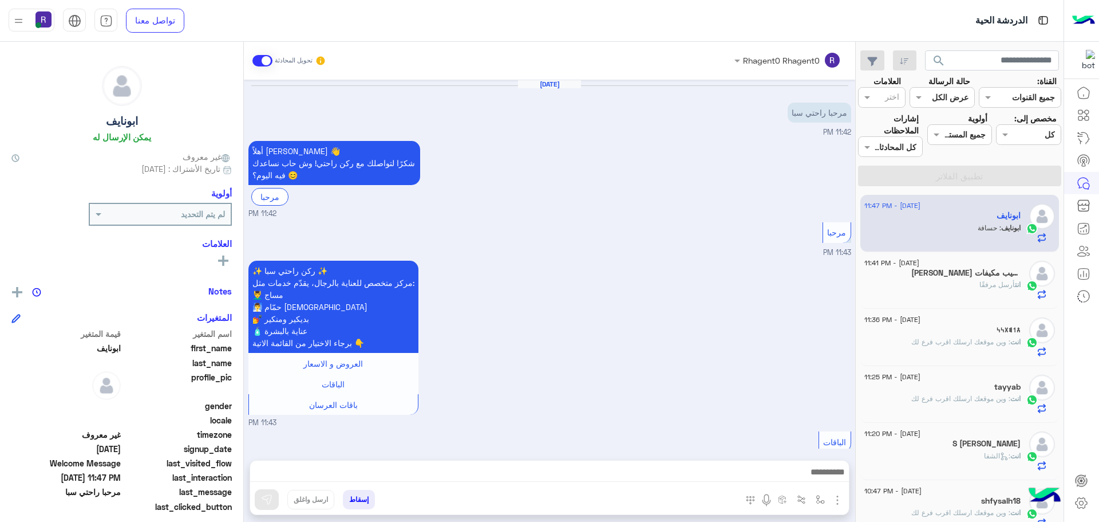
scroll to position [1122, 0]
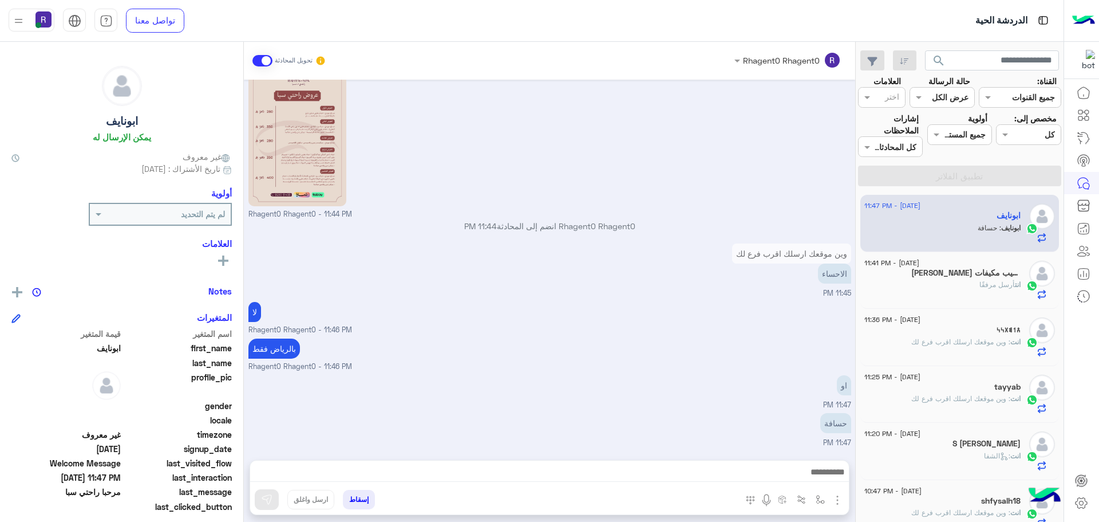
click at [968, 340] on span ": وين موقعك ارسلك اقرب فرع لك" at bounding box center [961, 341] width 99 height 9
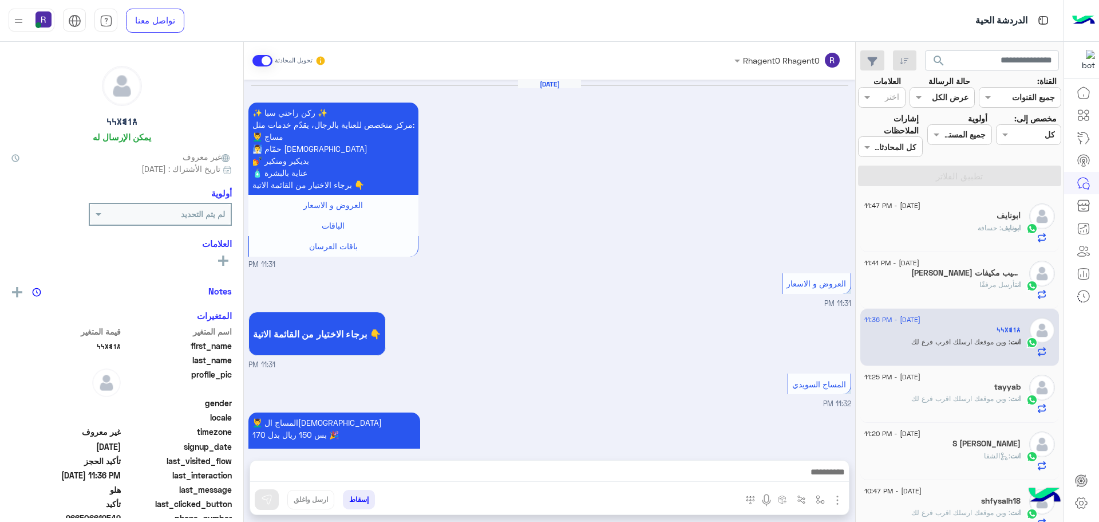
scroll to position [736, 0]
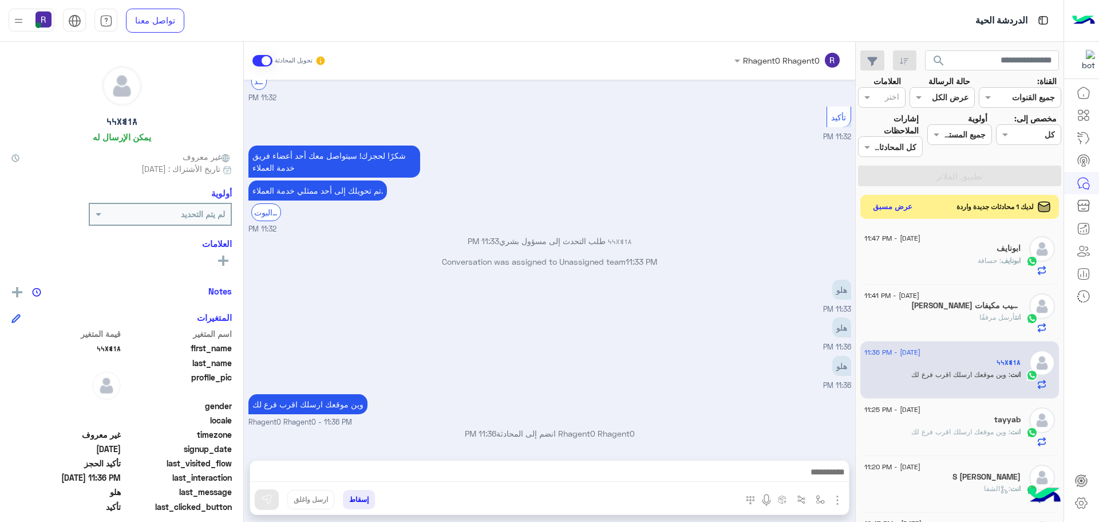
click at [901, 211] on button "عرض مسبق" at bounding box center [893, 206] width 48 height 15
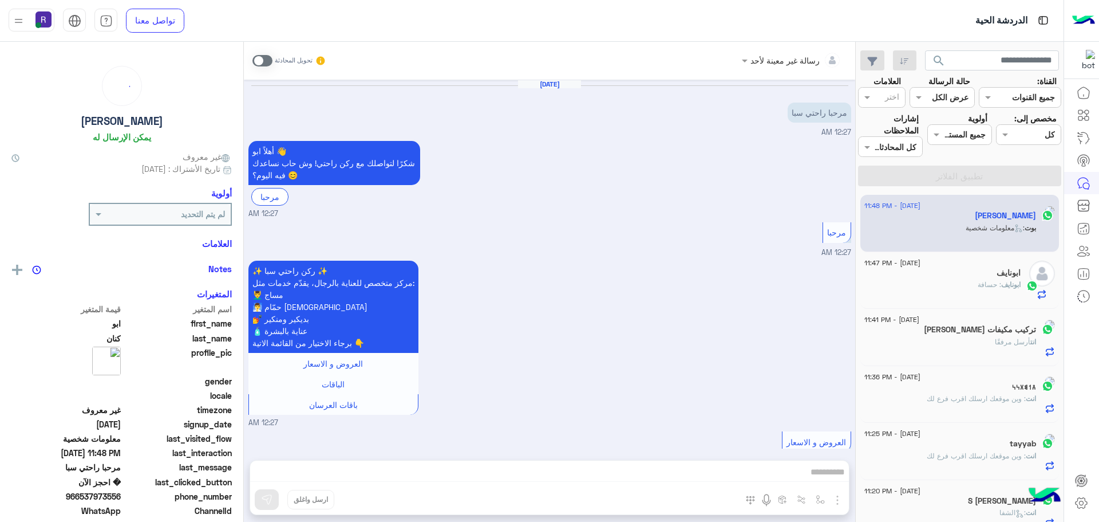
scroll to position [833, 0]
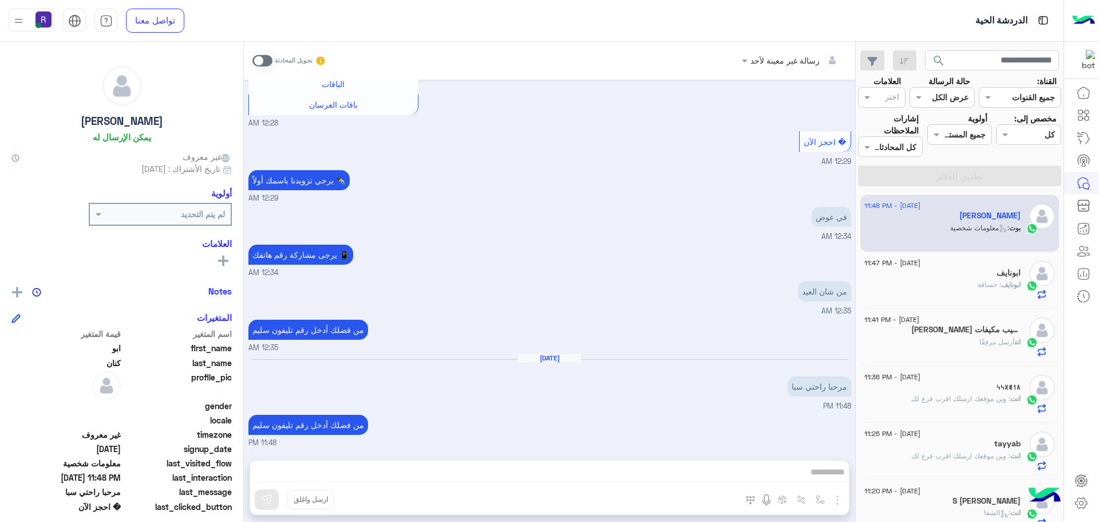
click at [961, 282] on div "ابونايف : حسافة" at bounding box center [943, 289] width 156 height 20
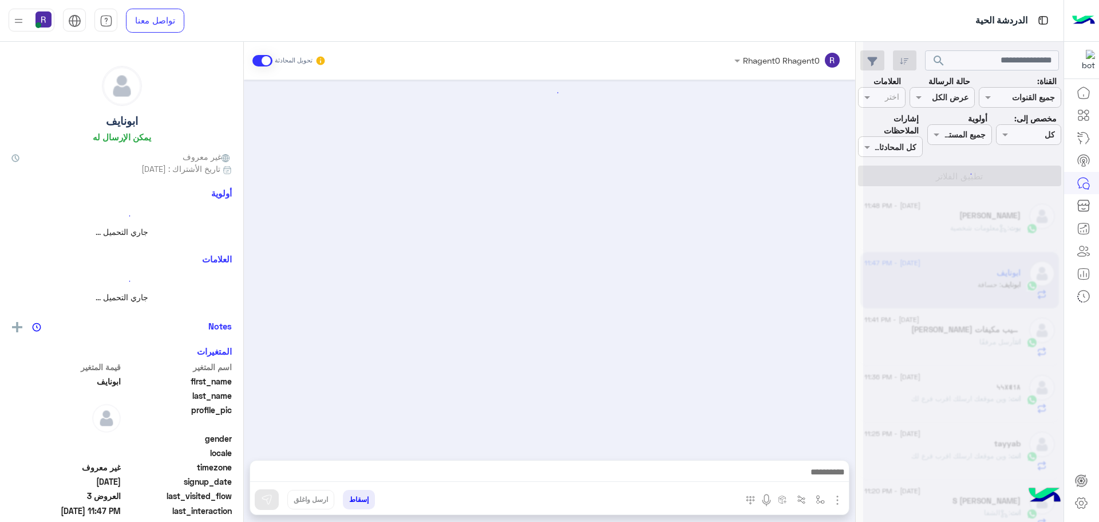
scroll to position [1122, 0]
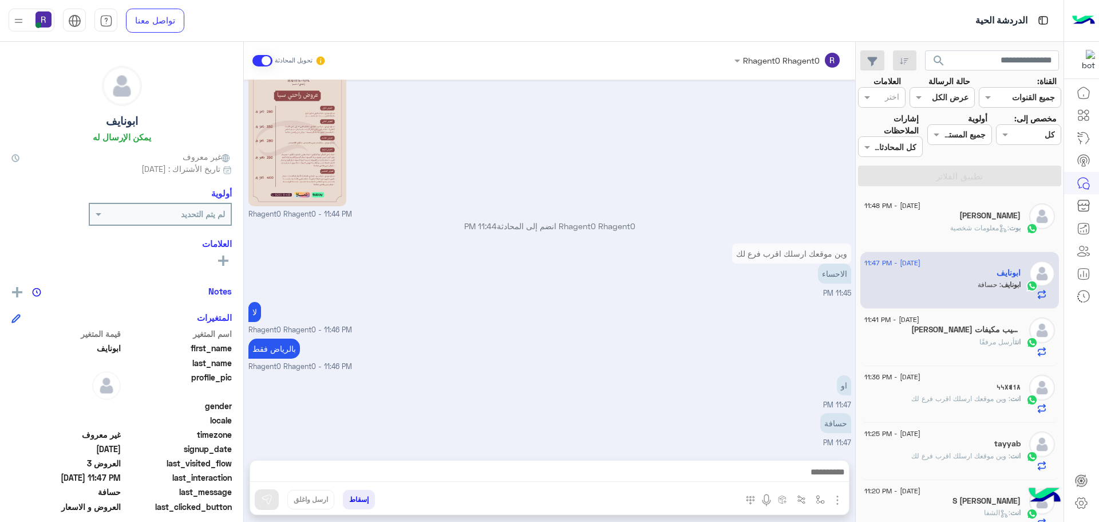
click at [961, 224] on span ": معلومات شخصية" at bounding box center [980, 227] width 59 height 9
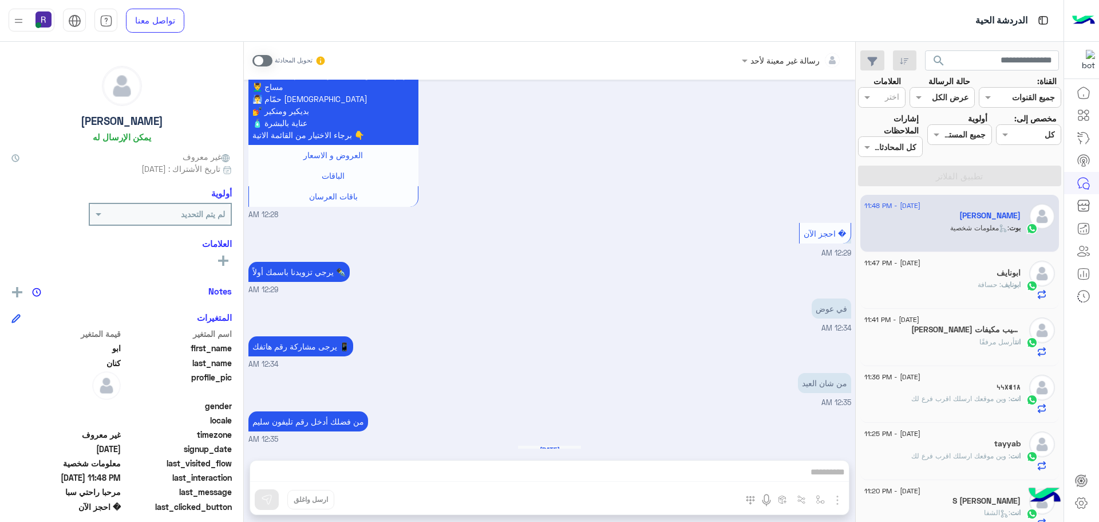
scroll to position [833, 0]
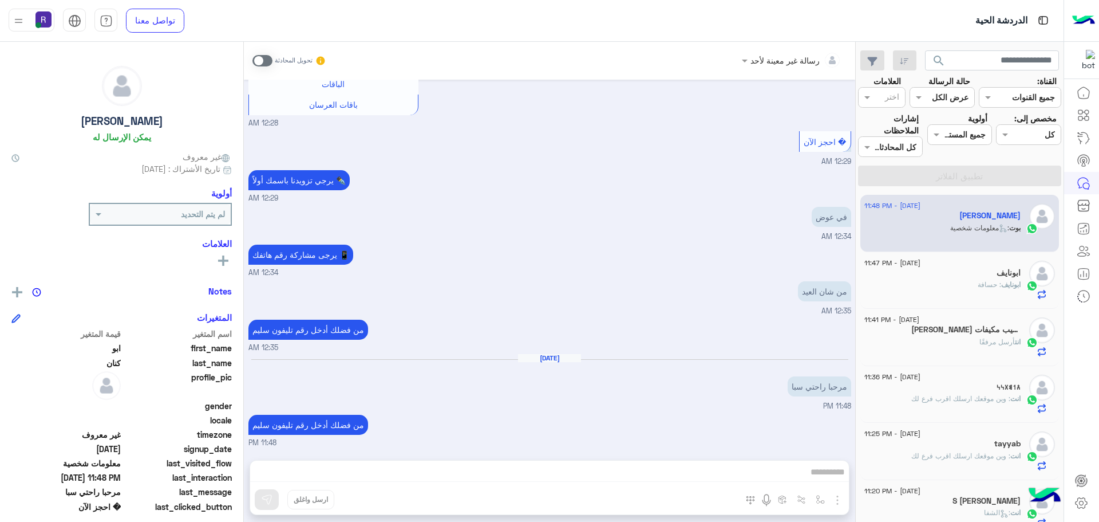
click at [269, 61] on span at bounding box center [263, 60] width 20 height 11
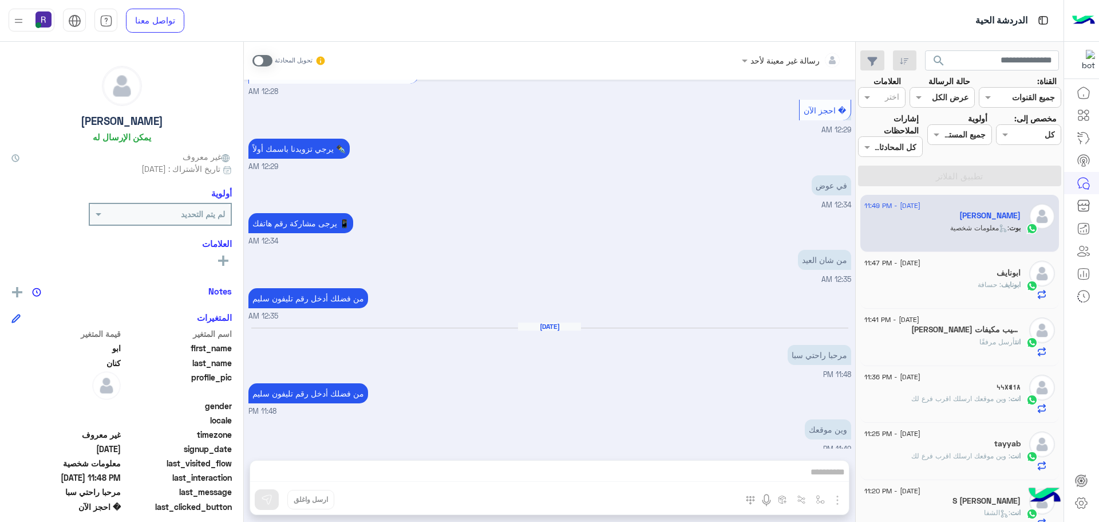
scroll to position [970, 0]
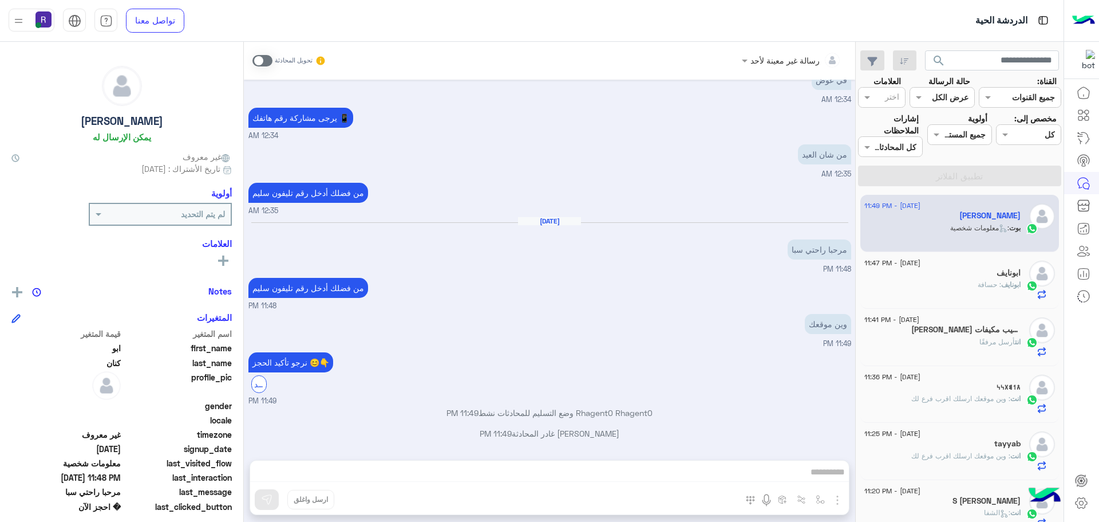
click at [837, 501] on div "رسالة غير معينة لأحد تحويل المحادثة Jun 5, 2025 مرحبا راحتي سبا 12:27 AM أهلاً …" at bounding box center [550, 284] width 612 height 484
click at [268, 62] on span at bounding box center [263, 60] width 20 height 11
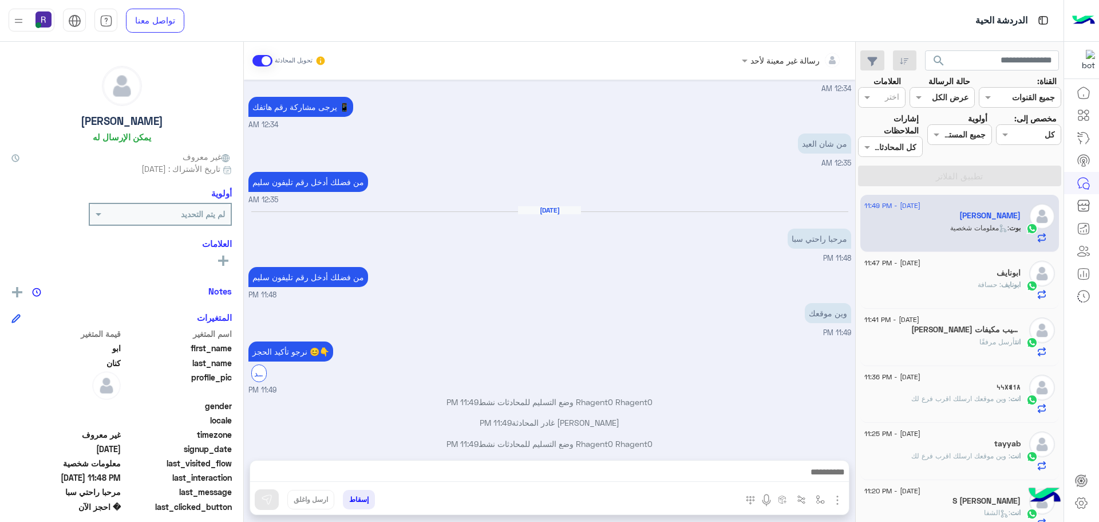
scroll to position [991, 0]
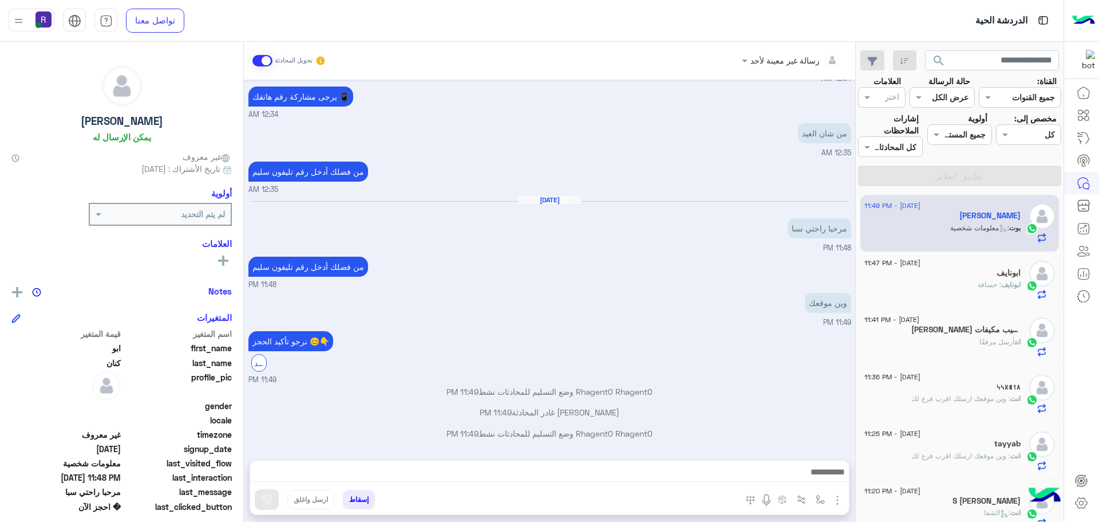
click at [840, 498] on img "button" at bounding box center [838, 500] width 14 height 14
click at [826, 480] on span "الصور" at bounding box center [815, 474] width 21 height 13
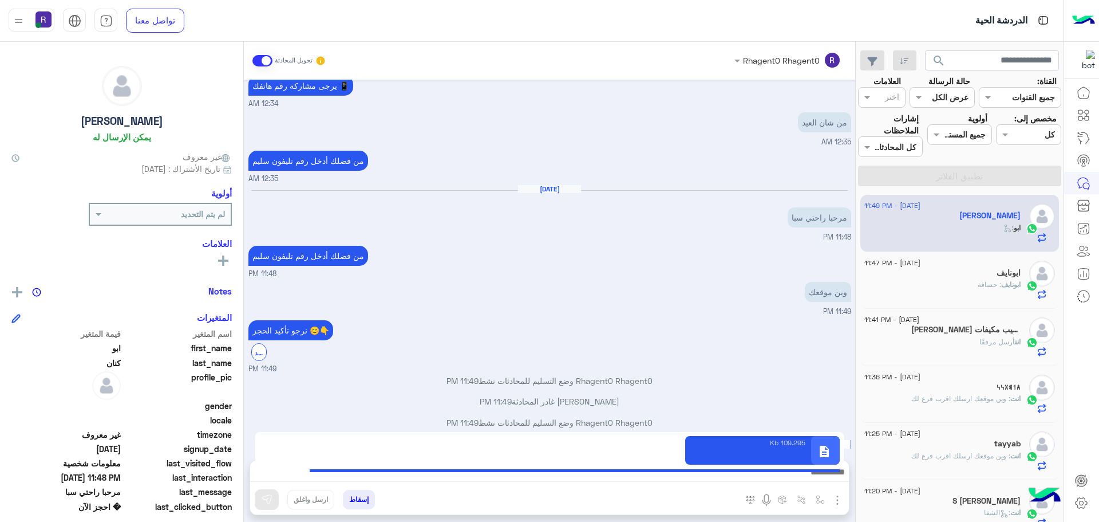
scroll to position [1030, 0]
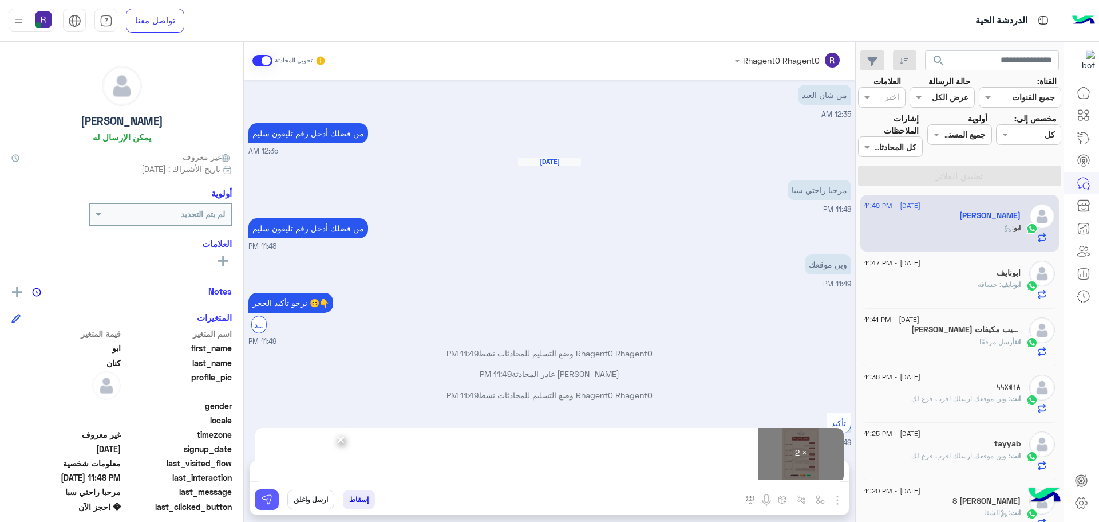
click at [265, 501] on img at bounding box center [266, 499] width 11 height 11
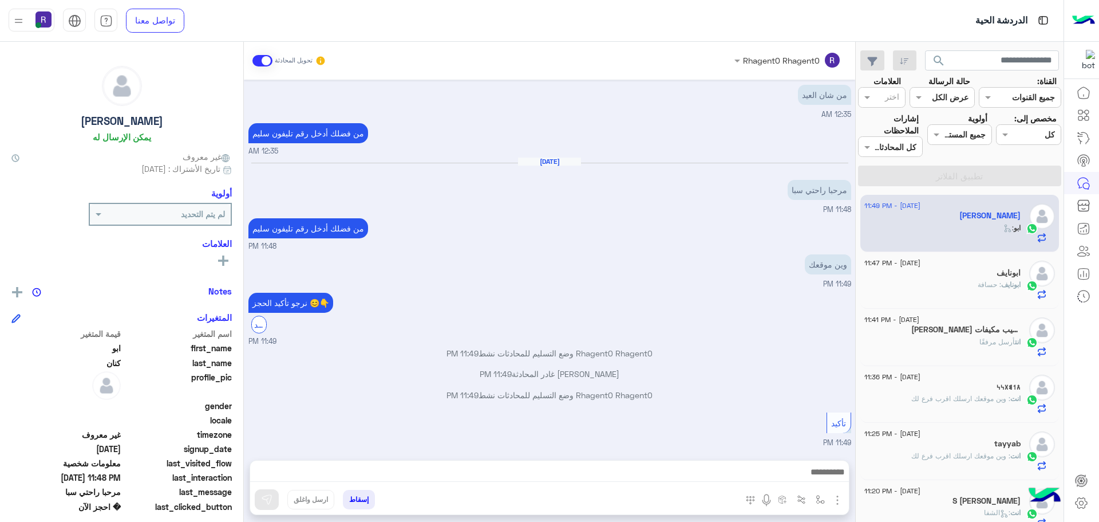
click at [967, 278] on div "ابونايف" at bounding box center [943, 274] width 156 height 12
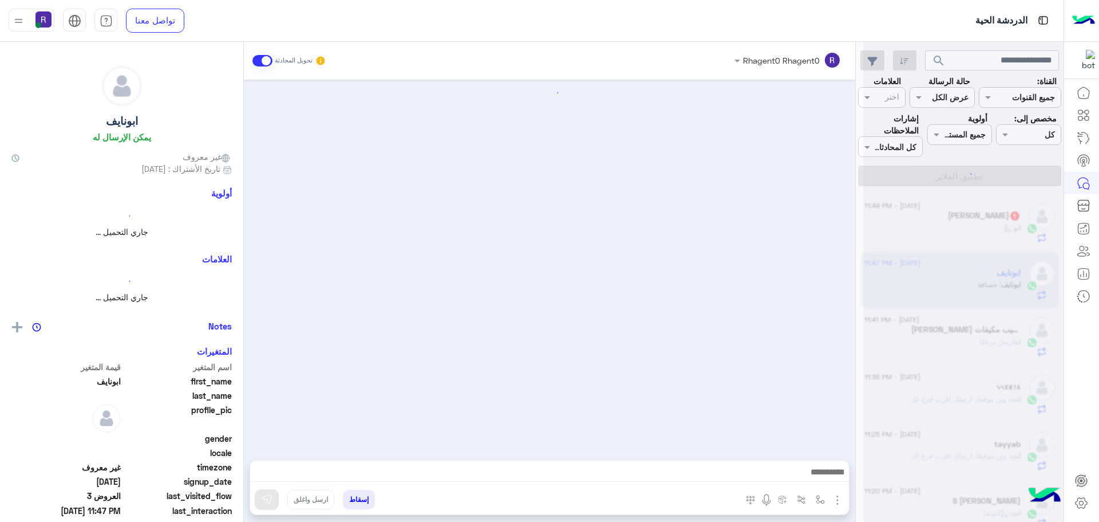
scroll to position [1122, 0]
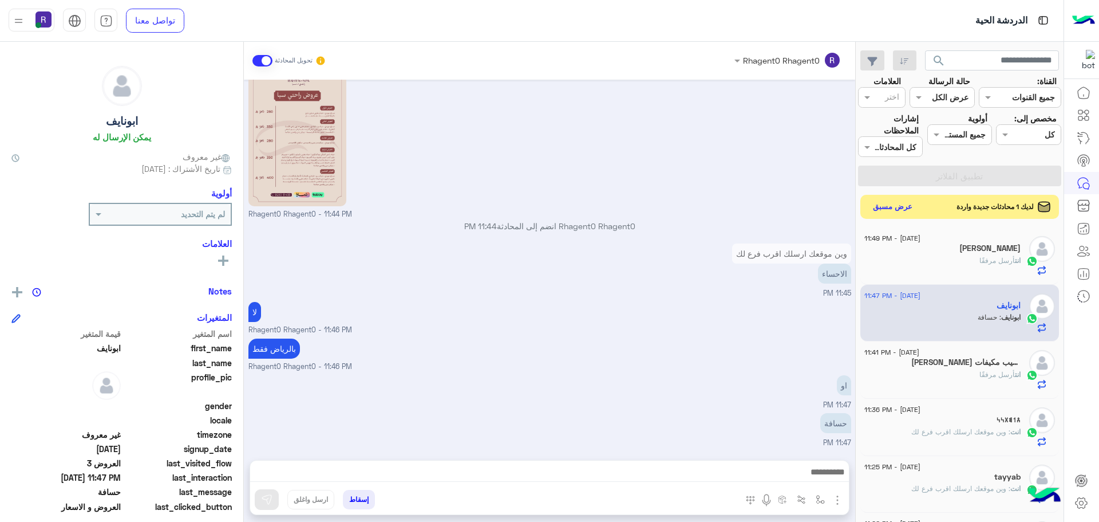
click at [893, 208] on button "عرض مسبق" at bounding box center [893, 206] width 48 height 15
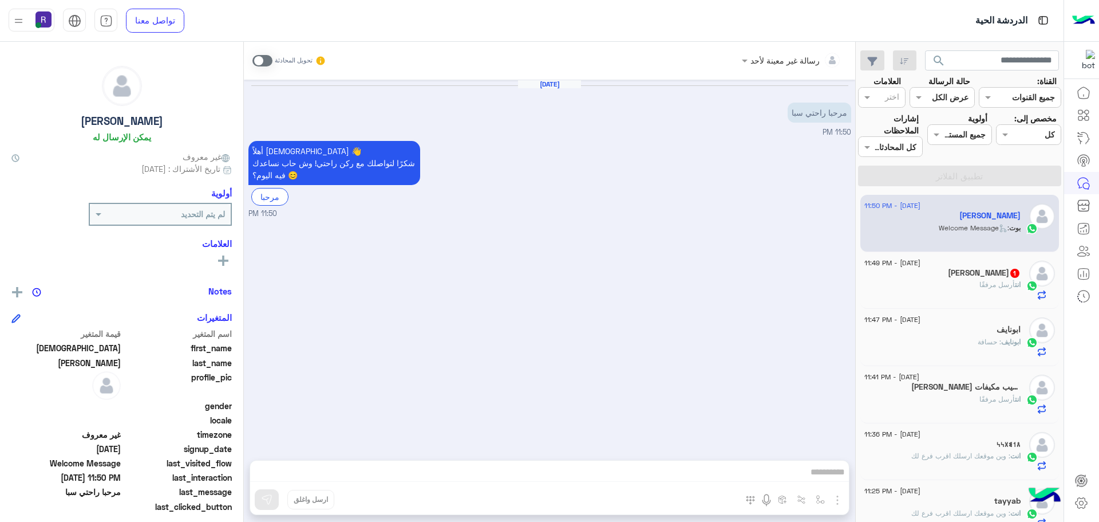
click at [267, 56] on span at bounding box center [263, 60] width 20 height 11
click at [835, 500] on img "button" at bounding box center [838, 500] width 14 height 14
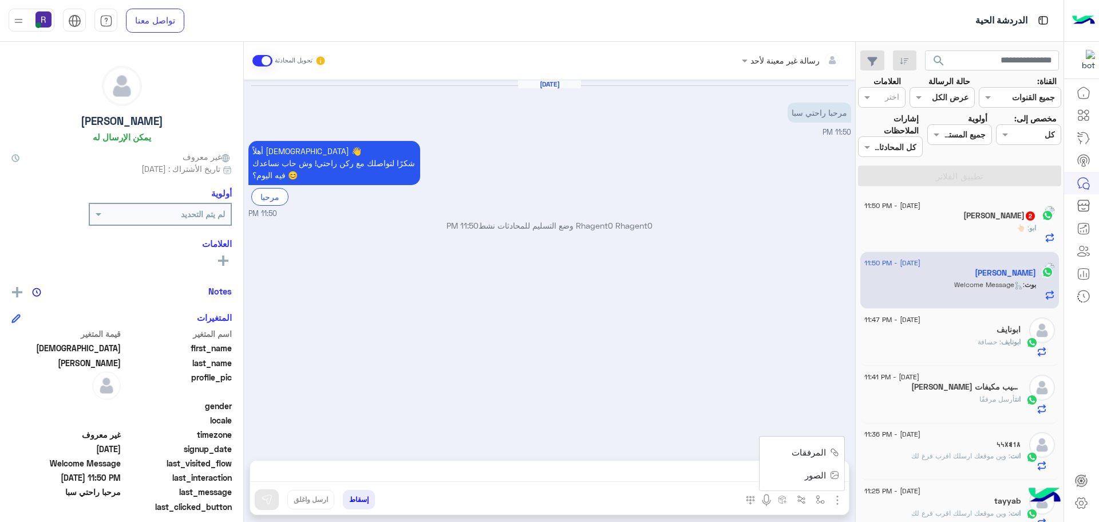
click at [827, 479] on button "الصور" at bounding box center [820, 474] width 49 height 23
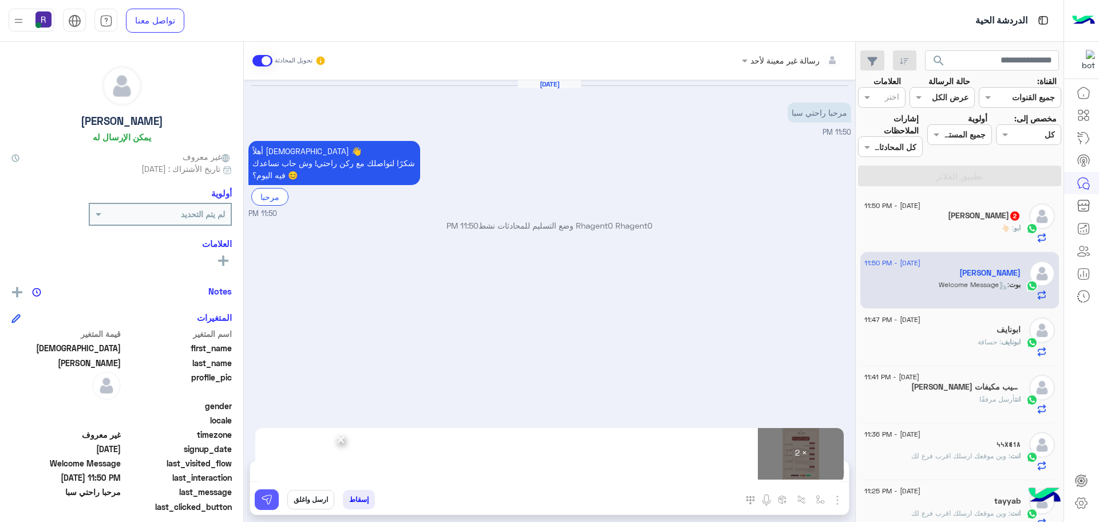
click at [267, 497] on img at bounding box center [266, 499] width 11 height 11
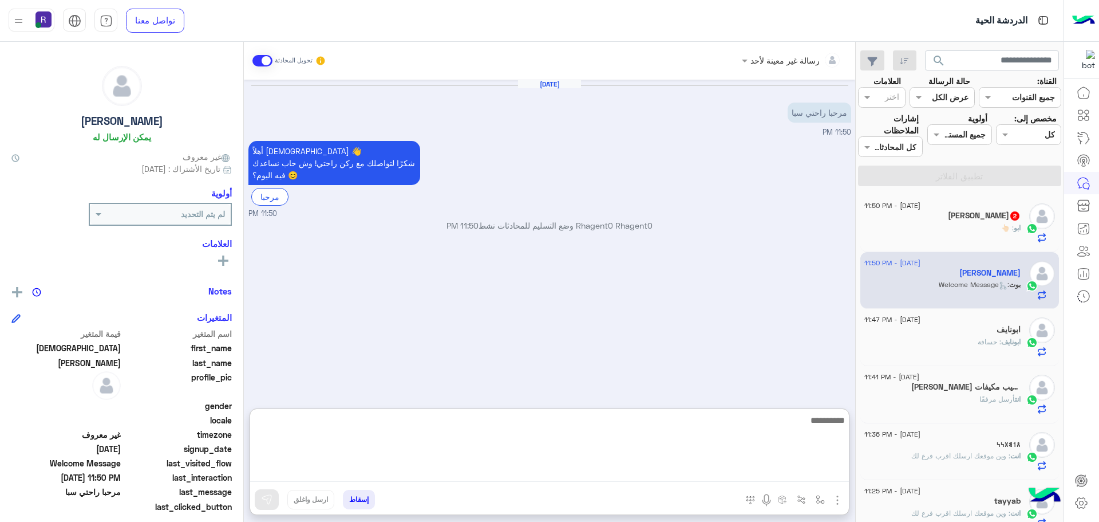
paste textarea "**********"
type textarea "**********"
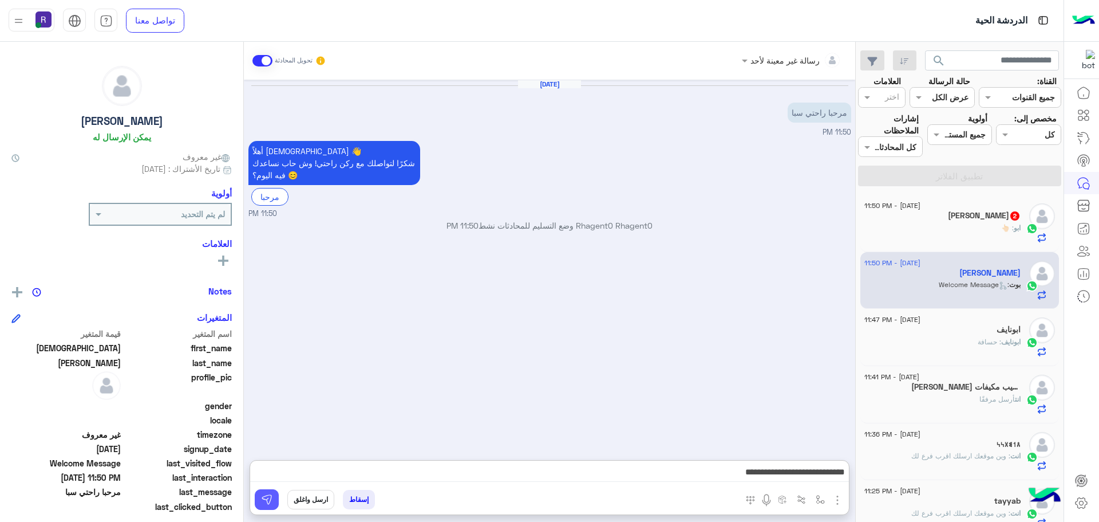
click at [270, 500] on img at bounding box center [266, 499] width 11 height 11
click at [939, 220] on div "ابو كنان 2" at bounding box center [943, 217] width 156 height 12
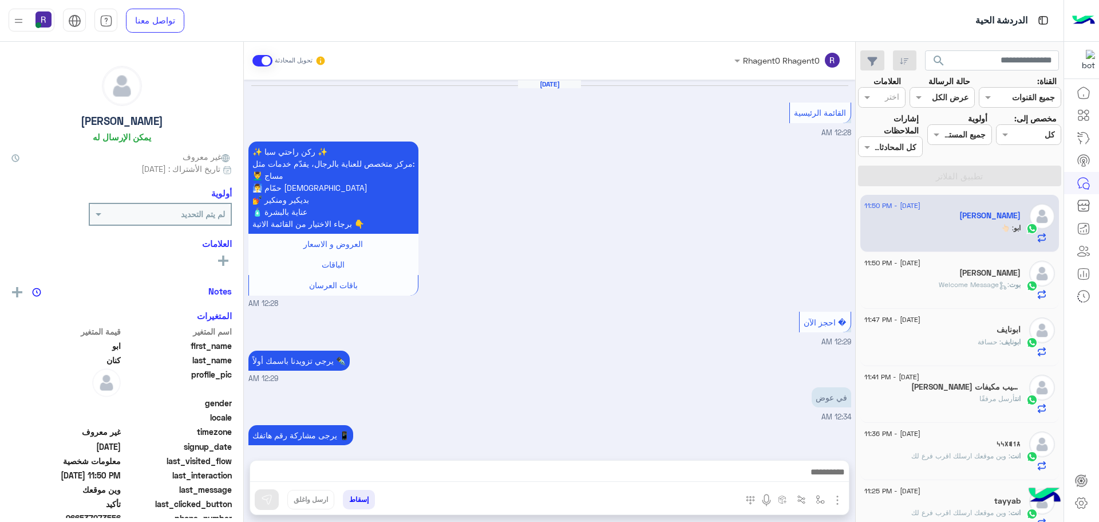
scroll to position [767, 0]
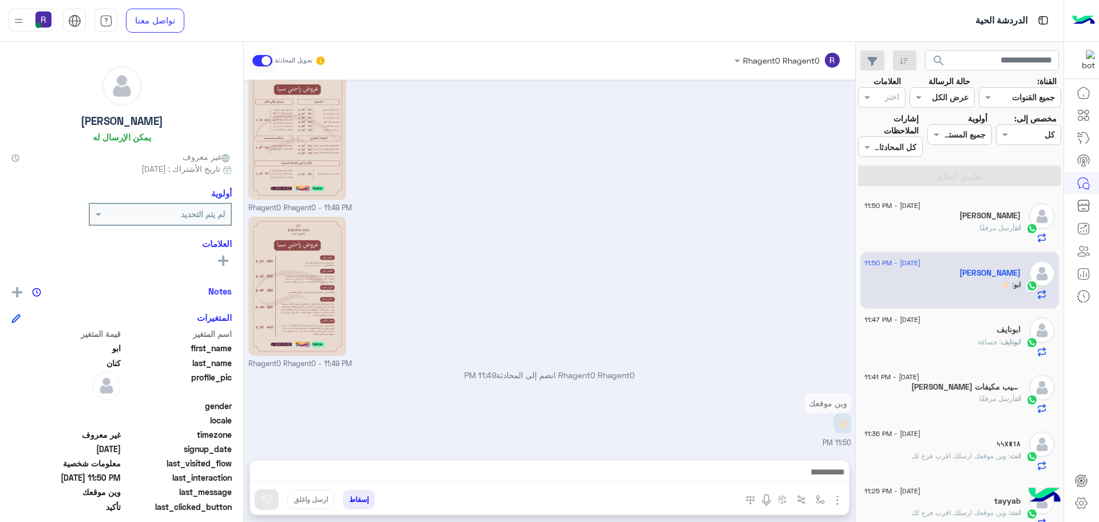
click at [947, 230] on div "انت أرسل مرفقًا" at bounding box center [943, 233] width 156 height 20
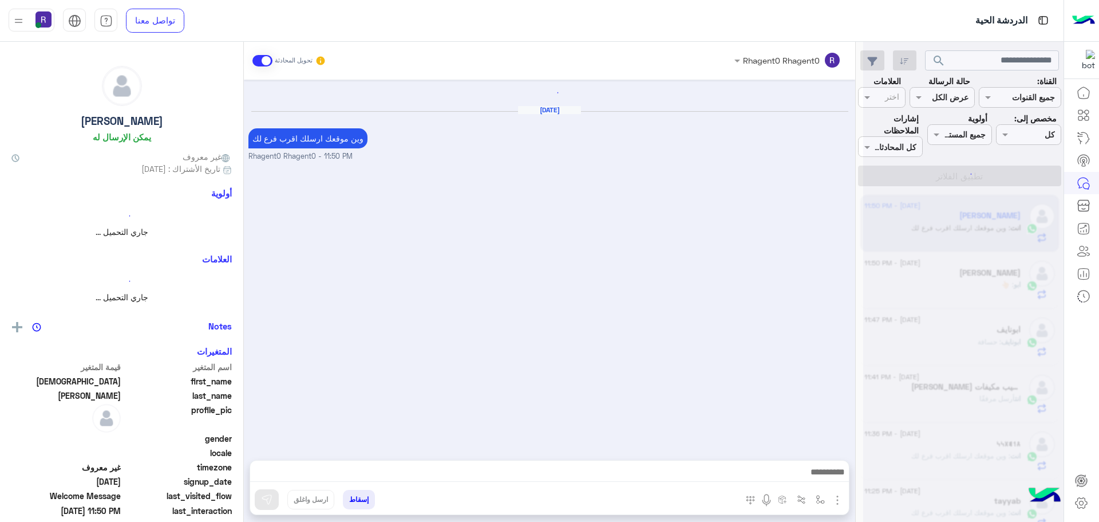
scroll to position [197, 0]
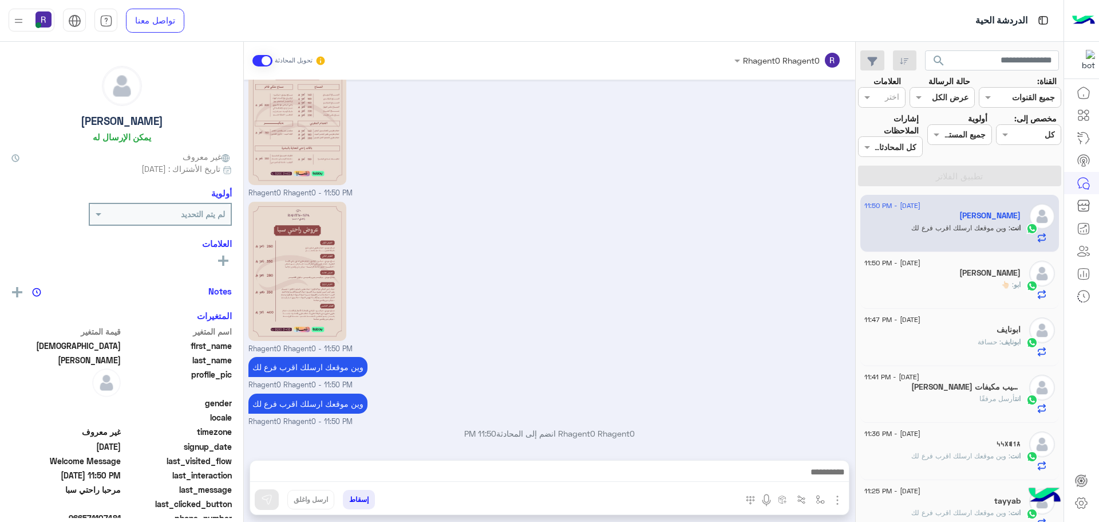
click at [961, 339] on div "ابونايف : حسافة" at bounding box center [943, 347] width 156 height 20
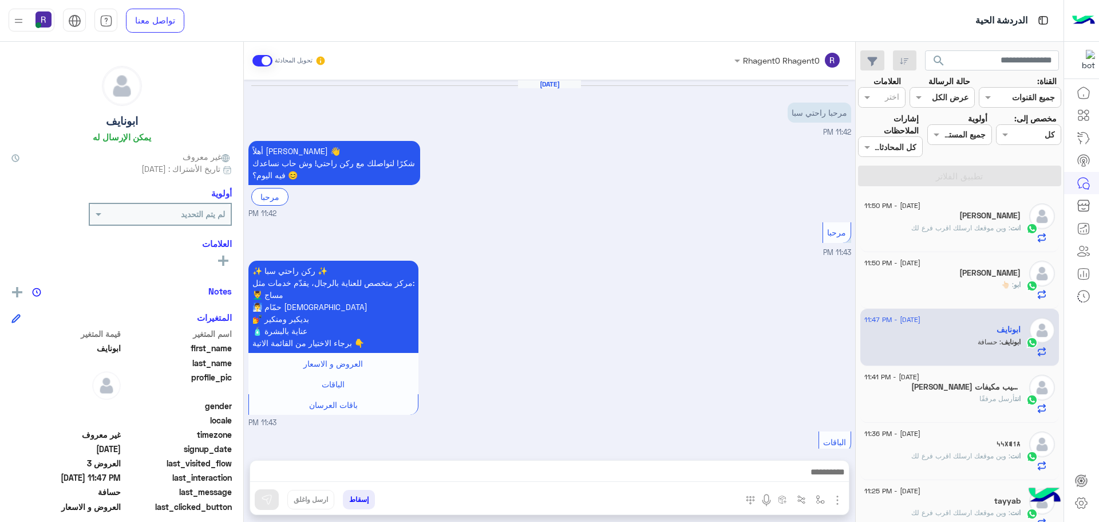
scroll to position [1122, 0]
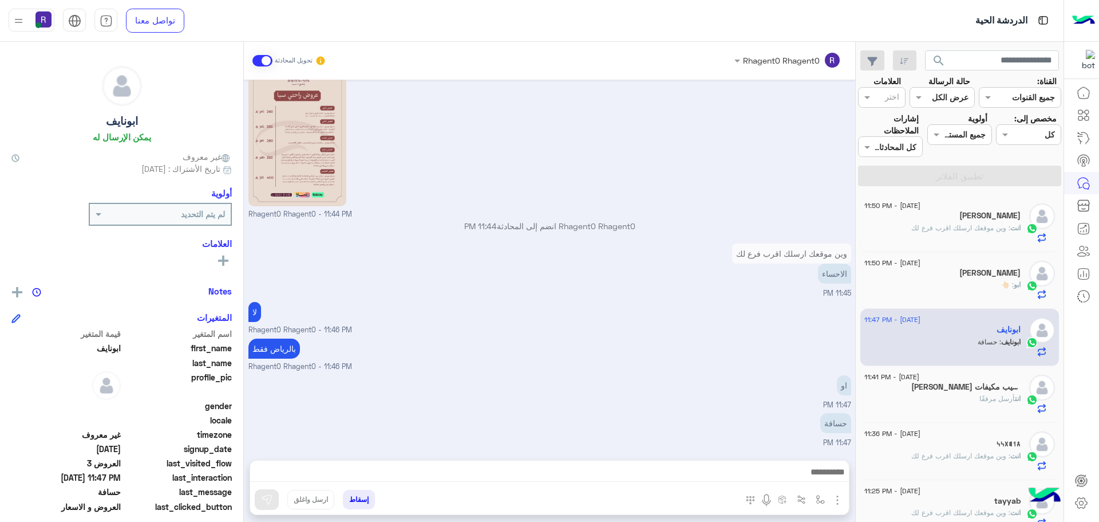
click at [963, 291] on div "ابو : 👆🏻" at bounding box center [943, 289] width 156 height 20
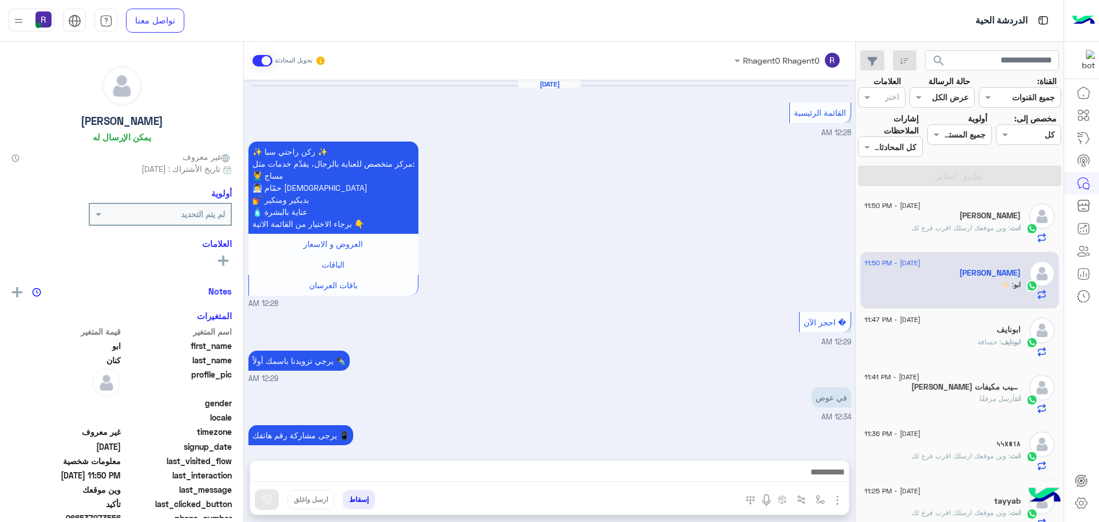
scroll to position [767, 0]
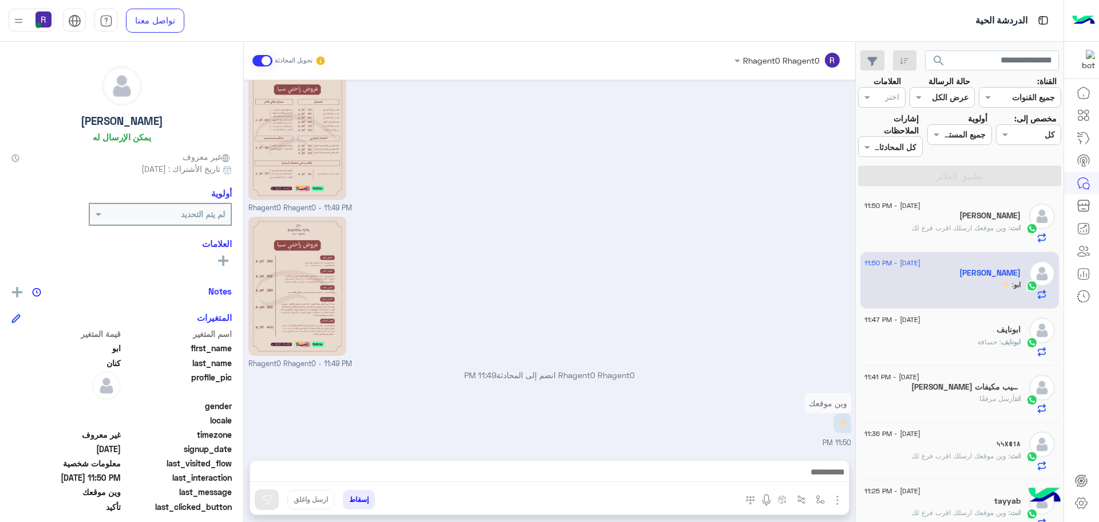
click at [962, 234] on div "انت : وين موقعك ارسلك اقرب فرع لك" at bounding box center [943, 233] width 156 height 20
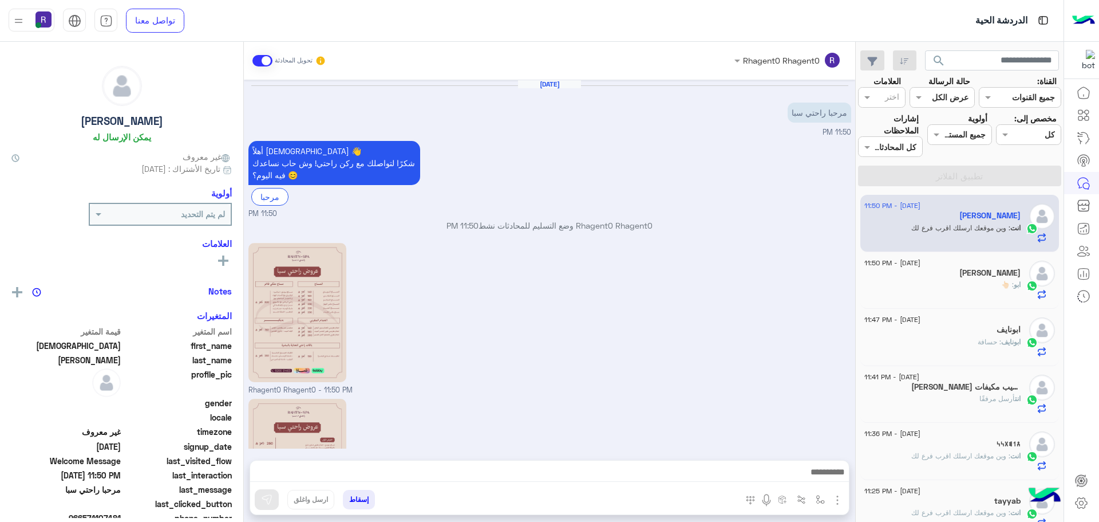
scroll to position [160, 0]
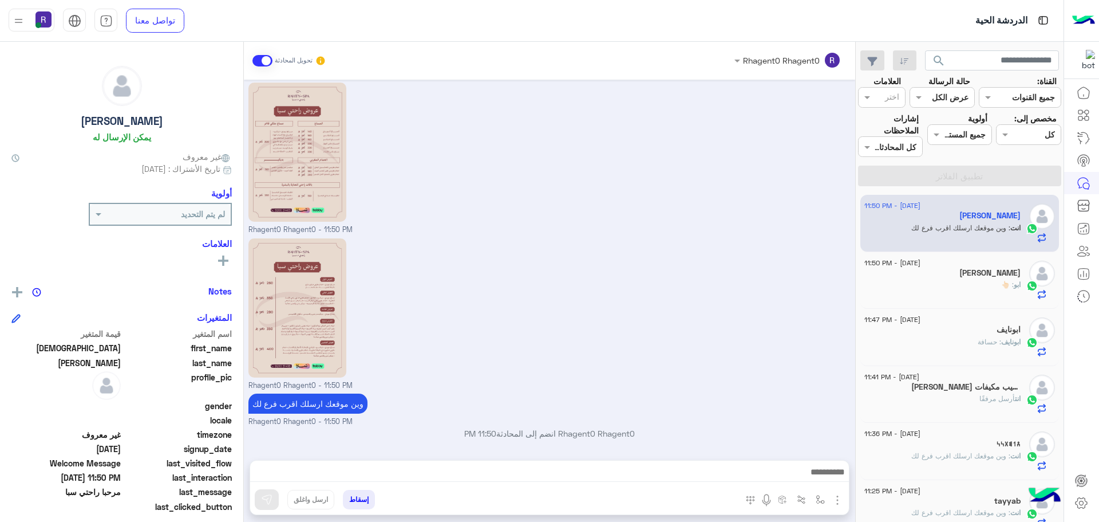
click at [977, 384] on h5 "محمد حسن فنى تركيب مكيفات" at bounding box center [966, 387] width 109 height 10
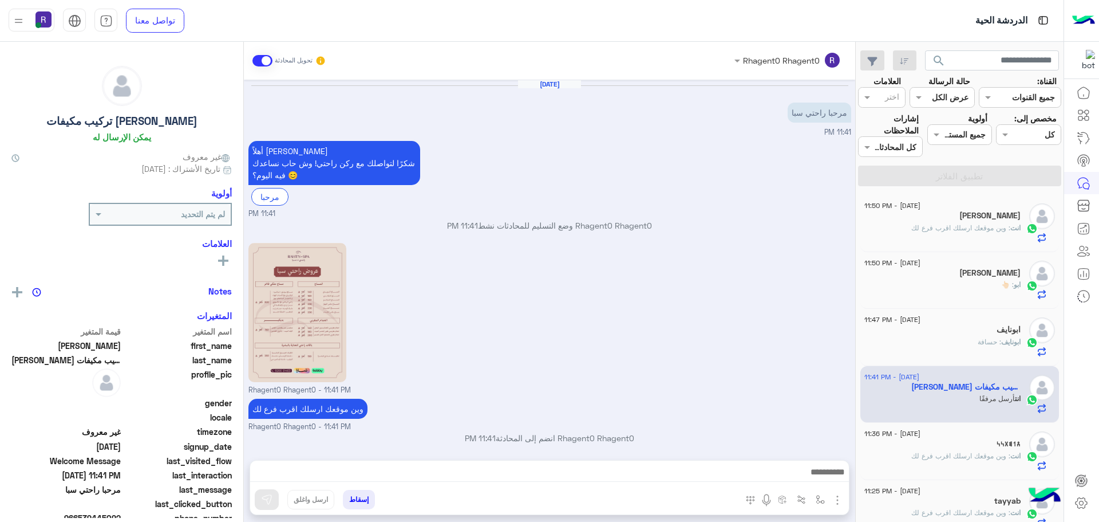
scroll to position [160, 0]
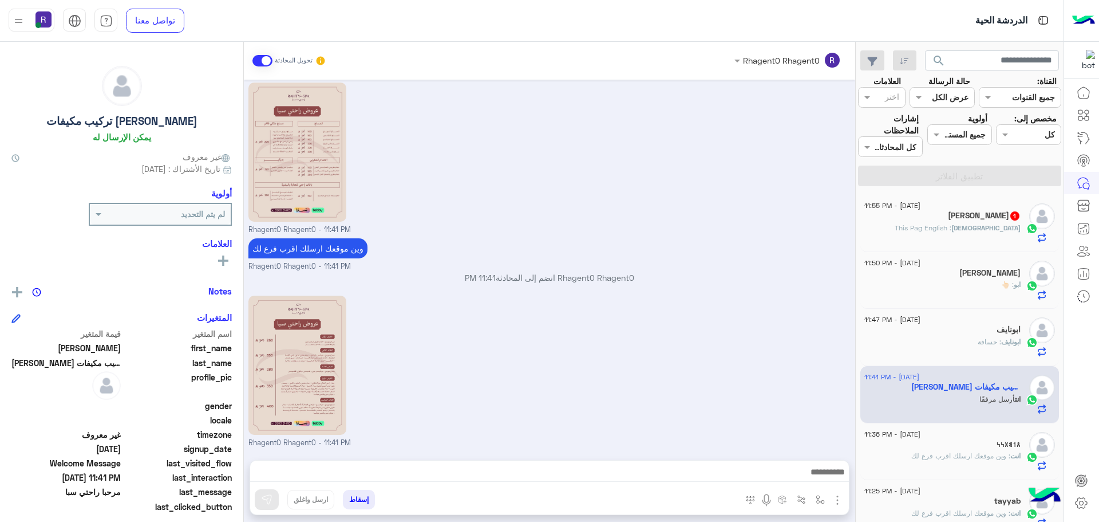
click at [979, 234] on div "Muhammad : This Pag English" at bounding box center [943, 233] width 156 height 20
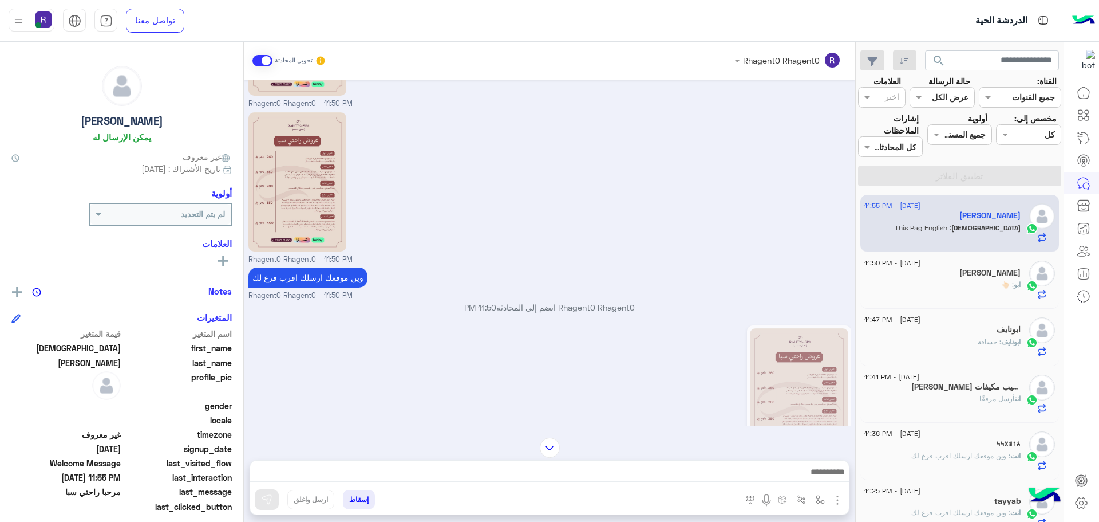
scroll to position [343, 0]
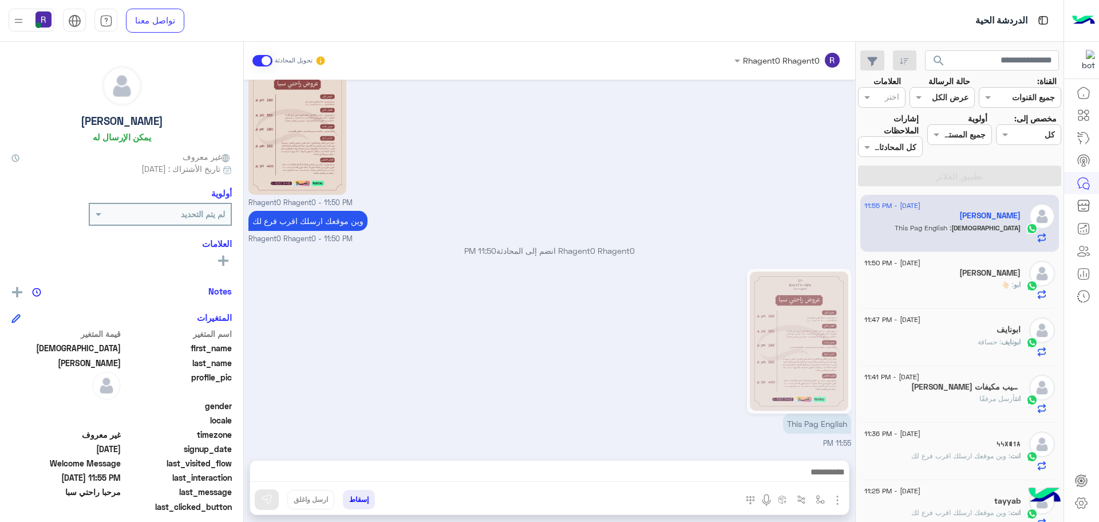
click at [988, 266] on div "5 September - 11:50 PM" at bounding box center [943, 264] width 156 height 7
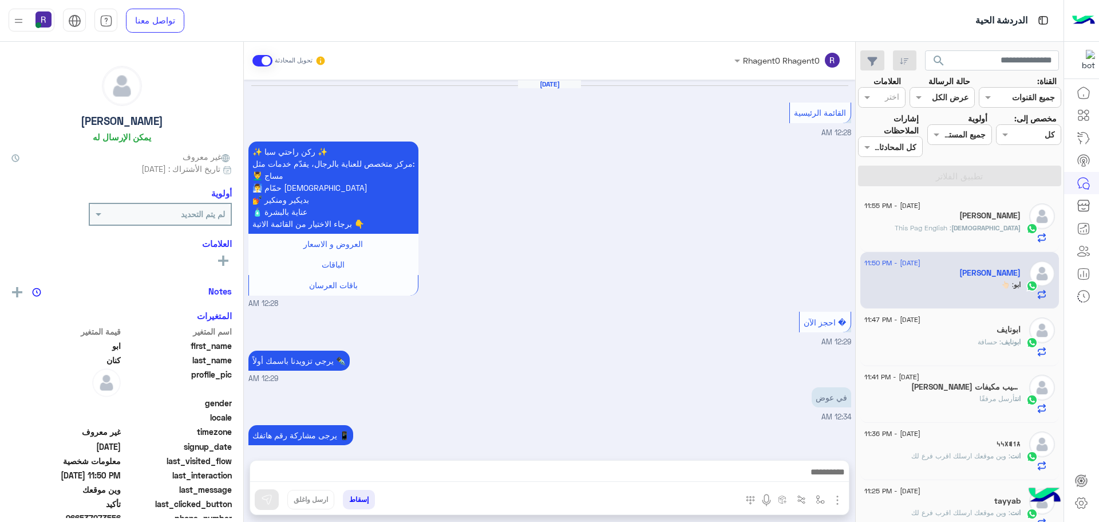
scroll to position [767, 0]
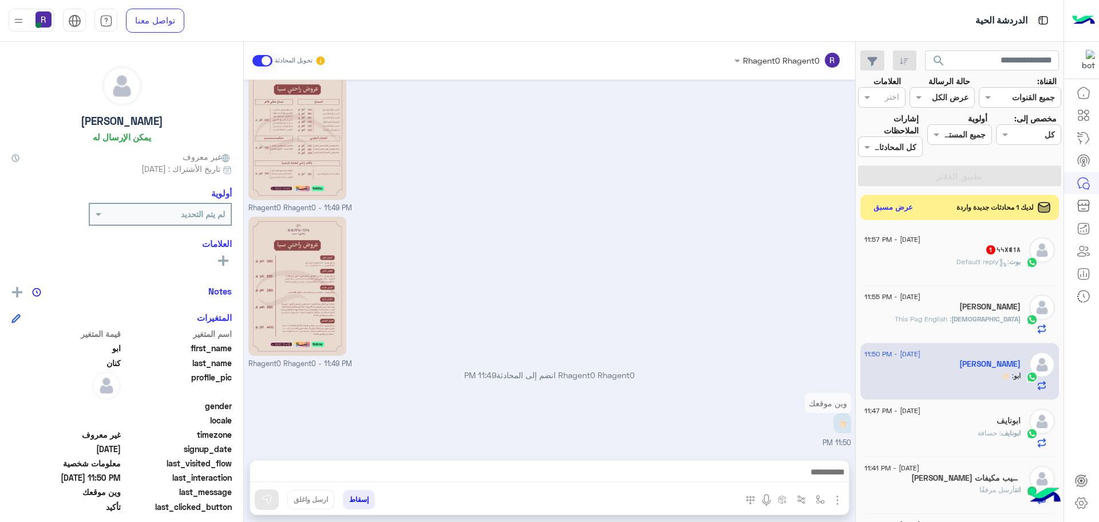
click at [988, 266] on p "بوت : Default reply" at bounding box center [989, 262] width 64 height 10
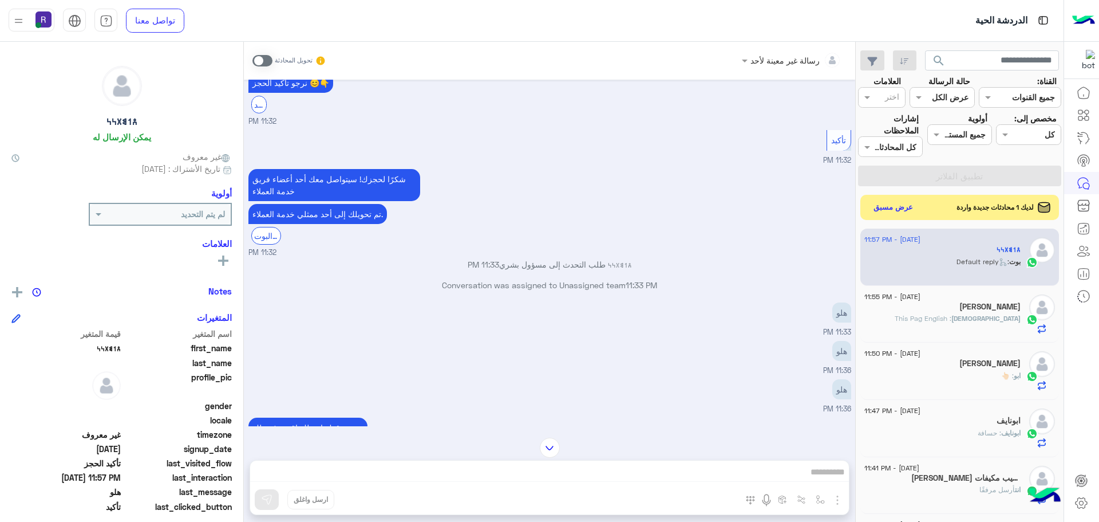
scroll to position [594, 0]
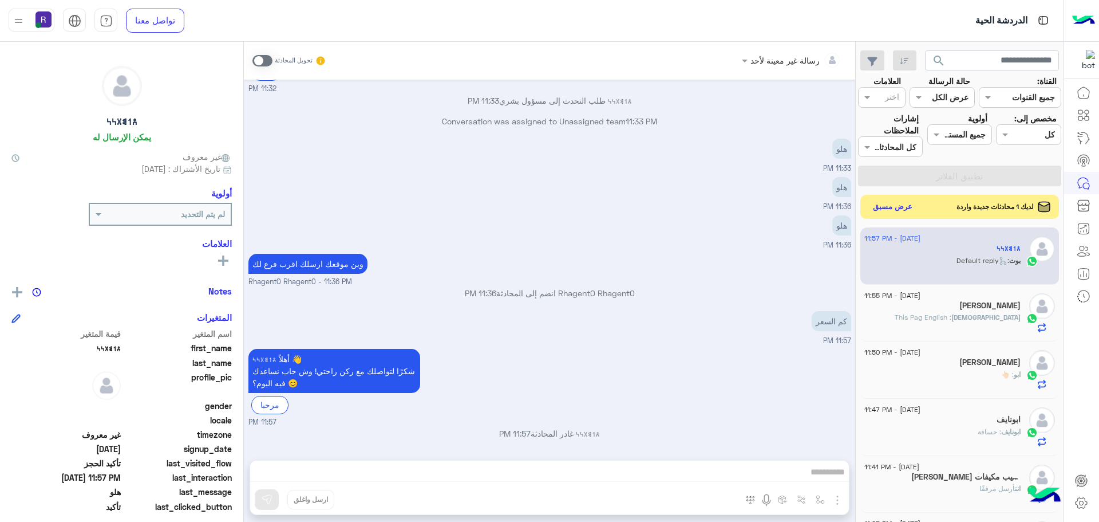
click at [907, 210] on button "عرض مسبق" at bounding box center [893, 206] width 48 height 15
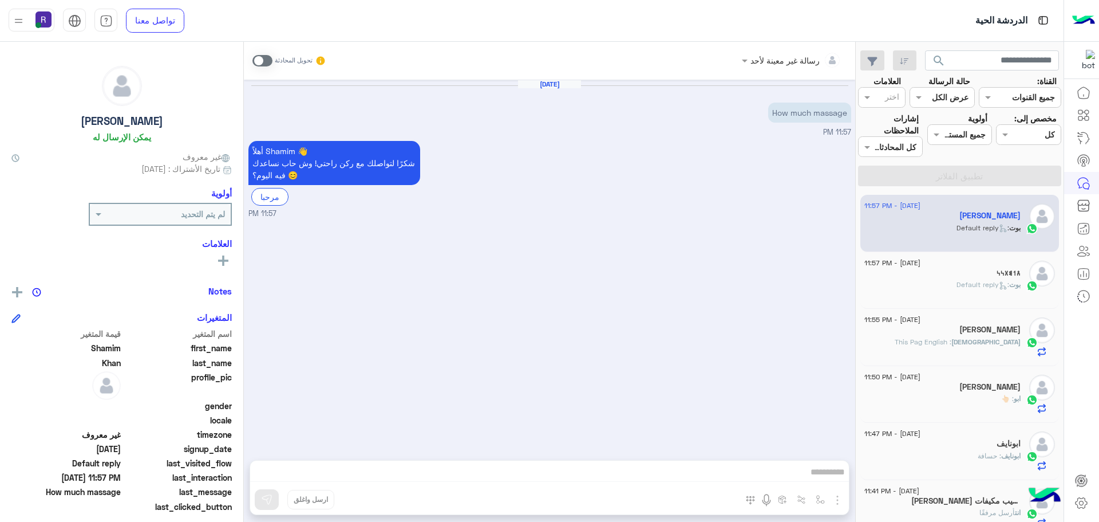
click at [268, 65] on span at bounding box center [263, 60] width 20 height 11
click at [835, 499] on img "button" at bounding box center [838, 500] width 14 height 14
click at [818, 475] on span "الصور" at bounding box center [815, 474] width 21 height 13
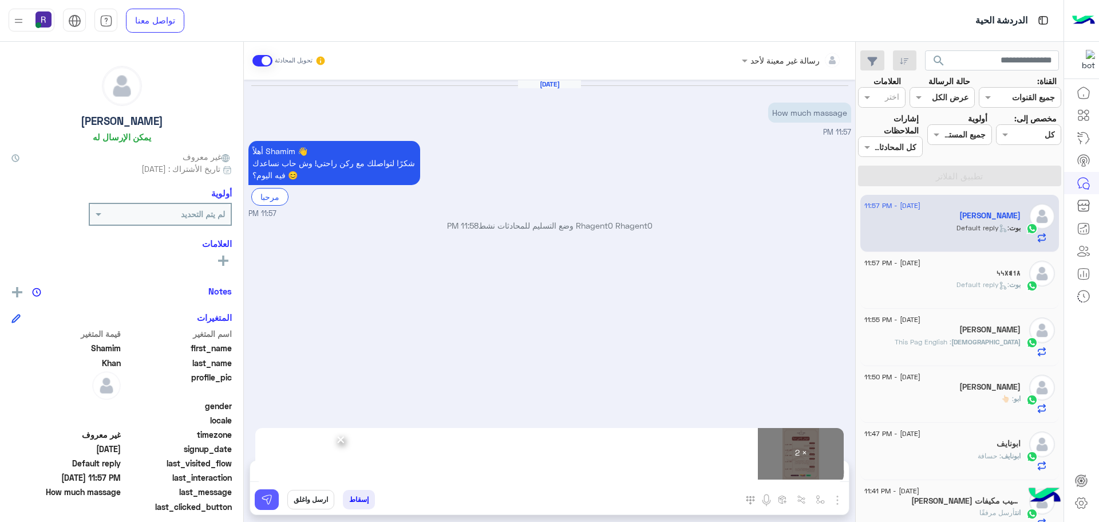
click at [263, 499] on img at bounding box center [266, 499] width 11 height 11
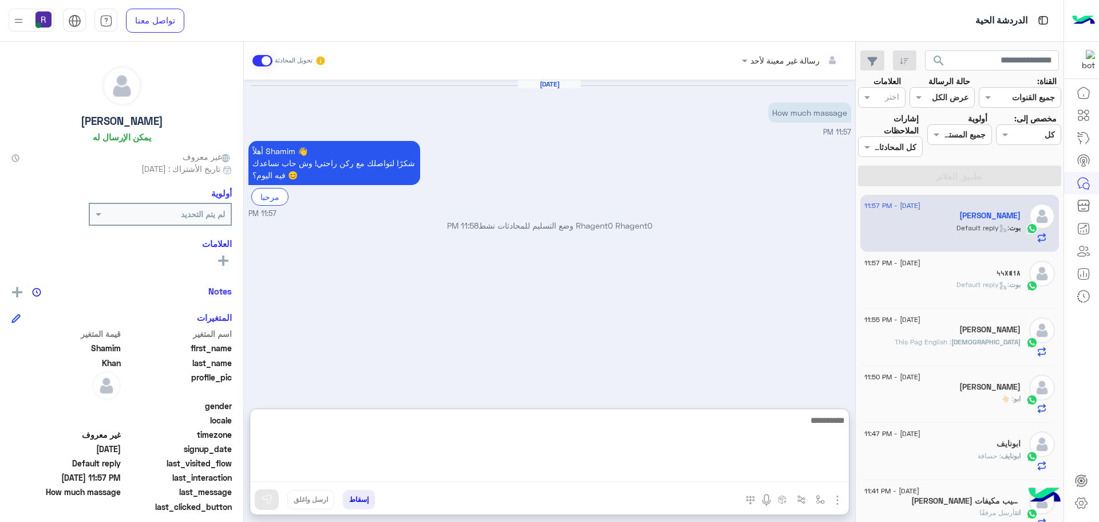
paste textarea "**********"
type textarea "**********"
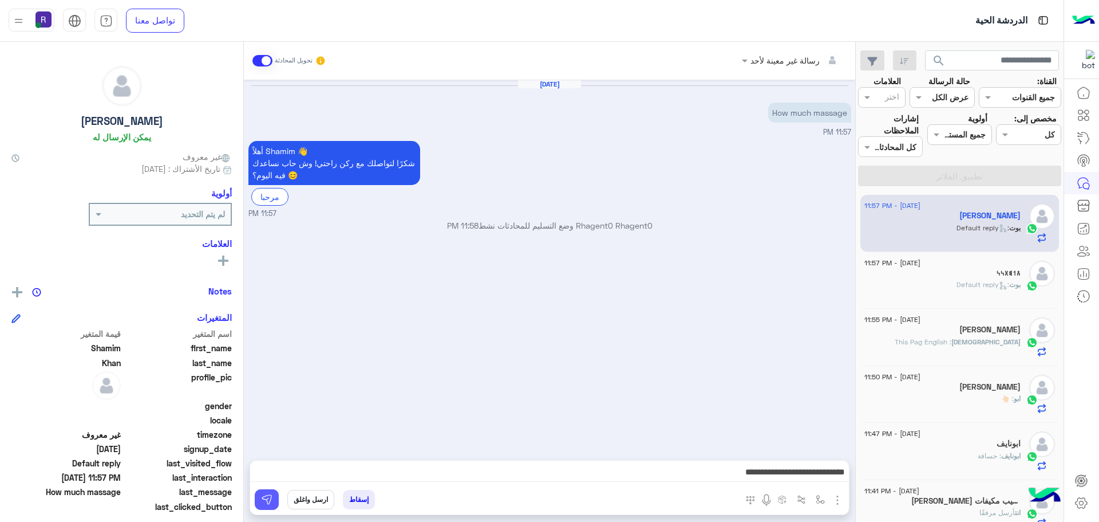
click at [262, 493] on button at bounding box center [267, 499] width 24 height 21
click at [940, 273] on div "𐩮𐩡𐩣𐩩𐩬𐩬" at bounding box center [943, 274] width 156 height 12
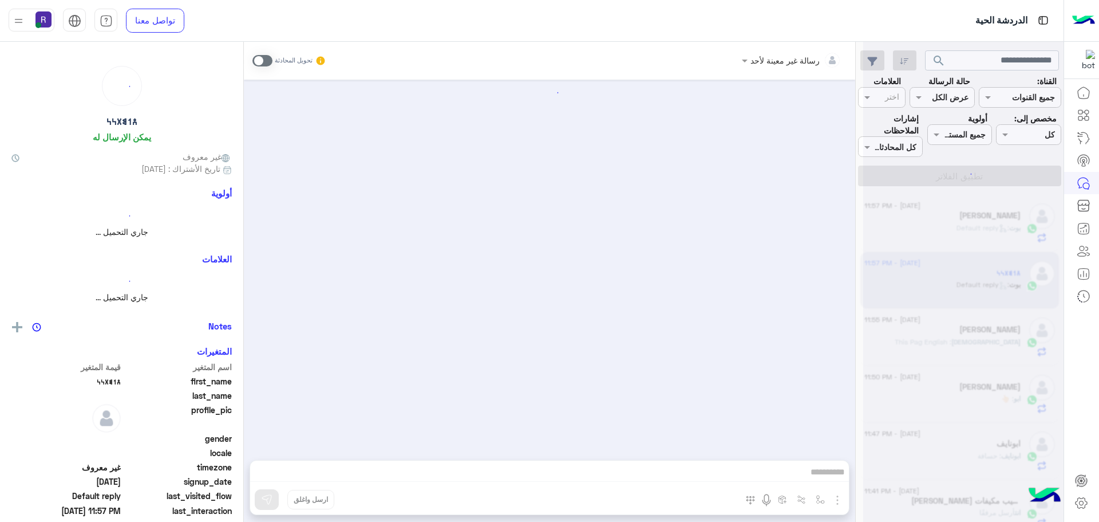
scroll to position [594, 0]
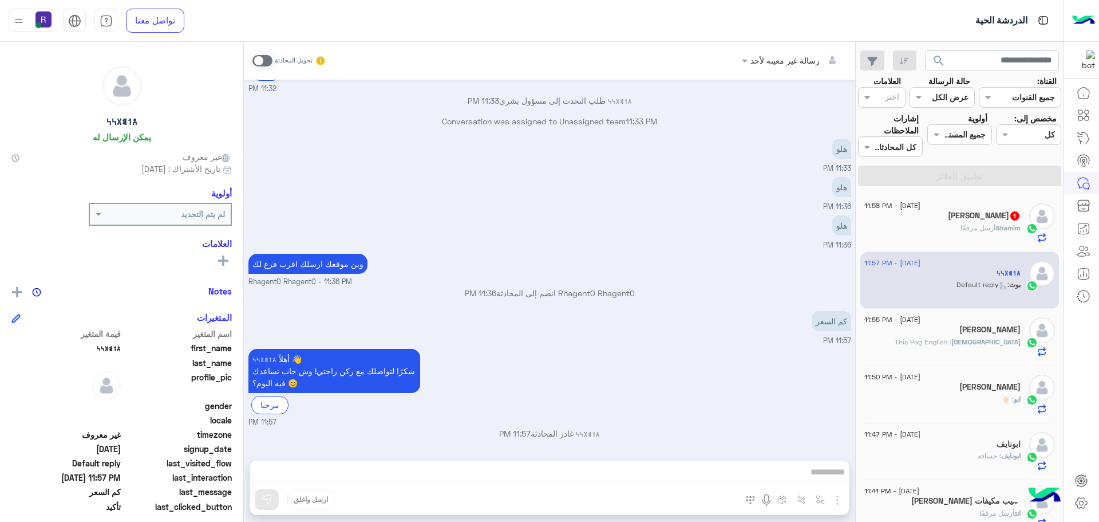
click at [976, 228] on span "أرسل مرفقًا" at bounding box center [978, 227] width 35 height 9
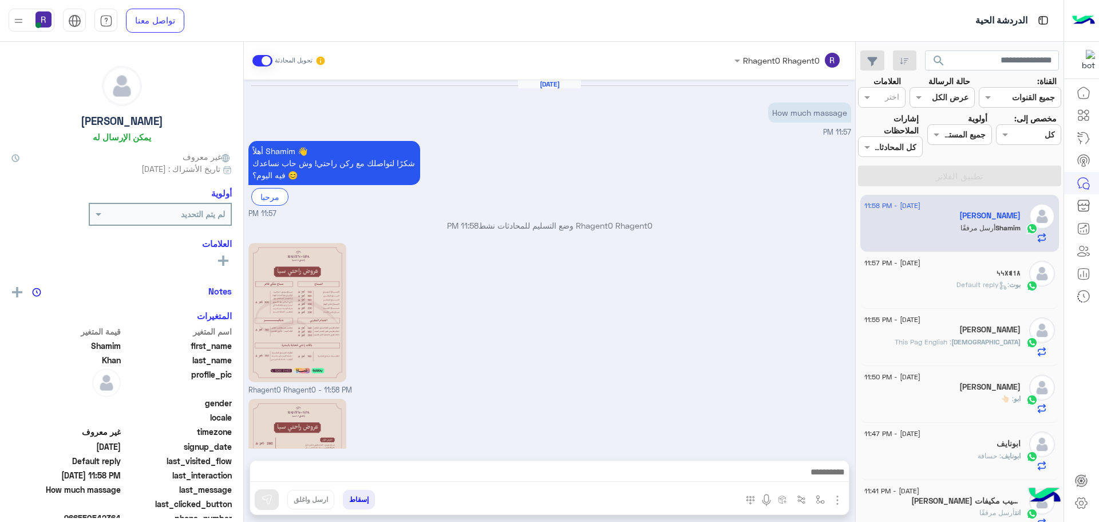
scroll to position [210, 0]
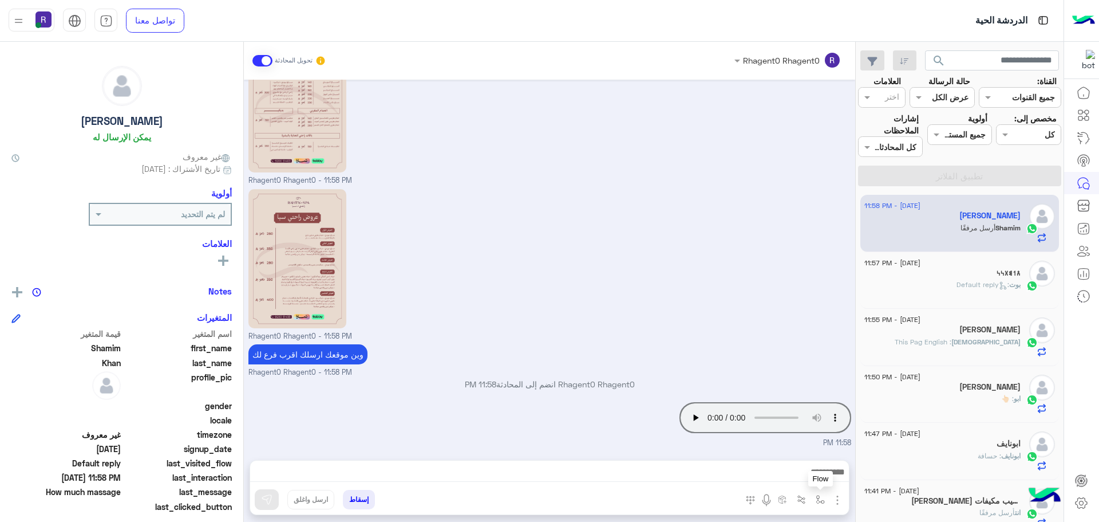
click at [819, 502] on img "button" at bounding box center [820, 499] width 9 height 9
click at [811, 481] on div "أدخل اسم مجموعة الرسائل" at bounding box center [769, 474] width 120 height 21
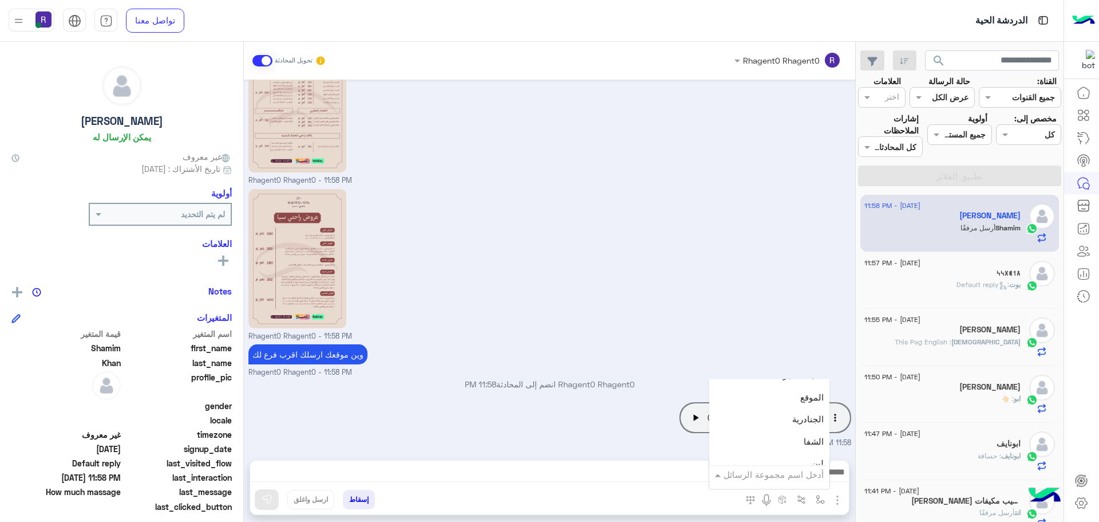
scroll to position [744, 0]
click at [791, 422] on div "الجنادرية" at bounding box center [769, 417] width 120 height 22
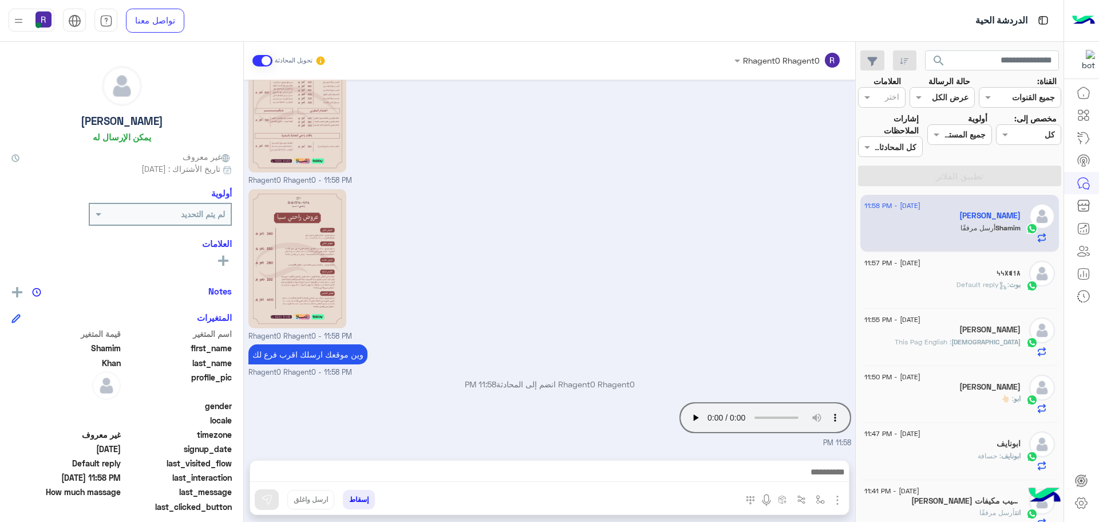
type textarea "*********"
click at [272, 498] on img at bounding box center [266, 499] width 11 height 11
click at [821, 496] on img "button" at bounding box center [820, 499] width 9 height 9
click at [813, 478] on input "text" at bounding box center [785, 474] width 77 height 13
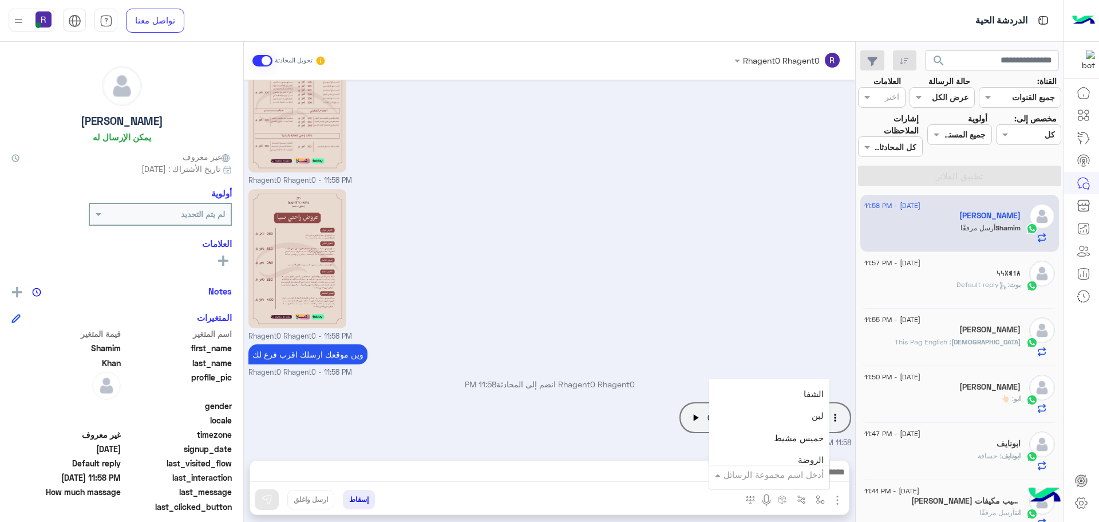
scroll to position [802, 0]
click at [798, 412] on div "لبن" at bounding box center [769, 404] width 120 height 22
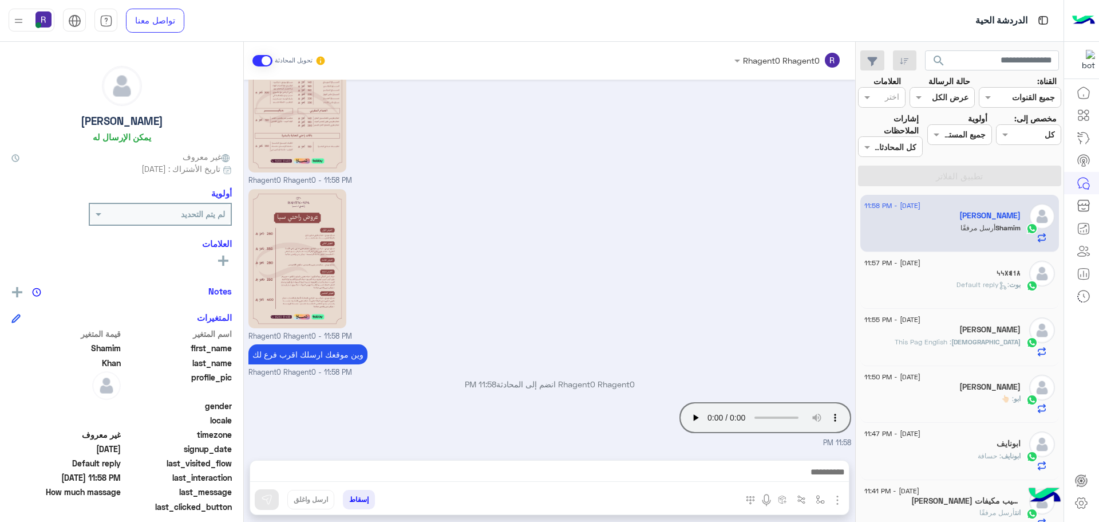
type textarea "***"
click at [261, 494] on img at bounding box center [266, 499] width 11 height 11
click at [1010, 289] on span "بوت" at bounding box center [1015, 284] width 11 height 9
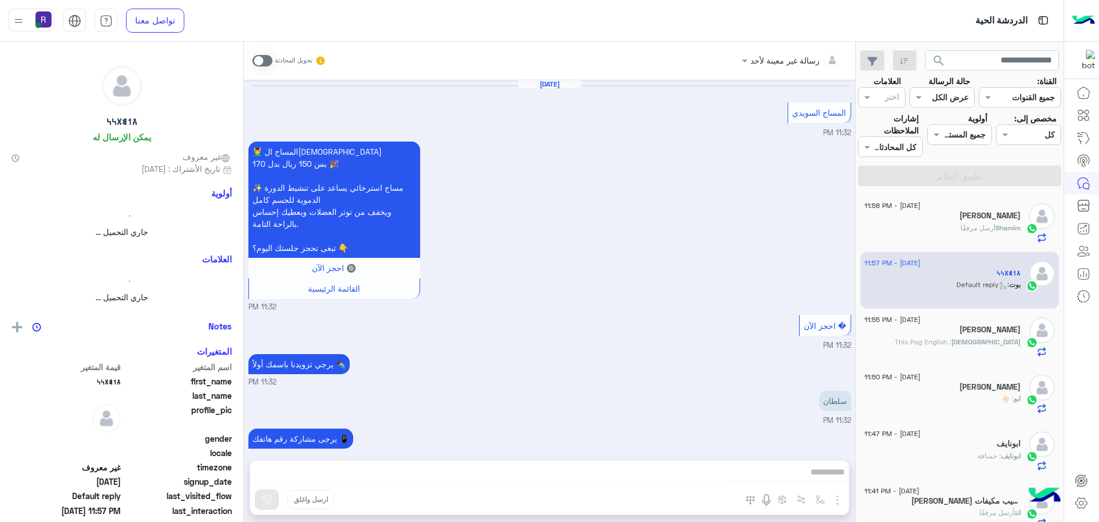
scroll to position [594, 0]
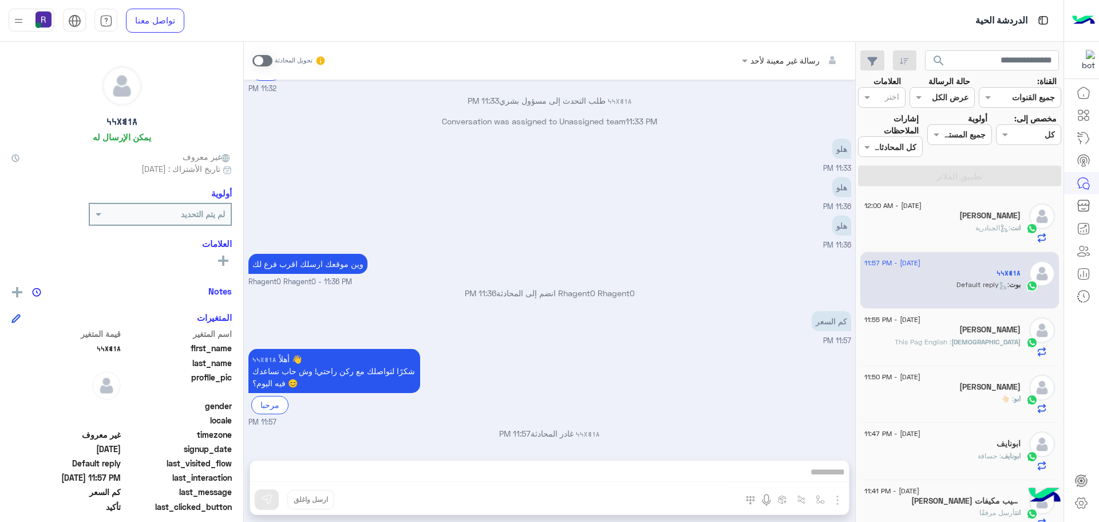
click at [957, 230] on div "انت : الجنادرية" at bounding box center [943, 233] width 156 height 20
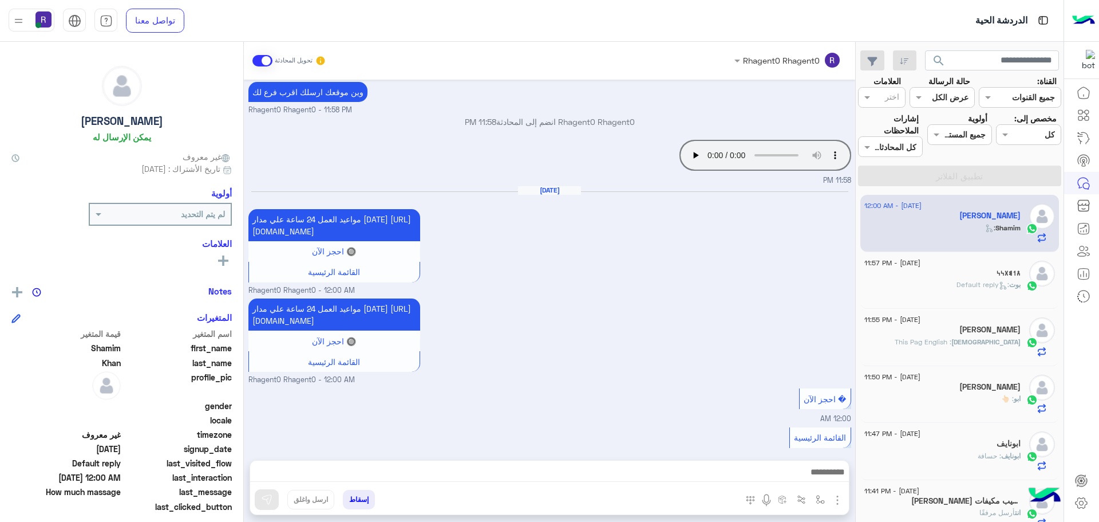
scroll to position [511, 0]
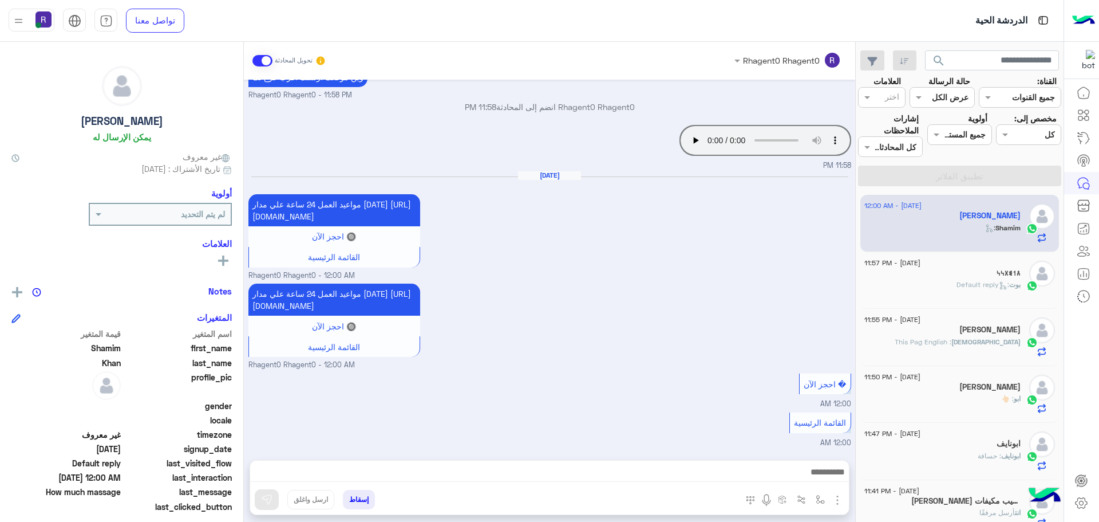
click at [952, 339] on span ": This Pag English" at bounding box center [923, 341] width 57 height 9
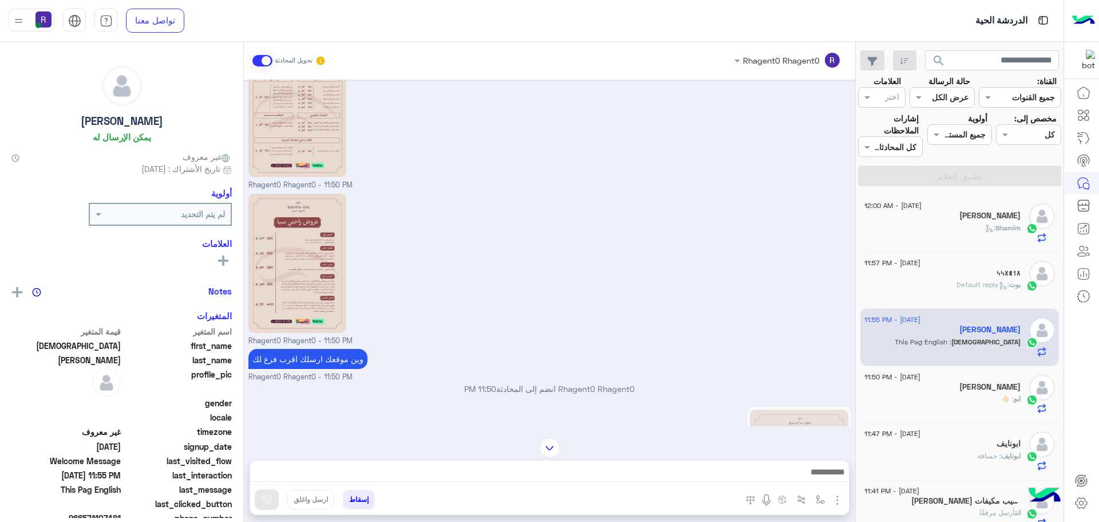
scroll to position [172, 0]
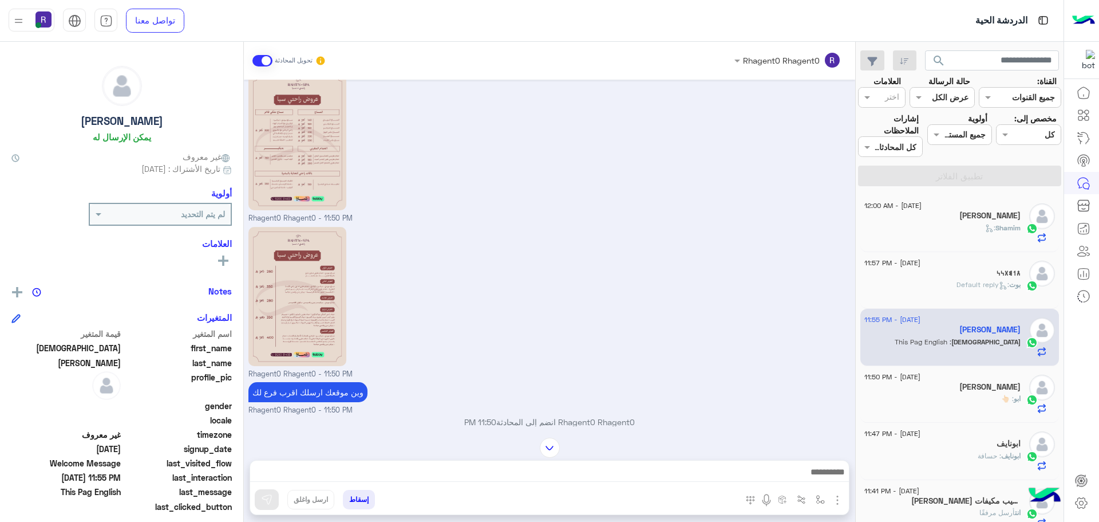
click at [1019, 399] on span "ابو" at bounding box center [1017, 398] width 7 height 9
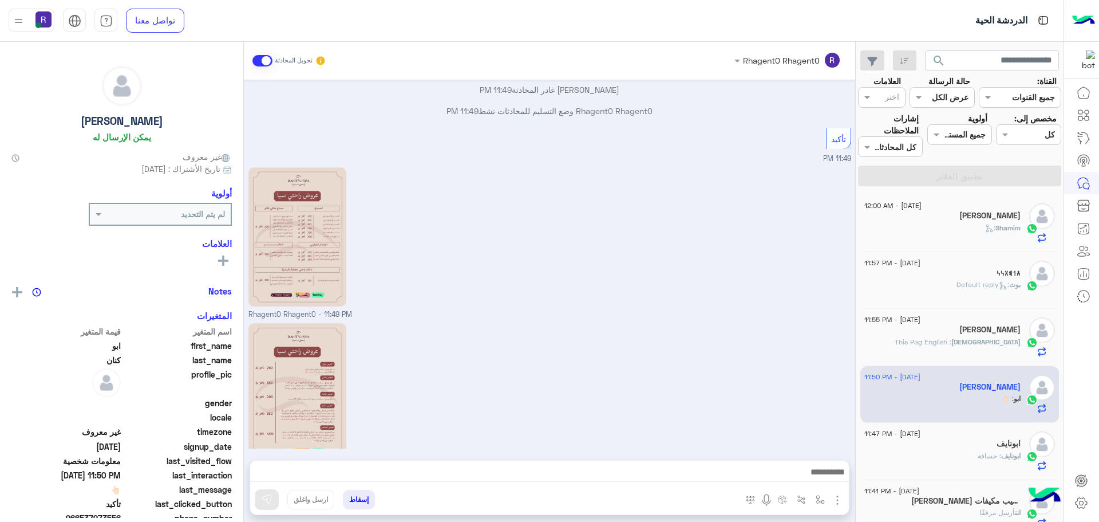
scroll to position [767, 0]
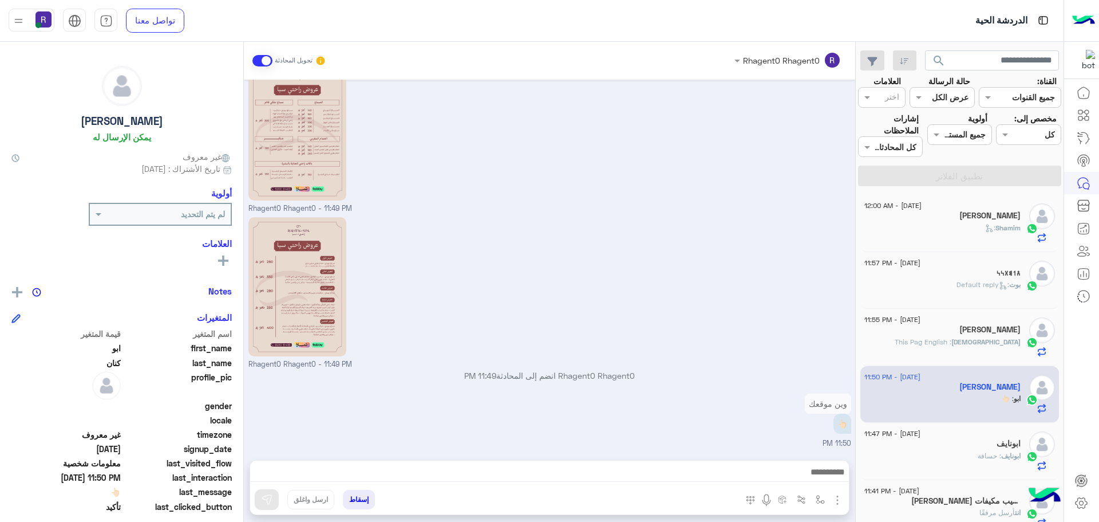
click at [968, 452] on div "ابونايف : حسافة" at bounding box center [943, 461] width 156 height 20
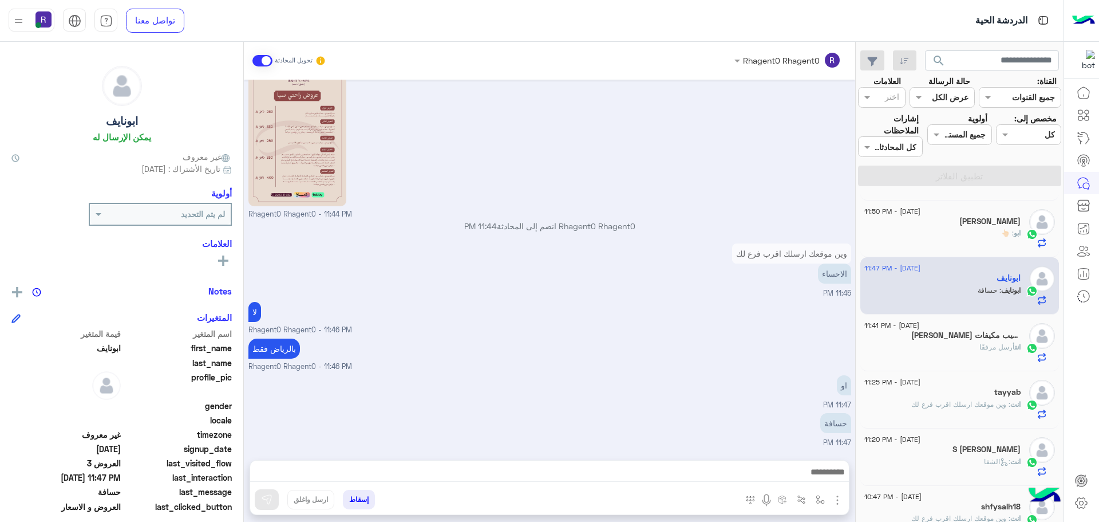
scroll to position [172, 0]
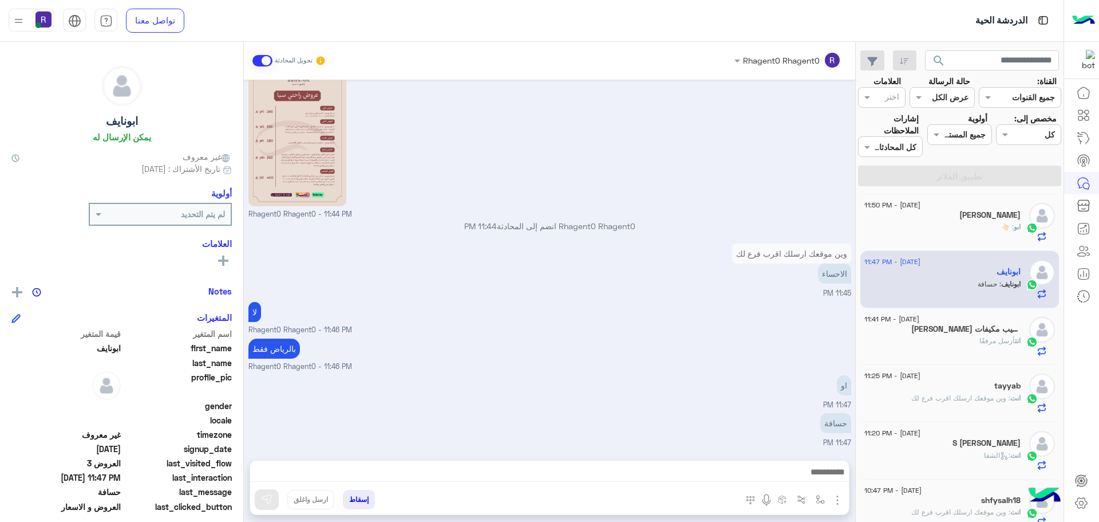
click at [972, 349] on div "انت أرسل مرفقًا" at bounding box center [943, 346] width 156 height 20
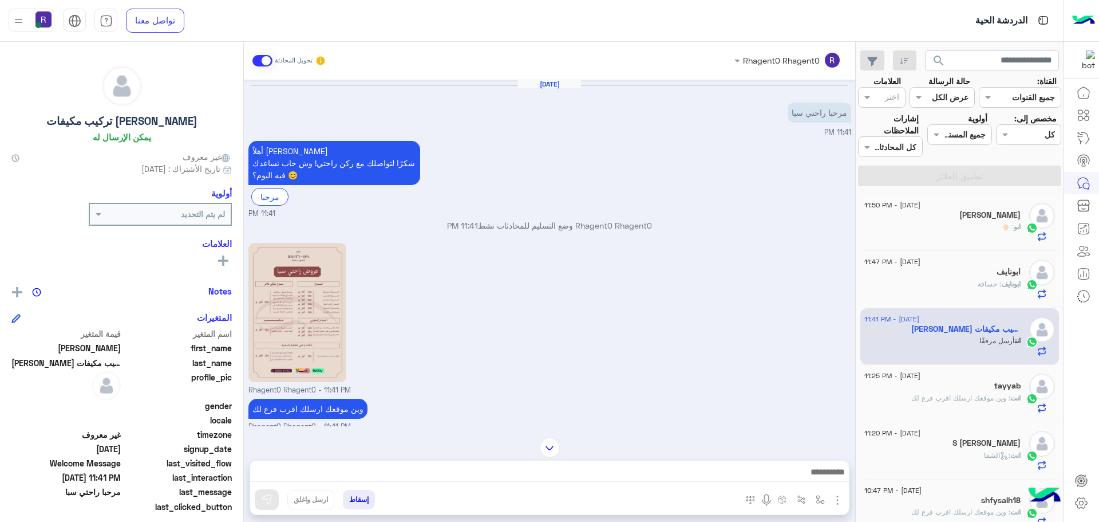
click at [947, 399] on span ": وين موقعك ارسلك اقرب فرع لك" at bounding box center [961, 397] width 99 height 9
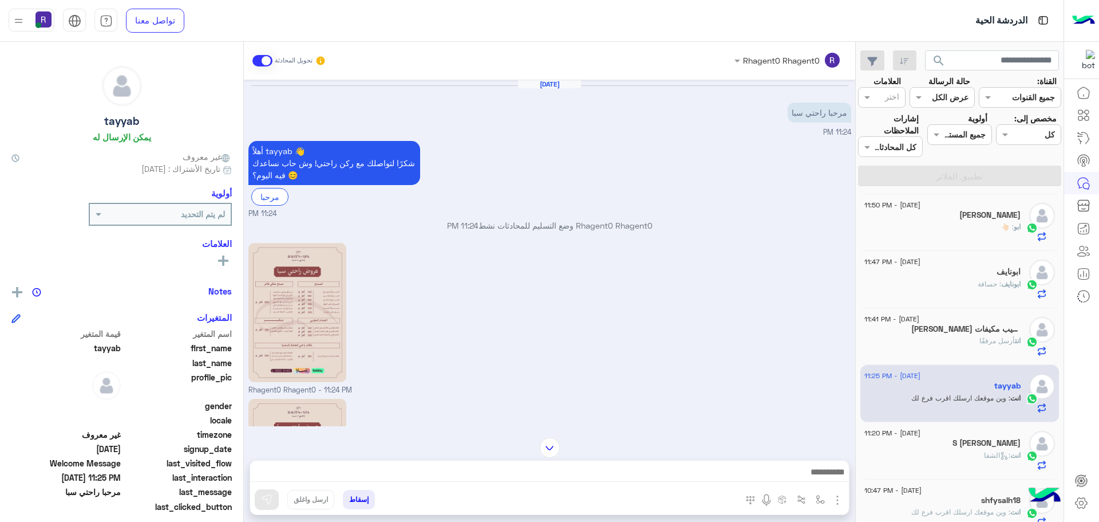
click at [938, 455] on div "انت : الشفا" at bounding box center [943, 460] width 156 height 20
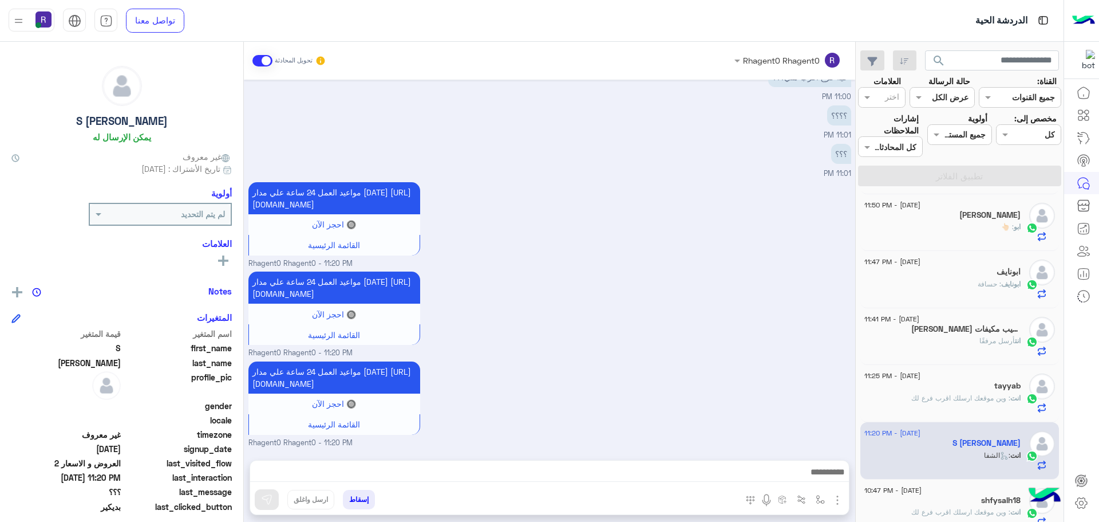
scroll to position [1016, 0]
click at [975, 232] on div "ابو : 👆🏻" at bounding box center [943, 232] width 156 height 20
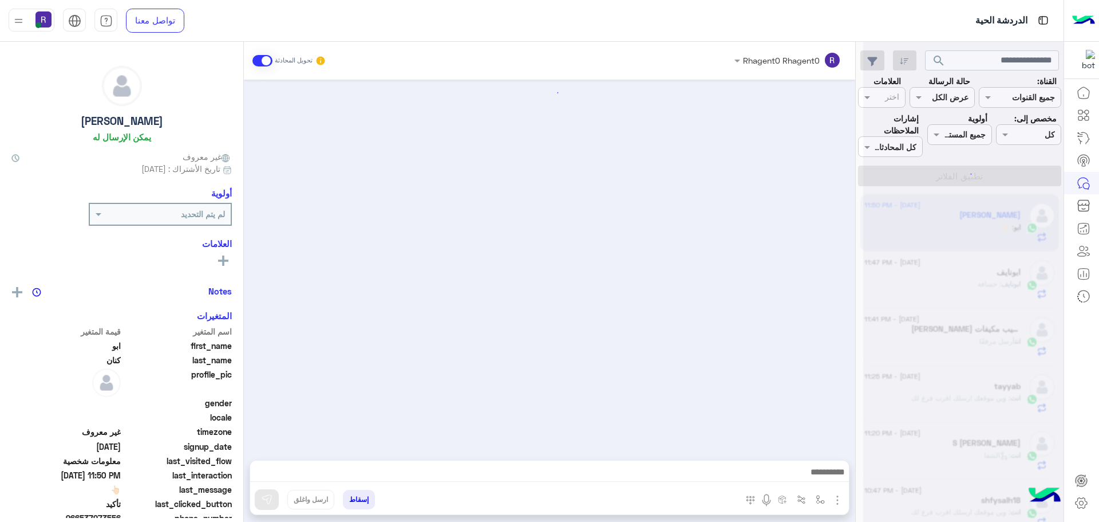
scroll to position [767, 0]
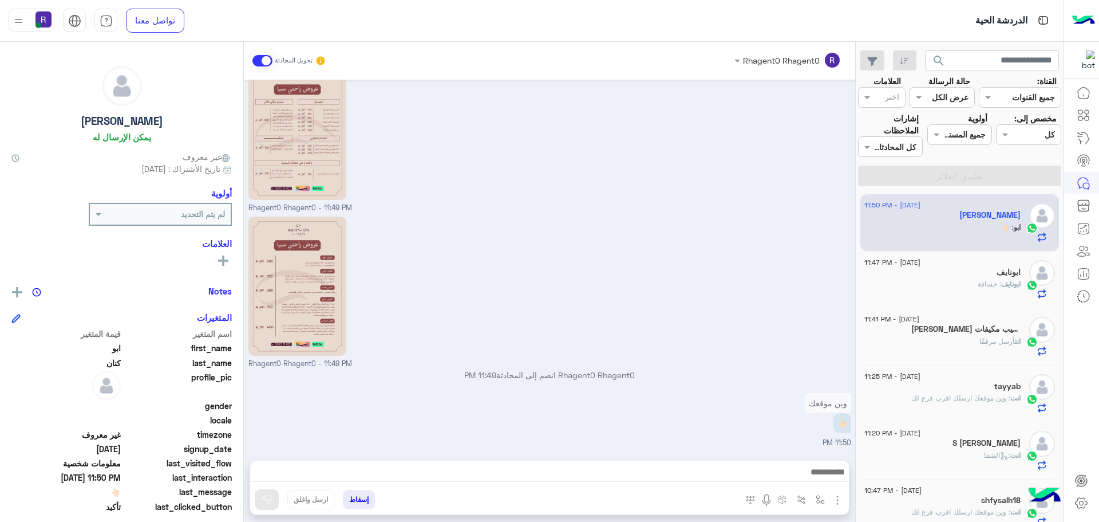
click at [937, 295] on div "ابونايف : حسافة" at bounding box center [943, 289] width 156 height 20
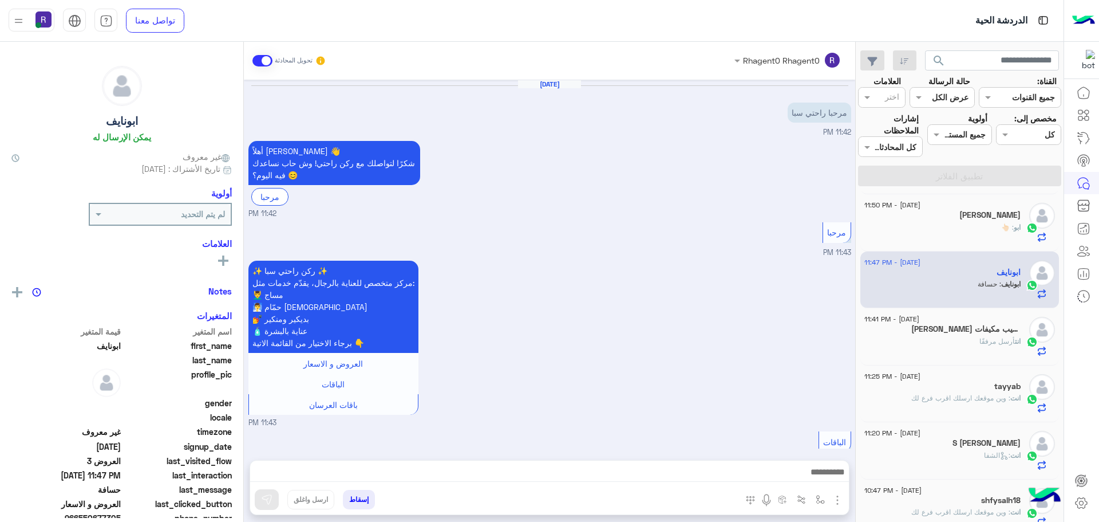
scroll to position [1122, 0]
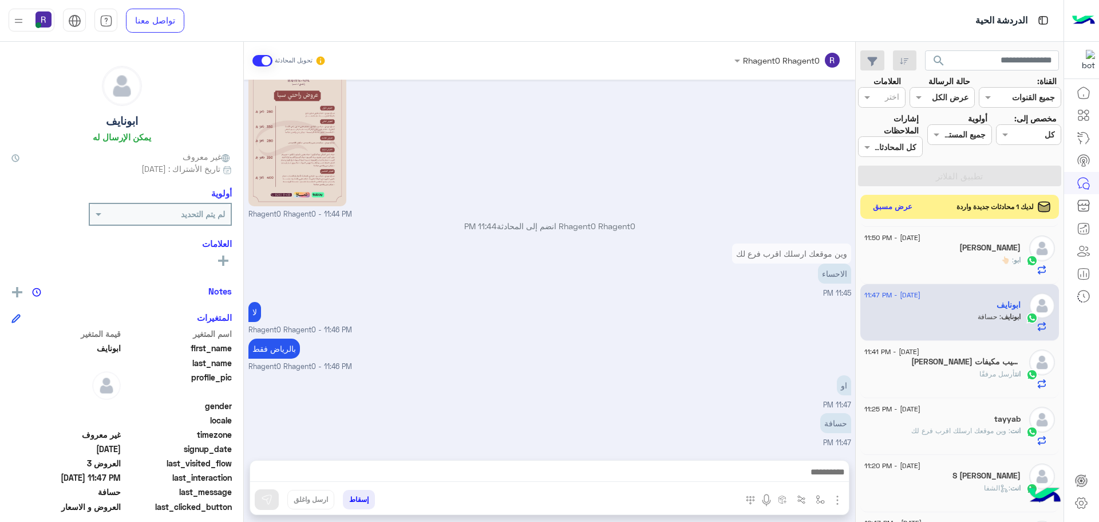
click at [890, 206] on button "عرض مسبق" at bounding box center [893, 206] width 48 height 15
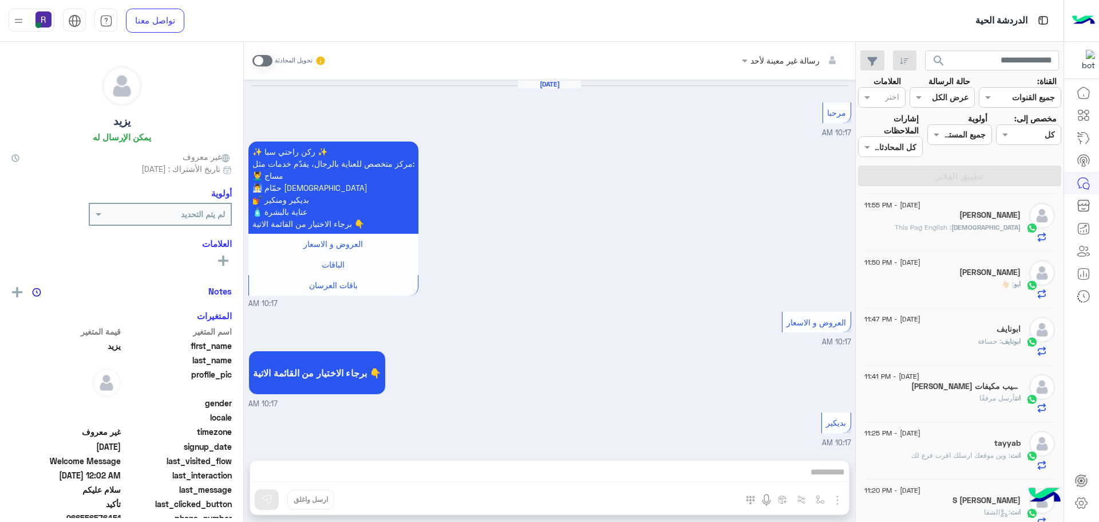
scroll to position [838, 0]
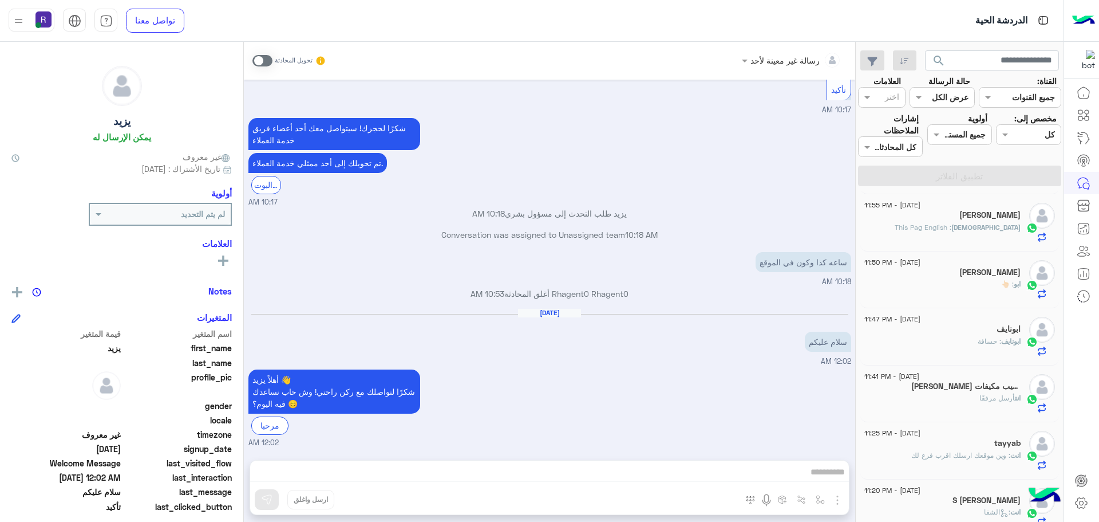
click at [267, 64] on span at bounding box center [263, 60] width 20 height 11
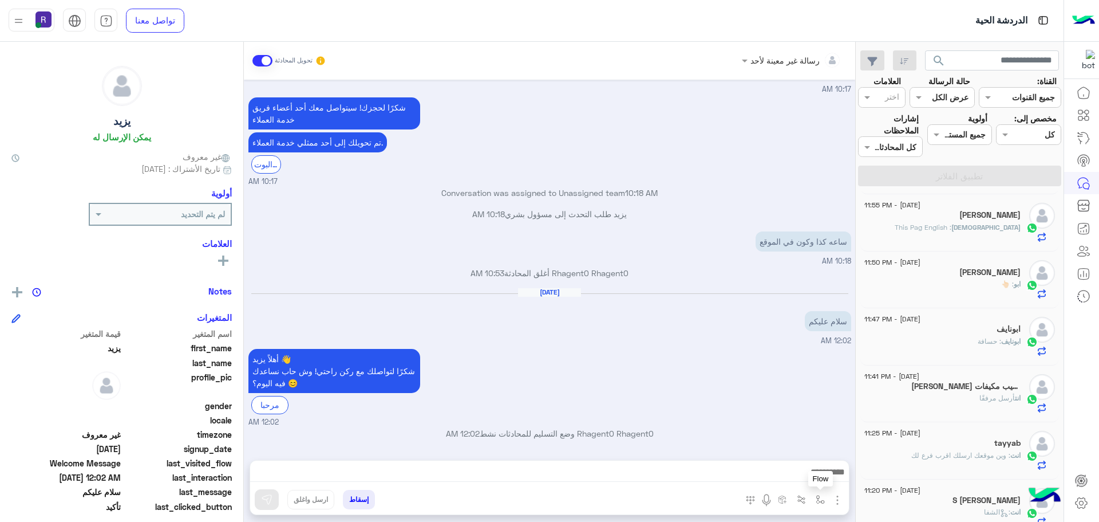
click at [819, 499] on img "button" at bounding box center [820, 499] width 9 height 9
click at [789, 472] on input "text" at bounding box center [785, 474] width 77 height 13
click at [651, 374] on div "أهلاً يزيد 👋 شكرًا لتواصلك مع ركن راحتي! وش حاب نساعدك فيه اليوم؟ 😊 مرحبا 12:02…" at bounding box center [550, 386] width 603 height 81
click at [839, 500] on img "button" at bounding box center [838, 500] width 14 height 14
click at [826, 476] on span "الصور" at bounding box center [815, 474] width 21 height 13
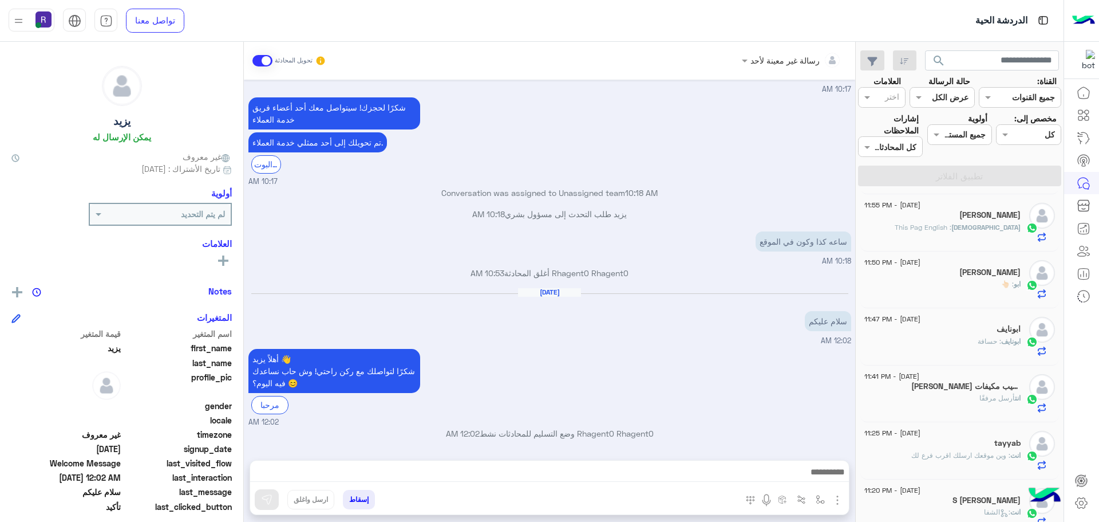
scroll to position [897, 0]
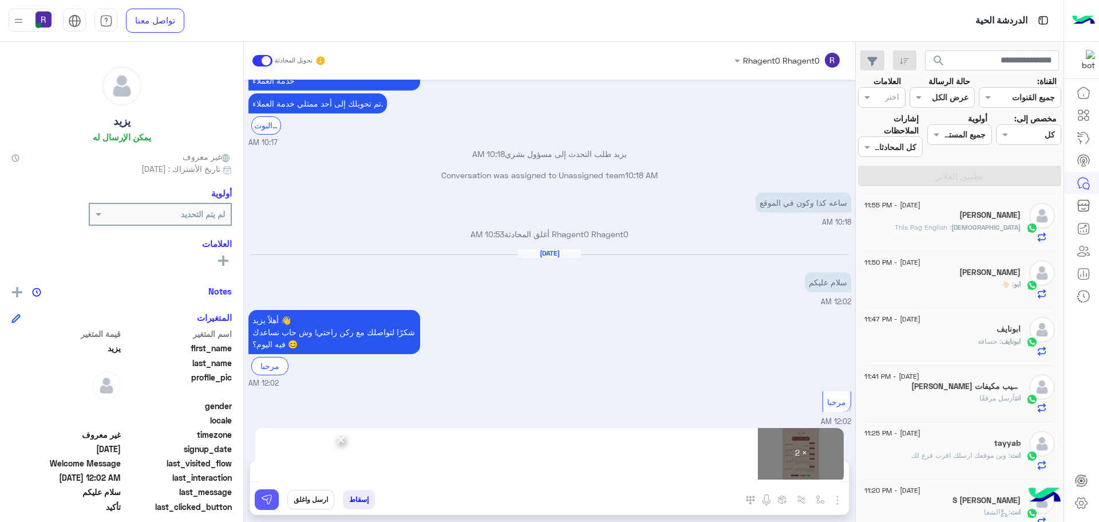
click at [272, 502] on img at bounding box center [266, 499] width 11 height 11
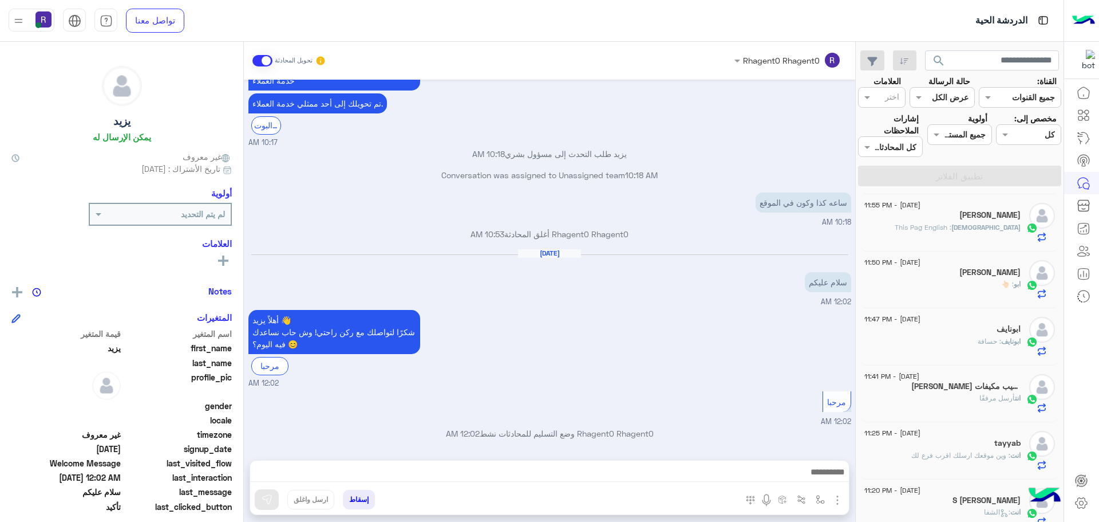
click at [961, 277] on div "ابو كنان" at bounding box center [943, 273] width 156 height 12
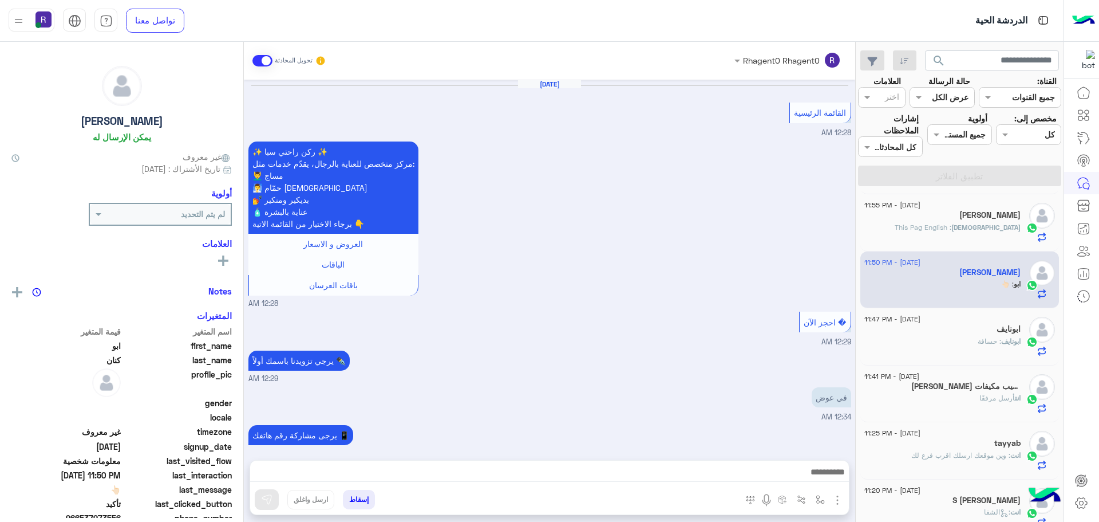
scroll to position [767, 0]
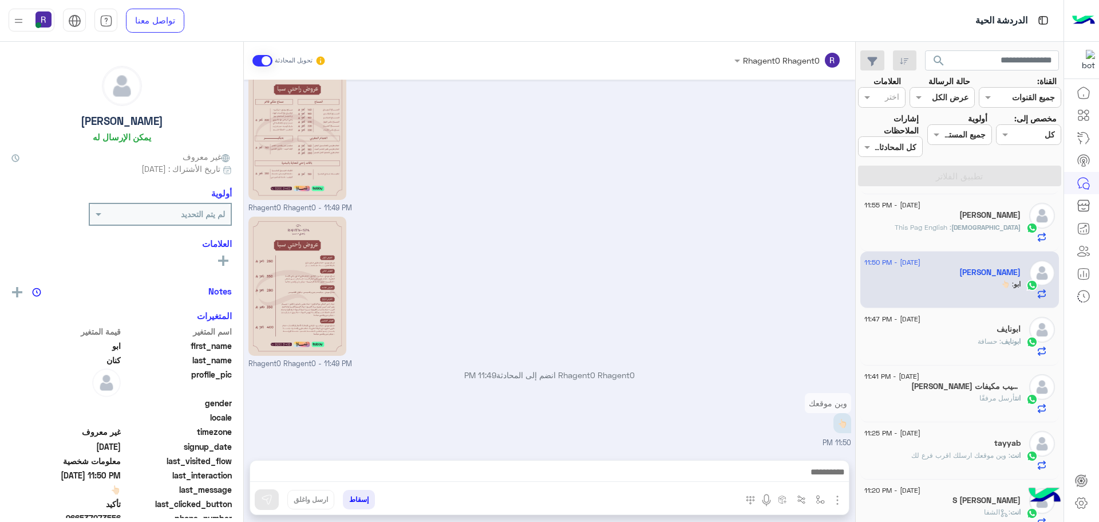
click at [937, 344] on div "ابونايف : حسافة" at bounding box center [943, 346] width 156 height 20
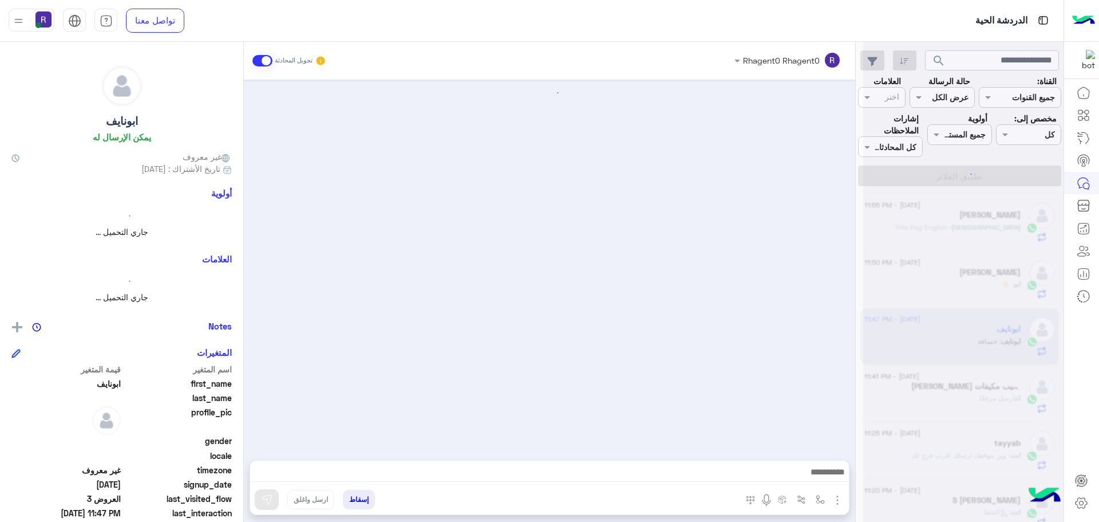
scroll to position [1122, 0]
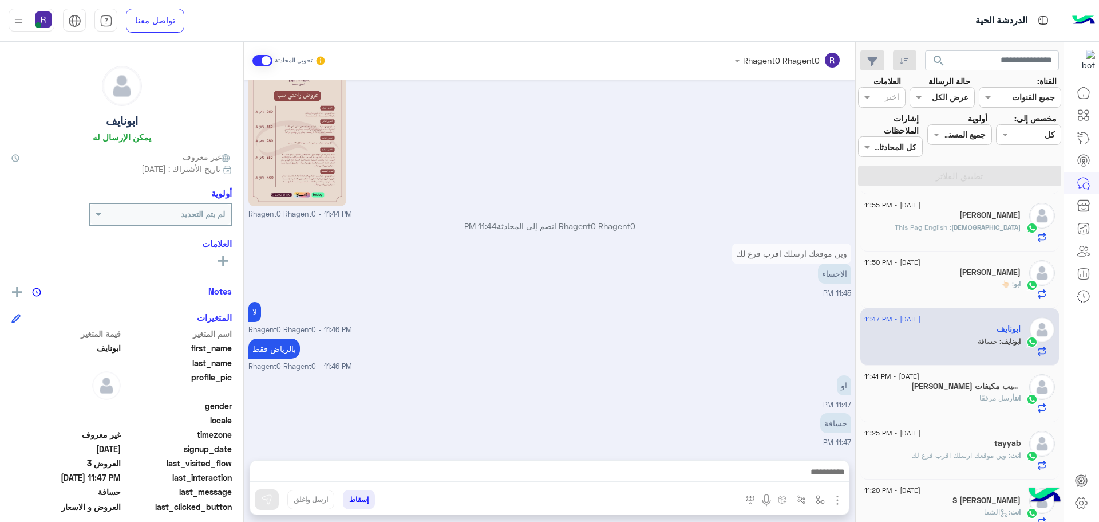
click at [952, 228] on span ": This Pag English" at bounding box center [923, 227] width 57 height 9
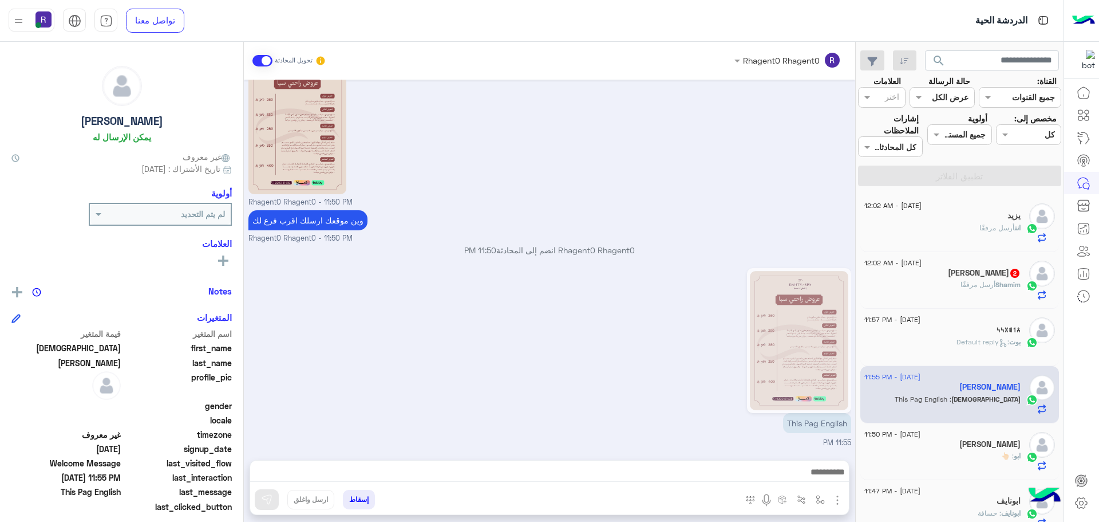
click at [952, 287] on div "Shamim أرسل مرفقًا" at bounding box center [943, 289] width 156 height 20
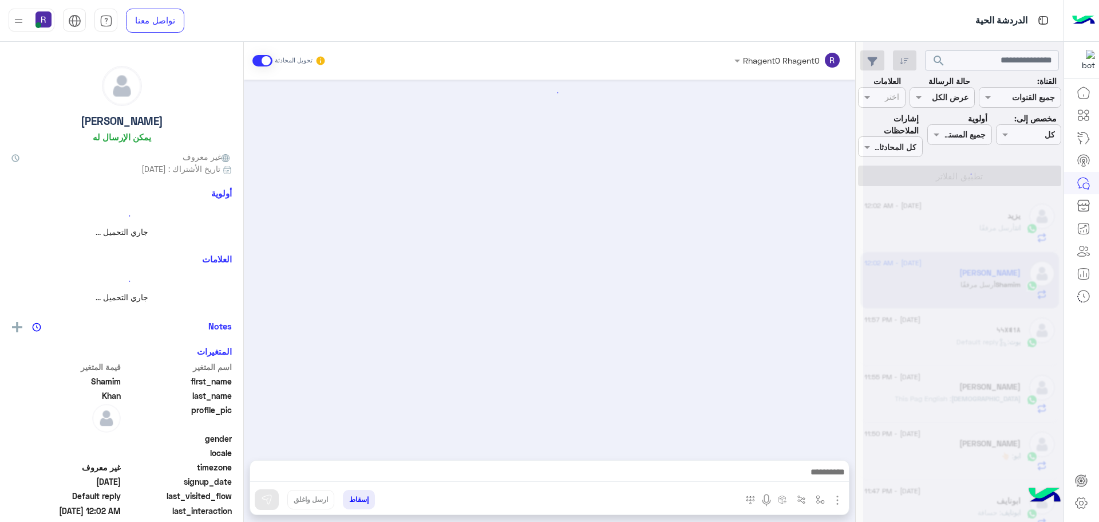
scroll to position [598, 0]
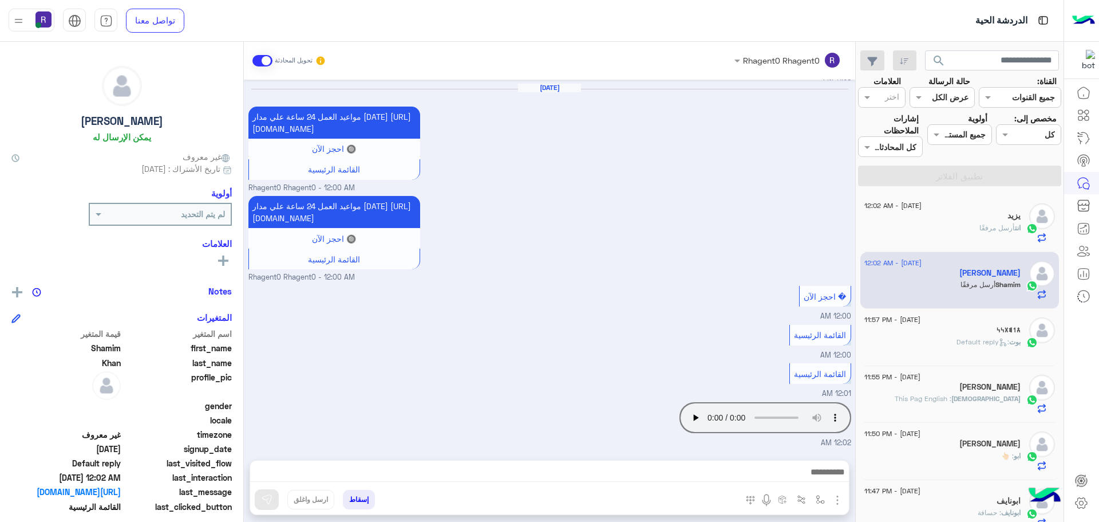
click at [971, 338] on span ": Default reply" at bounding box center [983, 341] width 53 height 9
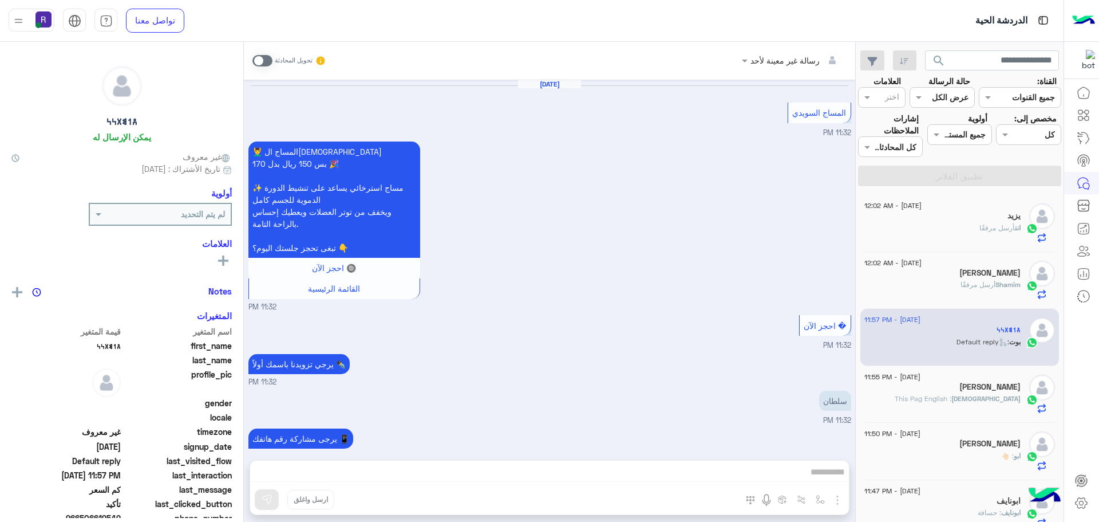
scroll to position [594, 0]
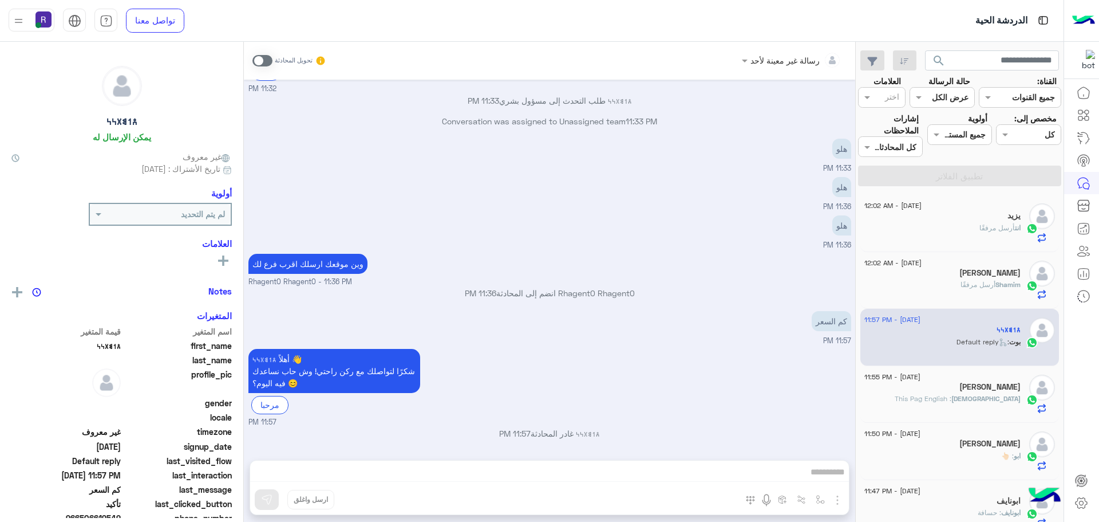
click at [1015, 228] on span "انت" at bounding box center [1018, 227] width 6 height 9
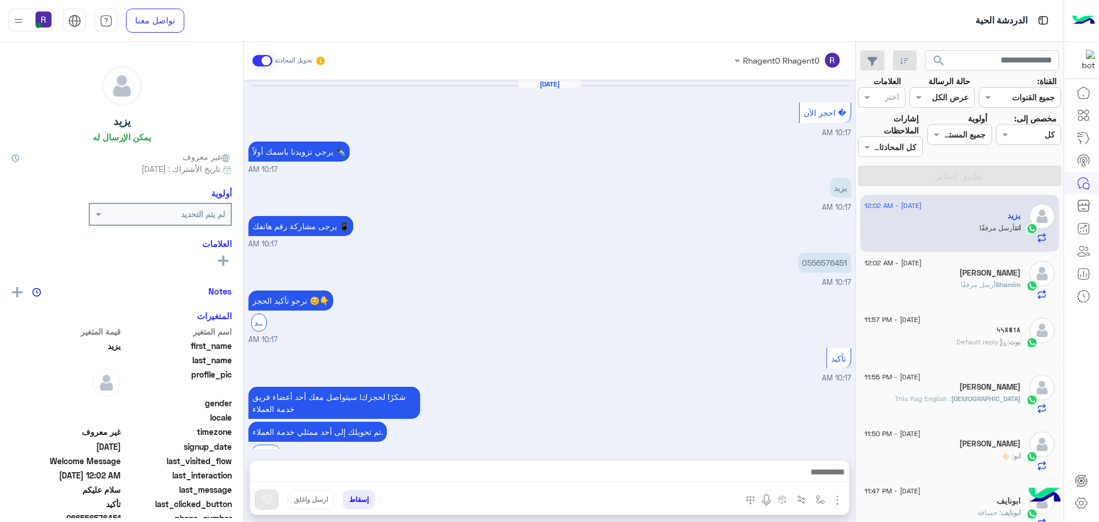
scroll to position [698, 0]
